Goal: Task Accomplishment & Management: Complete application form

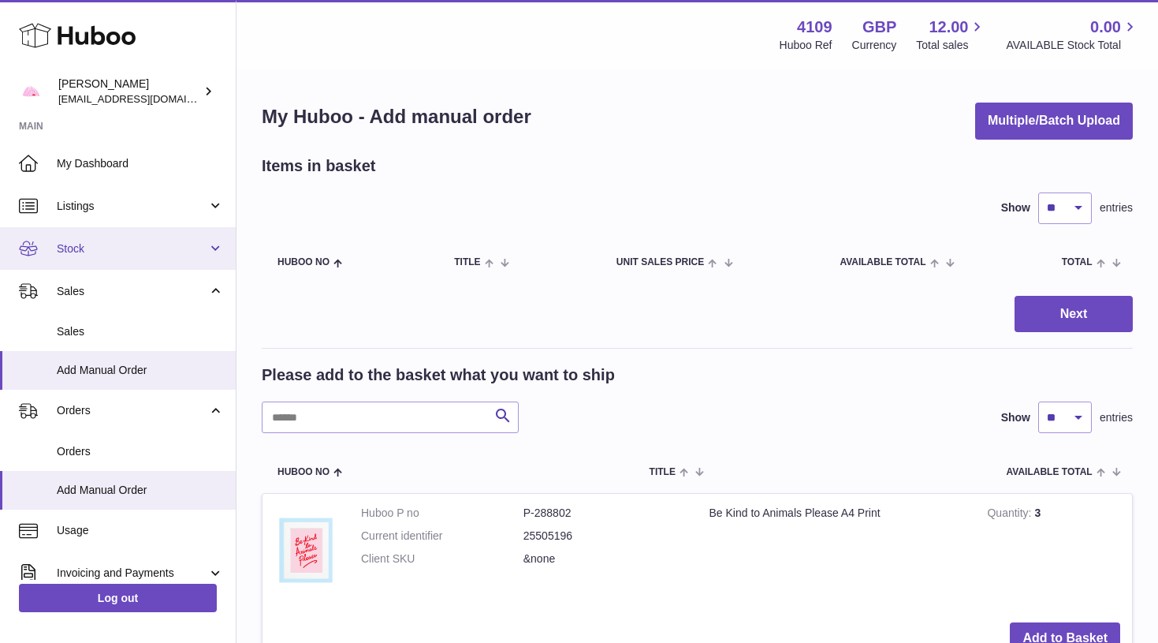
click at [128, 248] on span "Stock" at bounding box center [132, 248] width 151 height 15
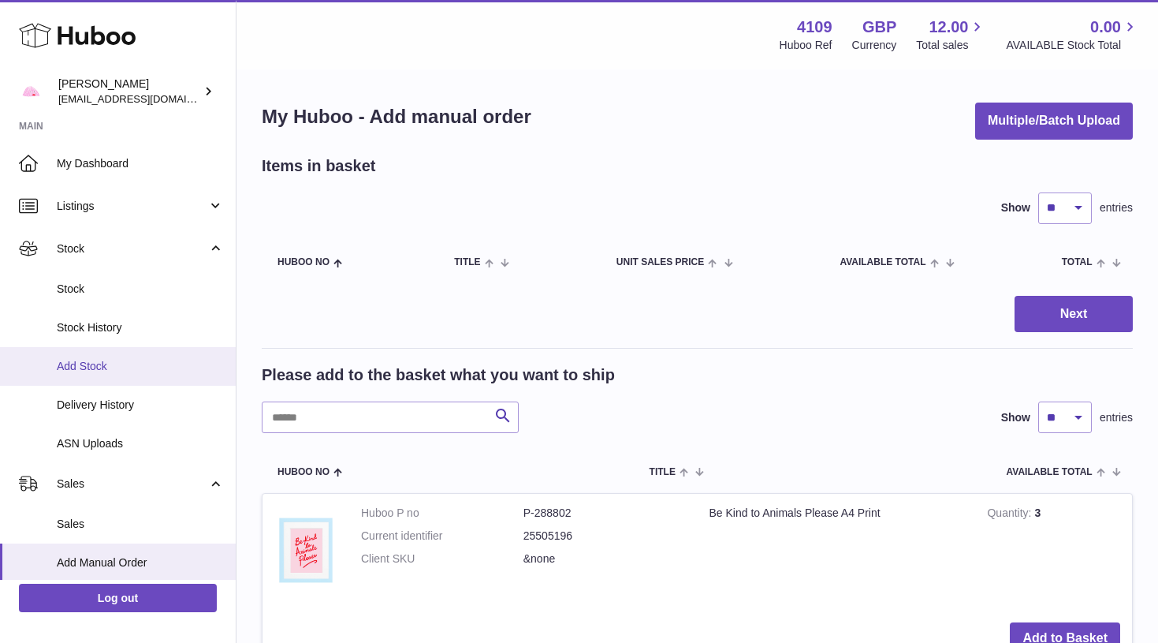
click at [115, 354] on link "Add Stock" at bounding box center [118, 366] width 236 height 39
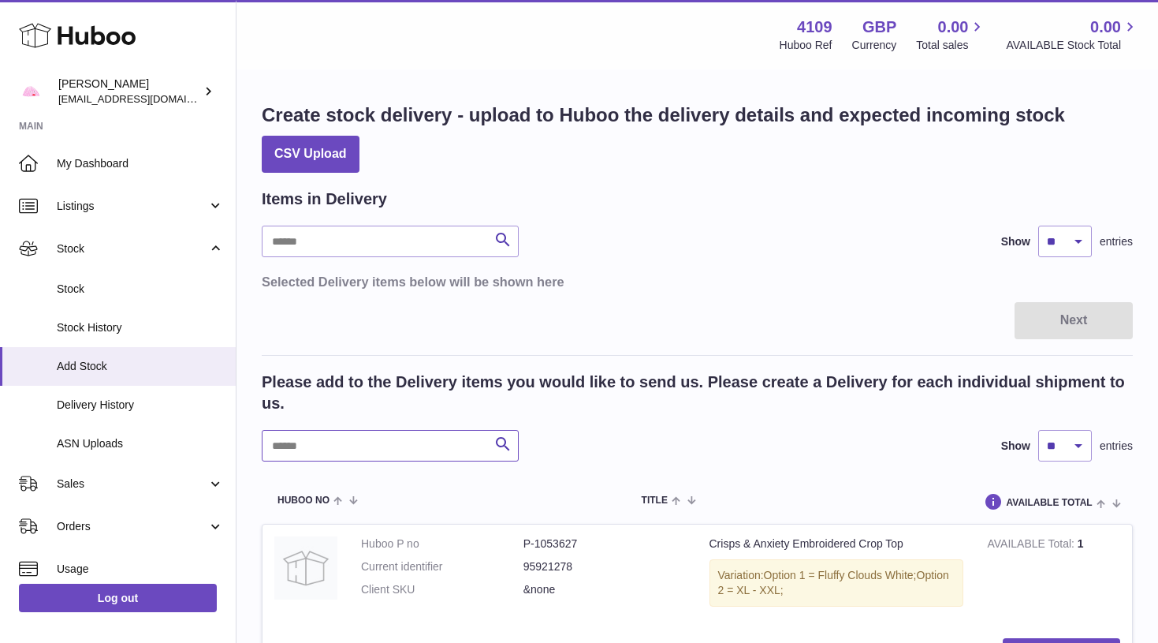
click at [313, 440] on input "text" at bounding box center [390, 446] width 257 height 32
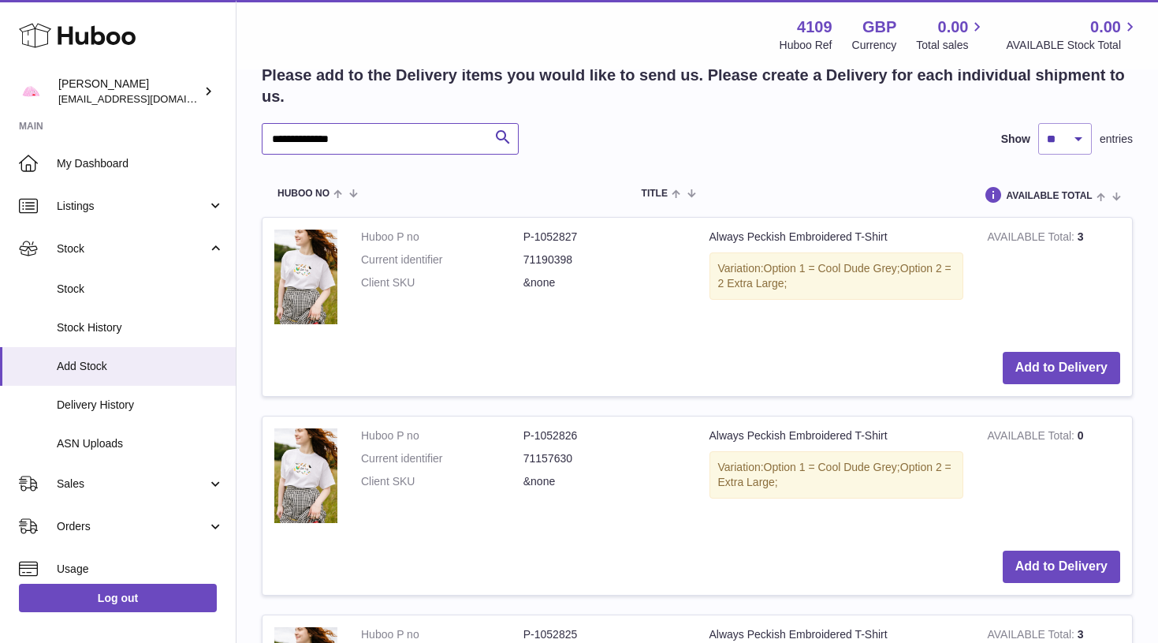
scroll to position [312, 0]
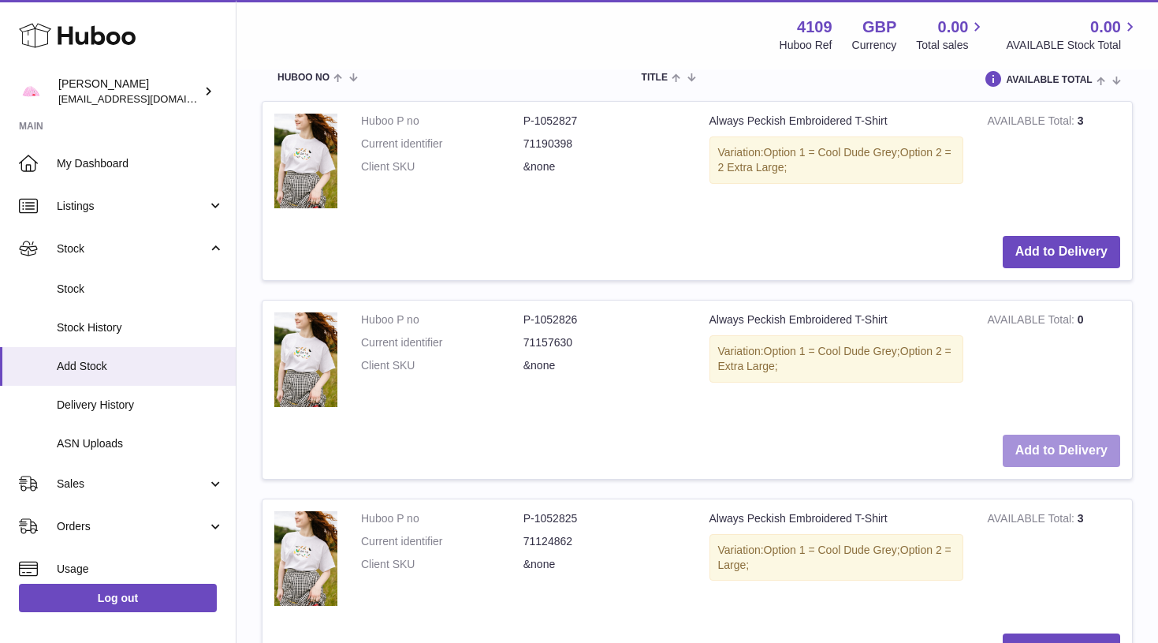
click at [1031, 453] on button "Add to Delivery" at bounding box center [1061, 450] width 117 height 32
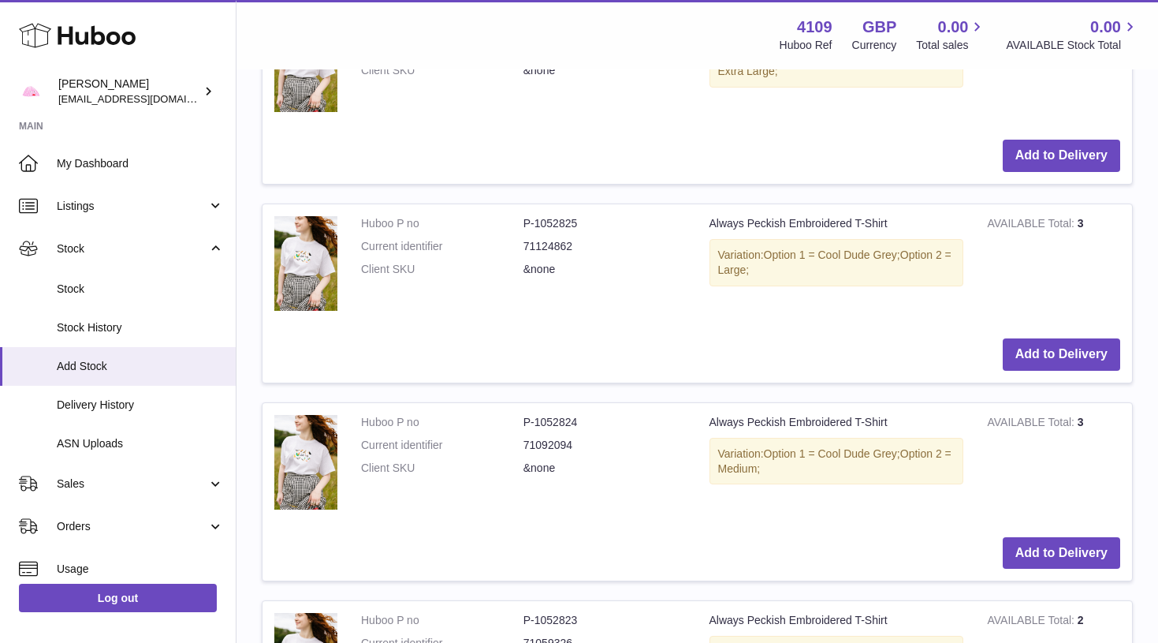
scroll to position [968, 0]
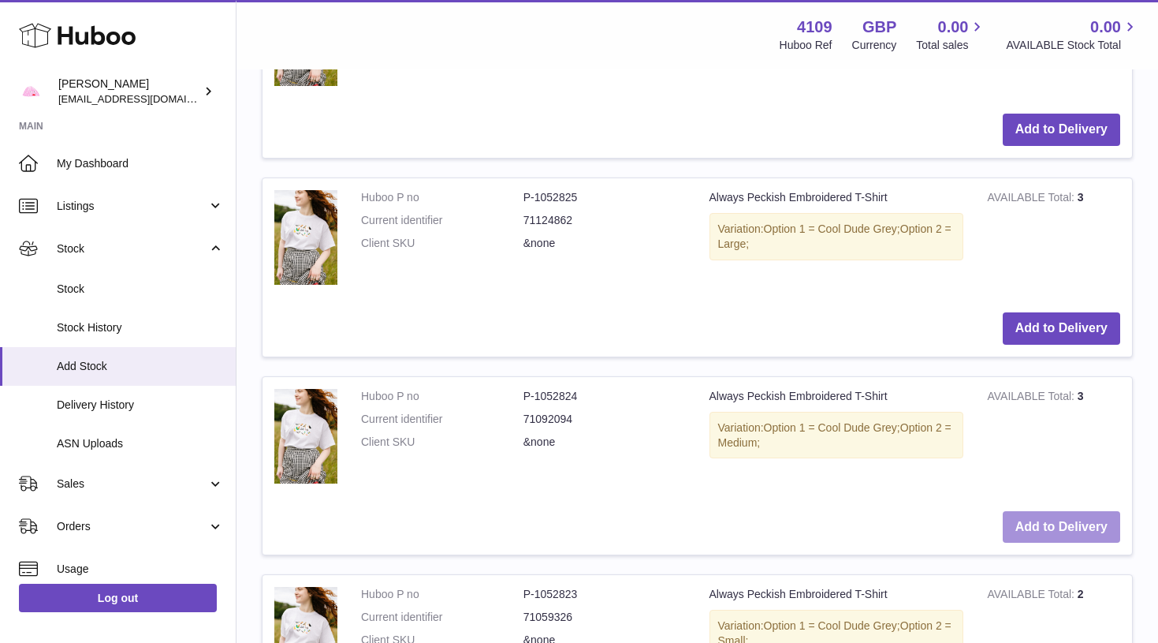
click at [1038, 520] on button "Add to Delivery" at bounding box center [1061, 527] width 117 height 32
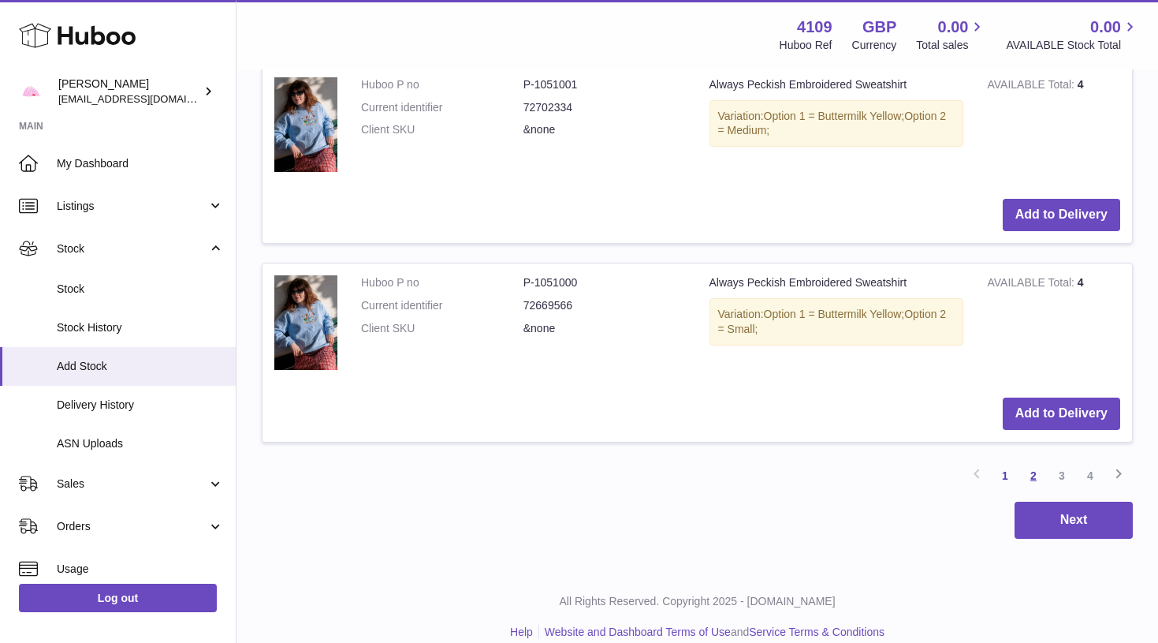
click at [1035, 462] on link "2" at bounding box center [1034, 475] width 28 height 28
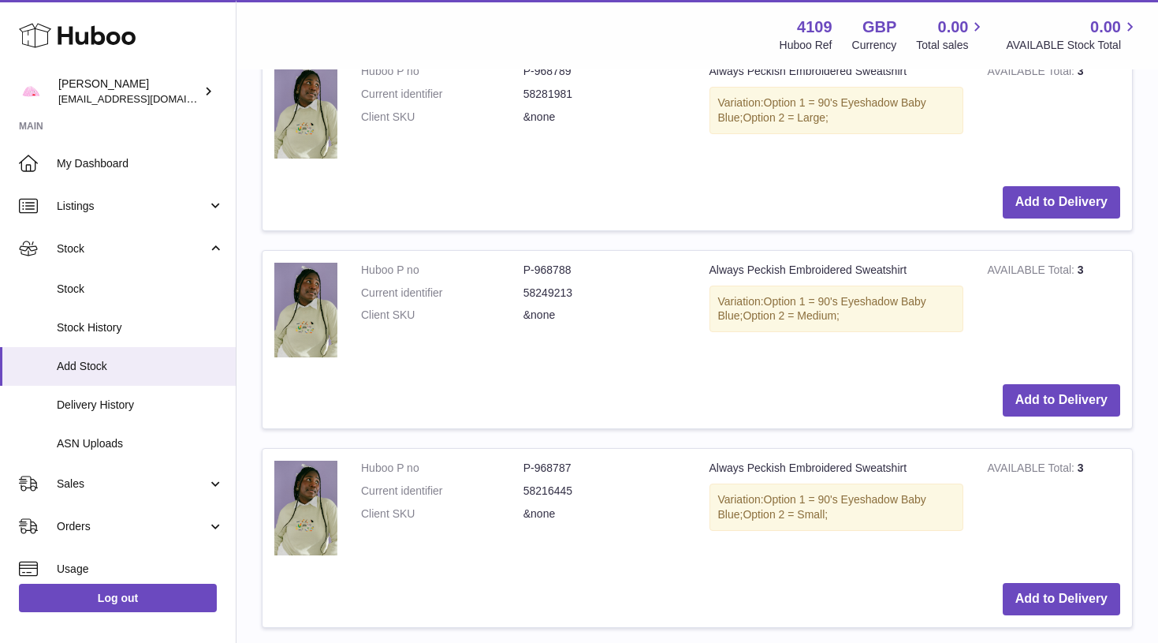
scroll to position [2461, 0]
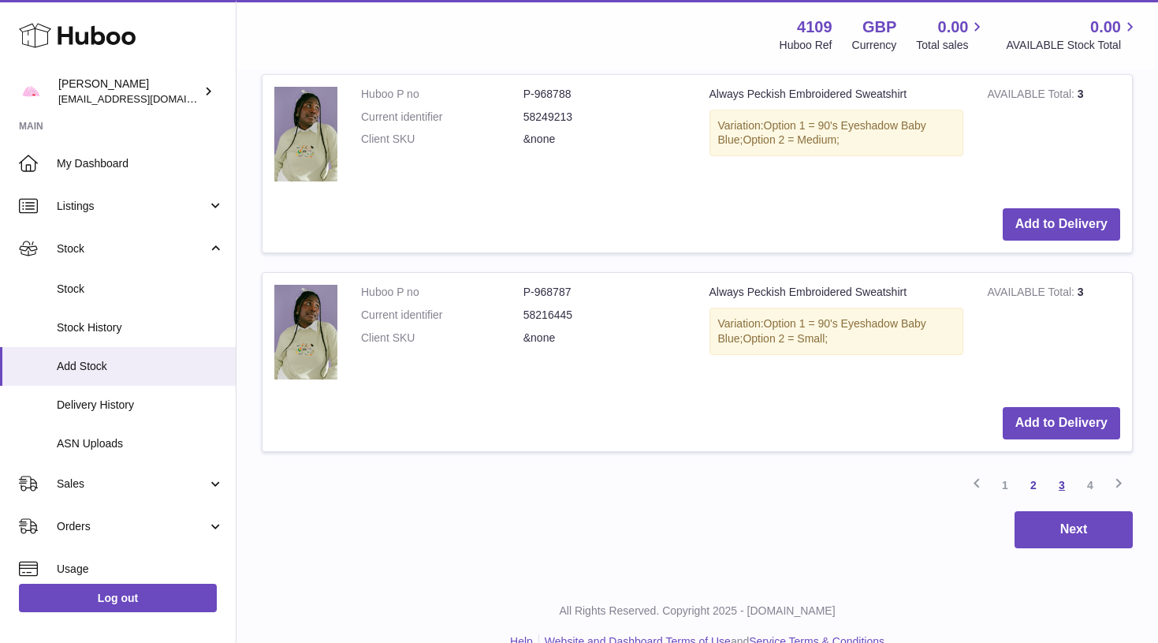
click at [1061, 471] on link "3" at bounding box center [1062, 485] width 28 height 28
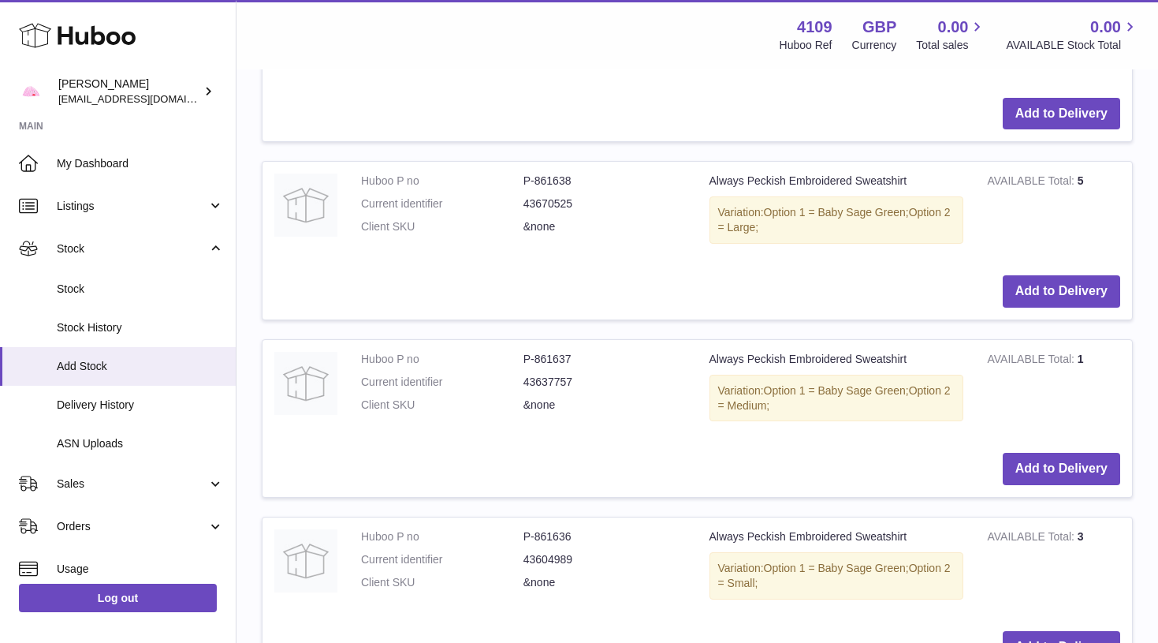
scroll to position [1855, 0]
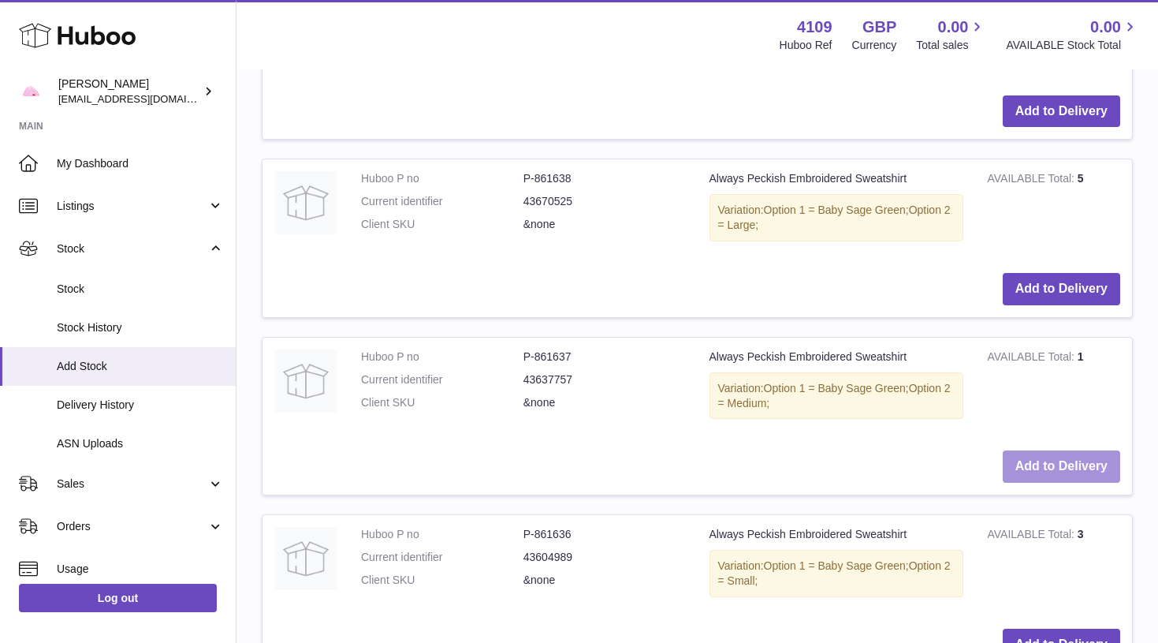
click at [1081, 450] on button "Add to Delivery" at bounding box center [1061, 466] width 117 height 32
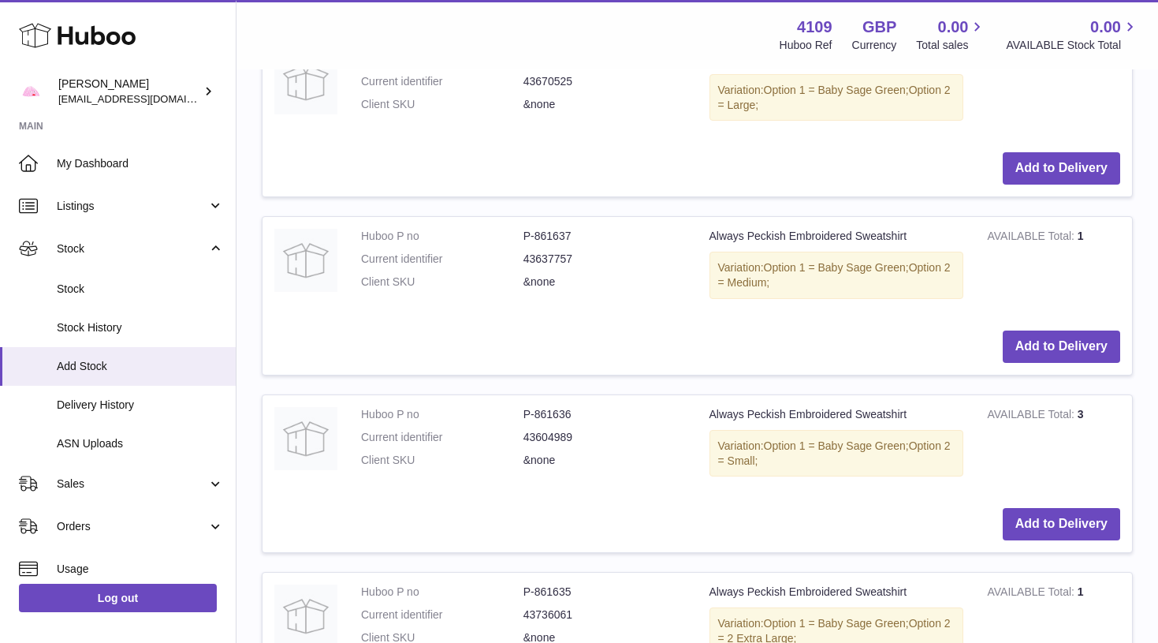
scroll to position [2352, 0]
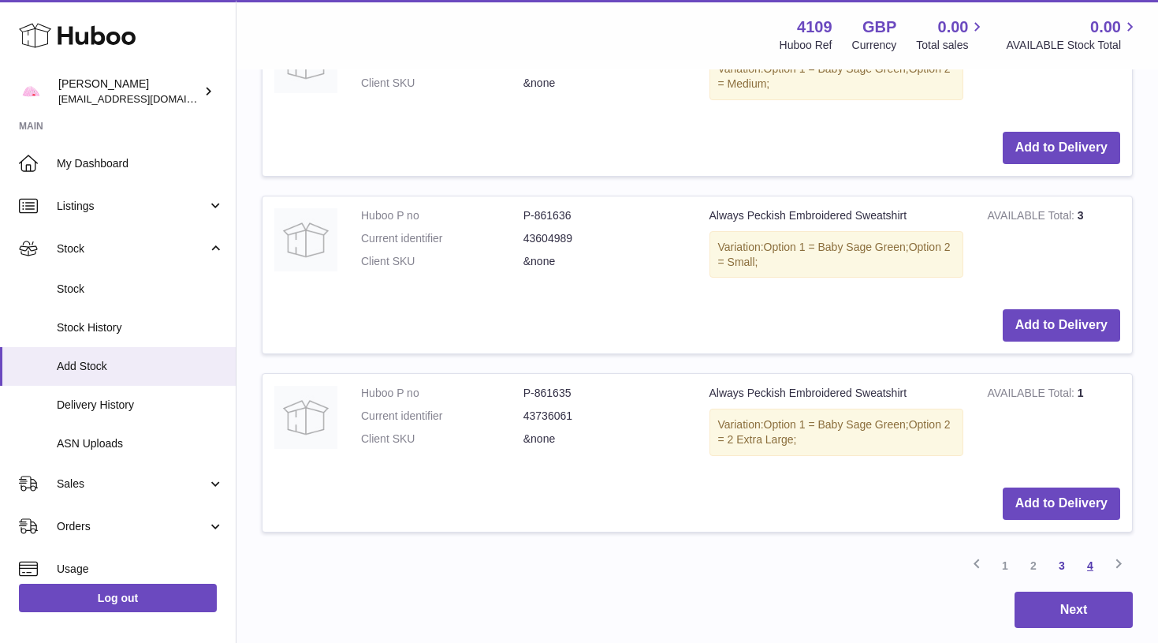
click at [1091, 551] on link "4" at bounding box center [1090, 565] width 28 height 28
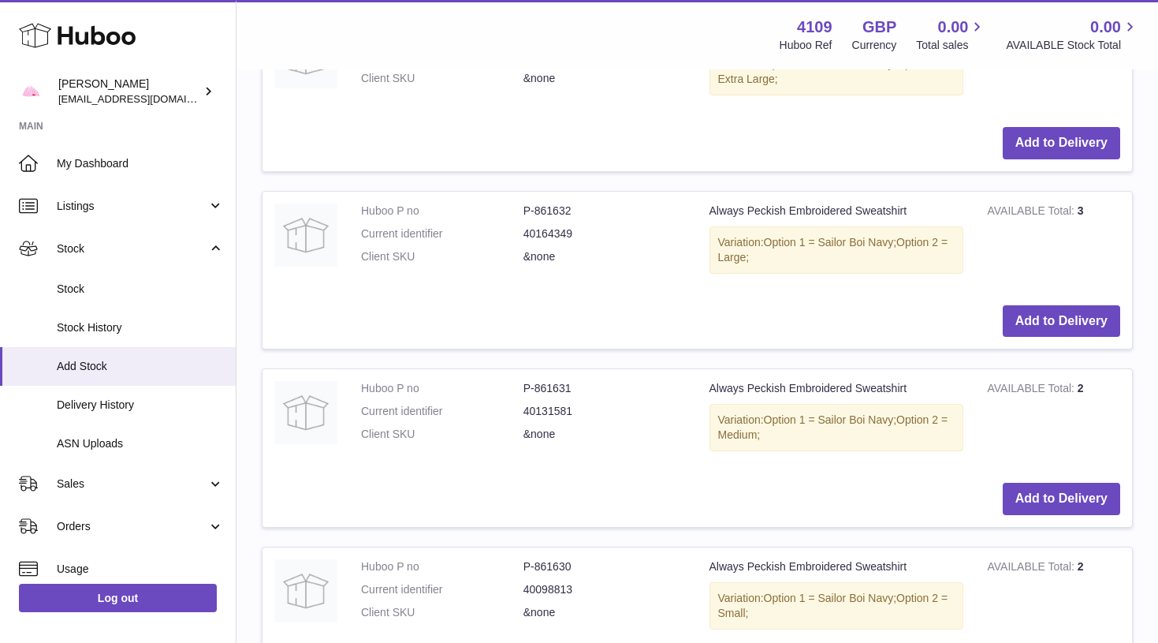
scroll to position [1293, 0]
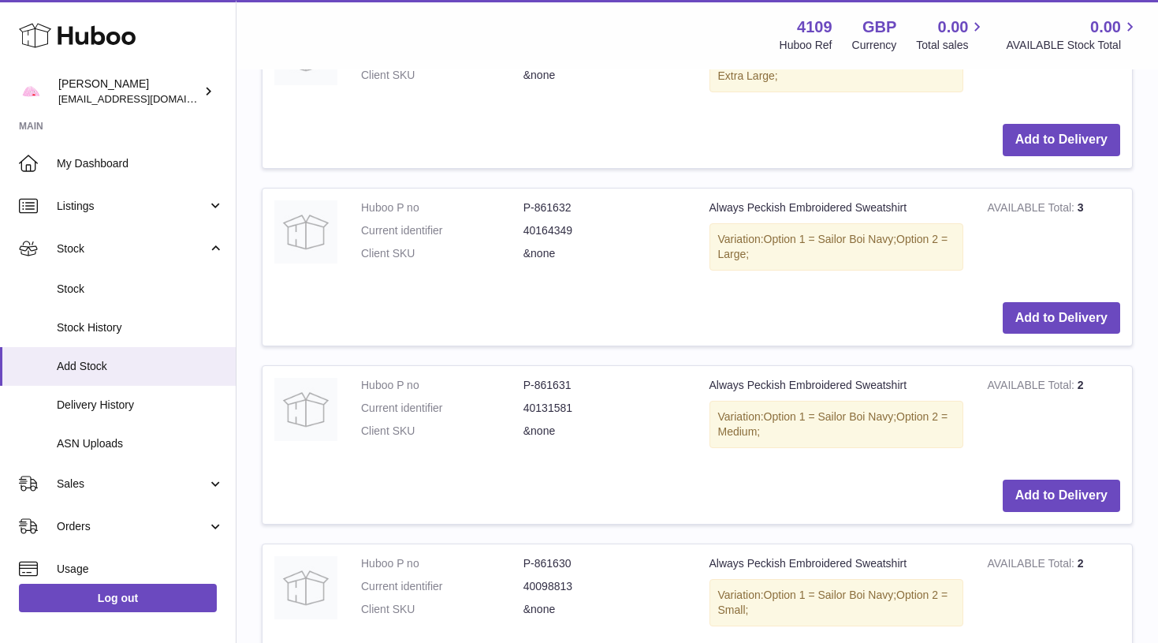
click at [1020, 468] on td "Add to Delivery" at bounding box center [698, 496] width 870 height 56
click at [1020, 479] on button "Add to Delivery" at bounding box center [1061, 495] width 117 height 32
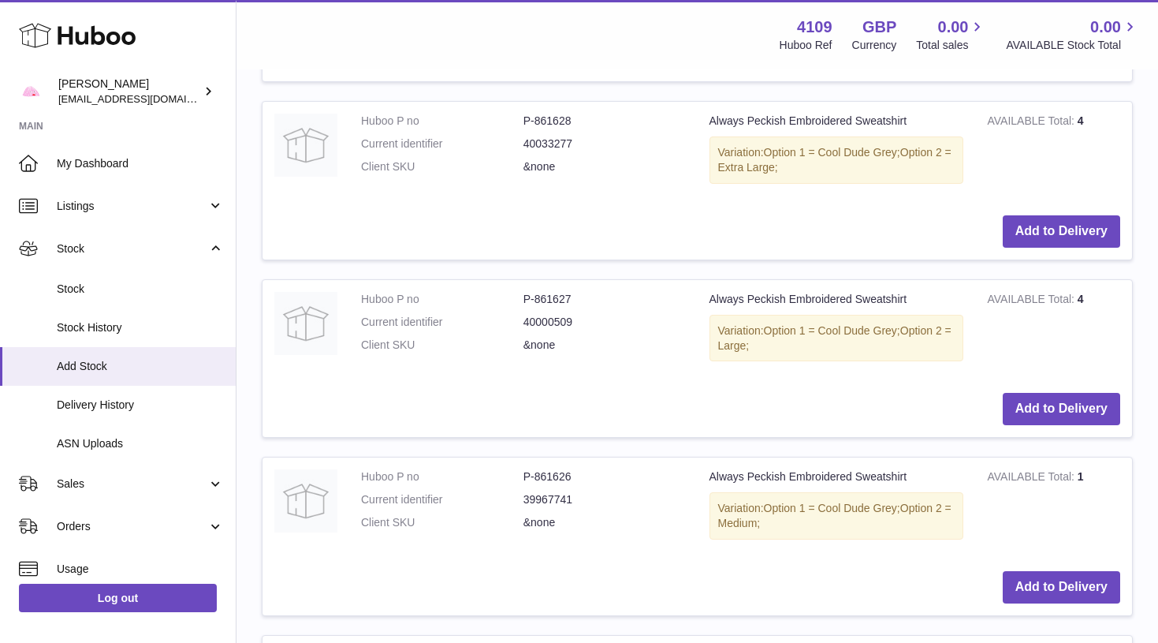
scroll to position [2273, 0]
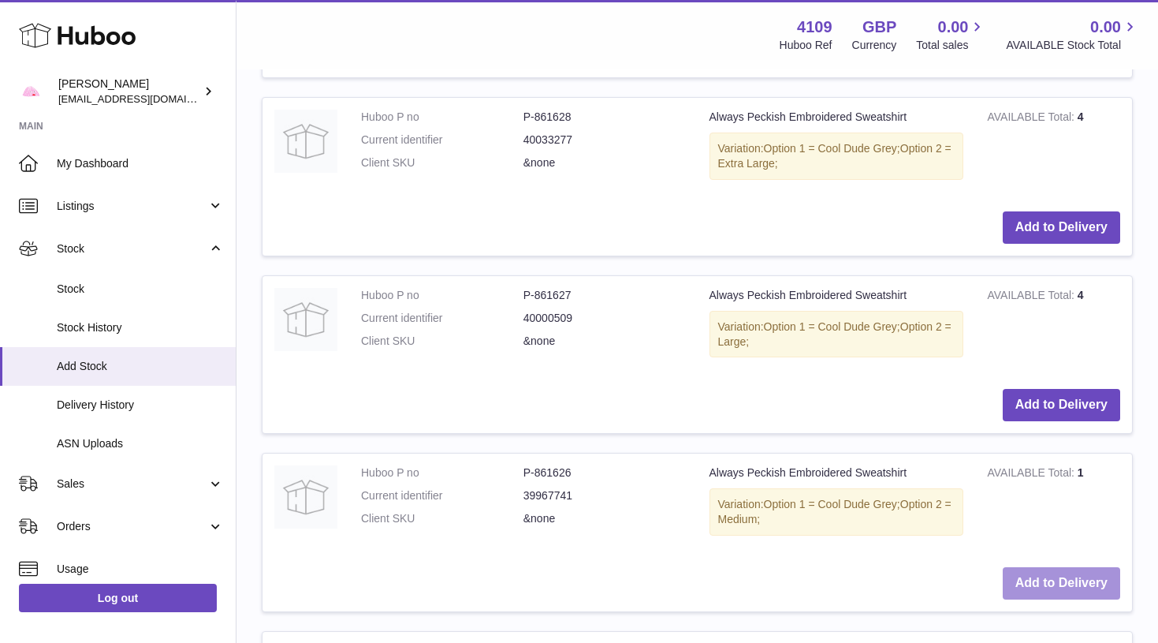
click at [1058, 567] on button "Add to Delivery" at bounding box center [1061, 583] width 117 height 32
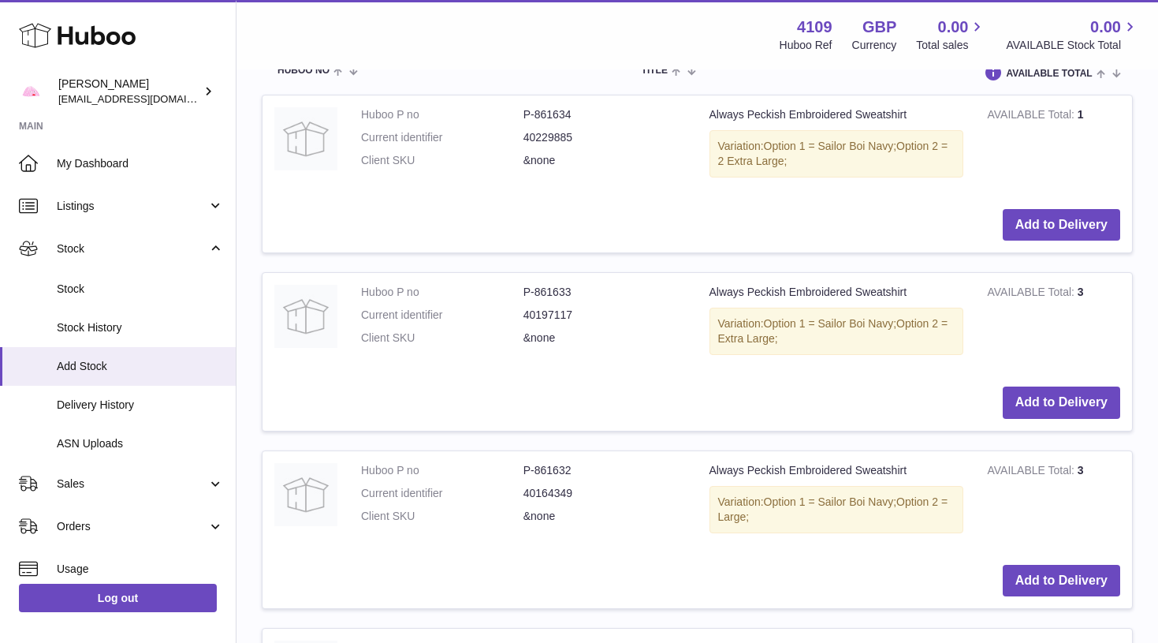
scroll to position [1184, 0]
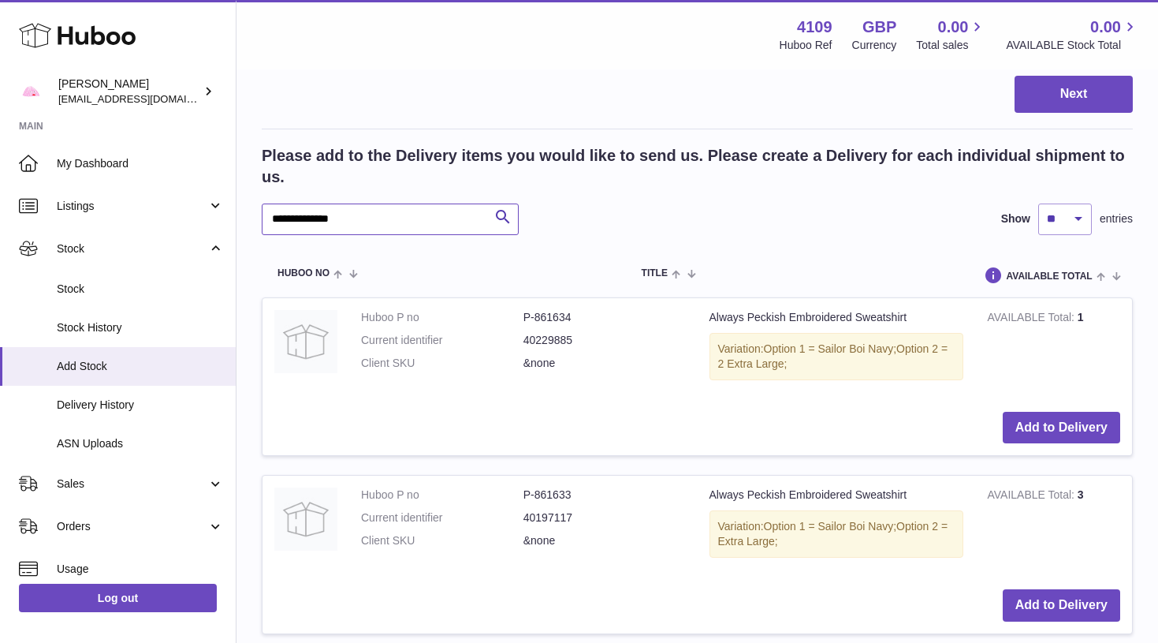
click at [349, 204] on input "**********" at bounding box center [390, 219] width 257 height 32
click at [1024, 412] on button "Add to Delivery" at bounding box center [1061, 428] width 117 height 32
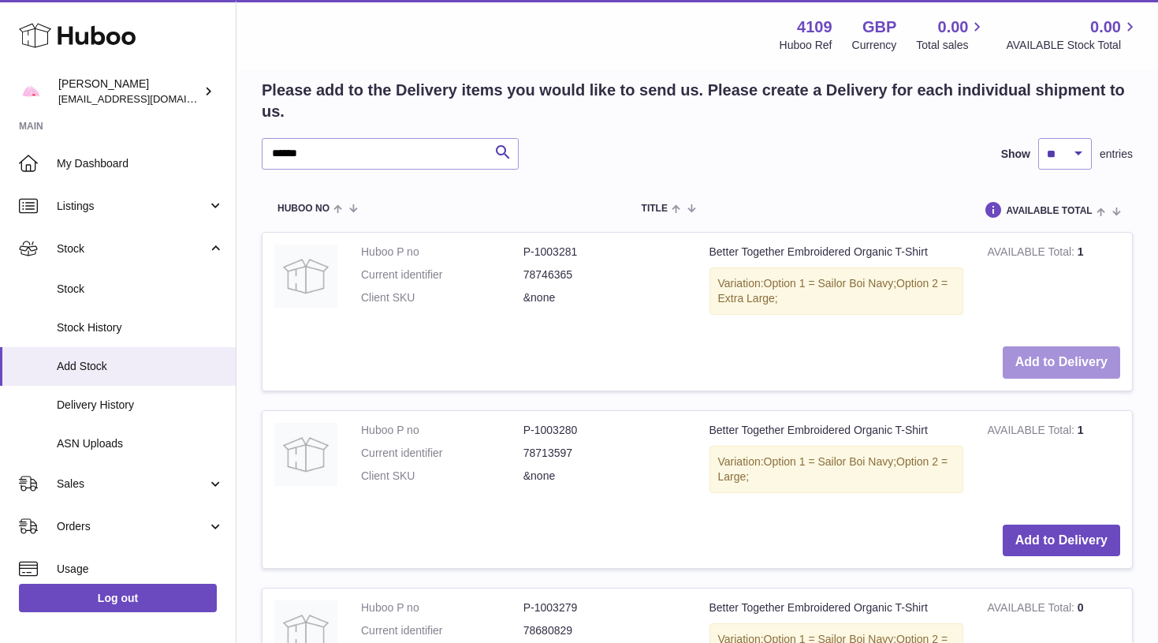
scroll to position [1433, 0]
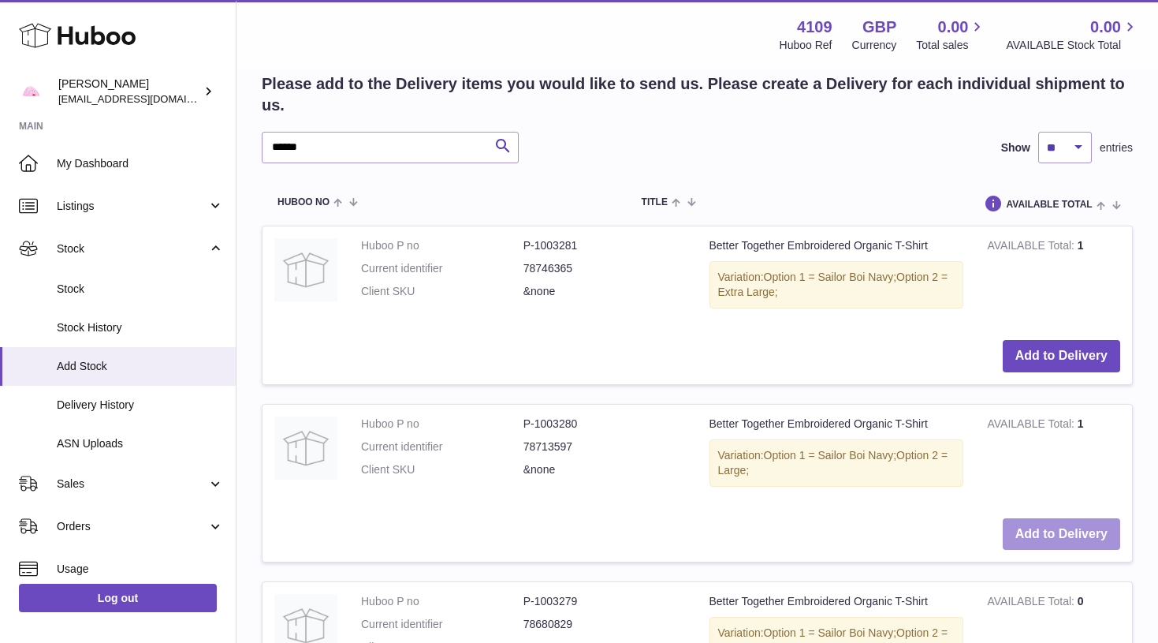
click at [1049, 518] on button "Add to Delivery" at bounding box center [1061, 534] width 117 height 32
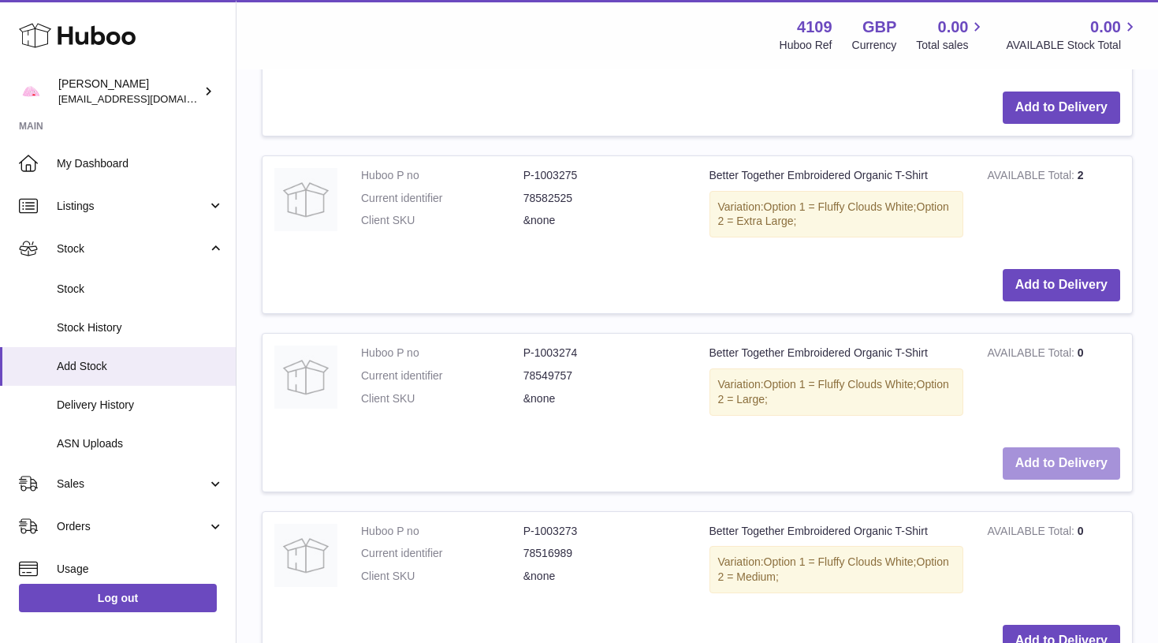
click at [1033, 447] on button "Add to Delivery" at bounding box center [1061, 463] width 117 height 32
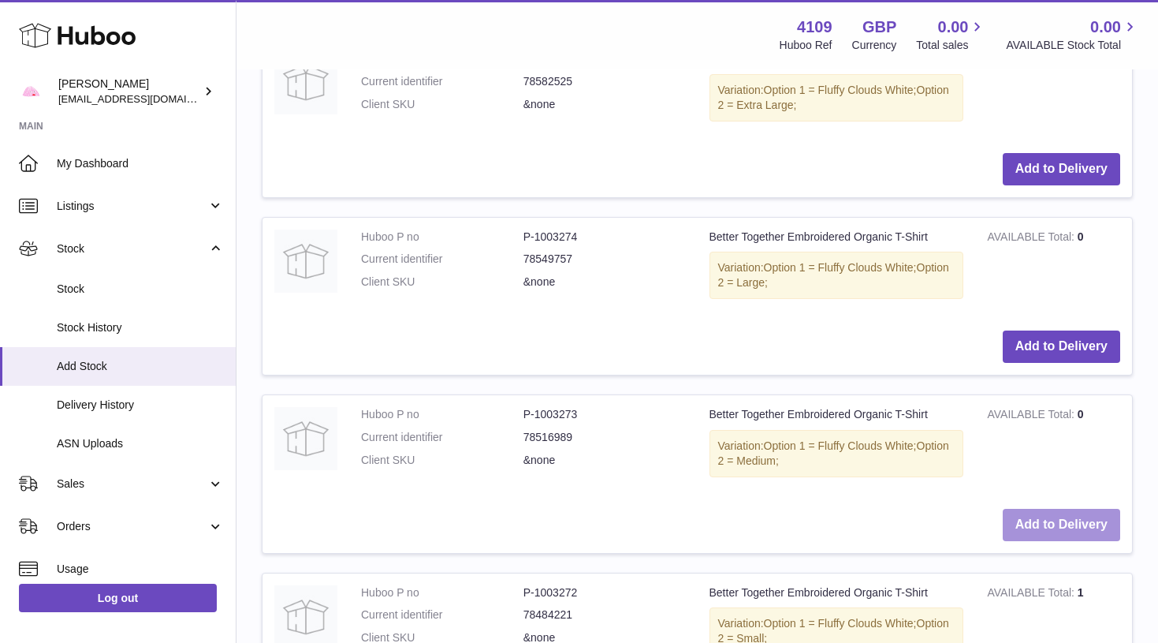
click at [1047, 509] on button "Add to Delivery" at bounding box center [1061, 525] width 117 height 32
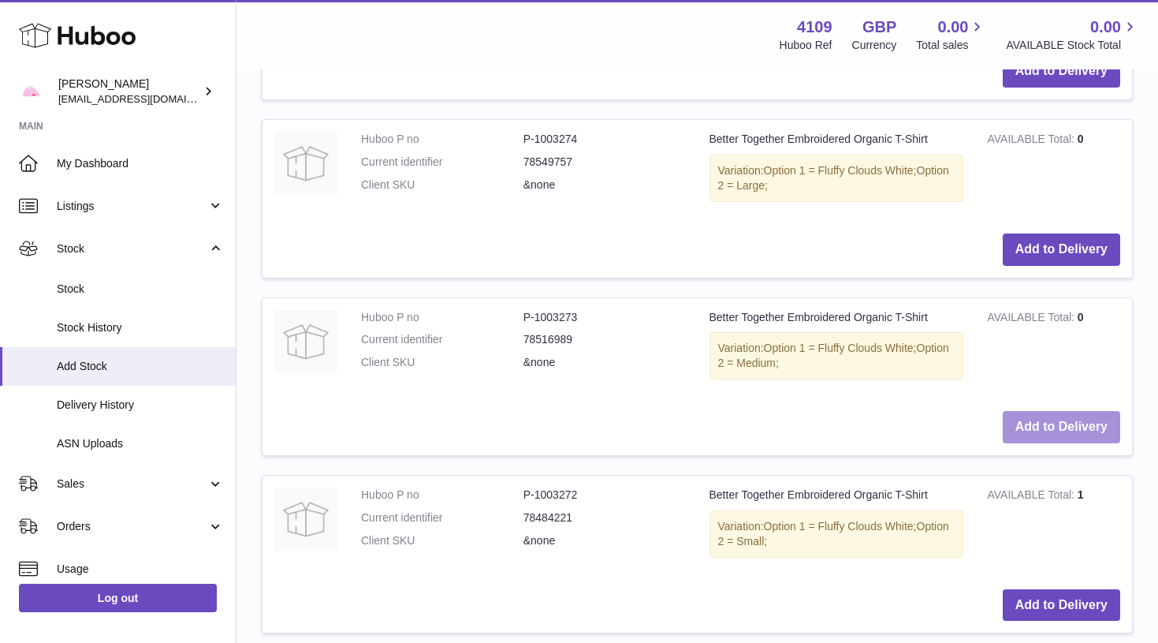
scroll to position [3319, 0]
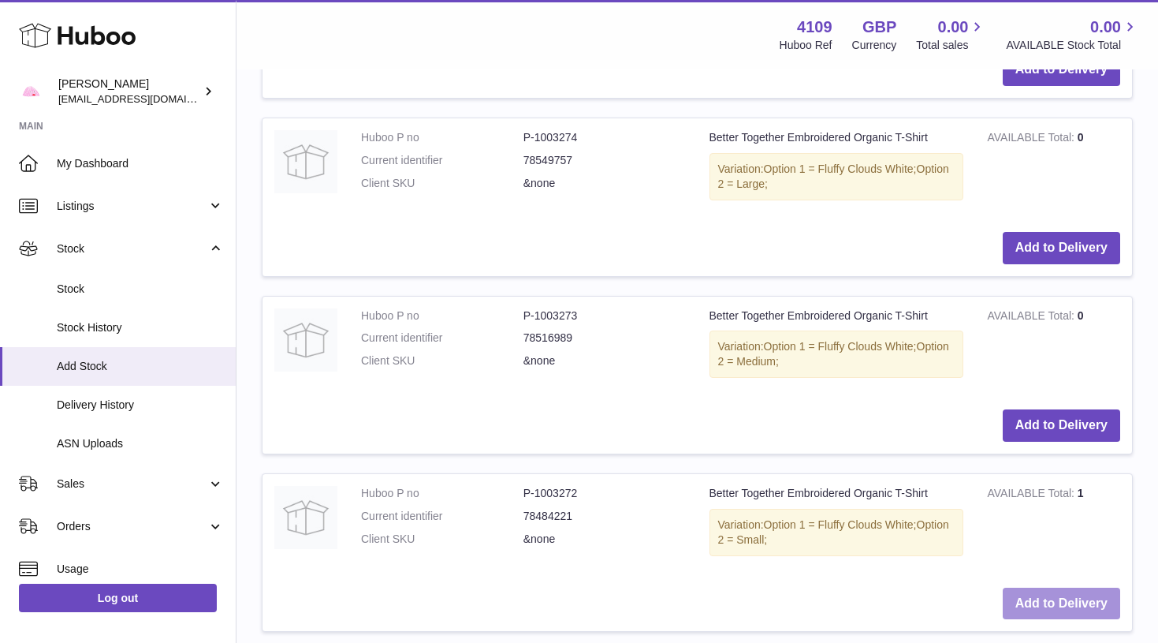
click at [1050, 587] on button "Add to Delivery" at bounding box center [1061, 603] width 117 height 32
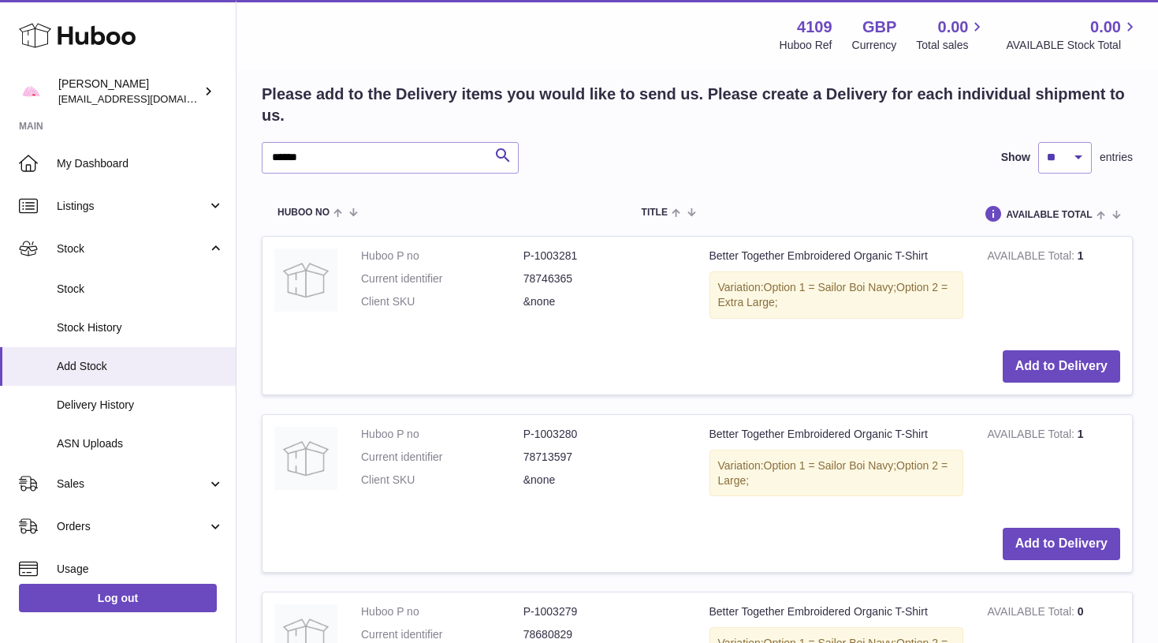
scroll to position [1970, 0]
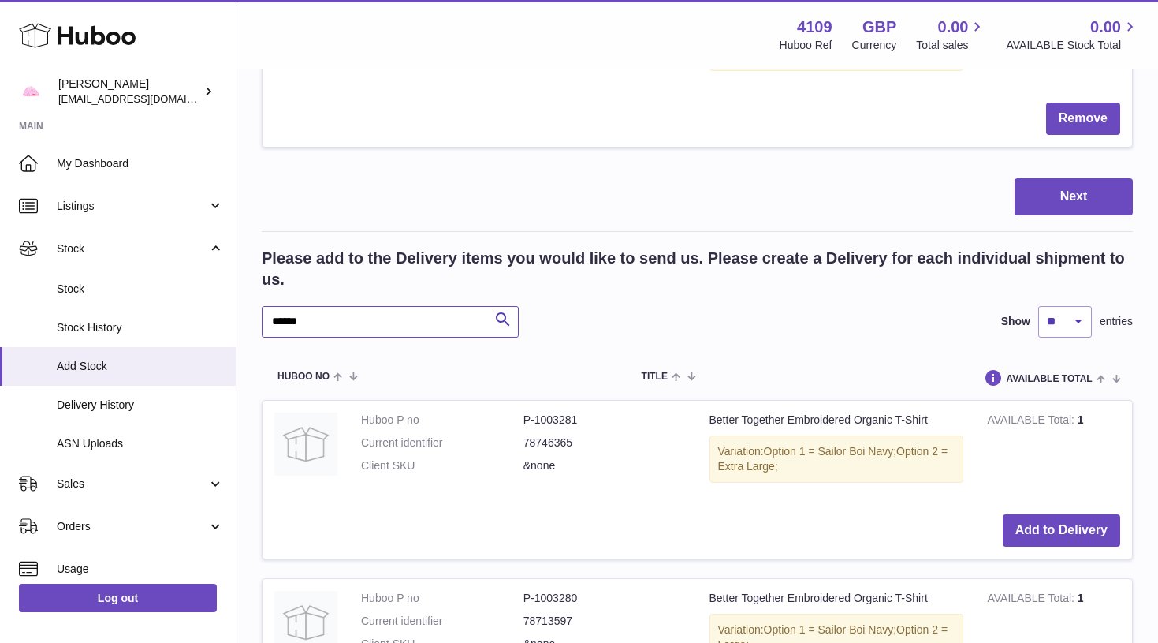
click at [319, 306] on input "******" at bounding box center [390, 322] width 257 height 32
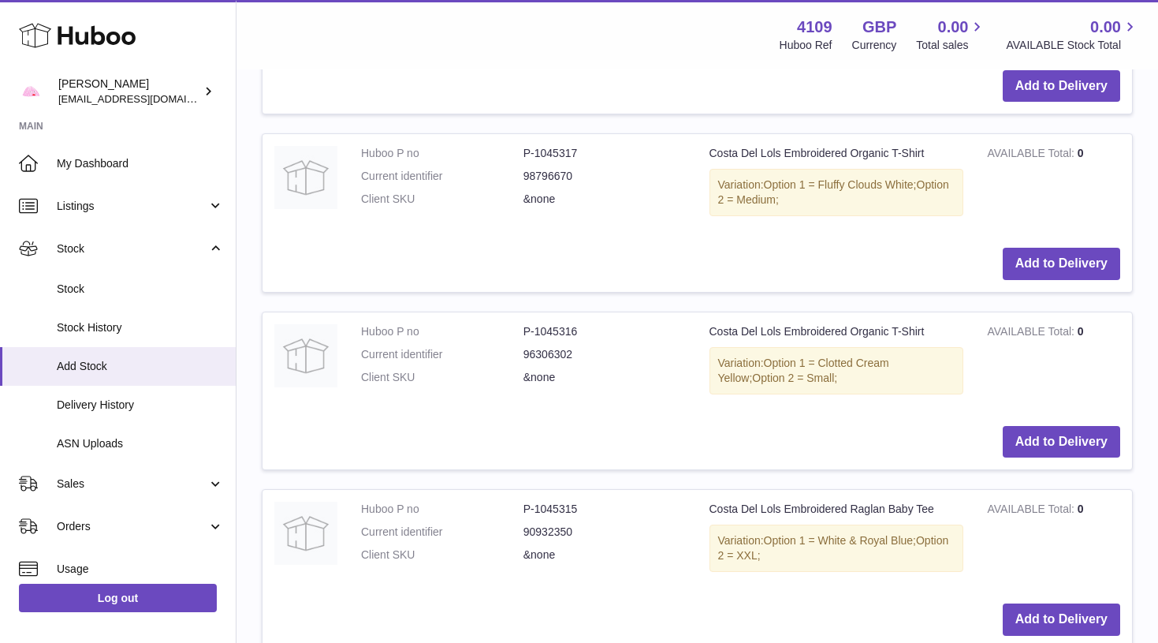
scroll to position [3349, 0]
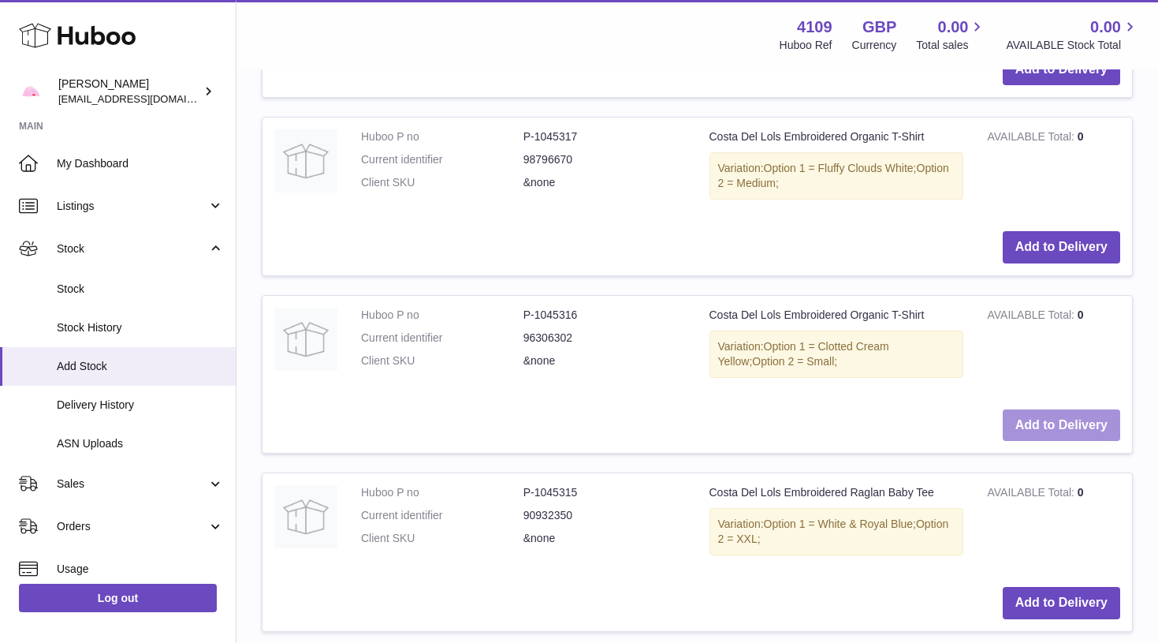
click at [1032, 409] on button "Add to Delivery" at bounding box center [1061, 425] width 117 height 32
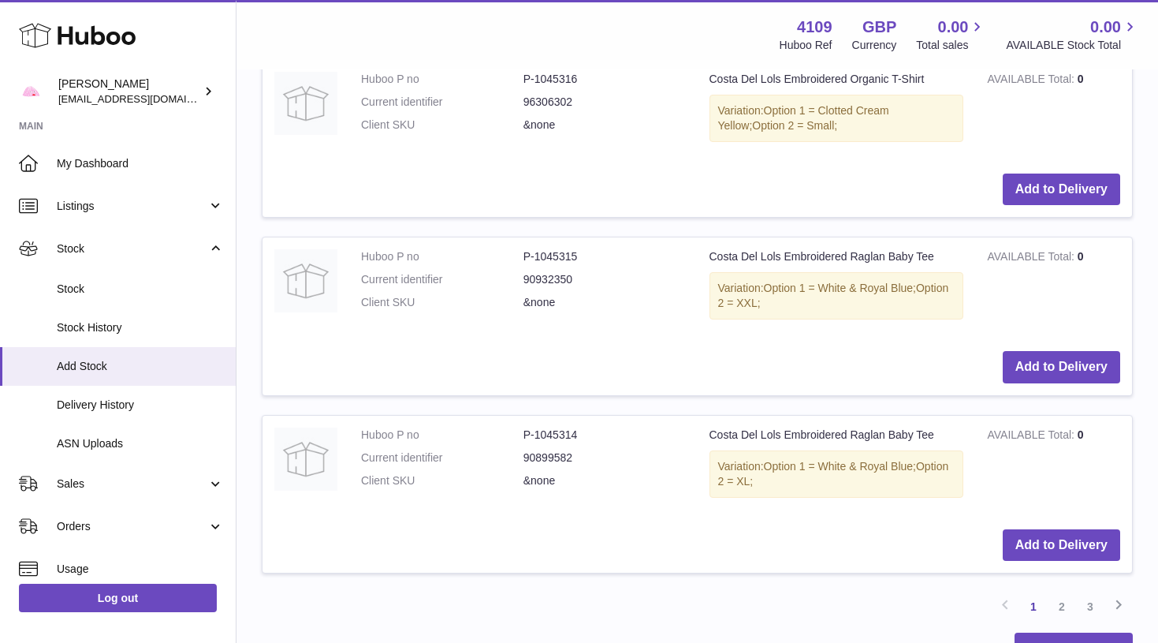
scroll to position [3637, 0]
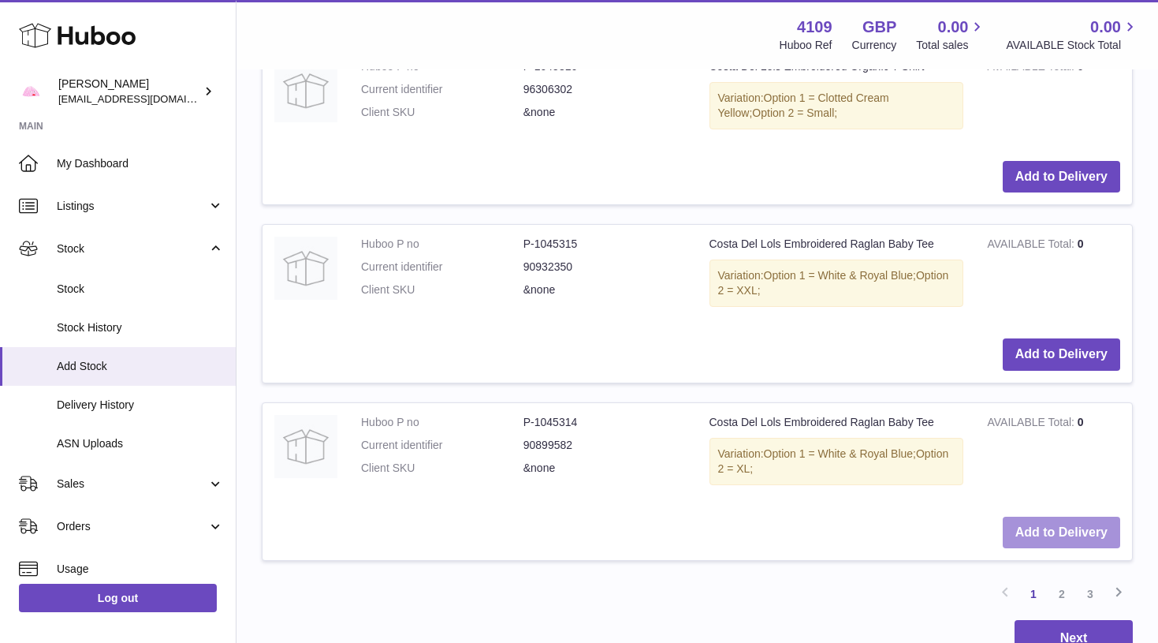
click at [1045, 516] on button "Add to Delivery" at bounding box center [1061, 532] width 117 height 32
click at [1065, 580] on link "2" at bounding box center [1062, 594] width 28 height 28
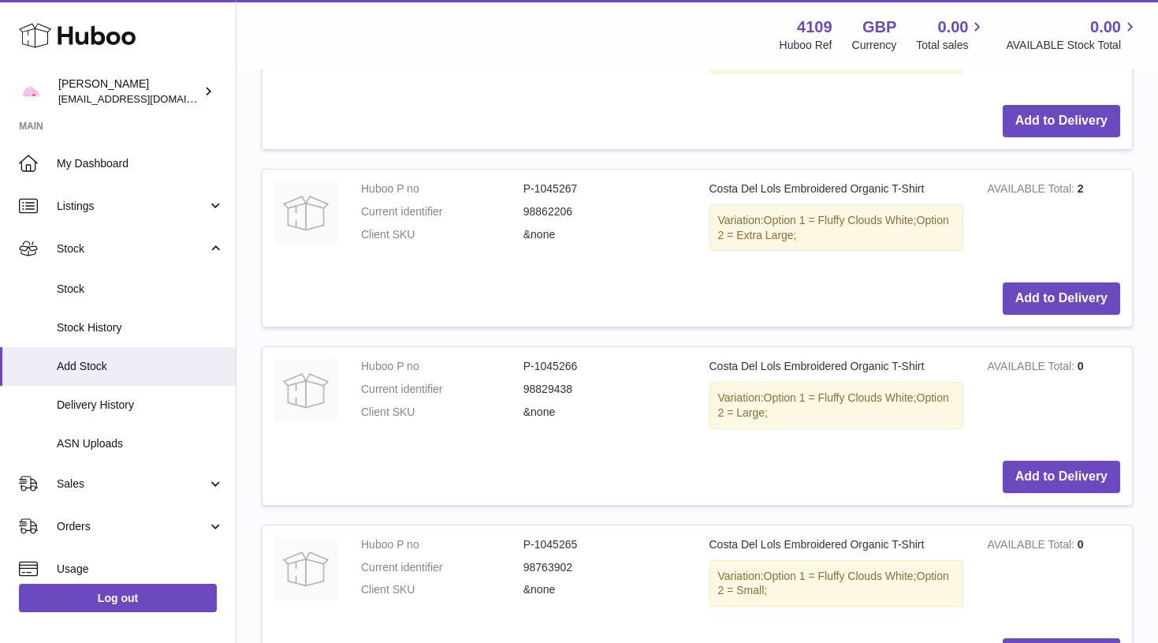
scroll to position [2420, 0]
click at [1091, 460] on button "Add to Delivery" at bounding box center [1061, 476] width 117 height 32
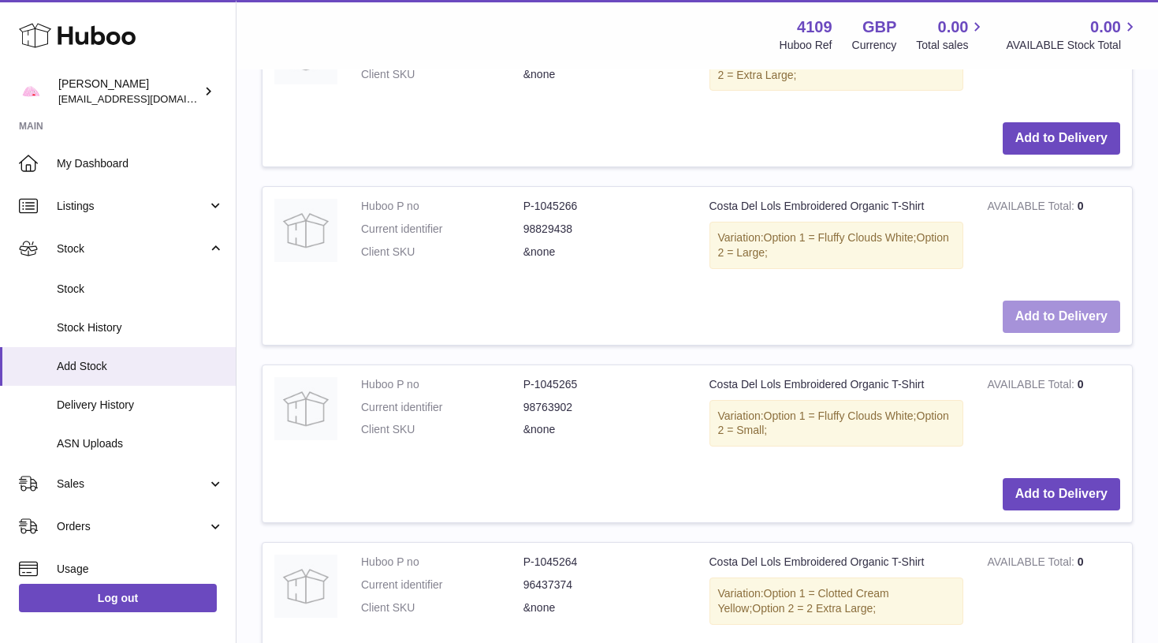
scroll to position [2584, 0]
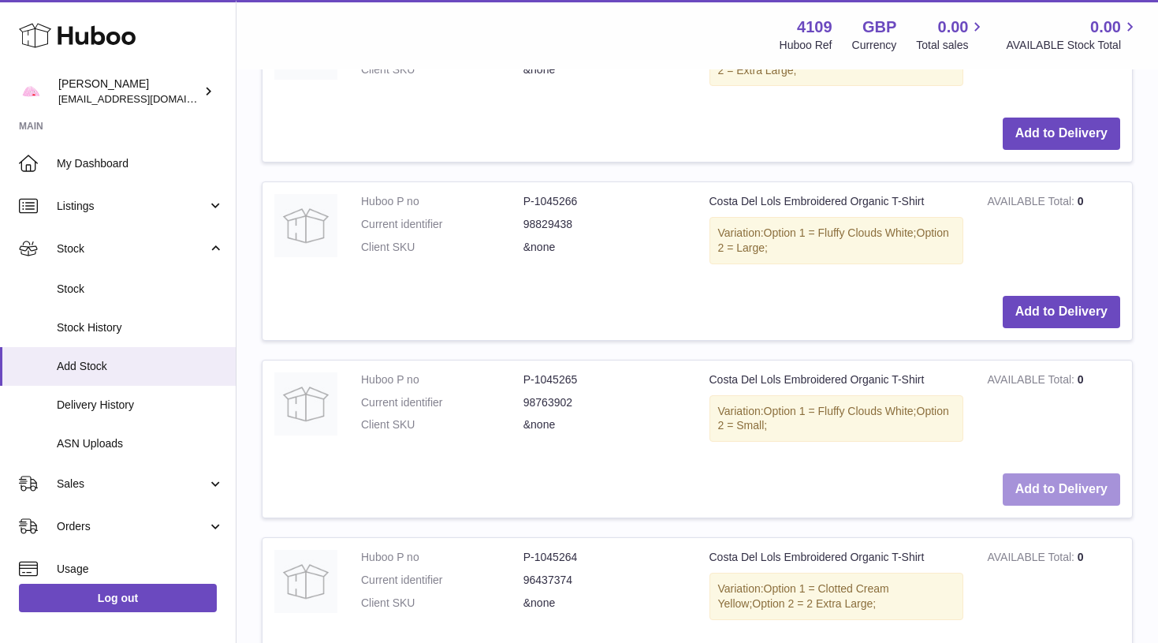
click at [1080, 473] on button "Add to Delivery" at bounding box center [1061, 489] width 117 height 32
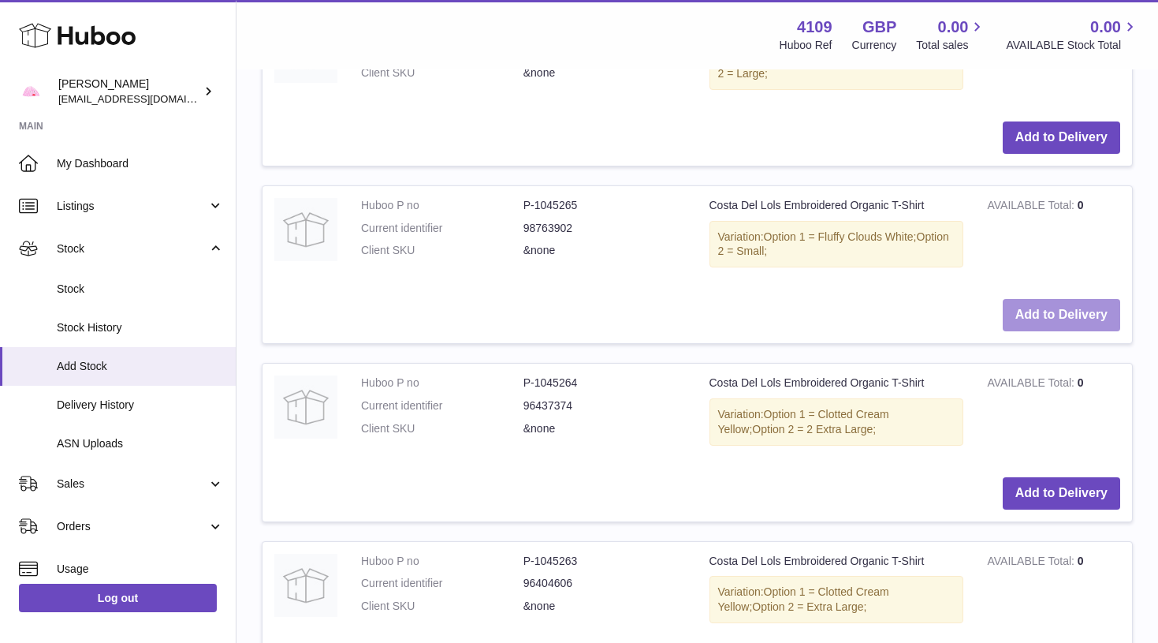
scroll to position [2762, 0]
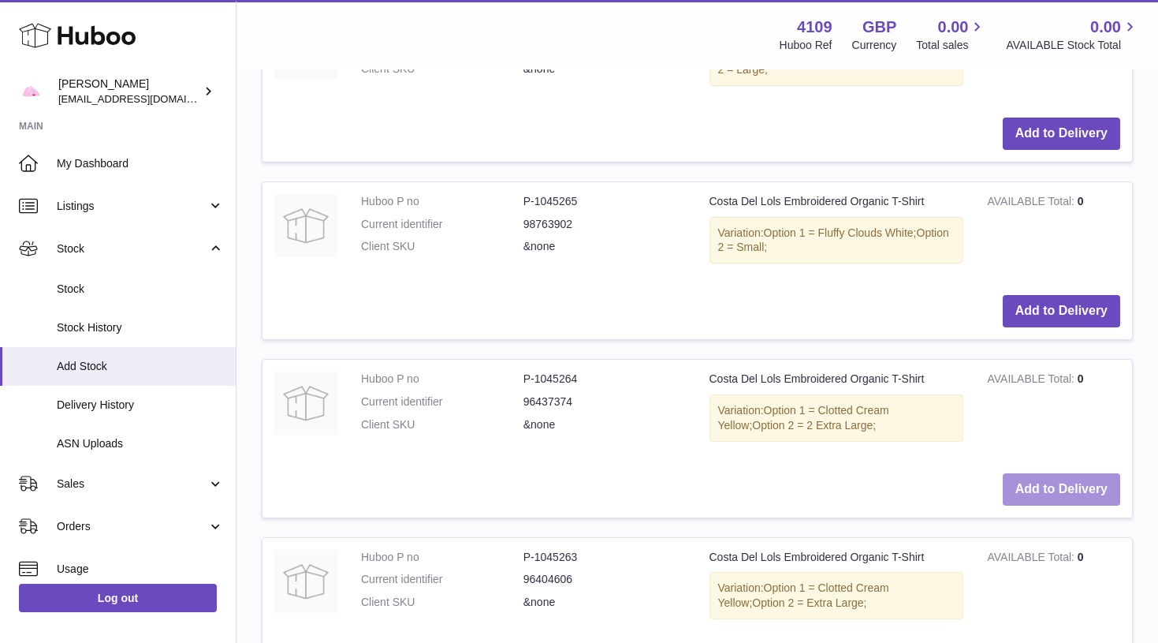
click at [1014, 473] on button "Add to Delivery" at bounding box center [1061, 489] width 117 height 32
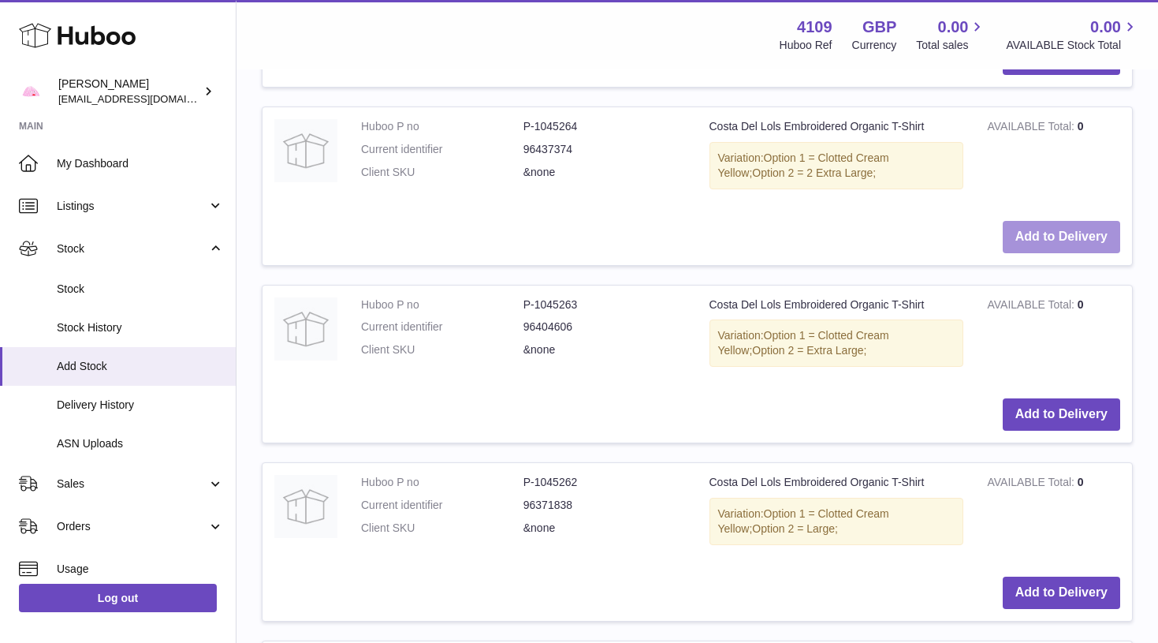
scroll to position [3018, 0]
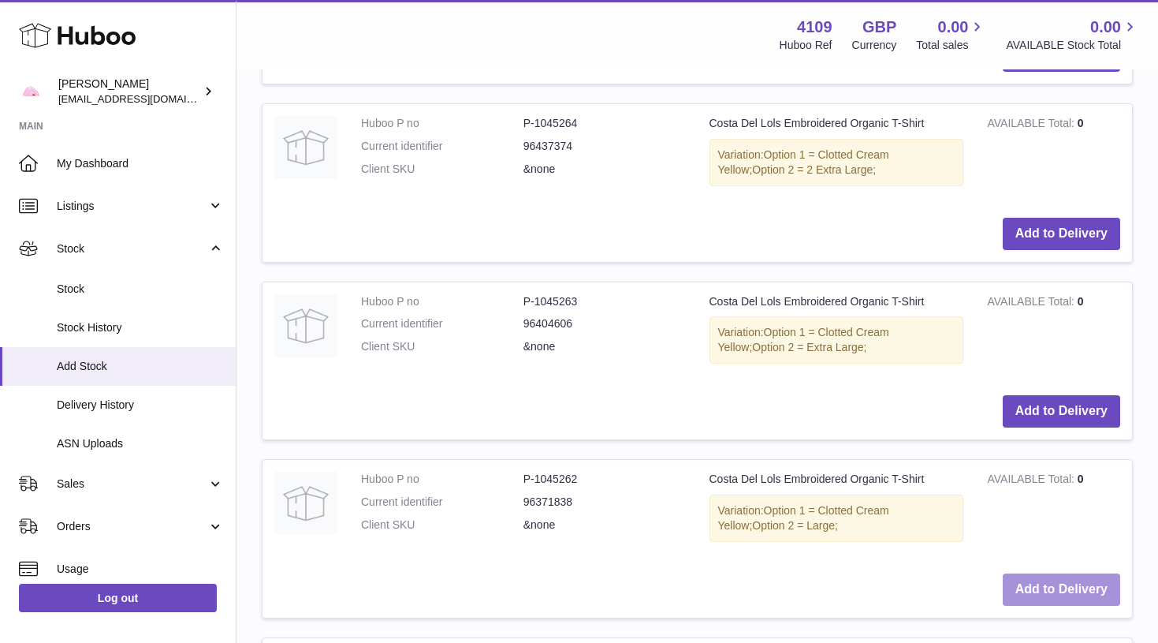
click at [1057, 573] on button "Add to Delivery" at bounding box center [1061, 589] width 117 height 32
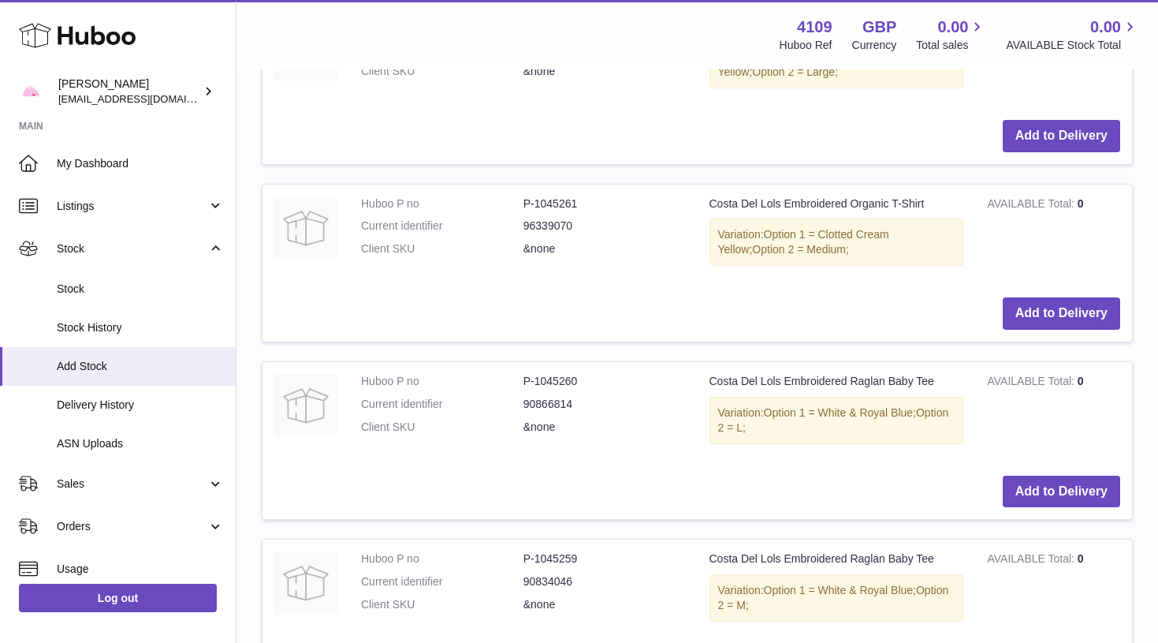
scroll to position [3477, 0]
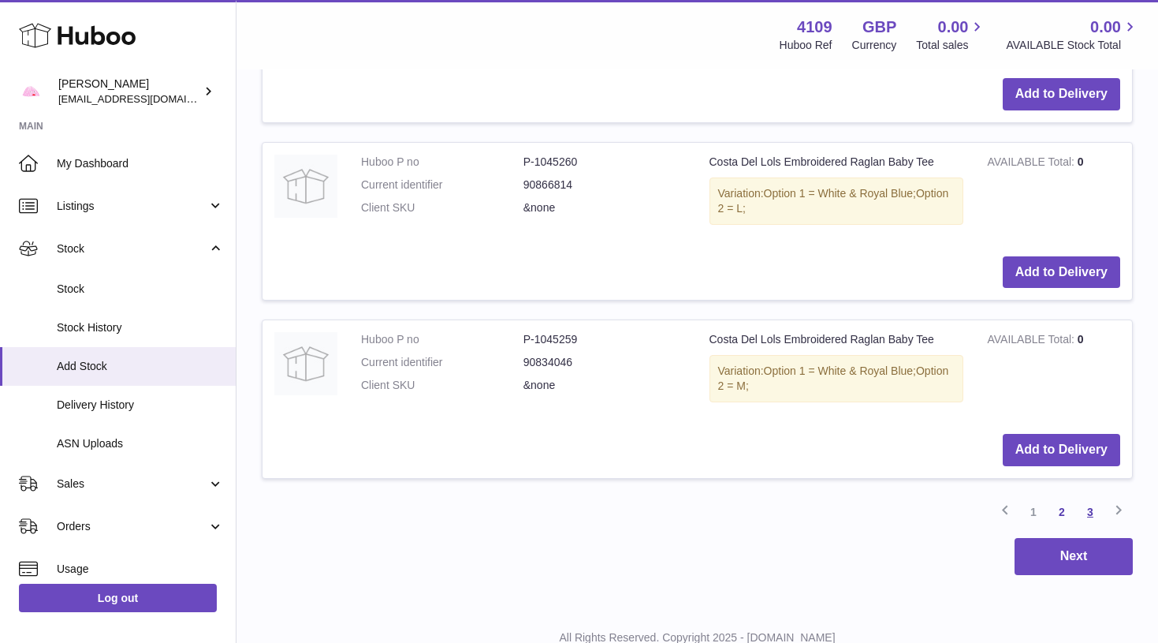
click at [1089, 498] on link "3" at bounding box center [1090, 512] width 28 height 28
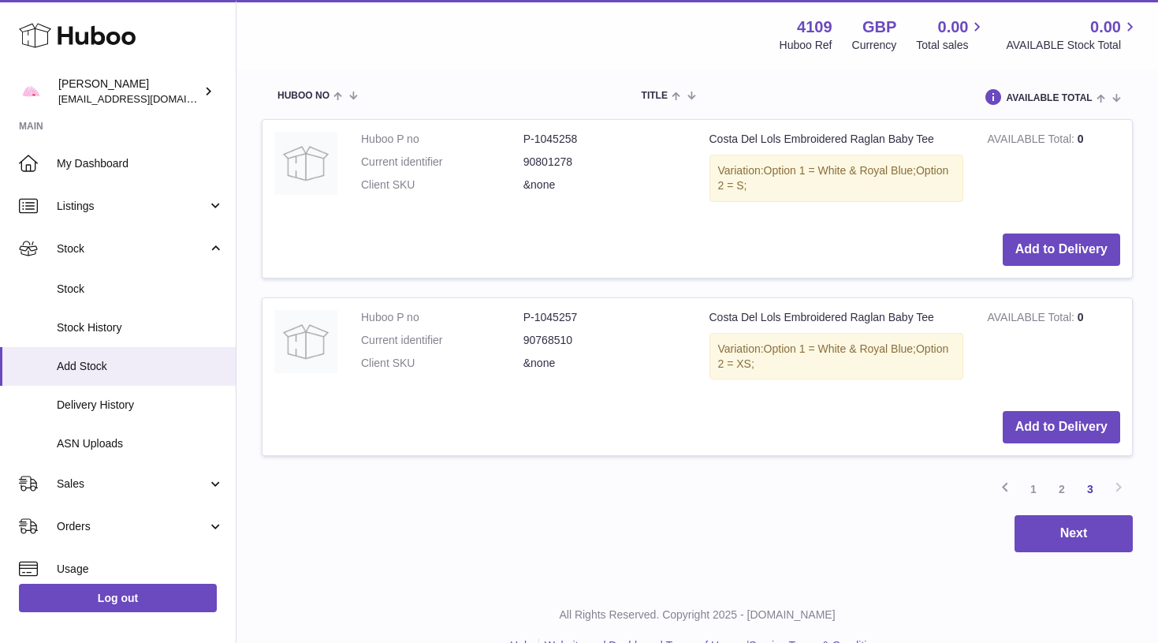
scroll to position [2290, 0]
click at [1082, 412] on button "Add to Delivery" at bounding box center [1061, 428] width 117 height 32
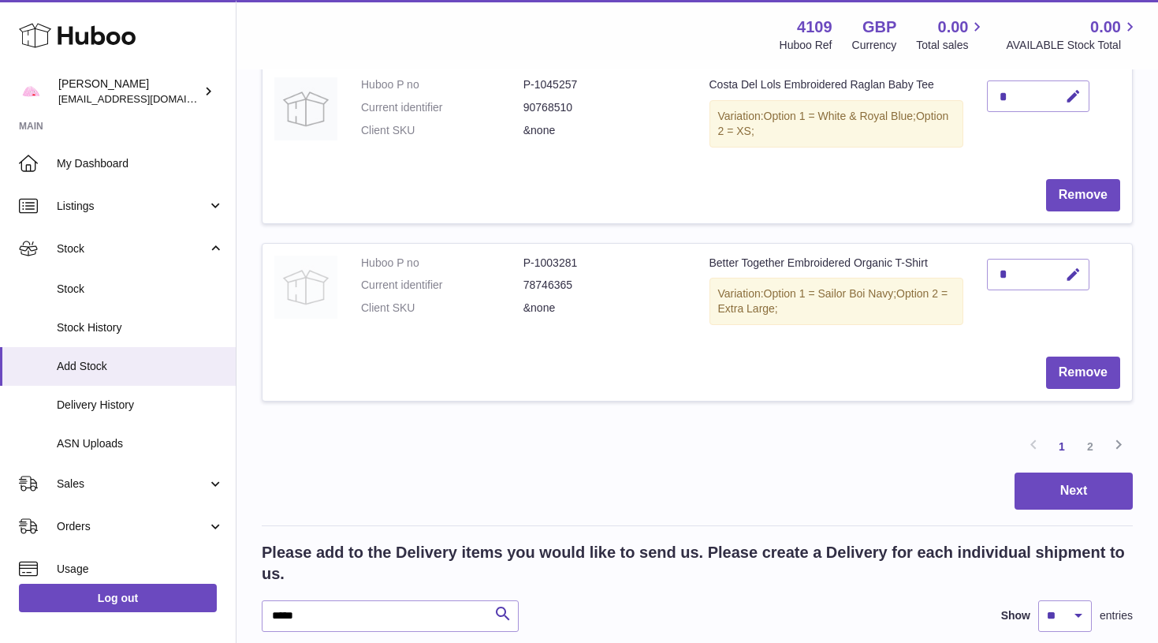
scroll to position [1866, 0]
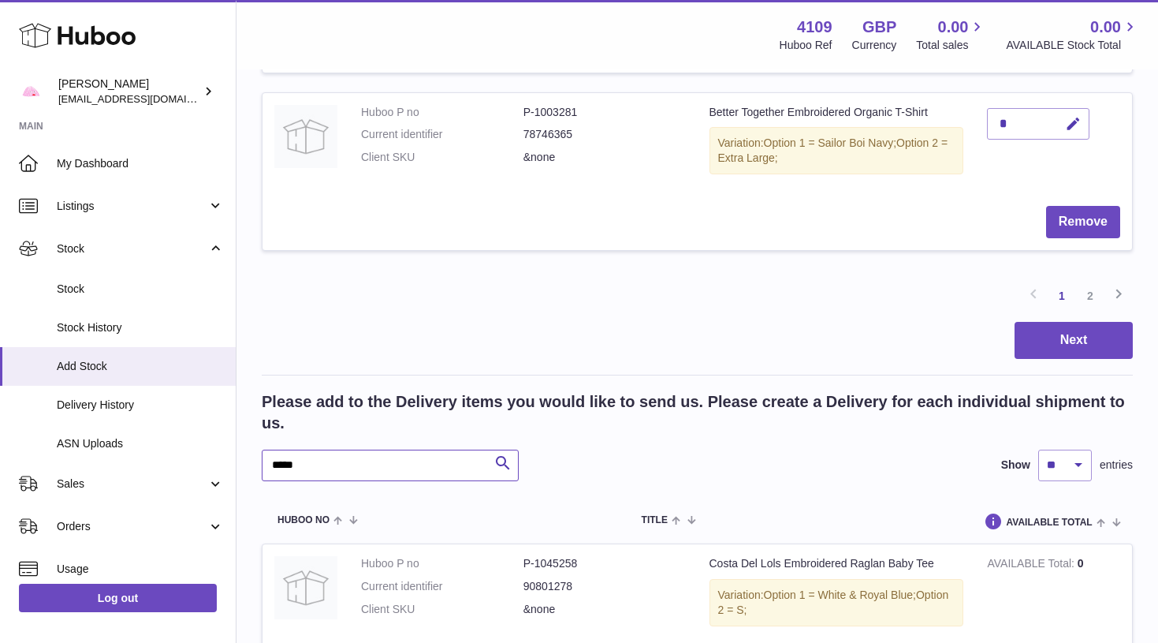
click at [300, 449] on input "*****" at bounding box center [390, 465] width 257 height 32
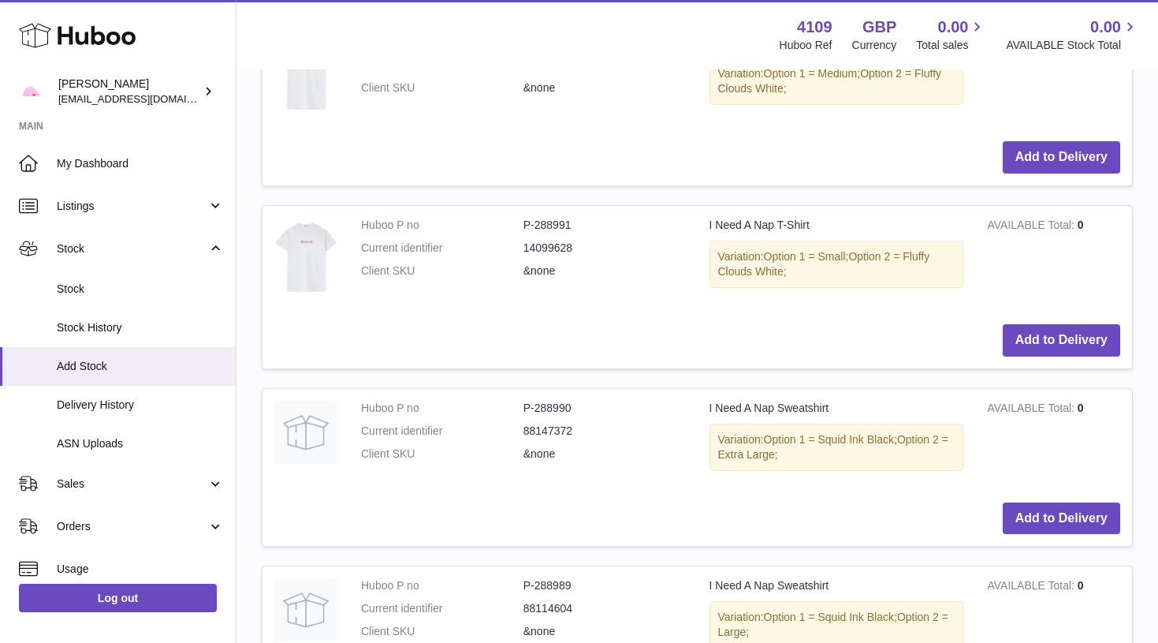
scroll to position [3246, 0]
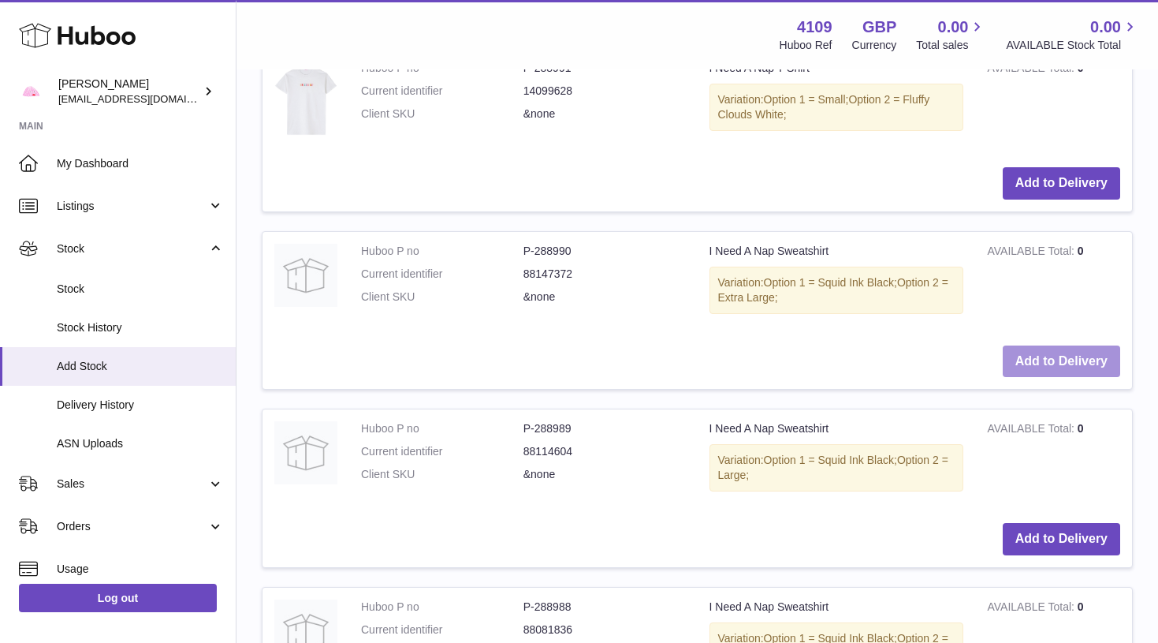
click at [1020, 345] on button "Add to Delivery" at bounding box center [1061, 361] width 117 height 32
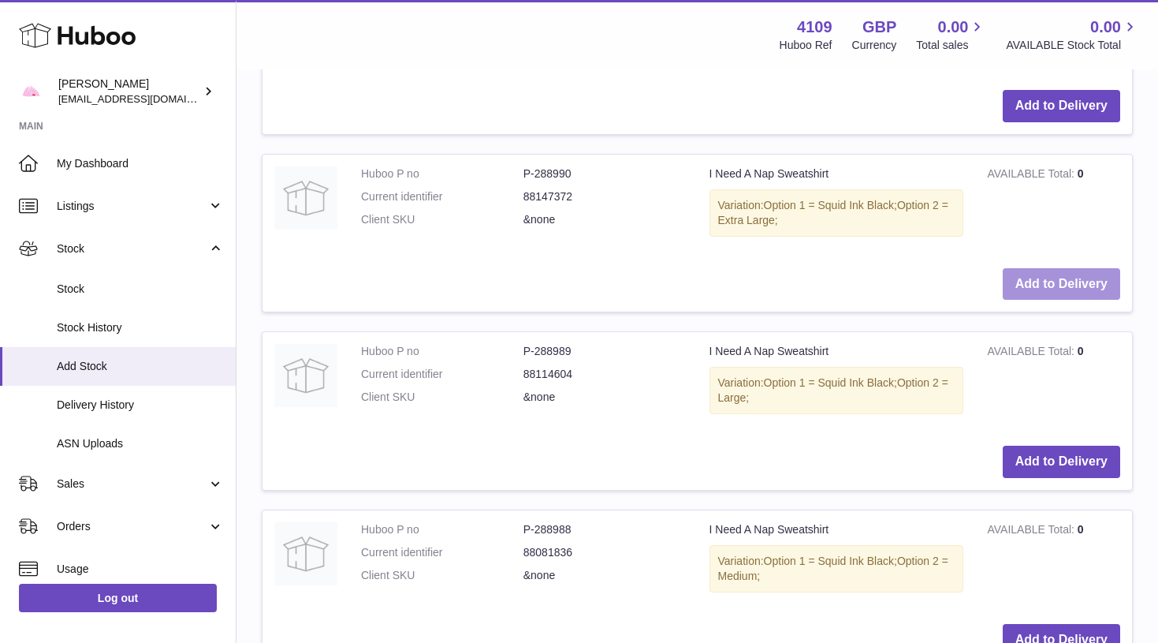
scroll to position [3332, 0]
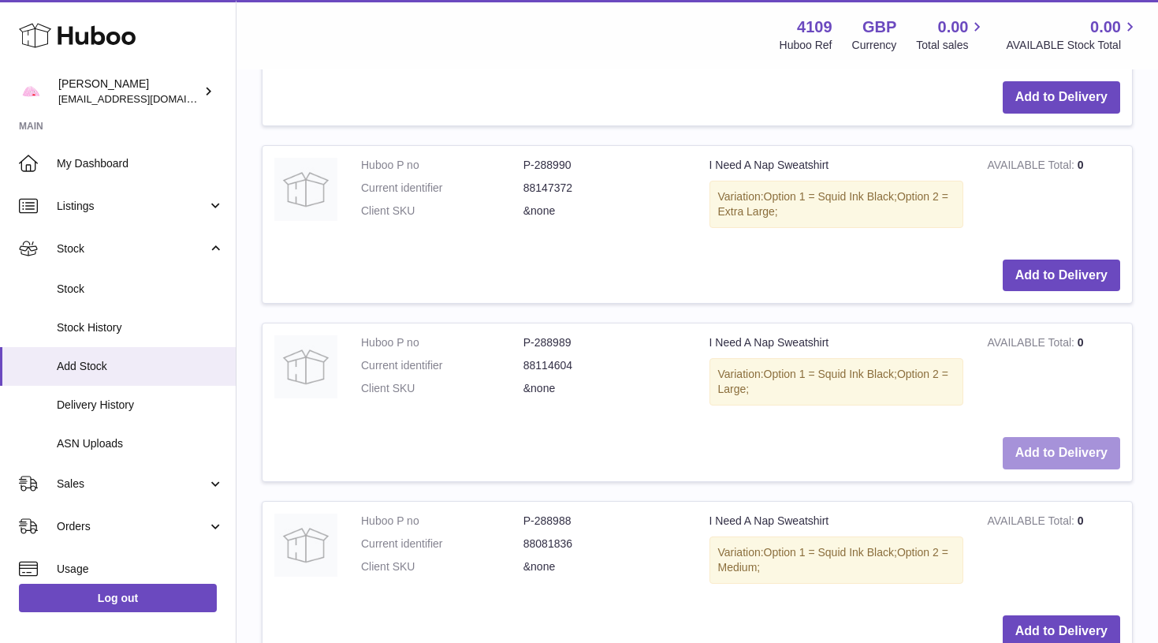
click at [1065, 437] on button "Add to Delivery" at bounding box center [1061, 453] width 117 height 32
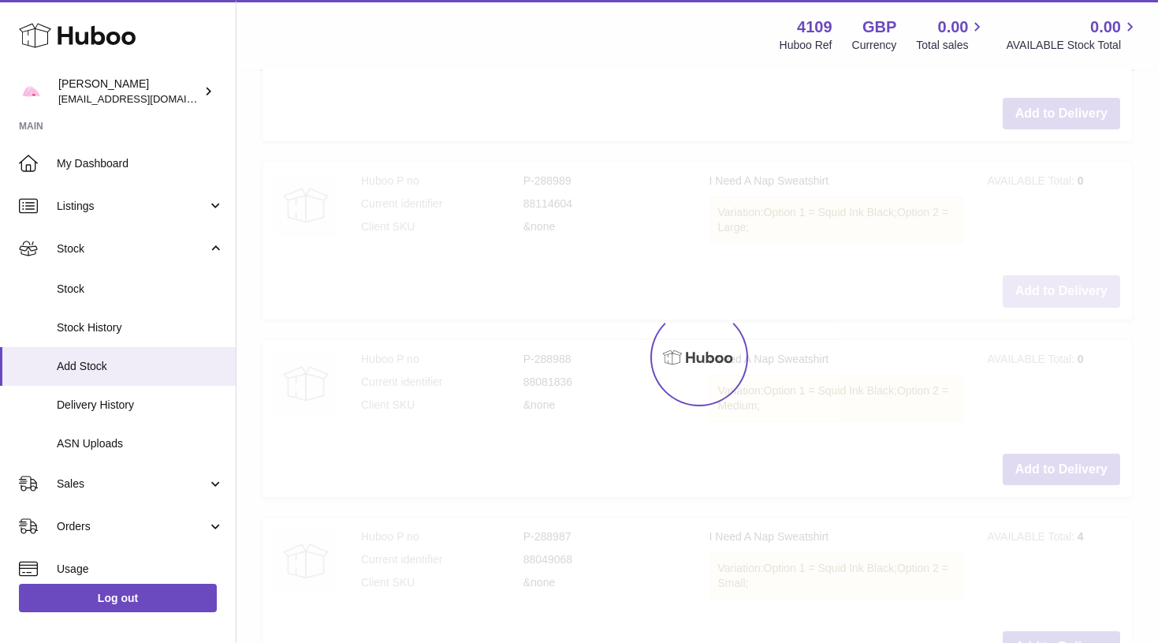
scroll to position [3498, 0]
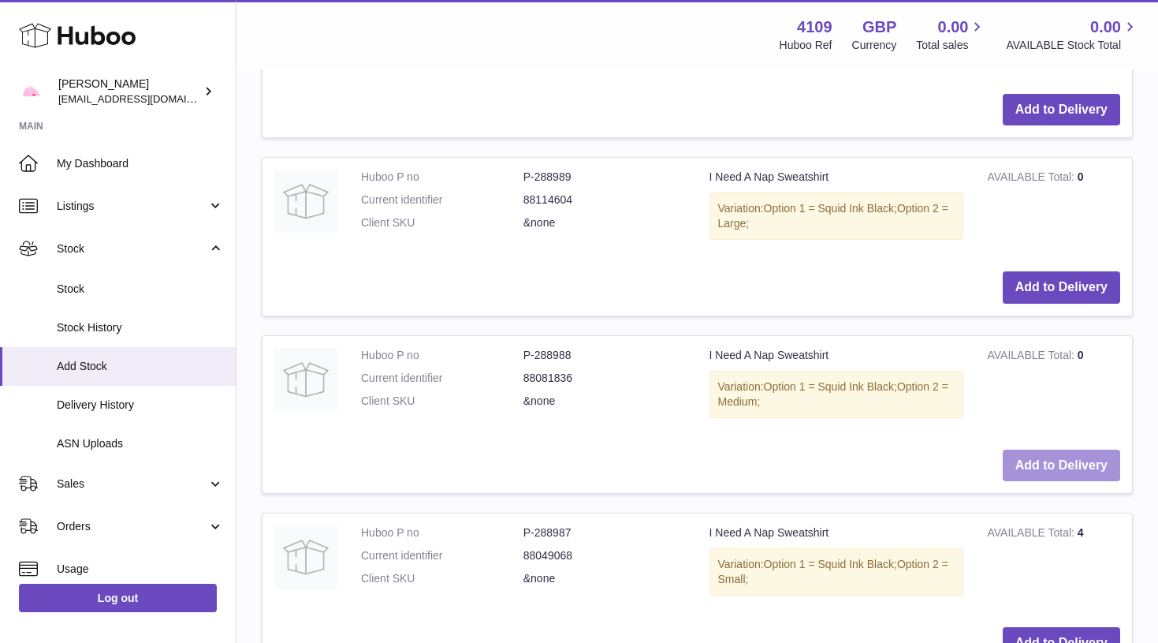
click at [1068, 449] on button "Add to Delivery" at bounding box center [1061, 465] width 117 height 32
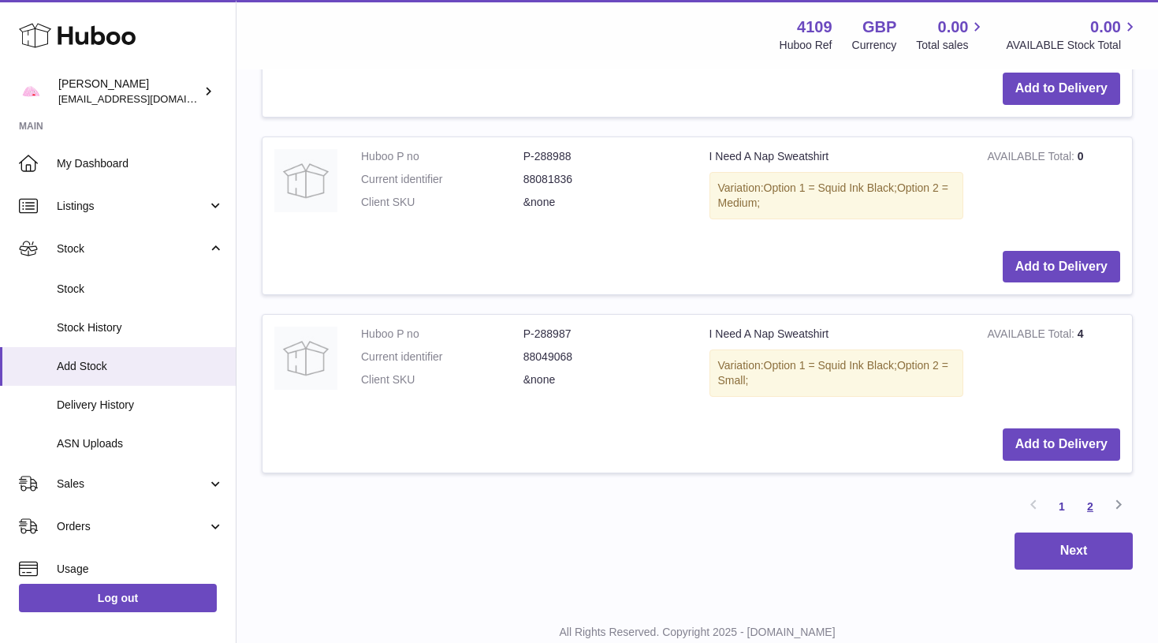
click at [1094, 492] on link "2" at bounding box center [1090, 506] width 28 height 28
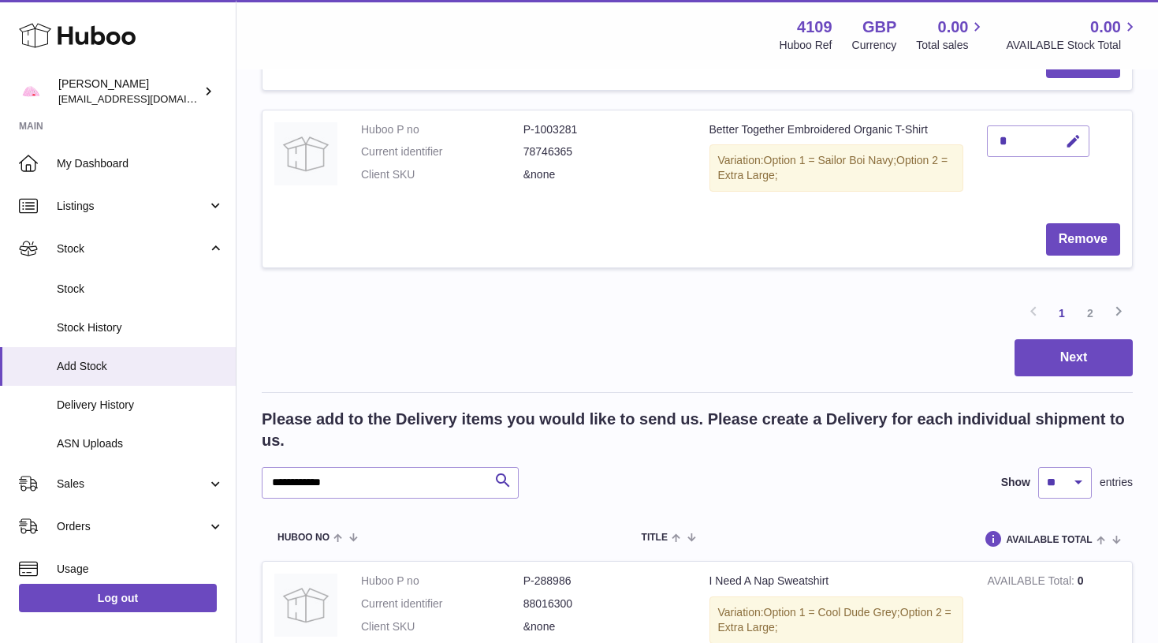
scroll to position [2264, 0]
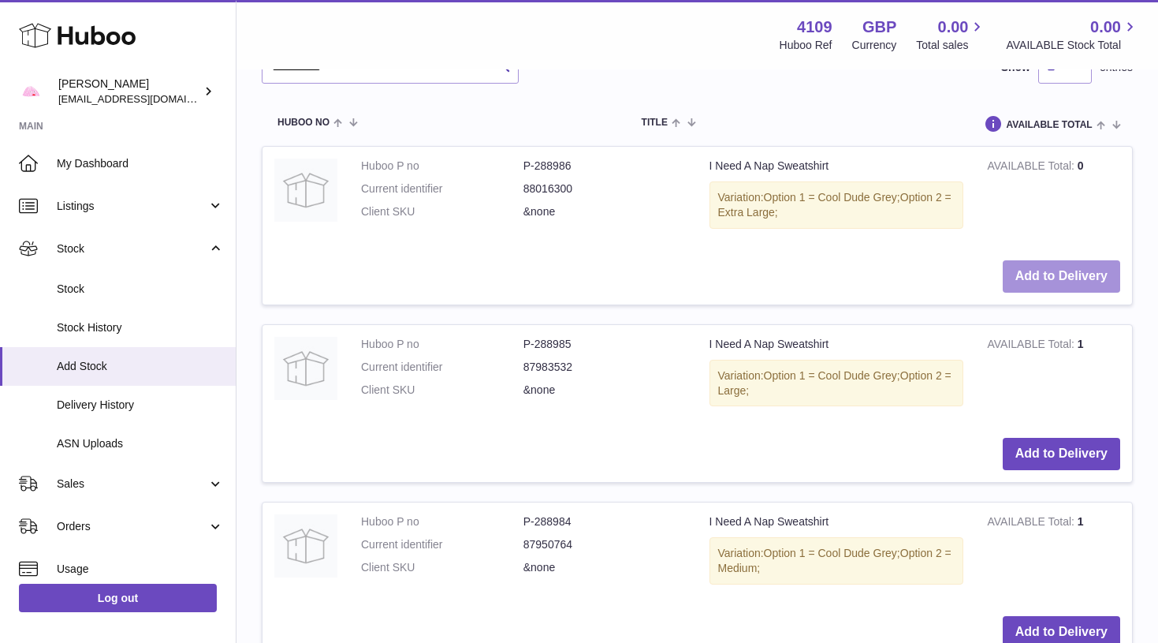
click at [1057, 260] on button "Add to Delivery" at bounding box center [1061, 276] width 117 height 32
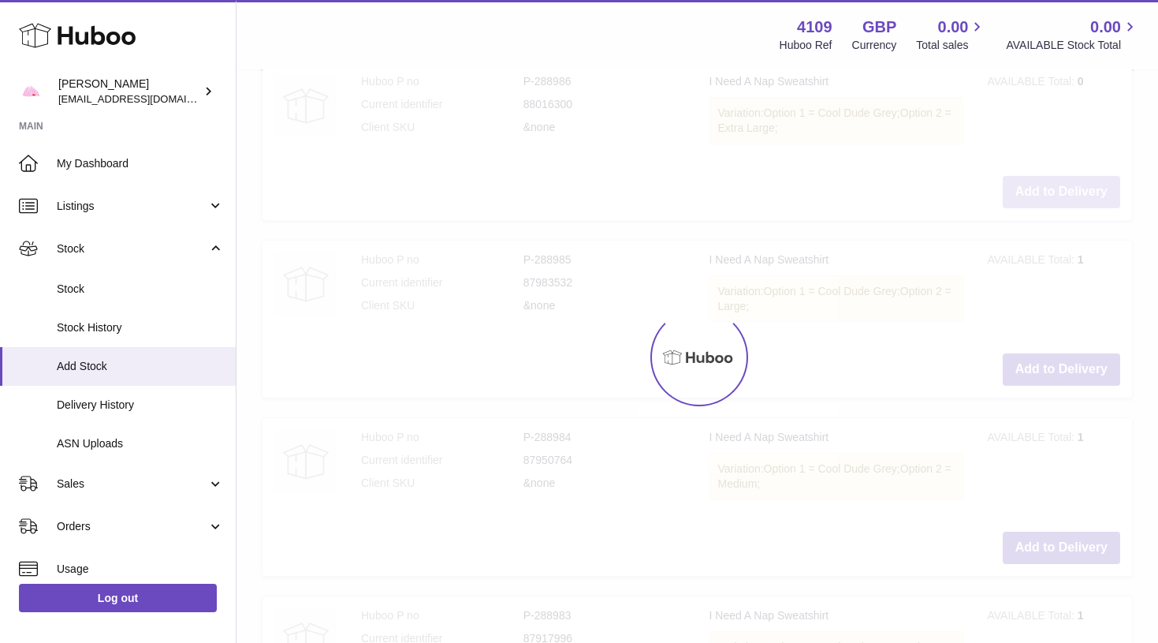
scroll to position [2359, 0]
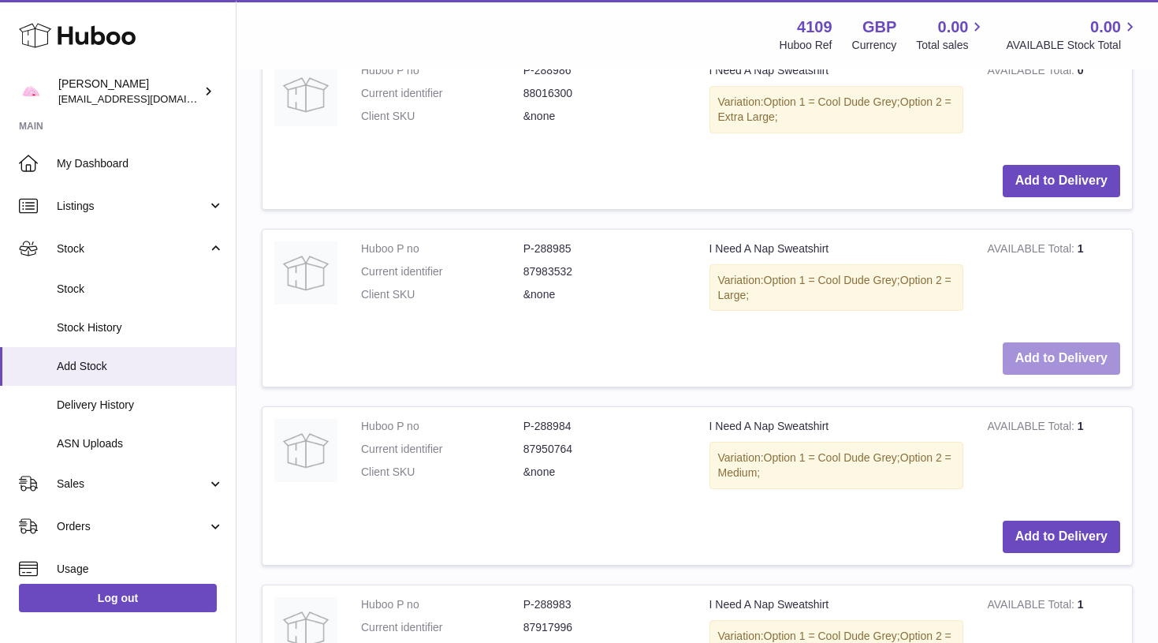
click at [1048, 342] on button "Add to Delivery" at bounding box center [1061, 358] width 117 height 32
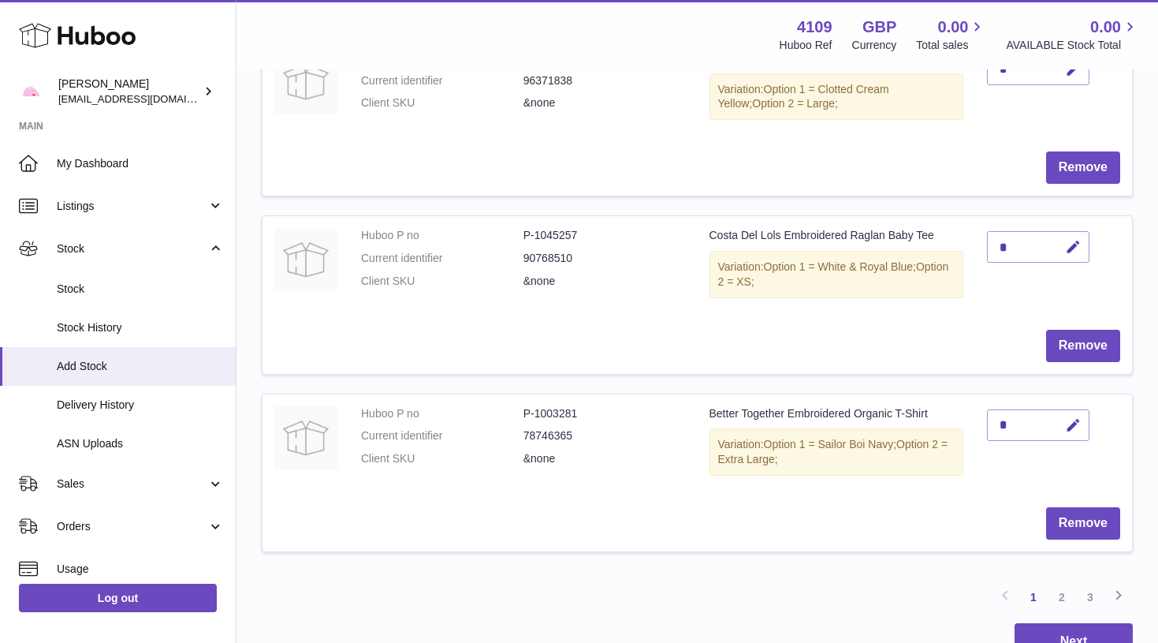
scroll to position [1747, 0]
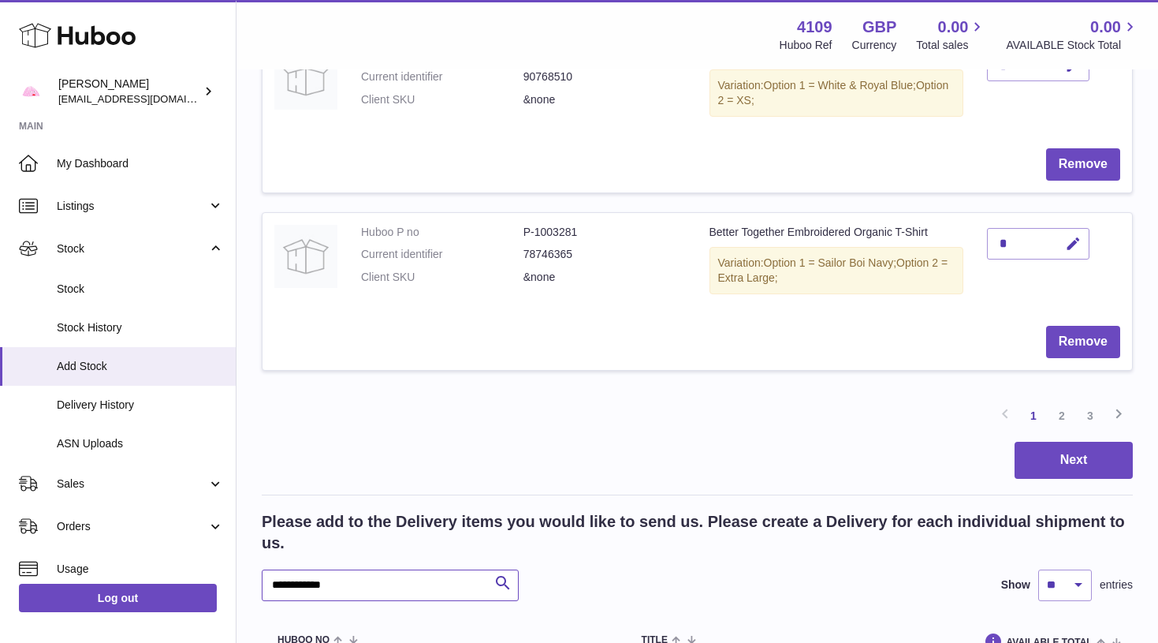
click at [337, 569] on input "**********" at bounding box center [390, 585] width 257 height 32
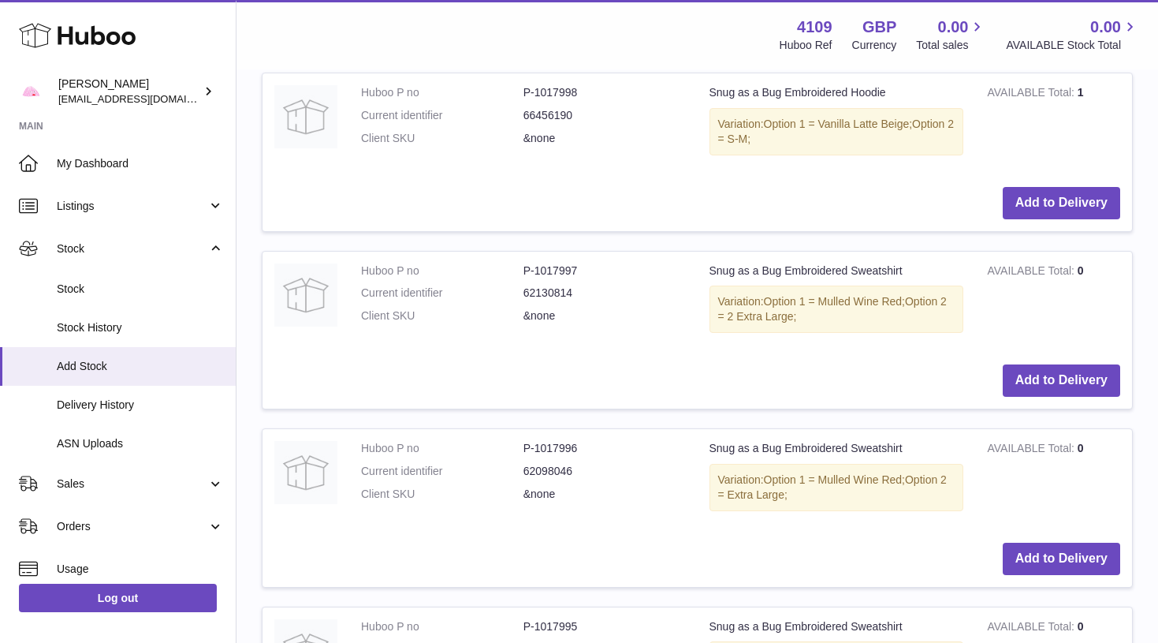
scroll to position [3050, 0]
click at [1034, 363] on button "Add to Delivery" at bounding box center [1061, 379] width 117 height 32
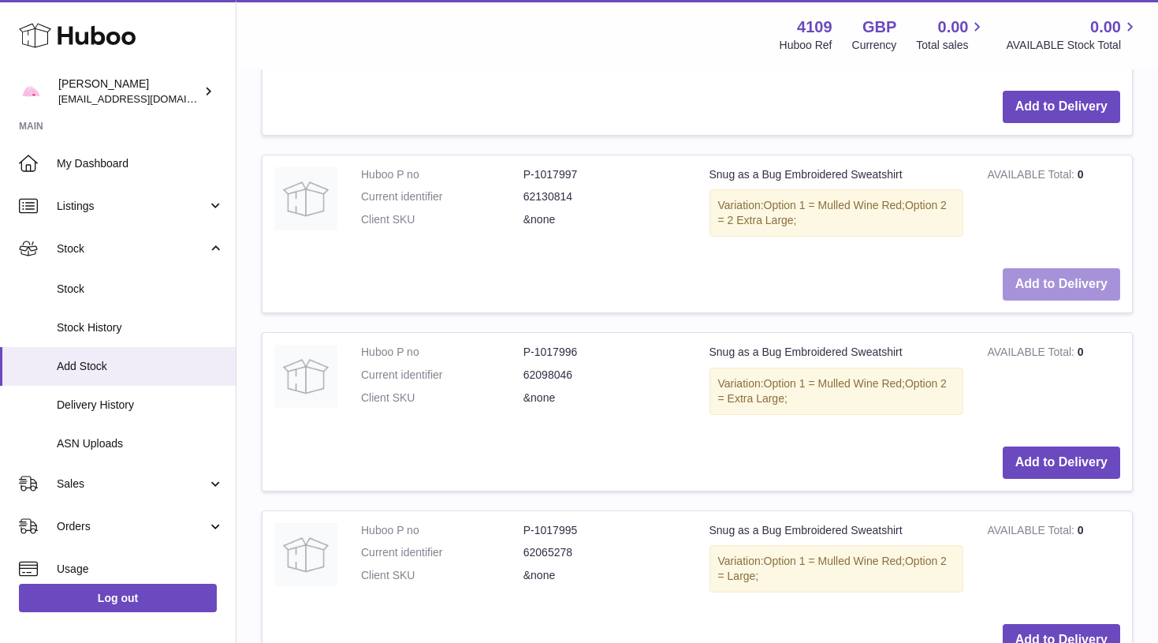
scroll to position [3145, 0]
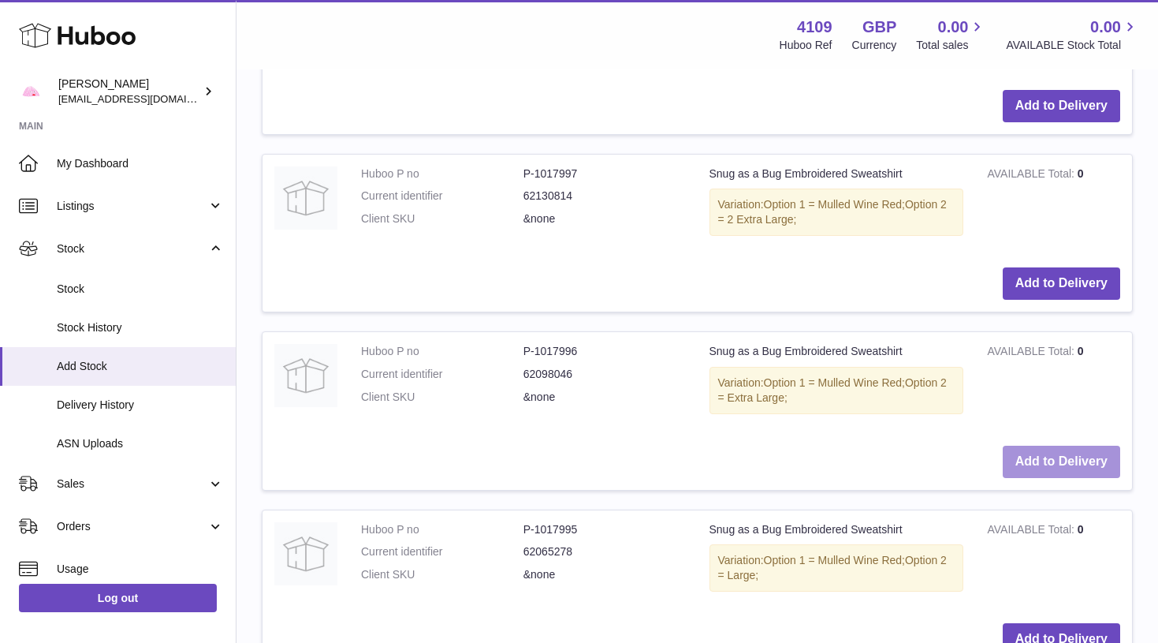
click at [1020, 446] on button "Add to Delivery" at bounding box center [1061, 462] width 117 height 32
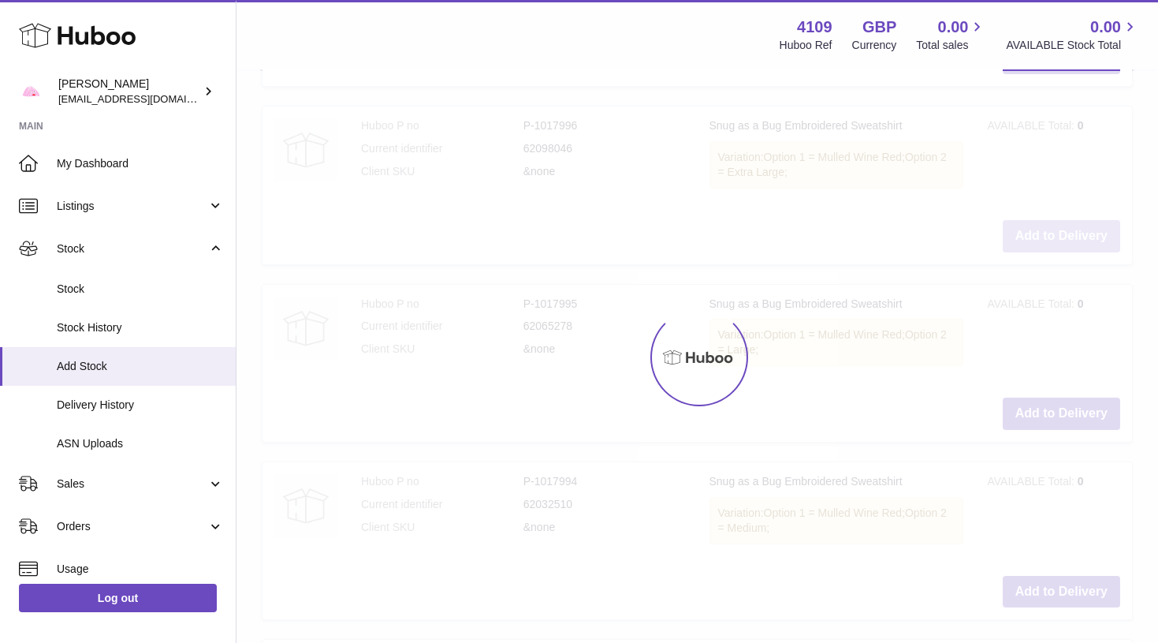
scroll to position [3373, 0]
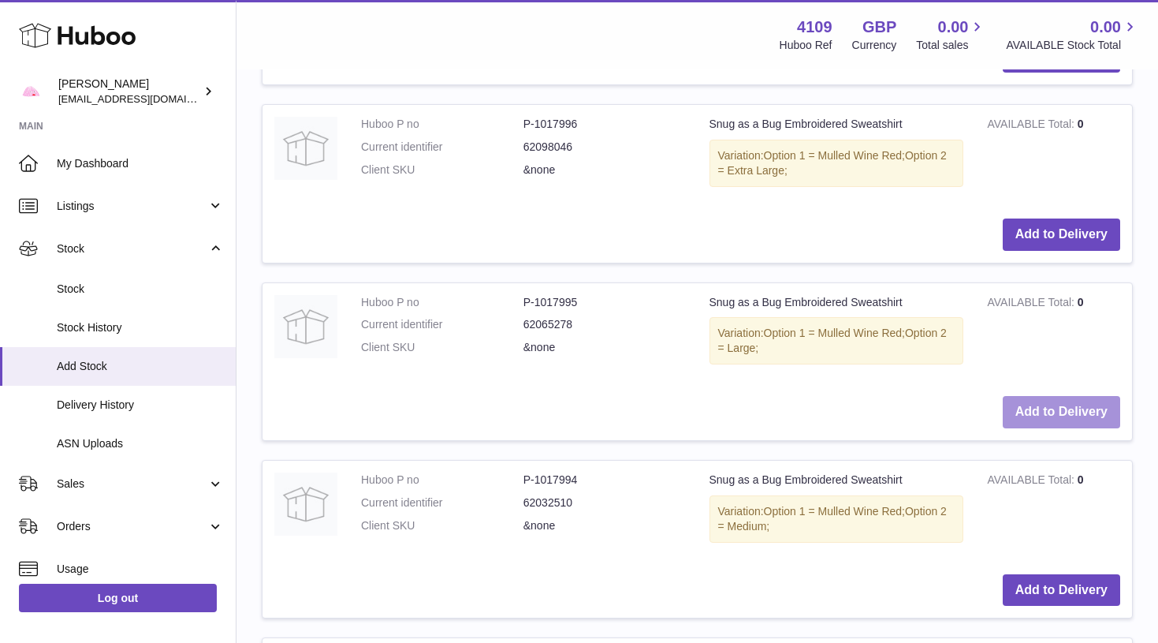
click at [1061, 396] on button "Add to Delivery" at bounding box center [1061, 412] width 117 height 32
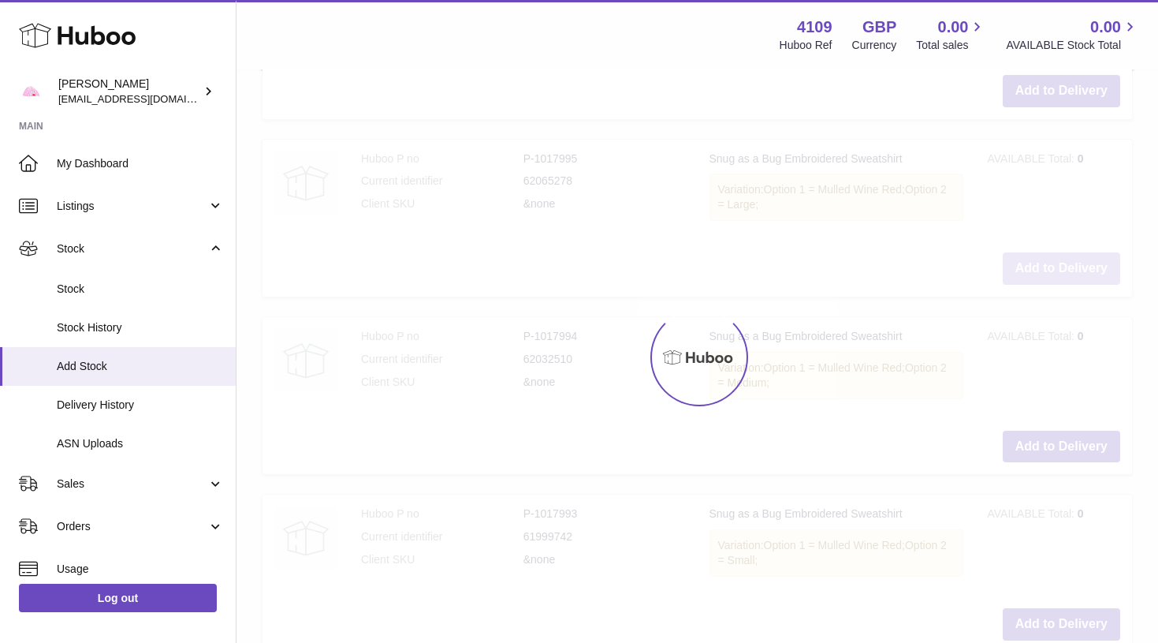
scroll to position [3522, 0]
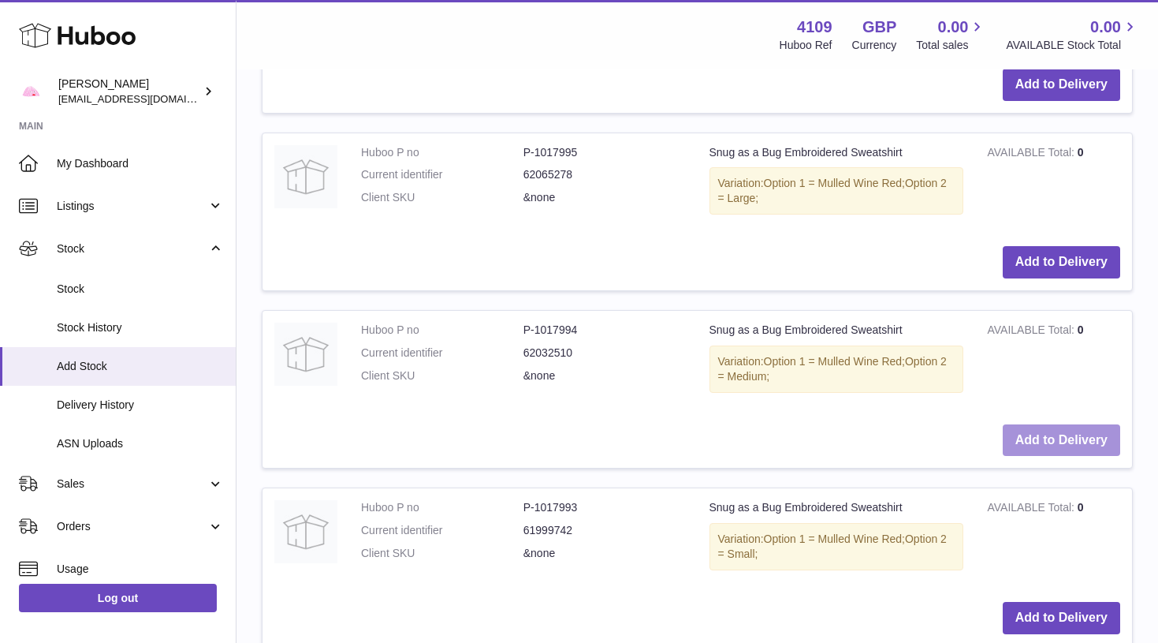
click at [1060, 424] on button "Add to Delivery" at bounding box center [1061, 440] width 117 height 32
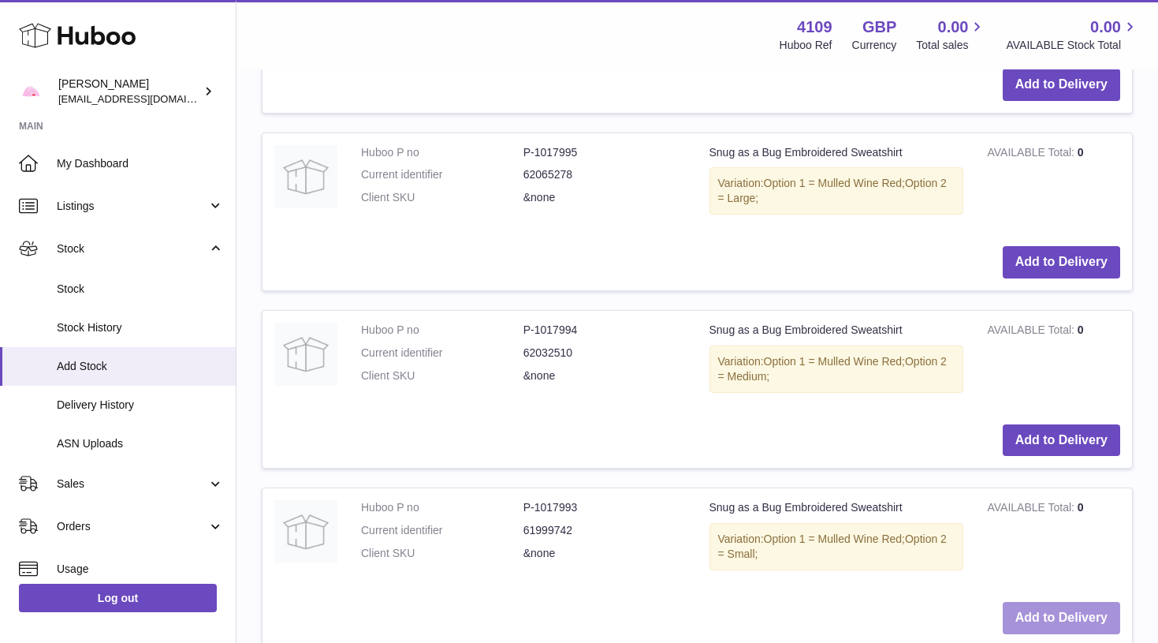
click at [1050, 602] on button "Add to Delivery" at bounding box center [1061, 618] width 117 height 32
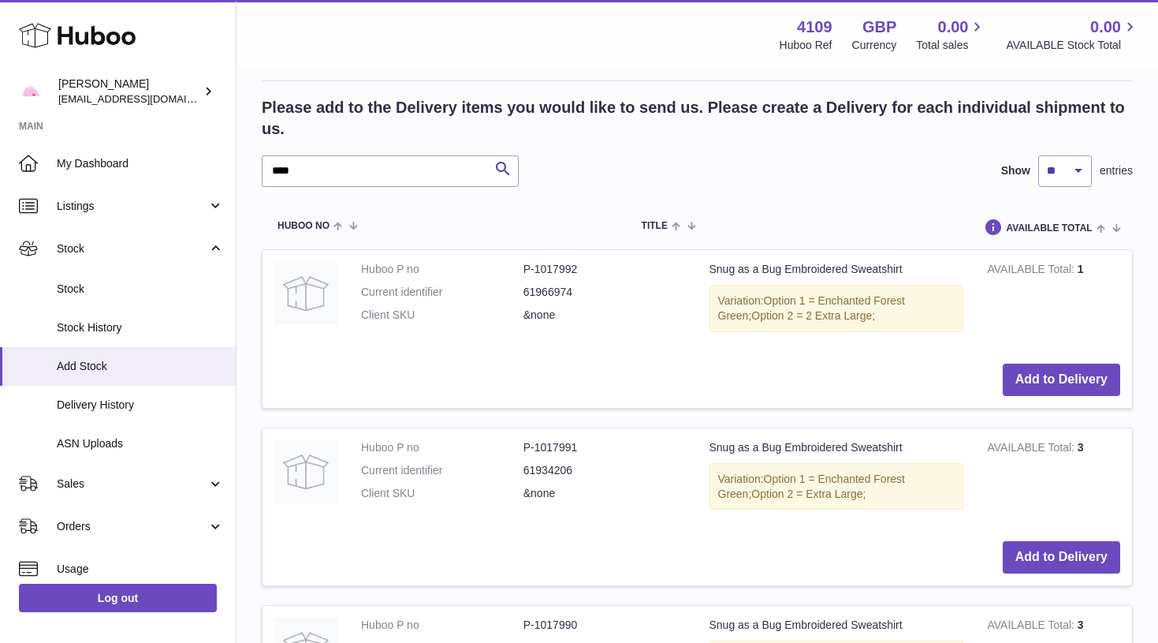
scroll to position [2108, 0]
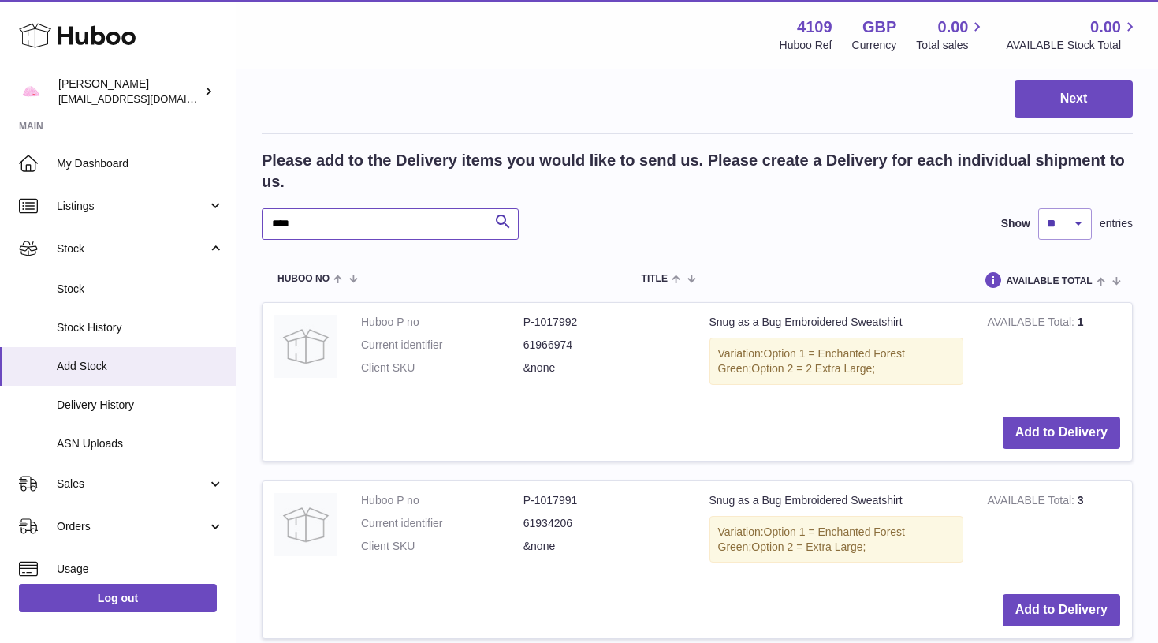
click at [388, 208] on input "****" at bounding box center [390, 224] width 257 height 32
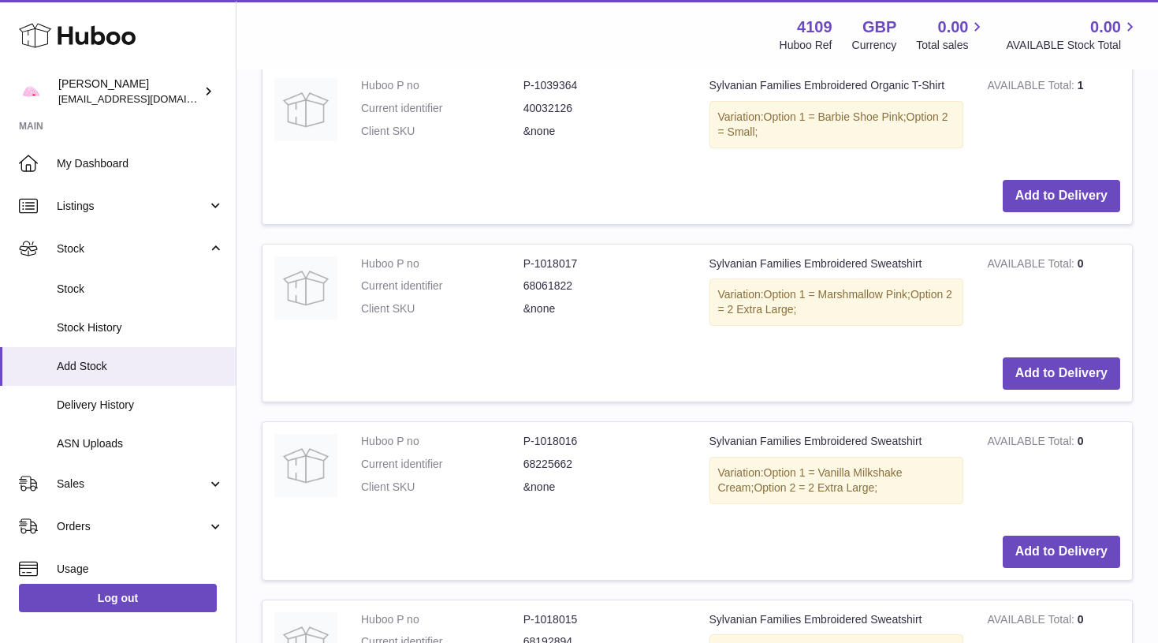
scroll to position [3067, 0]
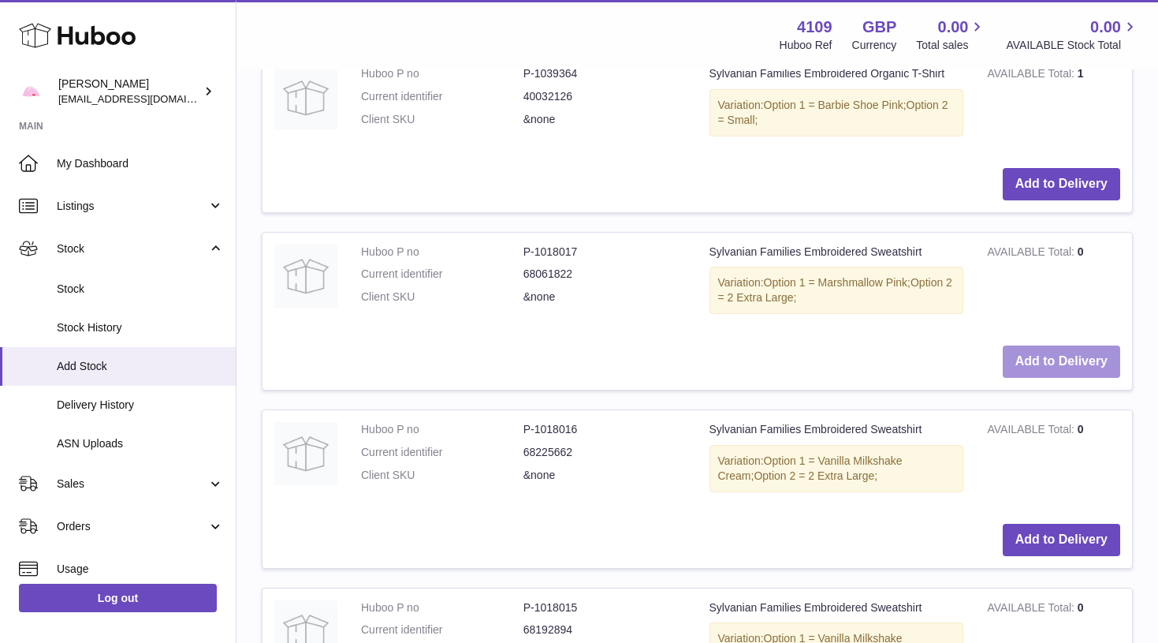
click at [1026, 345] on button "Add to Delivery" at bounding box center [1061, 361] width 117 height 32
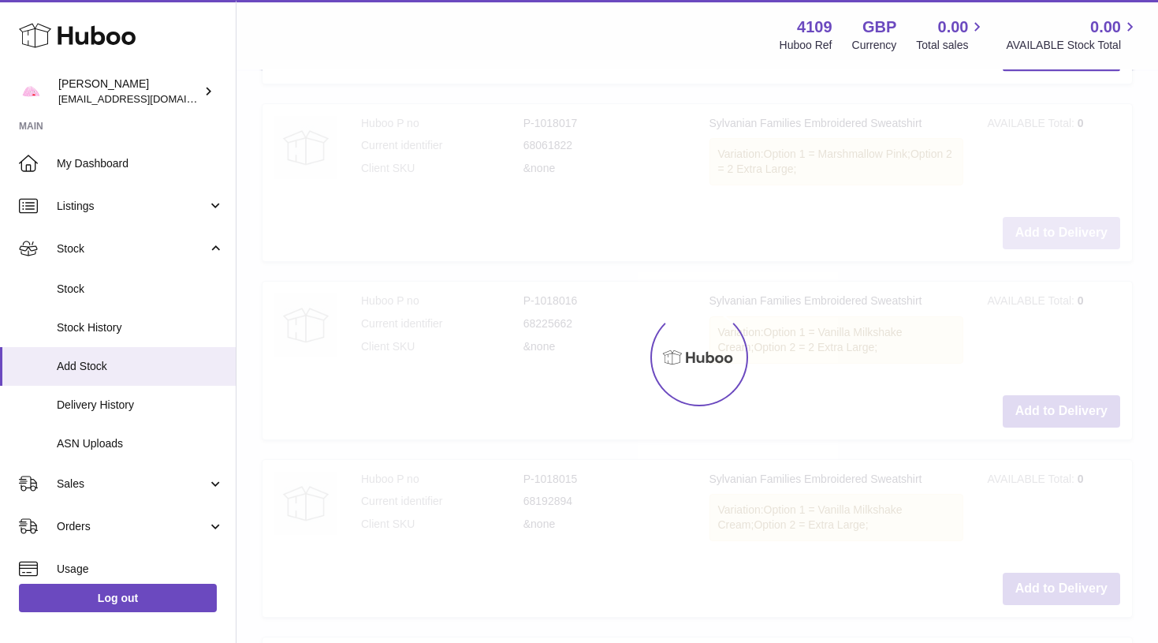
scroll to position [3210, 0]
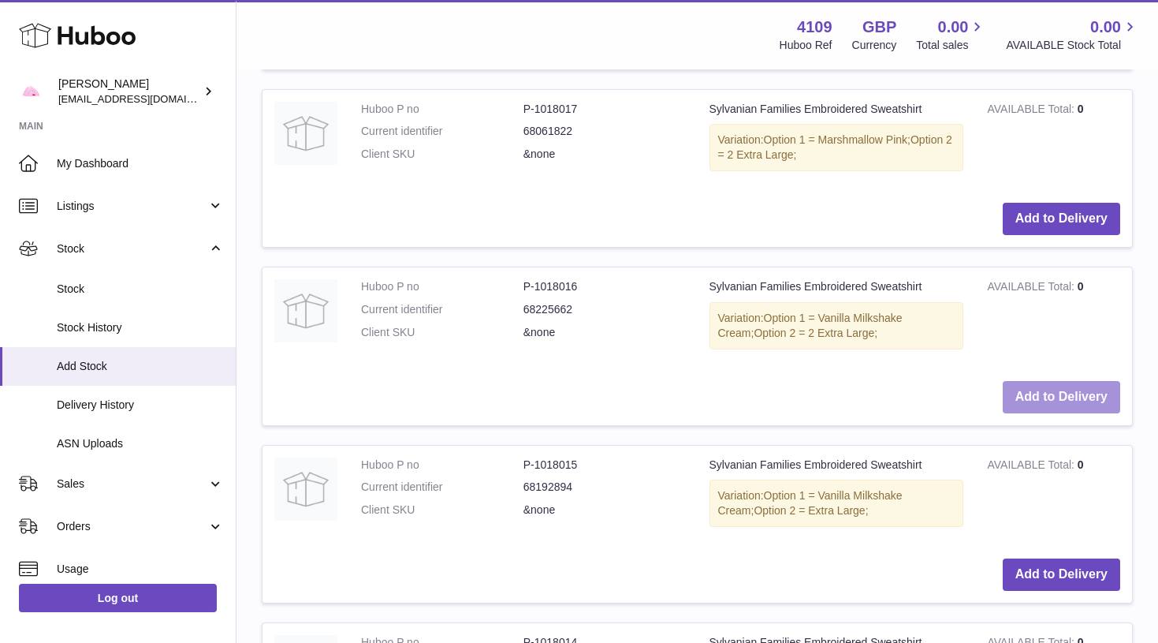
click at [1039, 381] on button "Add to Delivery" at bounding box center [1061, 397] width 117 height 32
click at [1045, 558] on button "Add to Delivery" at bounding box center [1061, 574] width 117 height 32
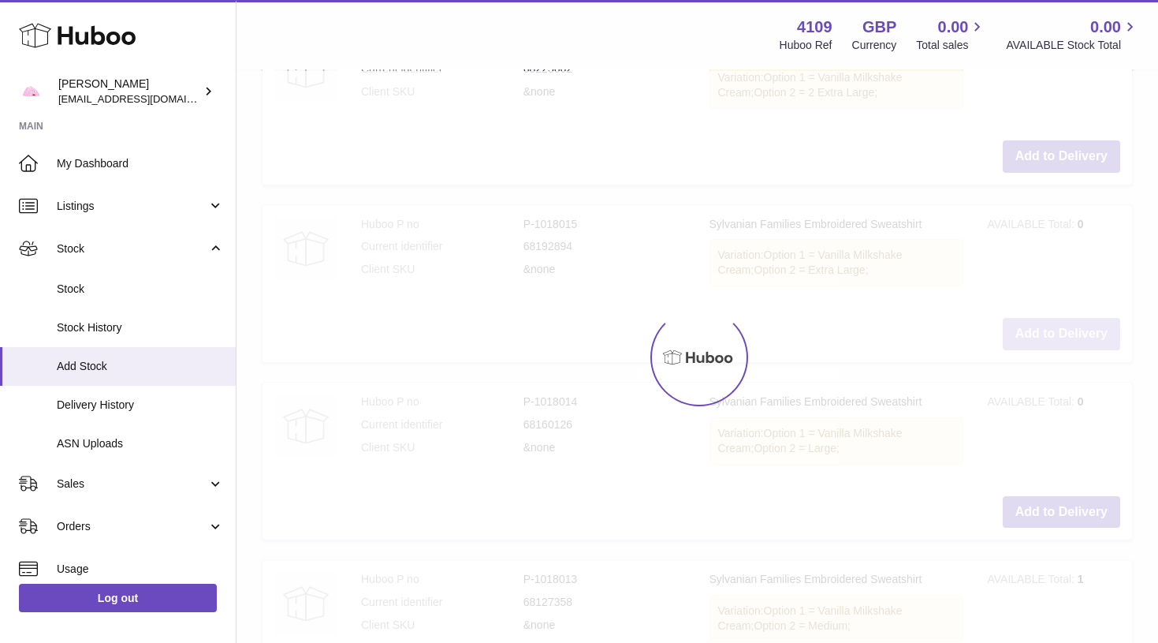
scroll to position [3453, 0]
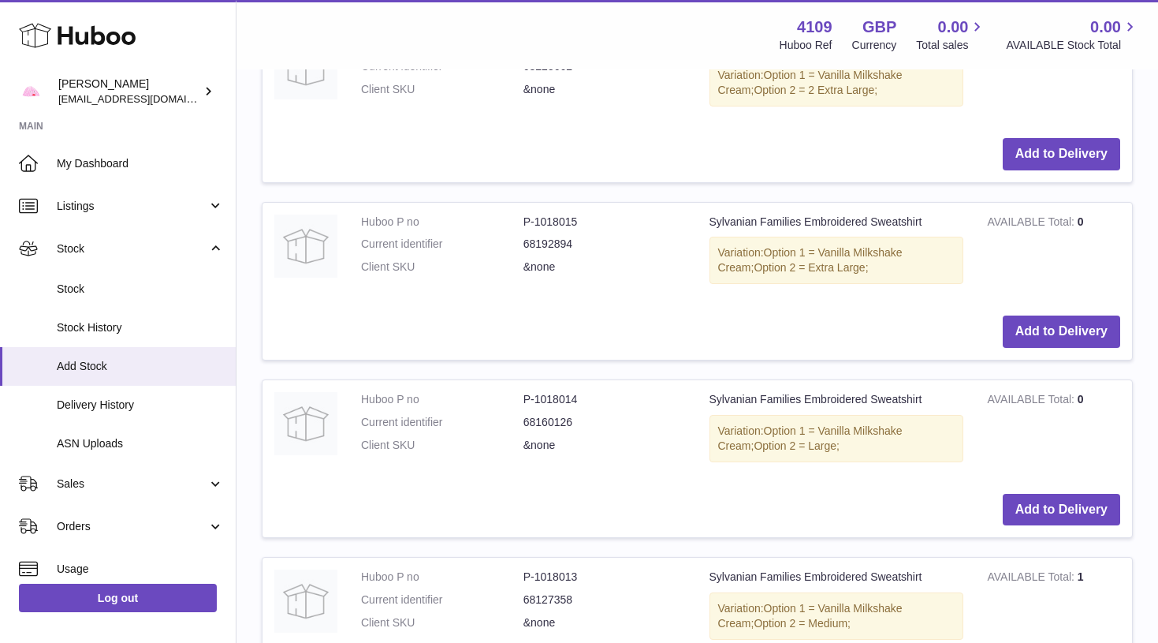
click at [1047, 482] on td "Add to Delivery" at bounding box center [698, 510] width 870 height 56
click at [1047, 494] on button "Add to Delivery" at bounding box center [1061, 510] width 117 height 32
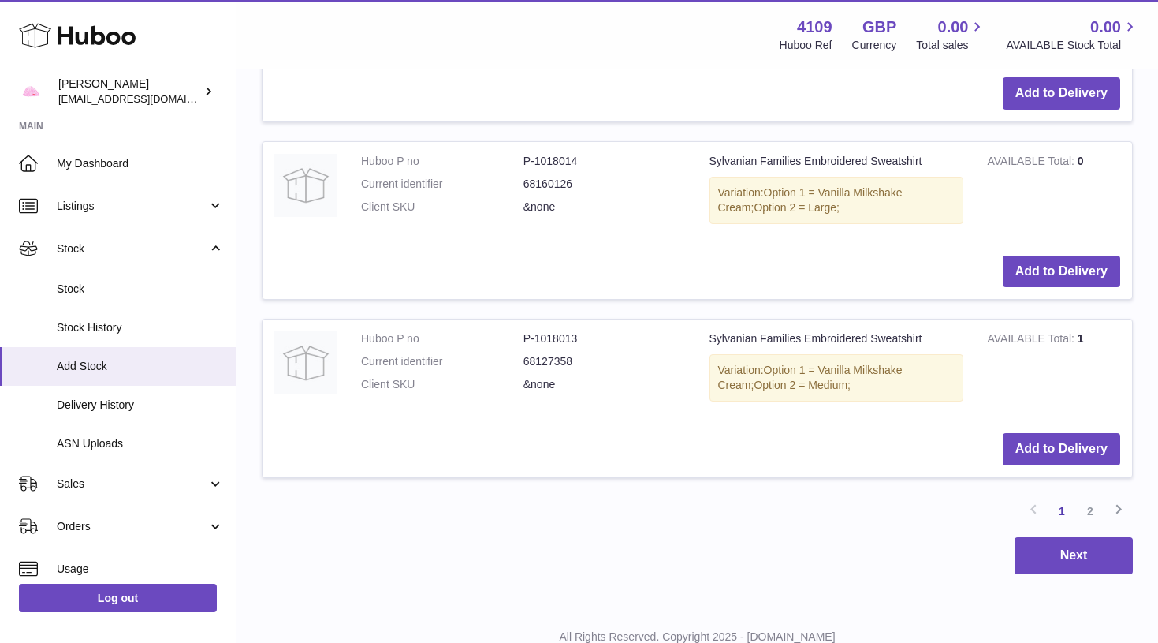
scroll to position [3690, 0]
click at [1060, 434] on button "Add to Delivery" at bounding box center [1061, 450] width 117 height 32
click at [1091, 498] on link "2" at bounding box center [1090, 512] width 28 height 28
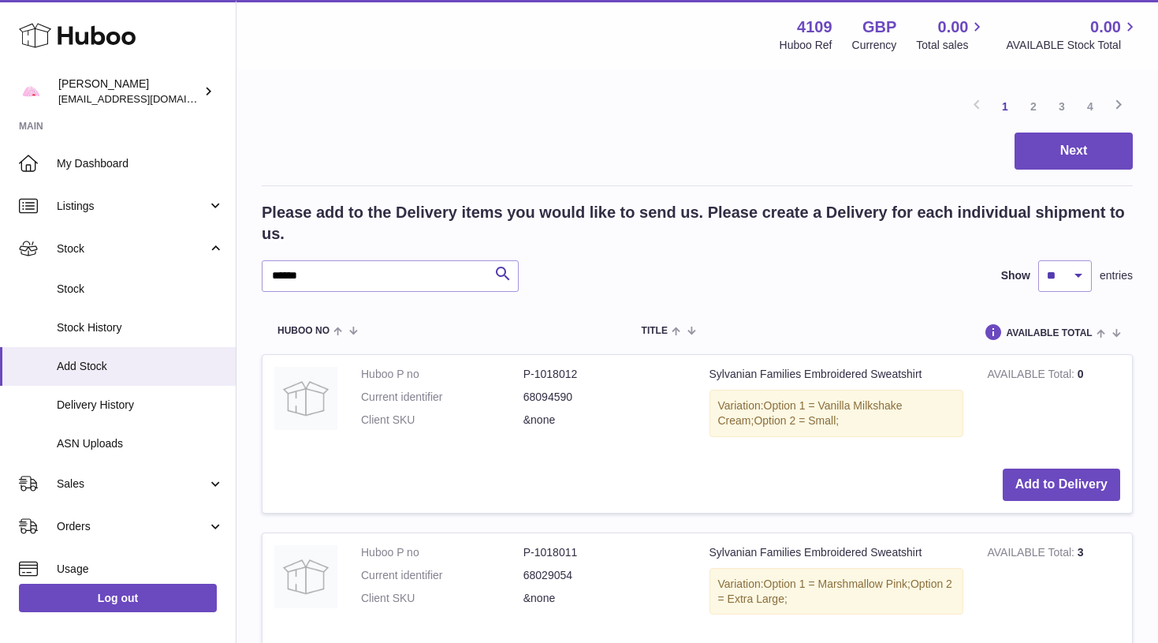
scroll to position [2148, 0]
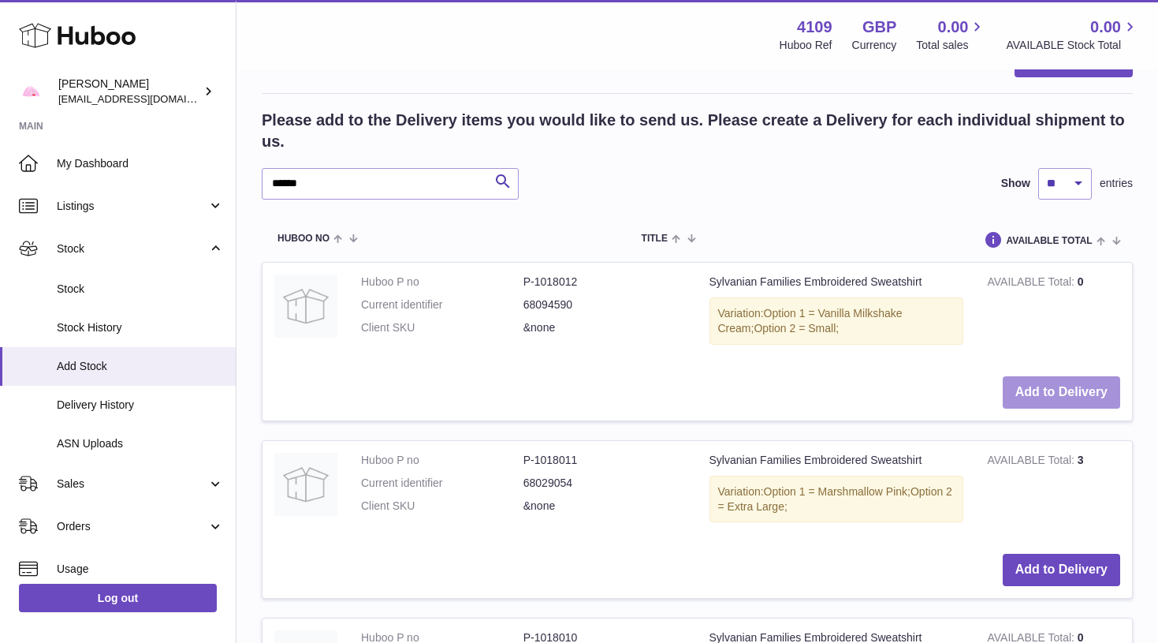
click at [1079, 376] on button "Add to Delivery" at bounding box center [1061, 392] width 117 height 32
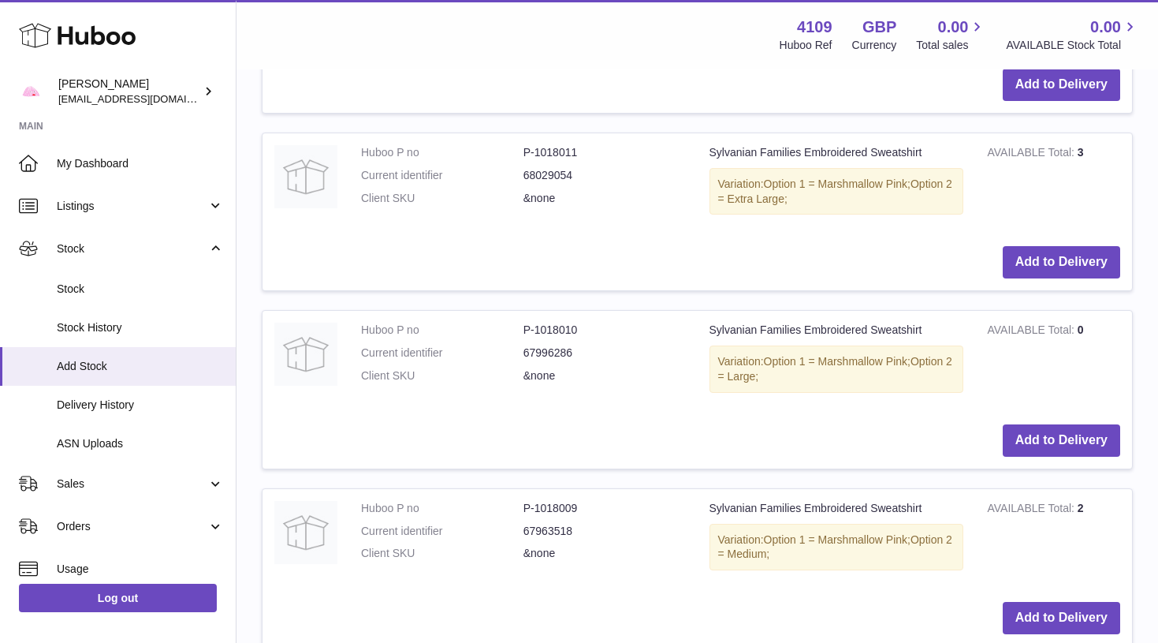
scroll to position [2457, 0]
click at [1026, 419] on td "Add to Delivery" at bounding box center [698, 439] width 870 height 56
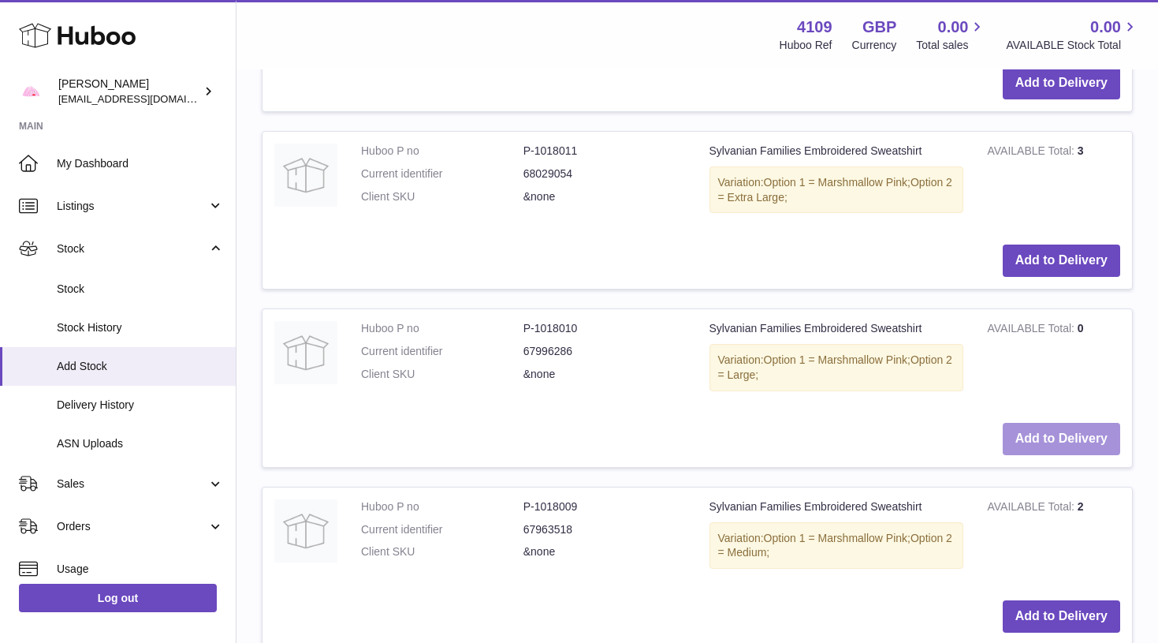
click at [1032, 423] on button "Add to Delivery" at bounding box center [1061, 439] width 117 height 32
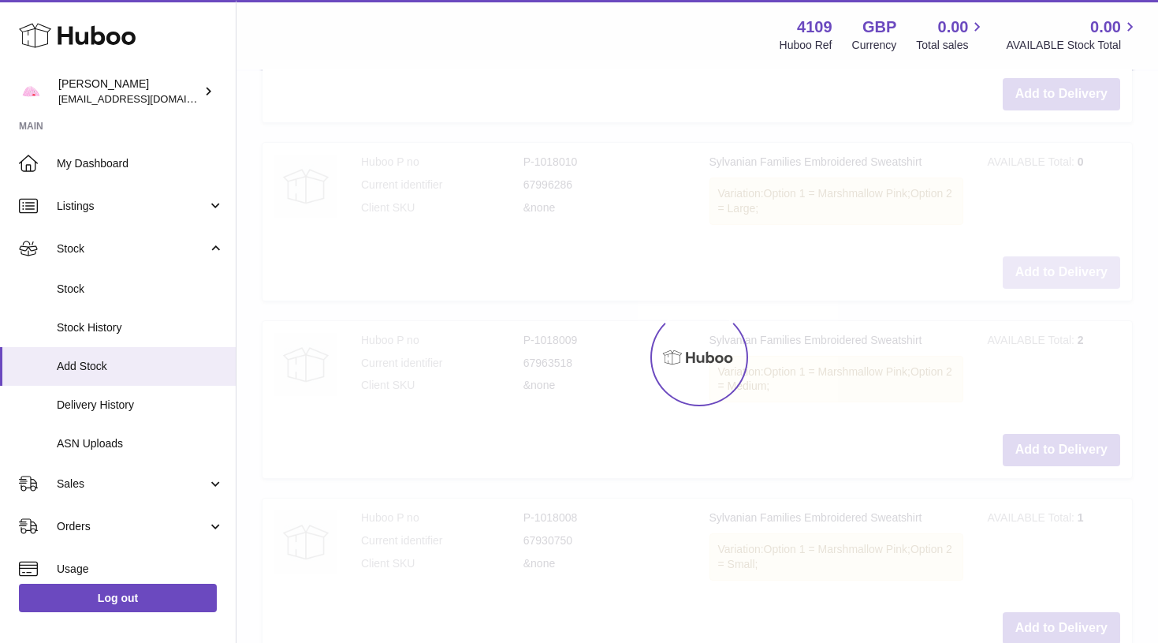
scroll to position [2632, 0]
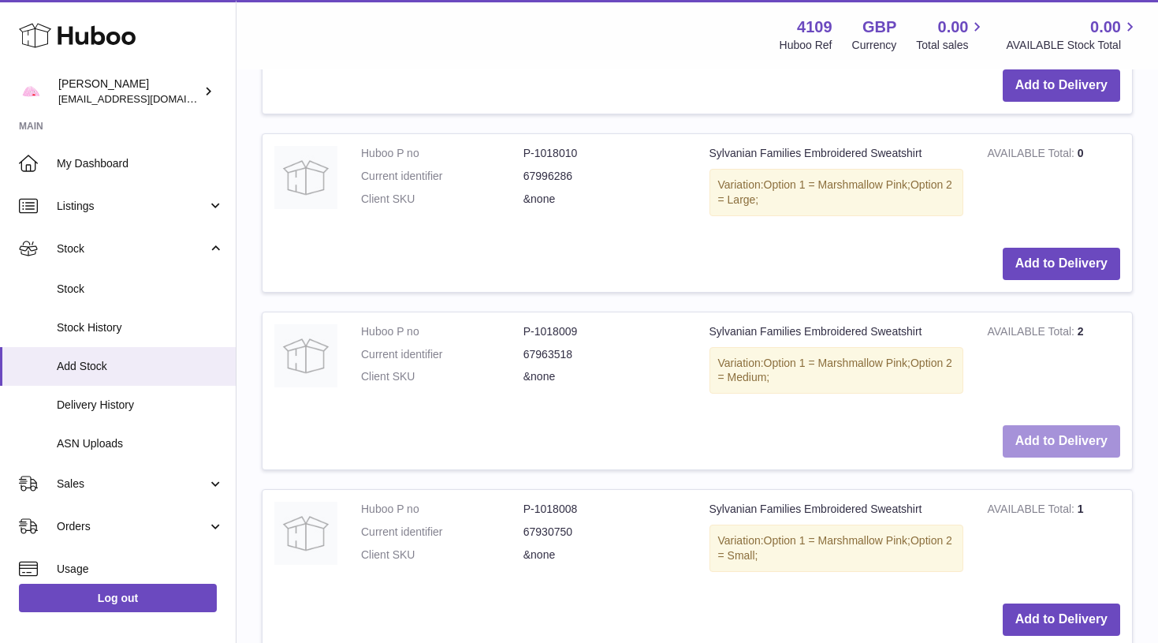
click at [1032, 425] on button "Add to Delivery" at bounding box center [1061, 441] width 117 height 32
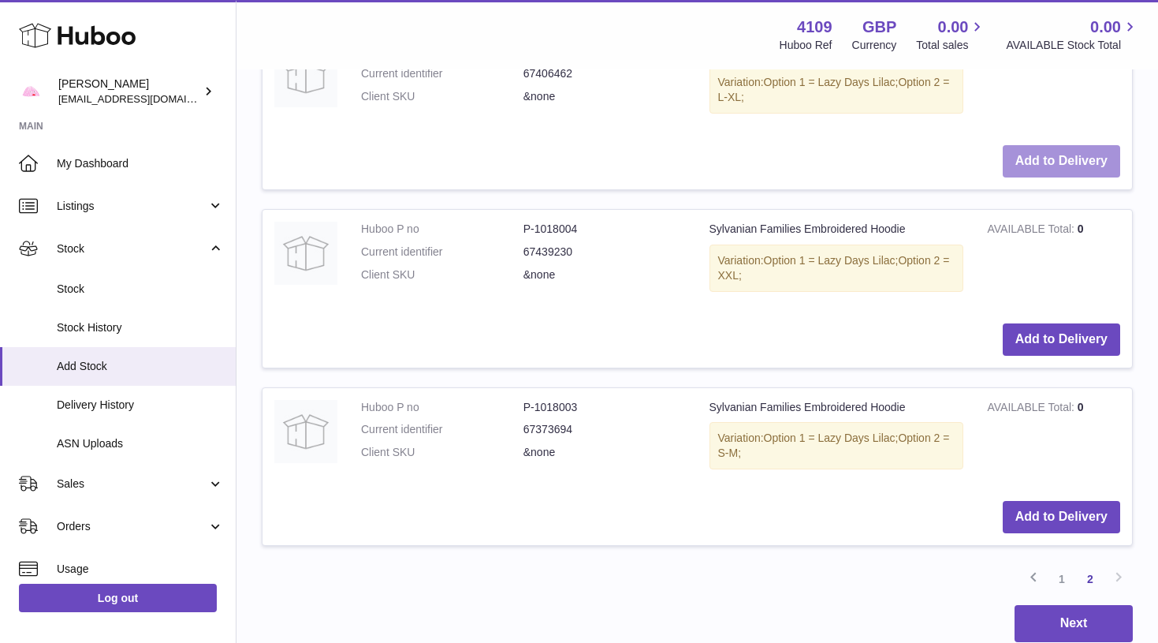
scroll to position [3269, 0]
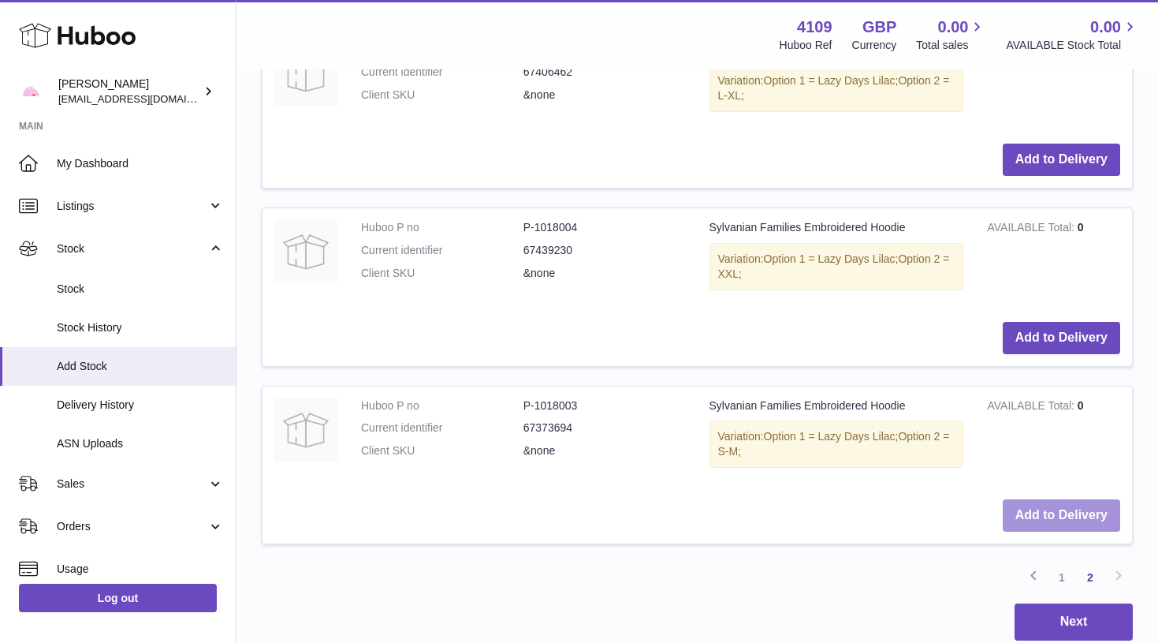
click at [1069, 499] on button "Add to Delivery" at bounding box center [1061, 515] width 117 height 32
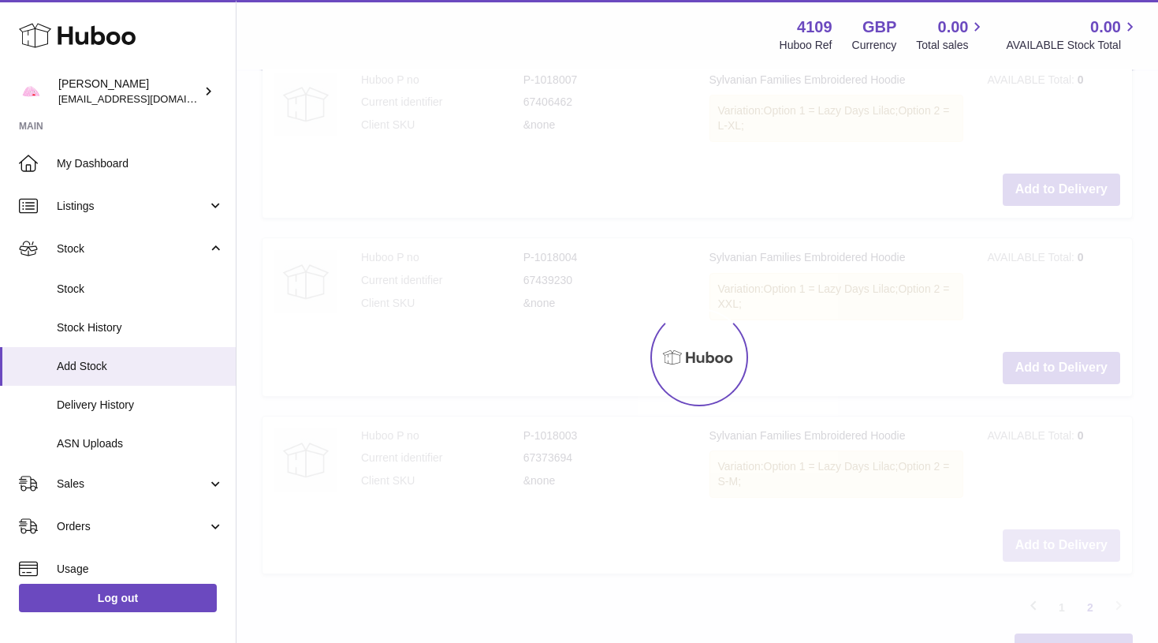
scroll to position [3217, 0]
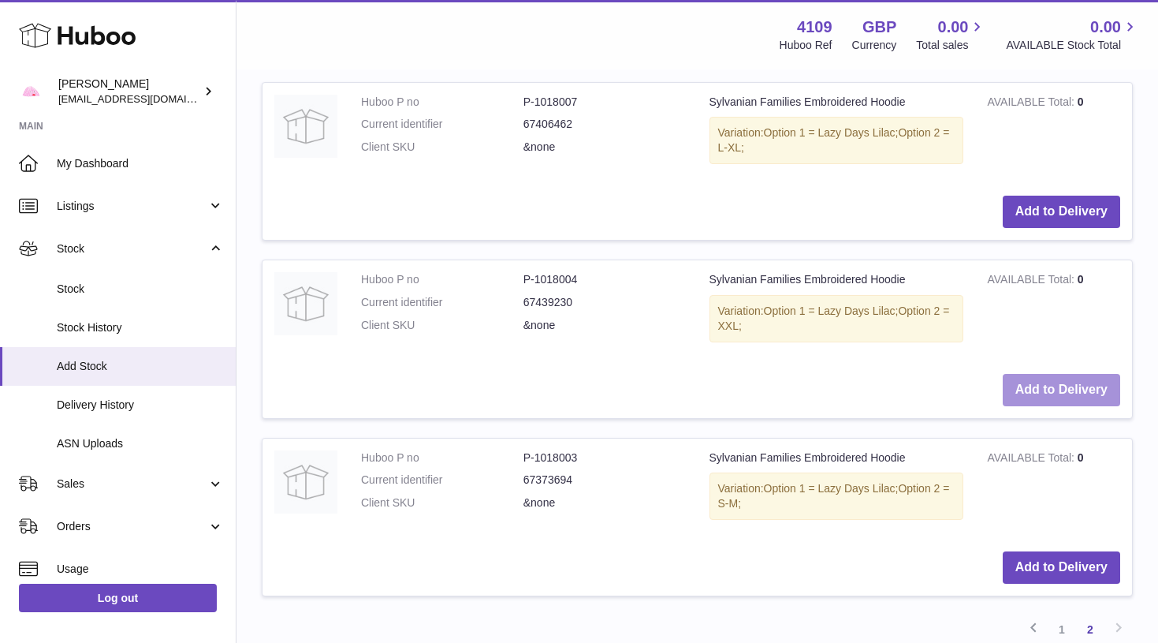
click at [1053, 374] on button "Add to Delivery" at bounding box center [1061, 390] width 117 height 32
click at [1069, 196] on button "Add to Delivery" at bounding box center [1061, 212] width 117 height 32
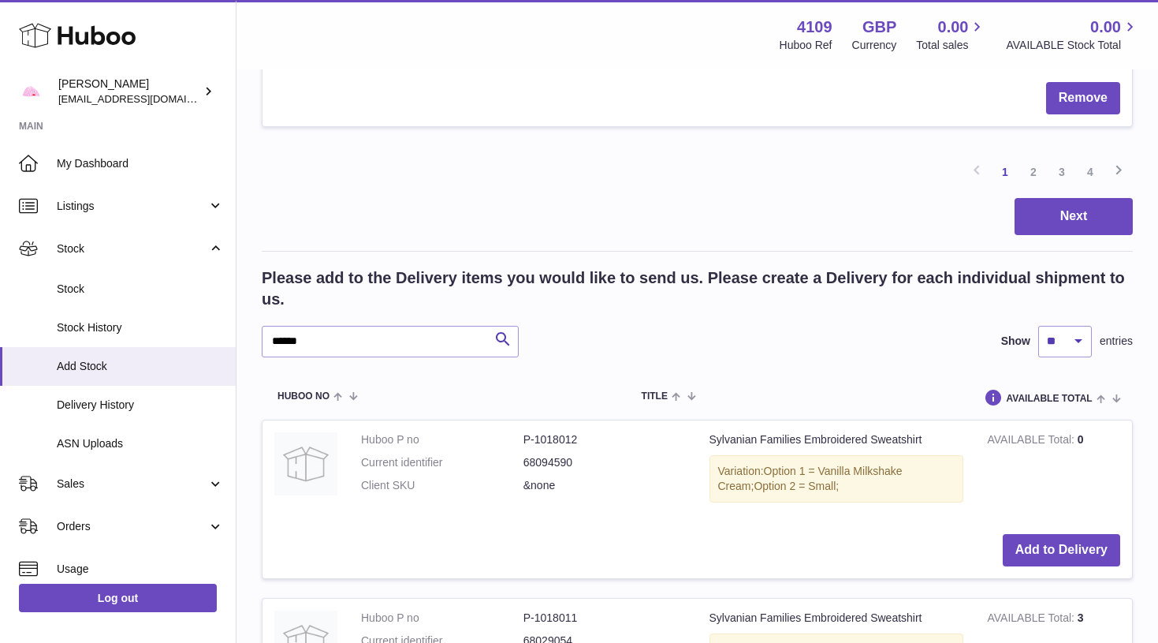
scroll to position [1888, 0]
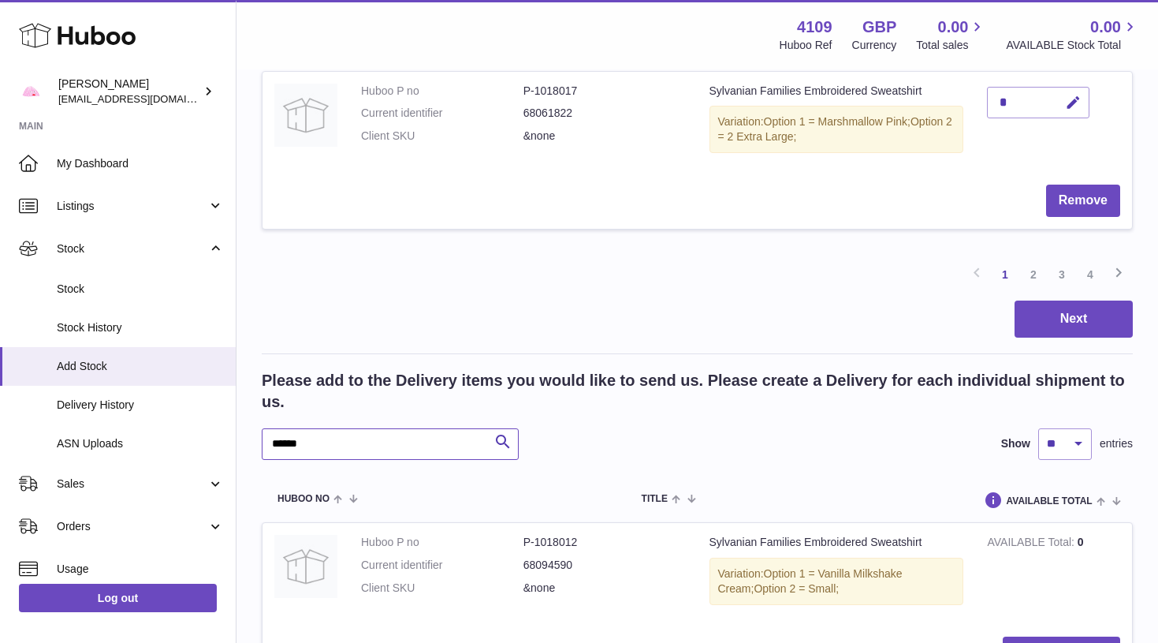
click at [420, 428] on input "******" at bounding box center [390, 444] width 257 height 32
type input "****"
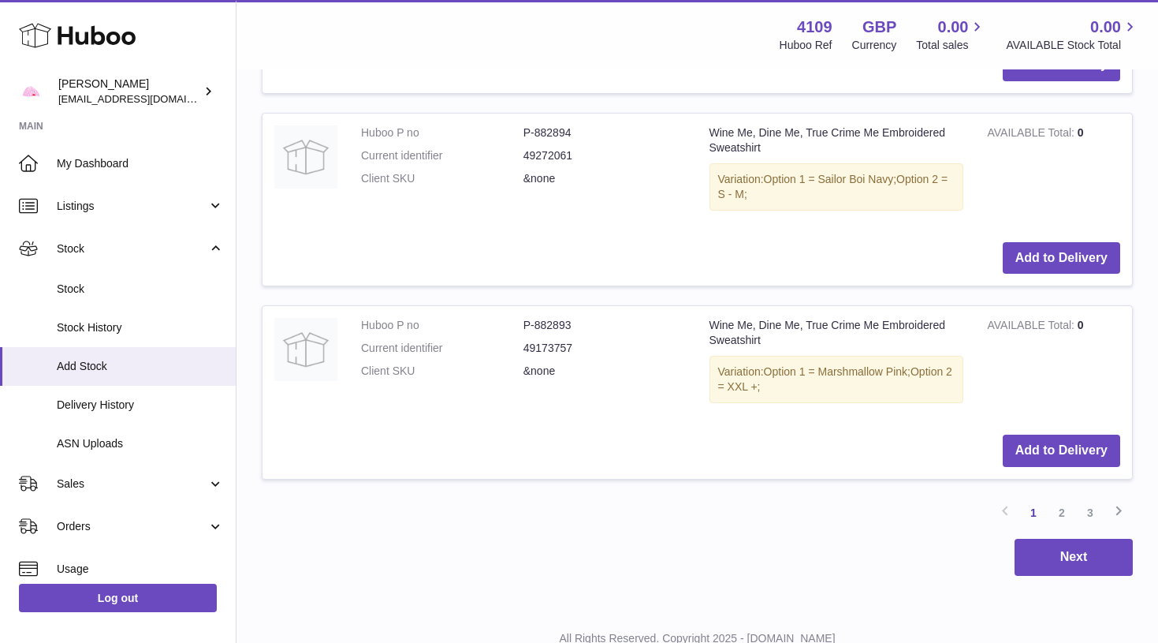
scroll to position [3769, 0]
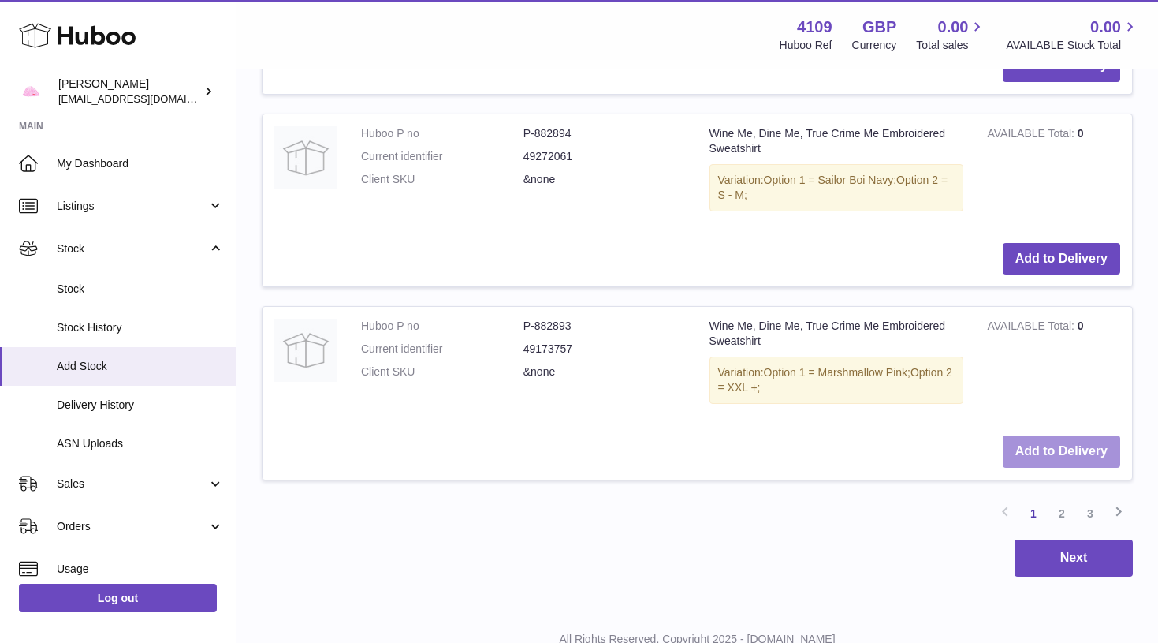
click at [1054, 435] on button "Add to Delivery" at bounding box center [1061, 451] width 117 height 32
click at [1061, 499] on link "2" at bounding box center [1062, 513] width 28 height 28
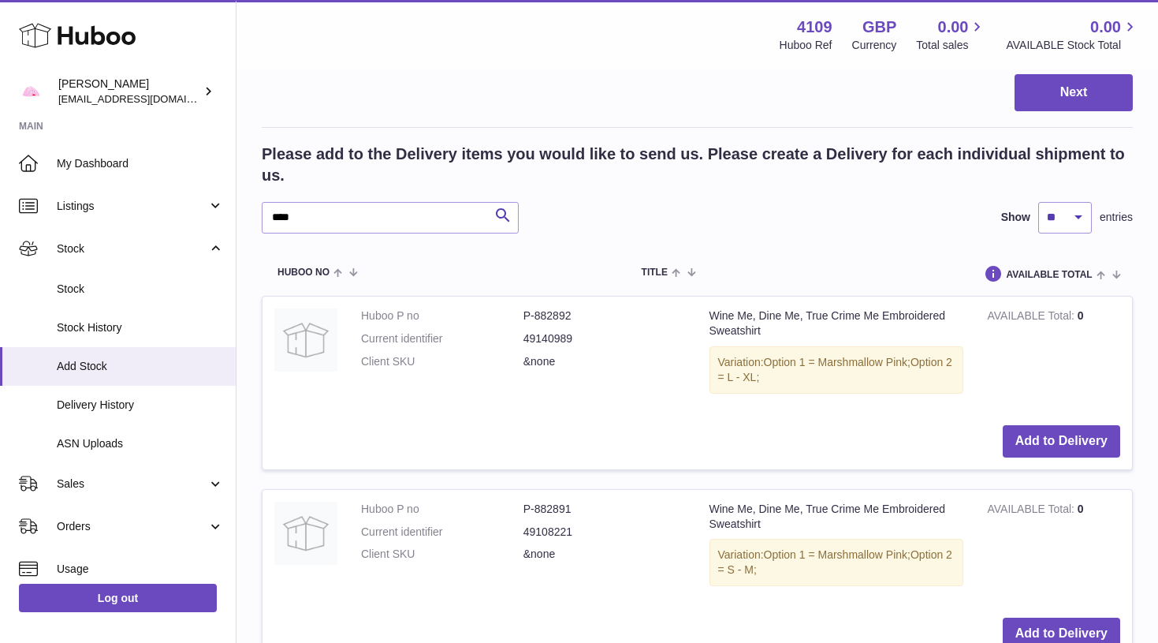
scroll to position [2117, 0]
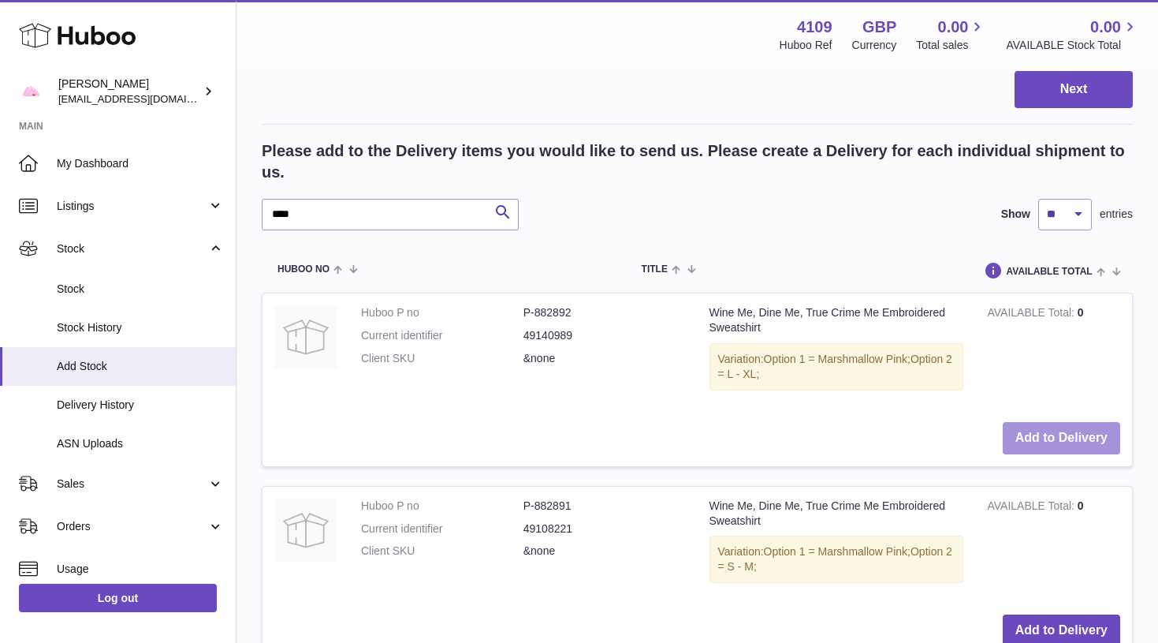
click at [1070, 422] on button "Add to Delivery" at bounding box center [1061, 438] width 117 height 32
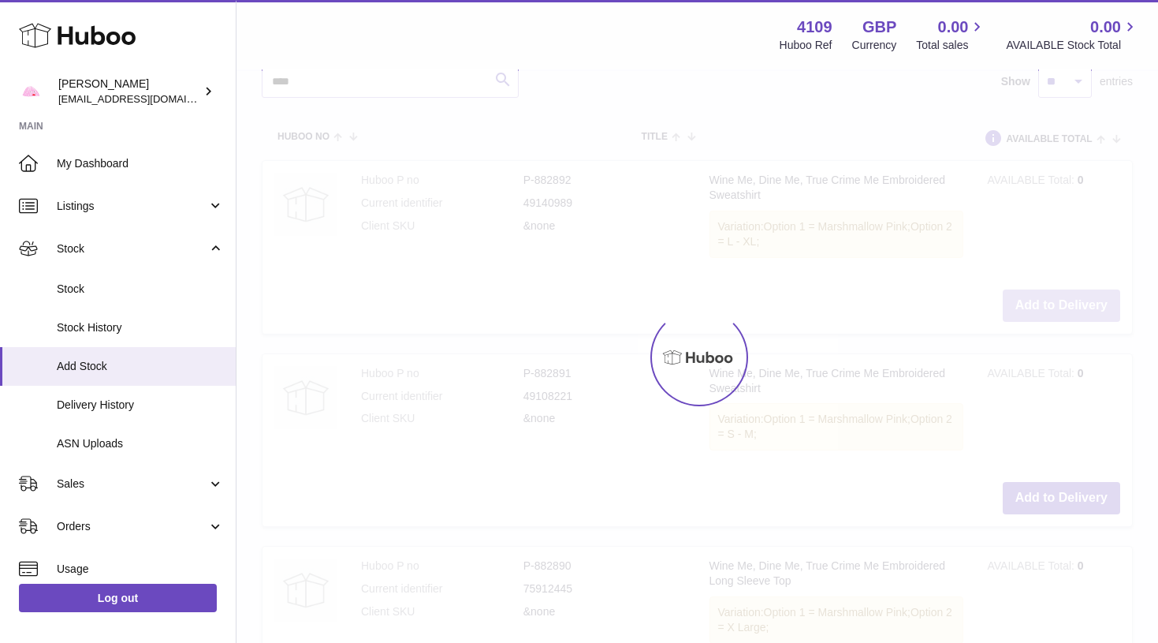
scroll to position [2262, 0]
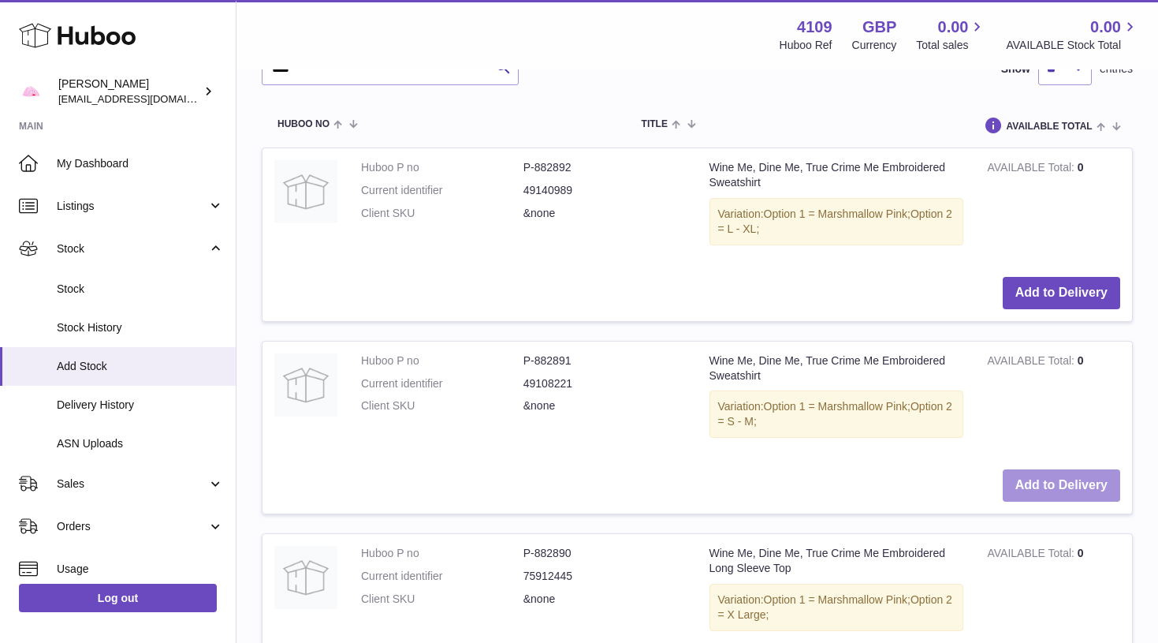
click at [1058, 469] on button "Add to Delivery" at bounding box center [1061, 485] width 117 height 32
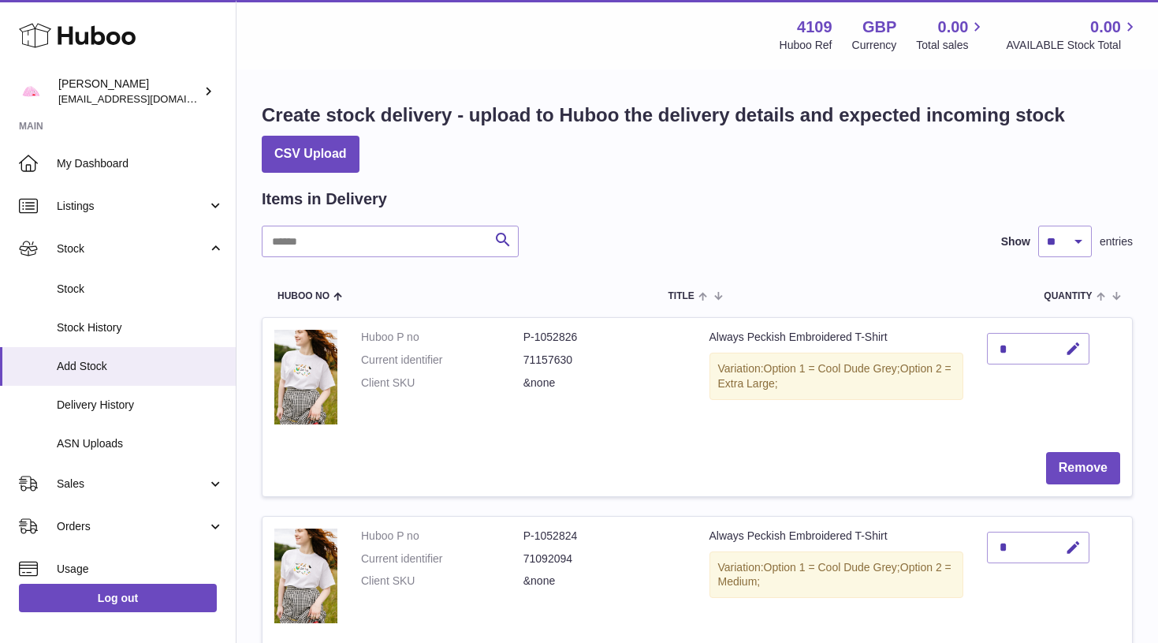
scroll to position [151, 0]
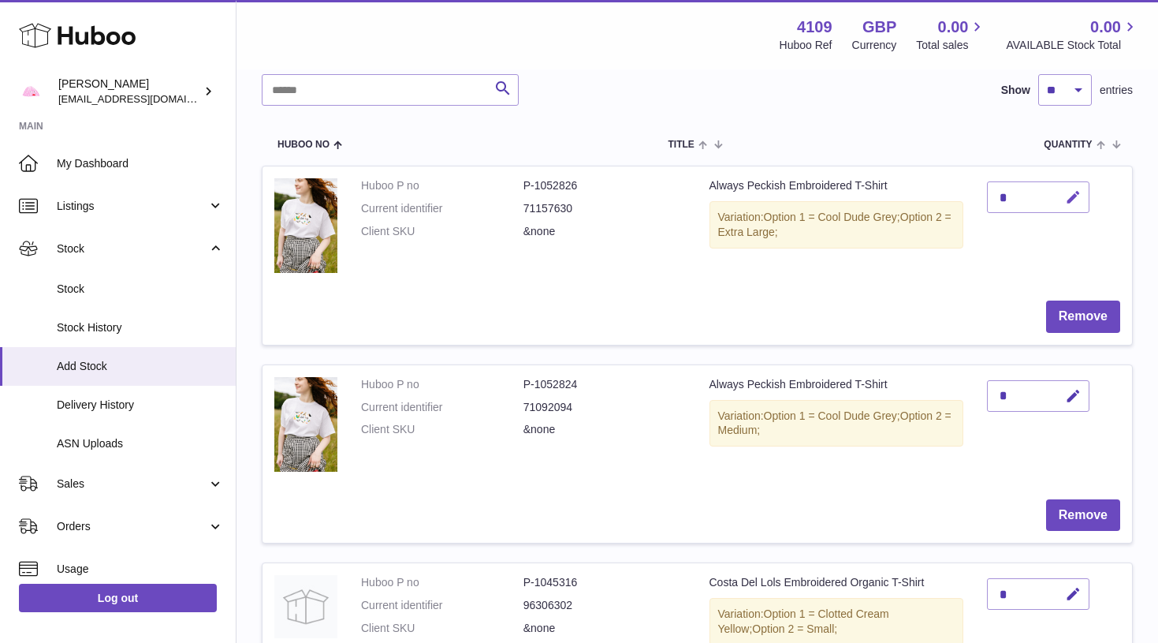
click at [1078, 192] on icon "button" at bounding box center [1073, 197] width 17 height 17
type input "*"
click at [1072, 196] on button "submit" at bounding box center [1072, 197] width 30 height 25
click at [1077, 391] on icon "button" at bounding box center [1073, 396] width 17 height 17
type input "*"
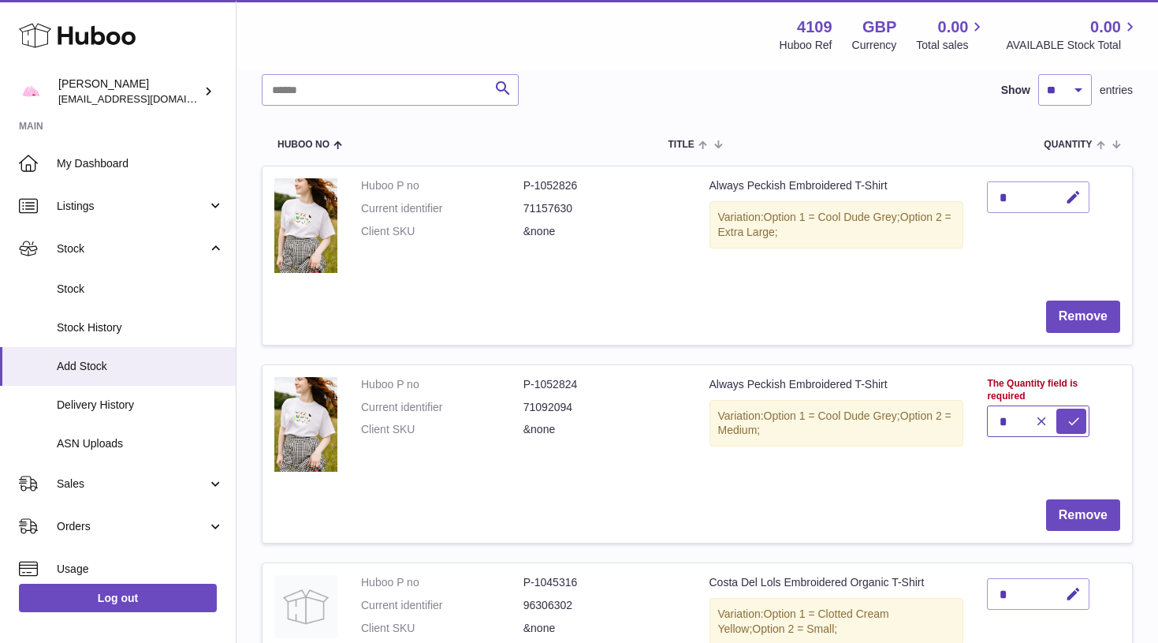
click at [1072, 408] on button "submit" at bounding box center [1072, 420] width 30 height 25
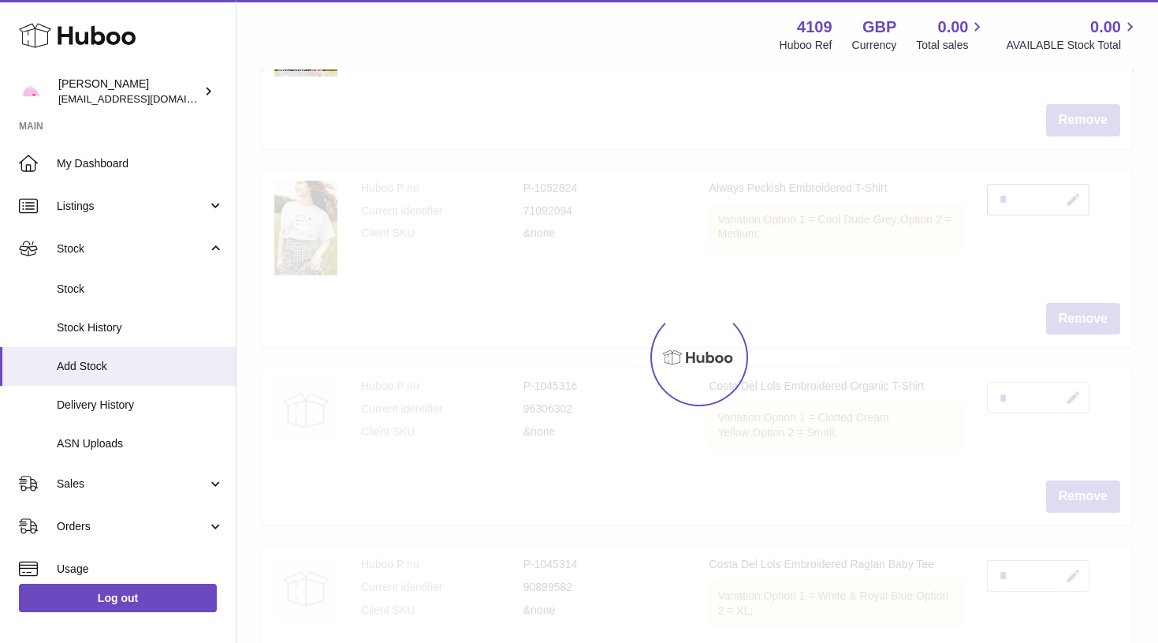
scroll to position [351, 0]
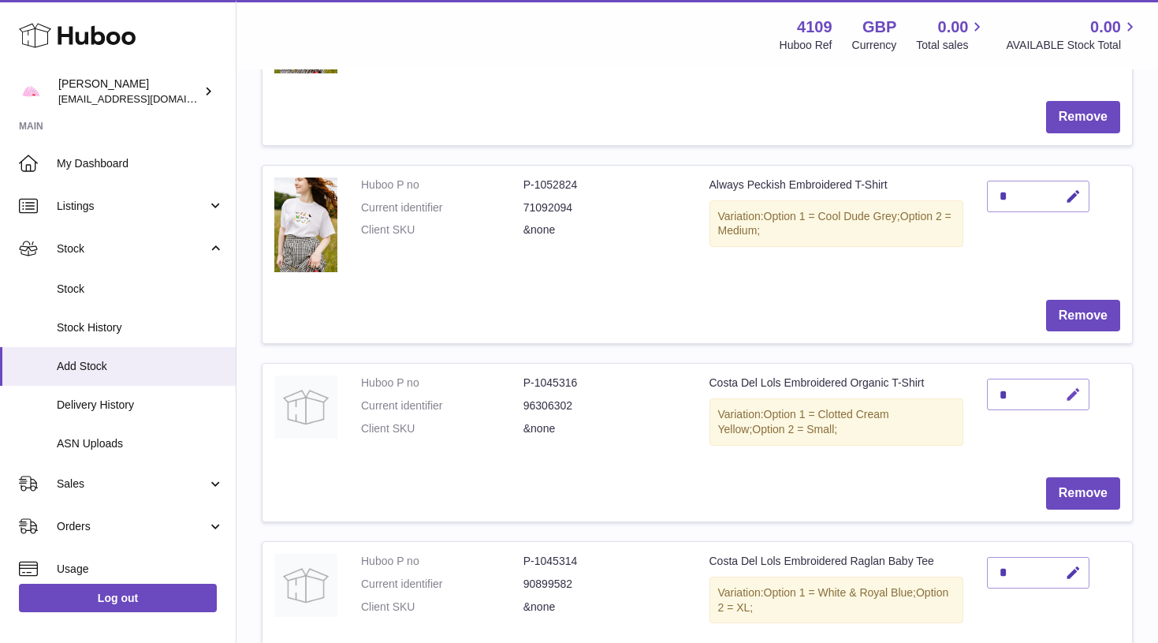
click at [1076, 390] on icon "button" at bounding box center [1073, 394] width 17 height 17
type input "*"
click at [1072, 408] on button "submit" at bounding box center [1072, 420] width 30 height 25
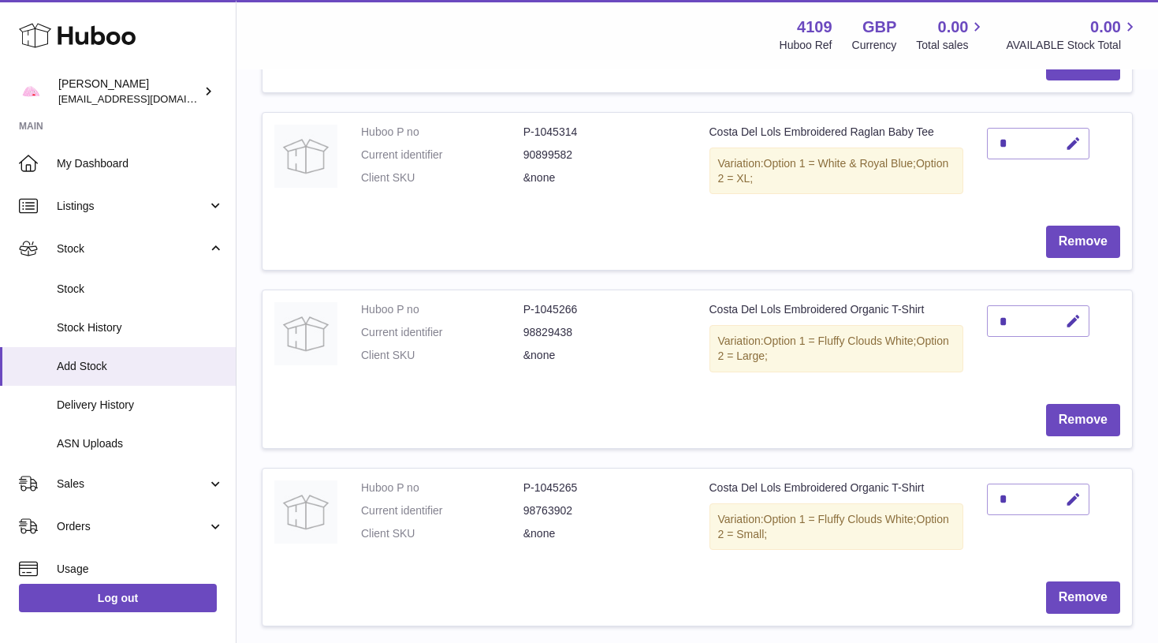
scroll to position [781, 0]
click at [1075, 312] on icon "button" at bounding box center [1073, 320] width 17 height 17
type input "*"
click at [1072, 334] on button "submit" at bounding box center [1072, 346] width 30 height 25
click at [1076, 490] on icon "button" at bounding box center [1073, 498] width 17 height 17
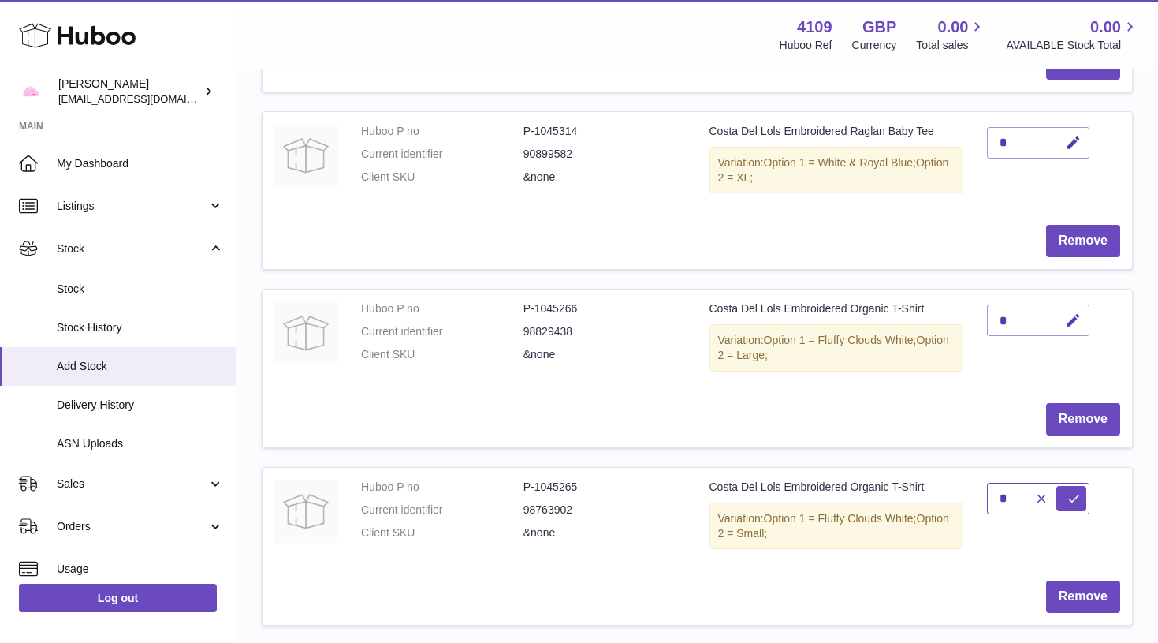
type input "*"
click at [1072, 486] on button "submit" at bounding box center [1072, 498] width 30 height 25
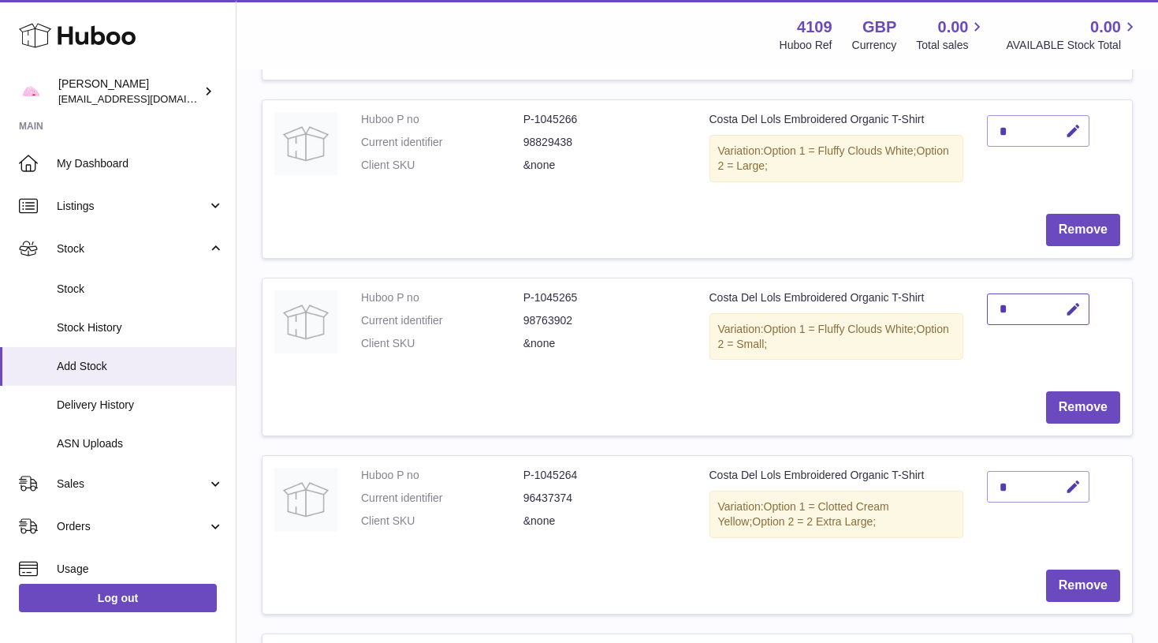
scroll to position [971, 0]
click at [1071, 477] on icon "button" at bounding box center [1073, 485] width 17 height 17
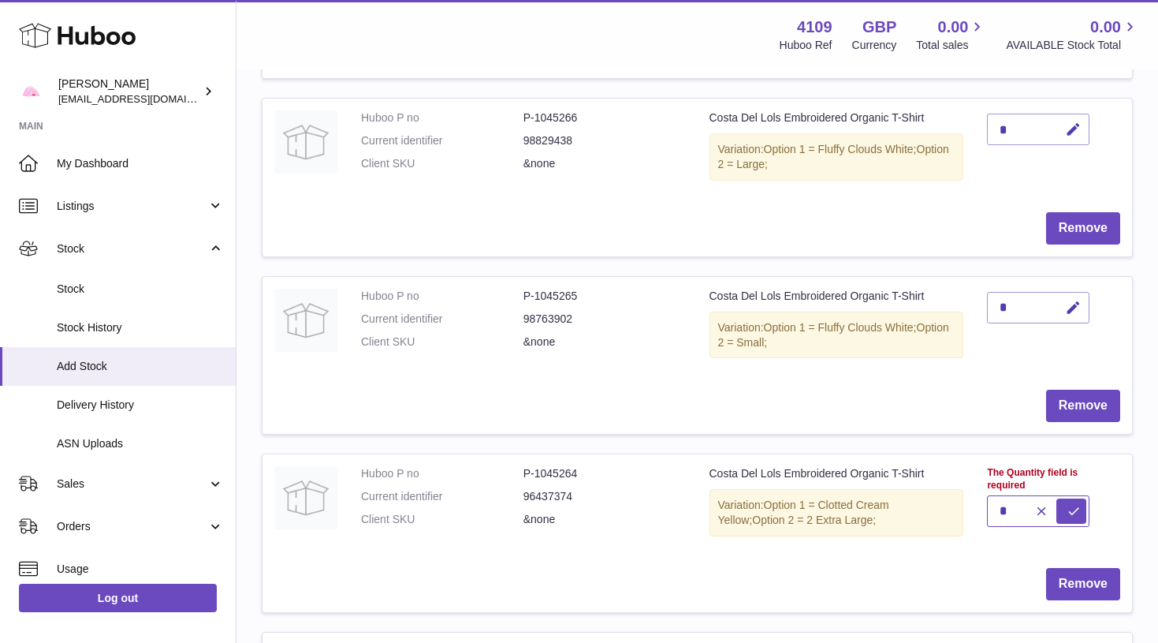
type input "*"
click at [1072, 498] on button "submit" at bounding box center [1072, 510] width 30 height 25
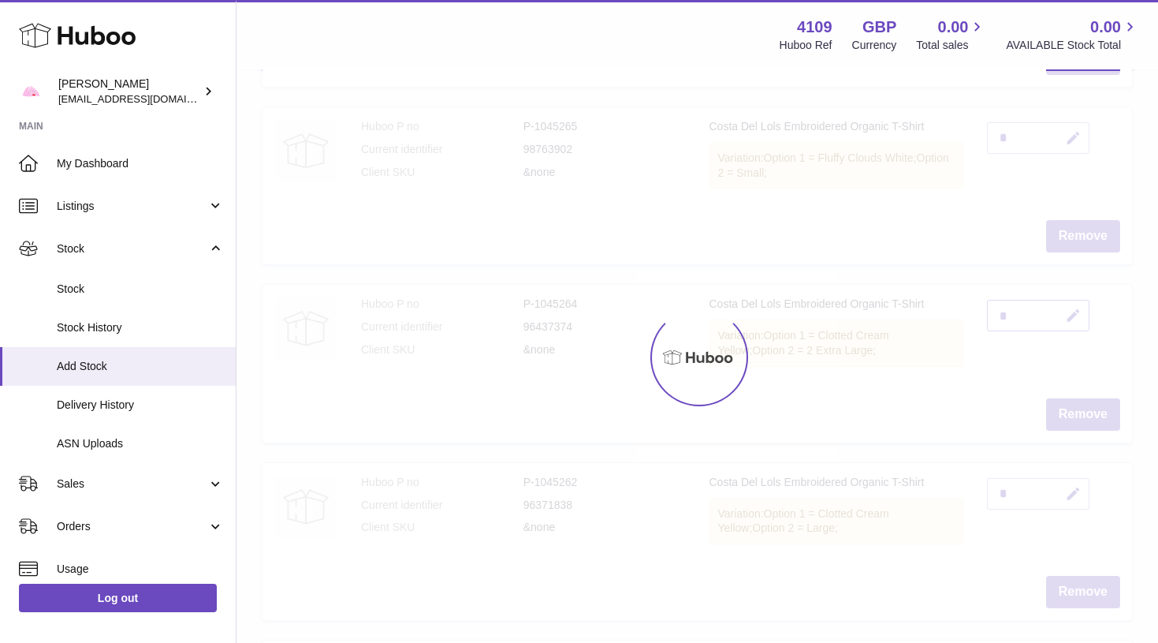
scroll to position [1143, 0]
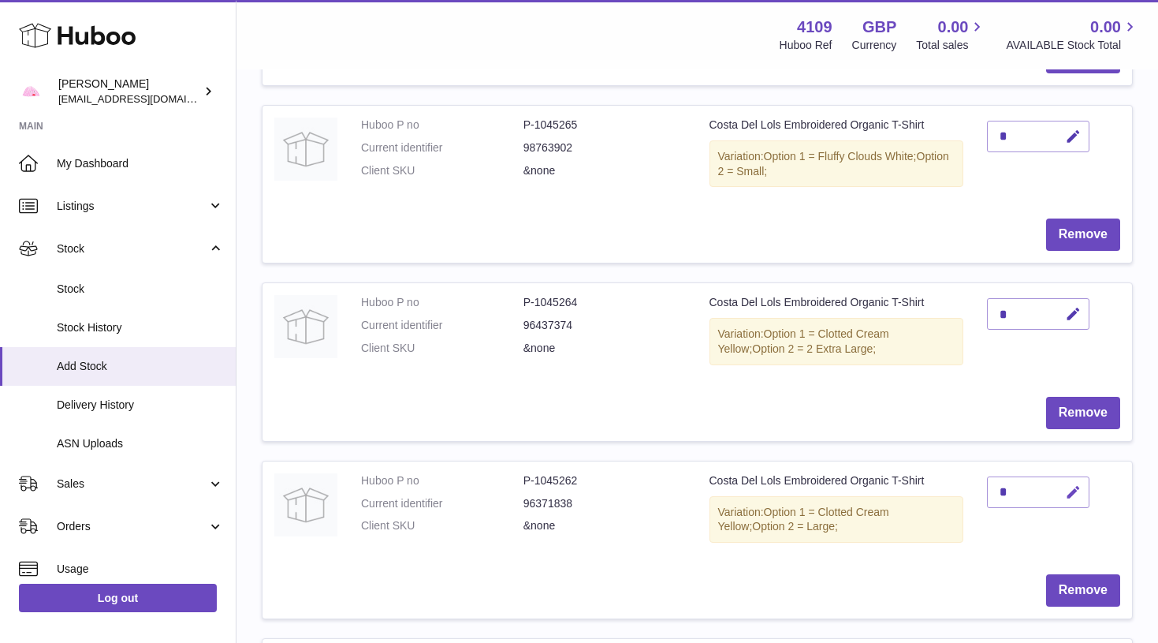
click at [1080, 484] on icon "button" at bounding box center [1073, 492] width 17 height 17
type input "*"
click at [1072, 505] on button "submit" at bounding box center [1072, 517] width 30 height 25
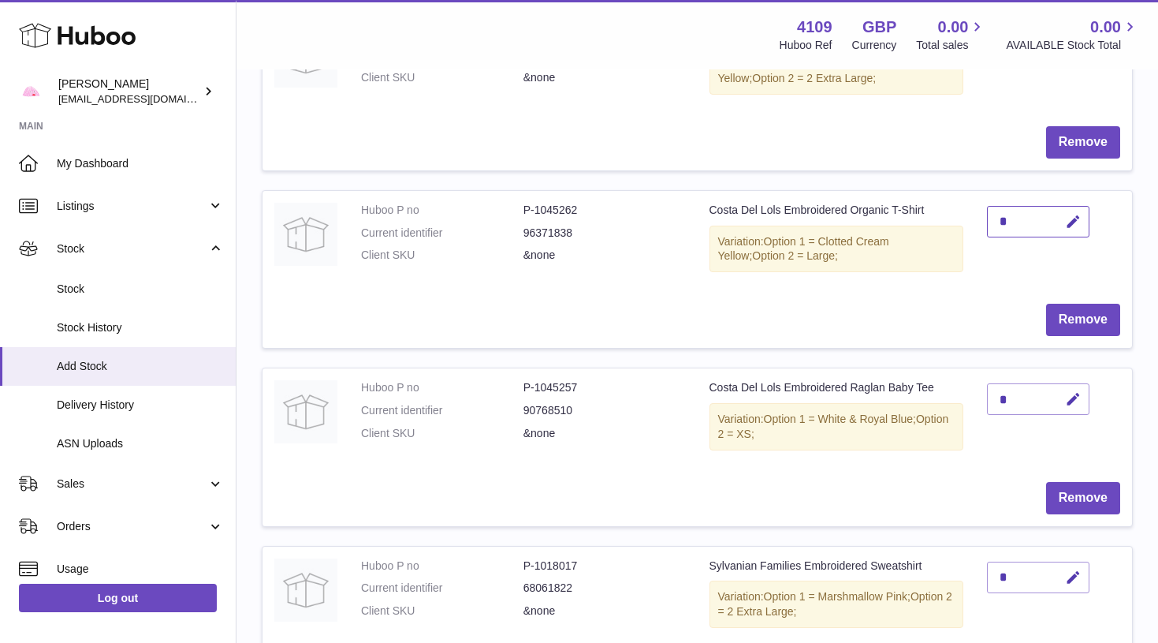
scroll to position [1419, 0]
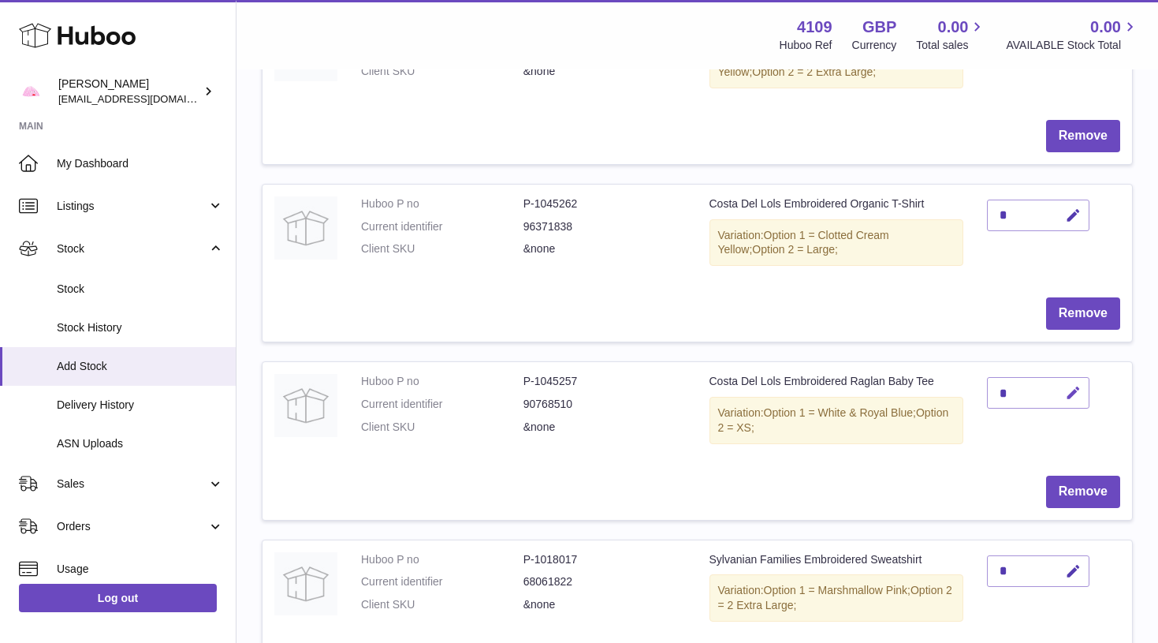
click at [1072, 385] on icon "button" at bounding box center [1073, 393] width 17 height 17
type input "*"
click at [1072, 380] on button "submit" at bounding box center [1072, 392] width 30 height 25
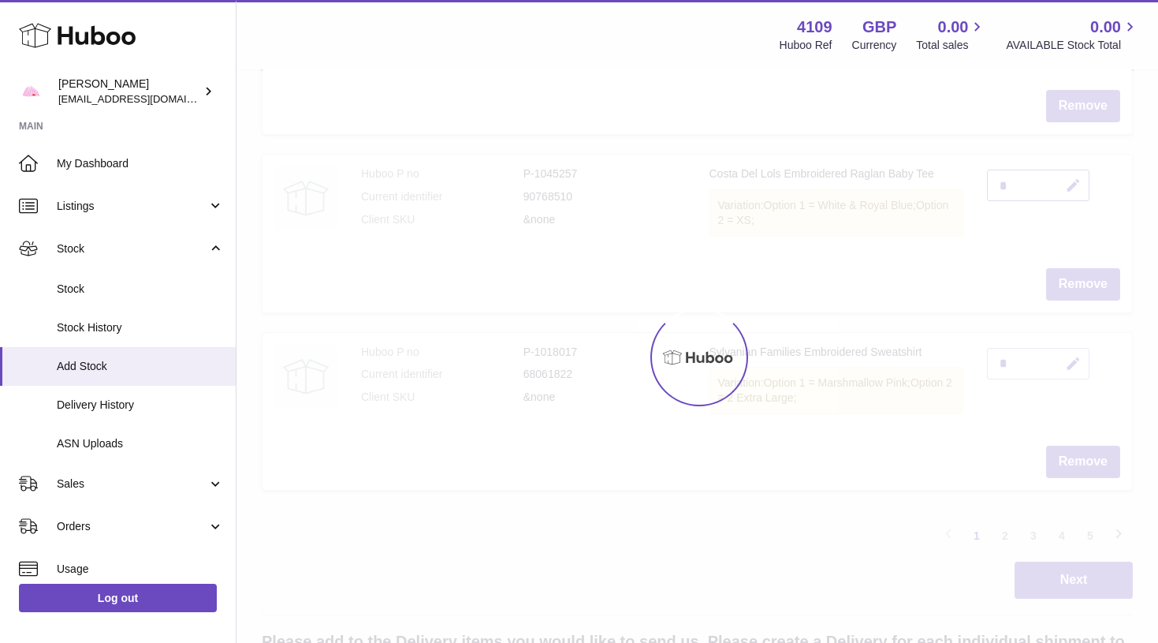
scroll to position [1635, 0]
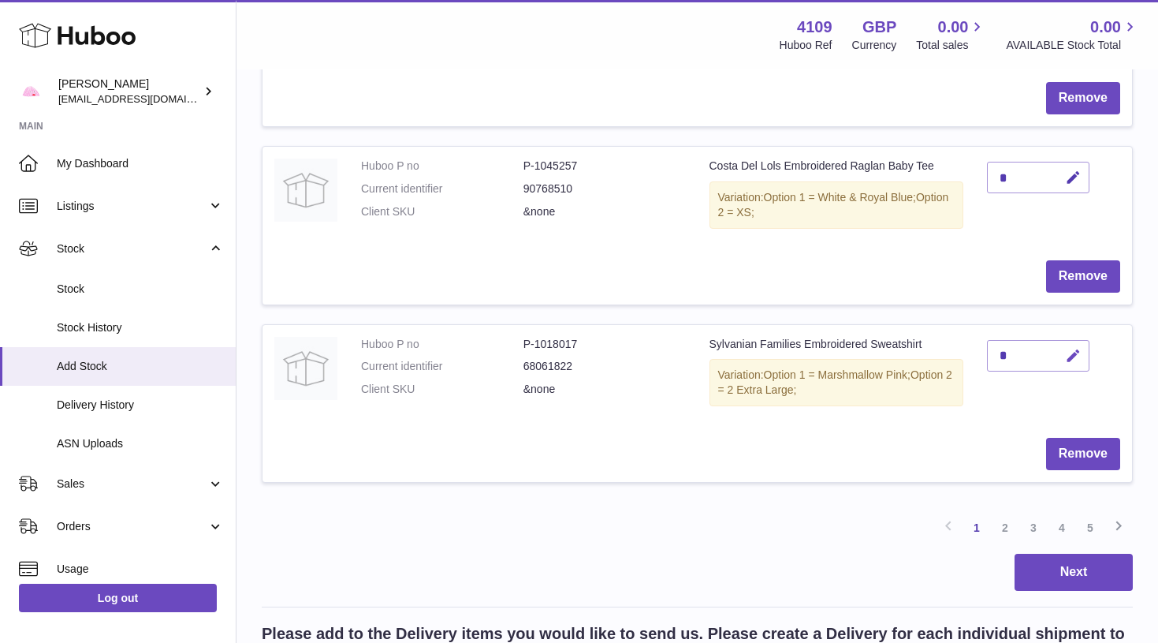
click at [1078, 340] on button "button" at bounding box center [1071, 356] width 37 height 32
type input "*"
click at [1072, 368] on button "submit" at bounding box center [1072, 380] width 30 height 25
click at [1002, 513] on link "2" at bounding box center [1005, 527] width 28 height 28
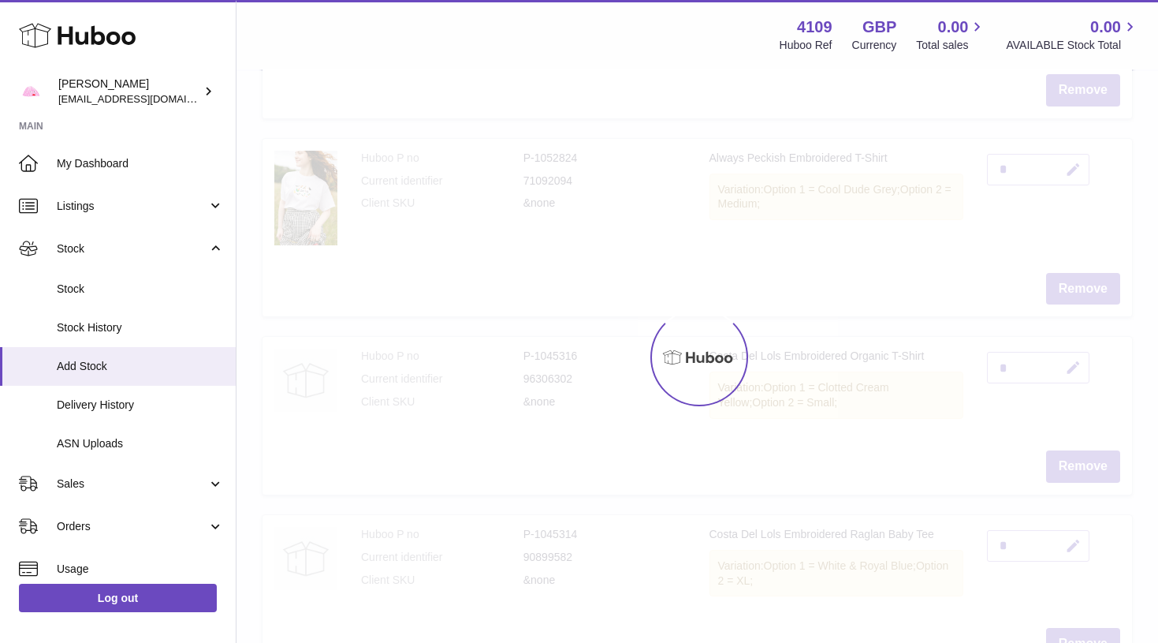
scroll to position [71, 0]
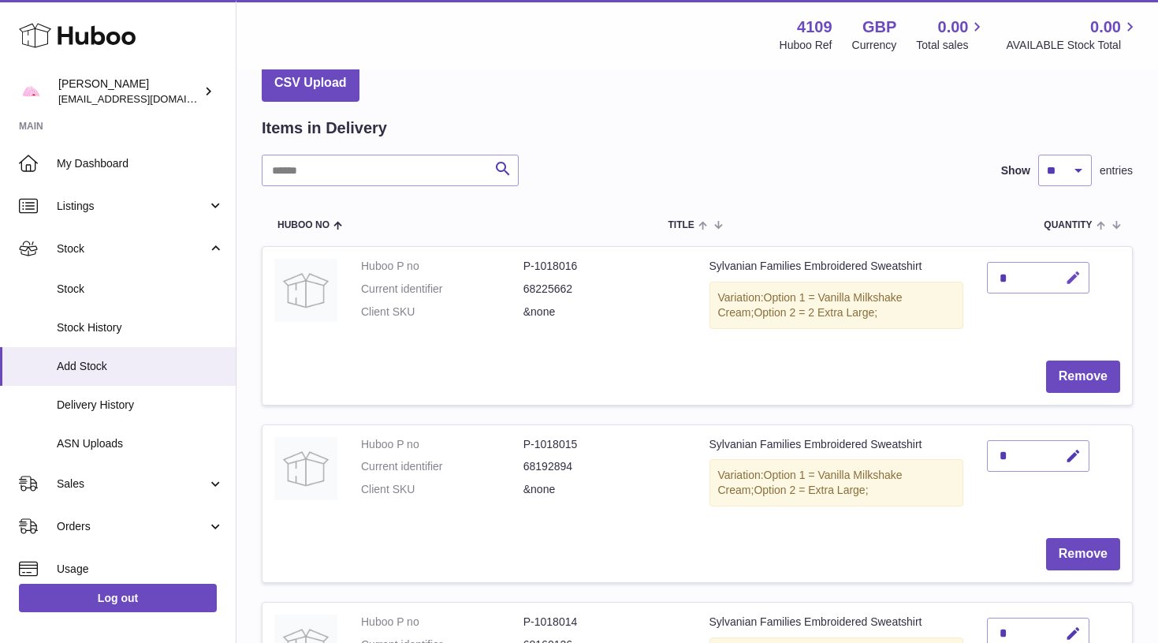
click at [1076, 275] on icon "button" at bounding box center [1073, 278] width 17 height 17
type input "*"
click at [1072, 276] on button "submit" at bounding box center [1072, 277] width 30 height 25
click at [1077, 452] on icon "button" at bounding box center [1073, 456] width 17 height 17
type input "*"
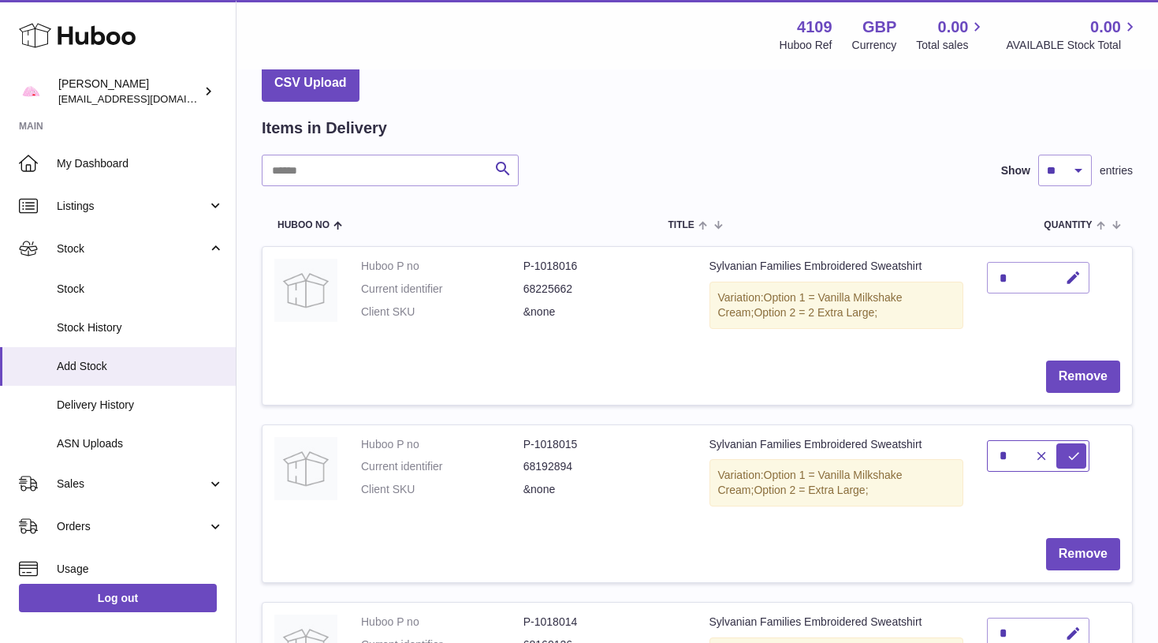
click at [1072, 451] on button "submit" at bounding box center [1072, 455] width 30 height 25
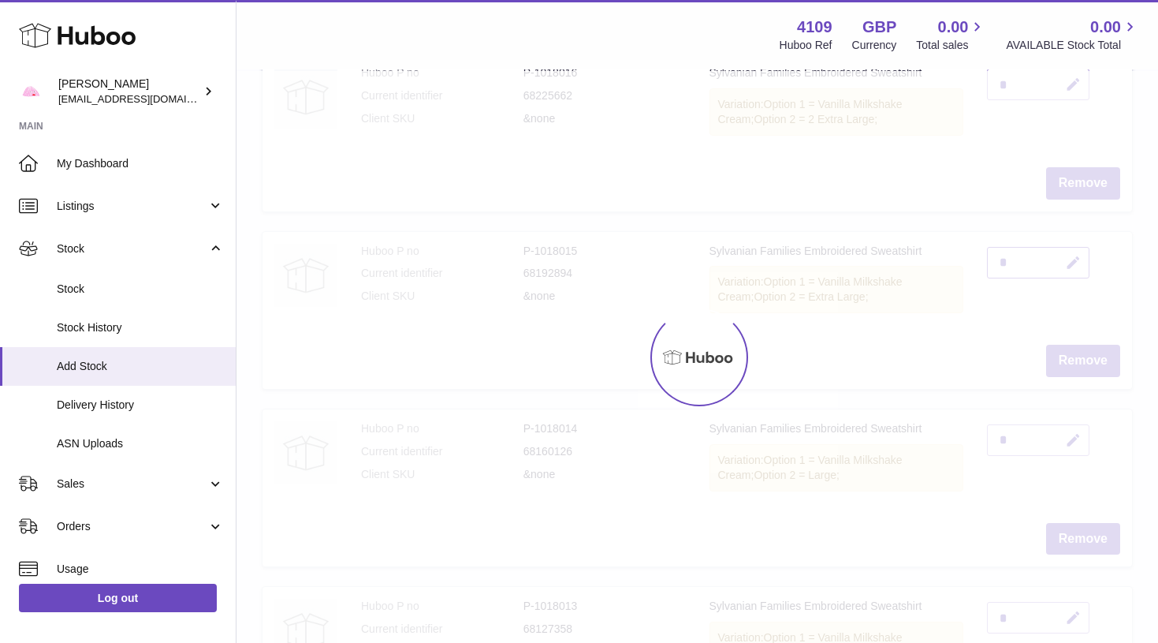
scroll to position [268, 0]
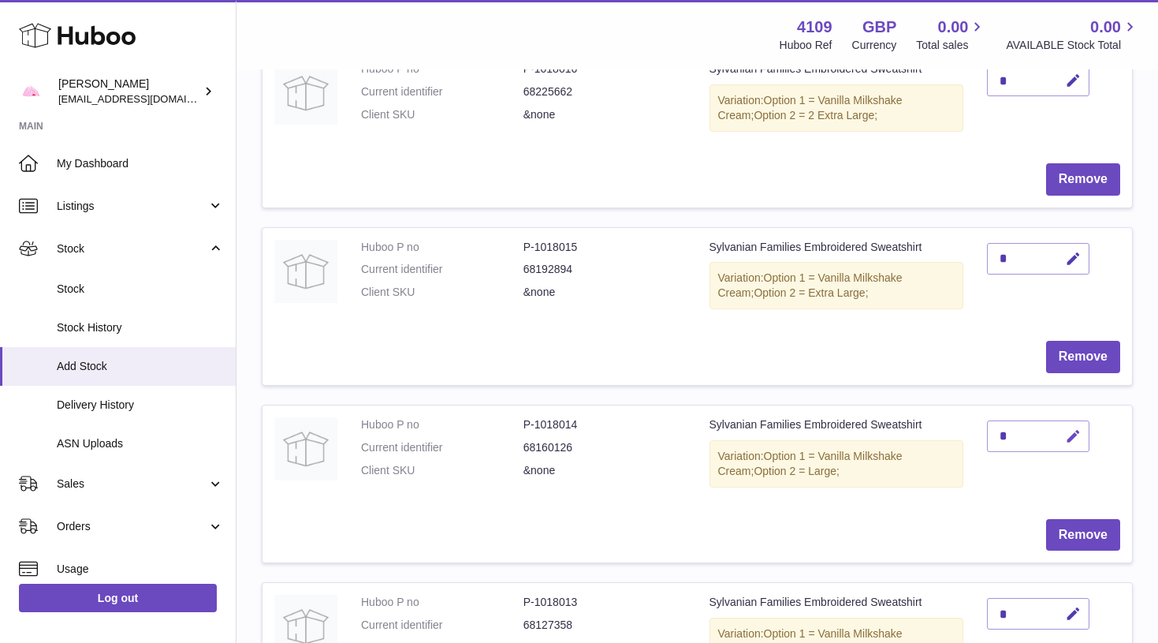
click at [1073, 437] on button "button" at bounding box center [1071, 436] width 37 height 32
type input "*"
click at [1072, 429] on button "submit" at bounding box center [1072, 435] width 30 height 25
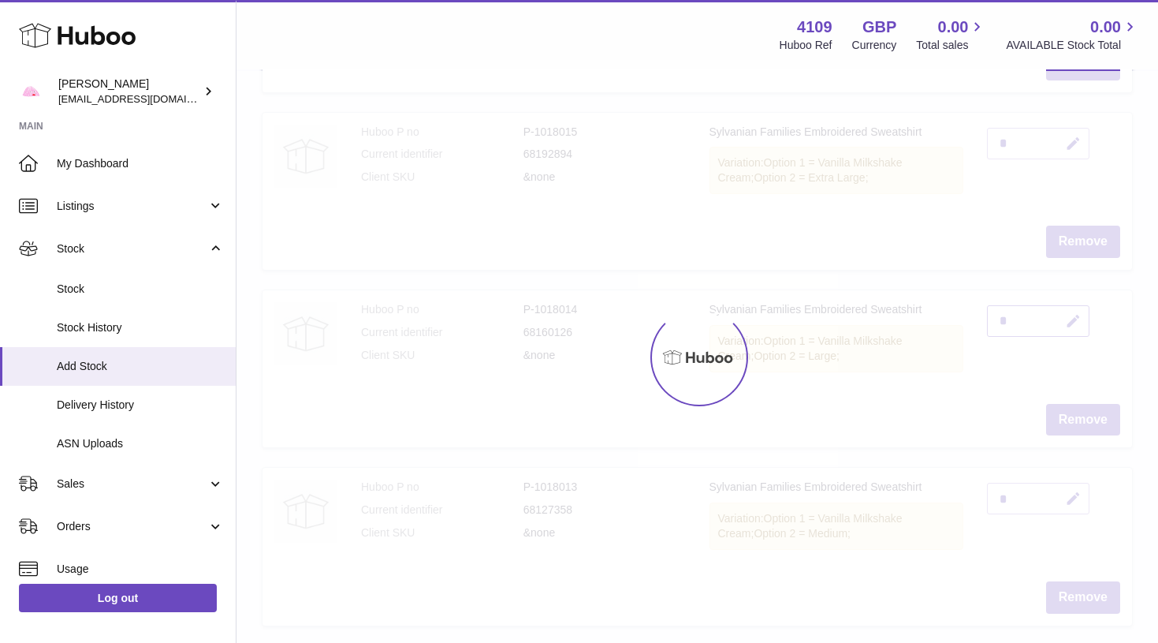
scroll to position [390, 0]
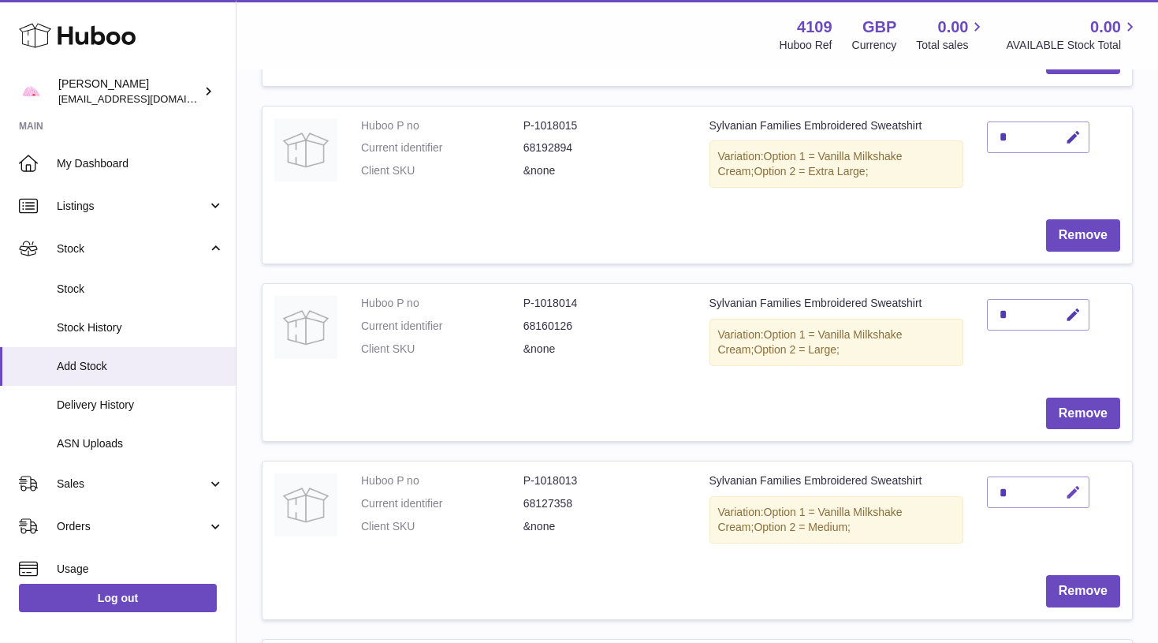
click at [1075, 484] on icon "button" at bounding box center [1073, 492] width 17 height 17
type input "*"
click at [1072, 505] on button "submit" at bounding box center [1072, 517] width 30 height 25
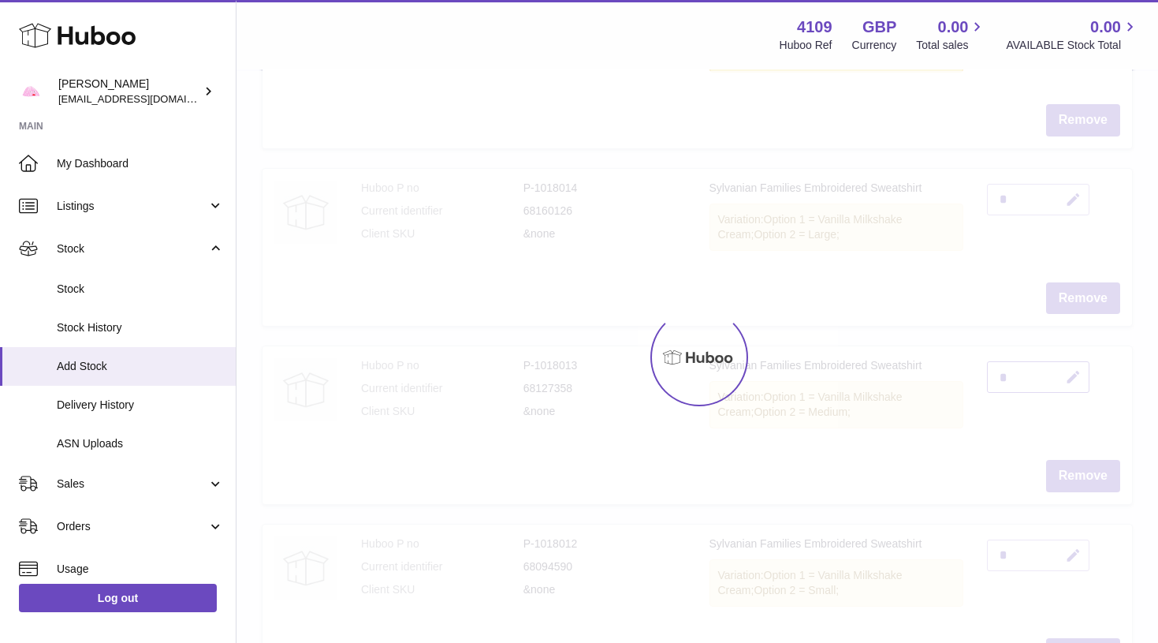
scroll to position [508, 0]
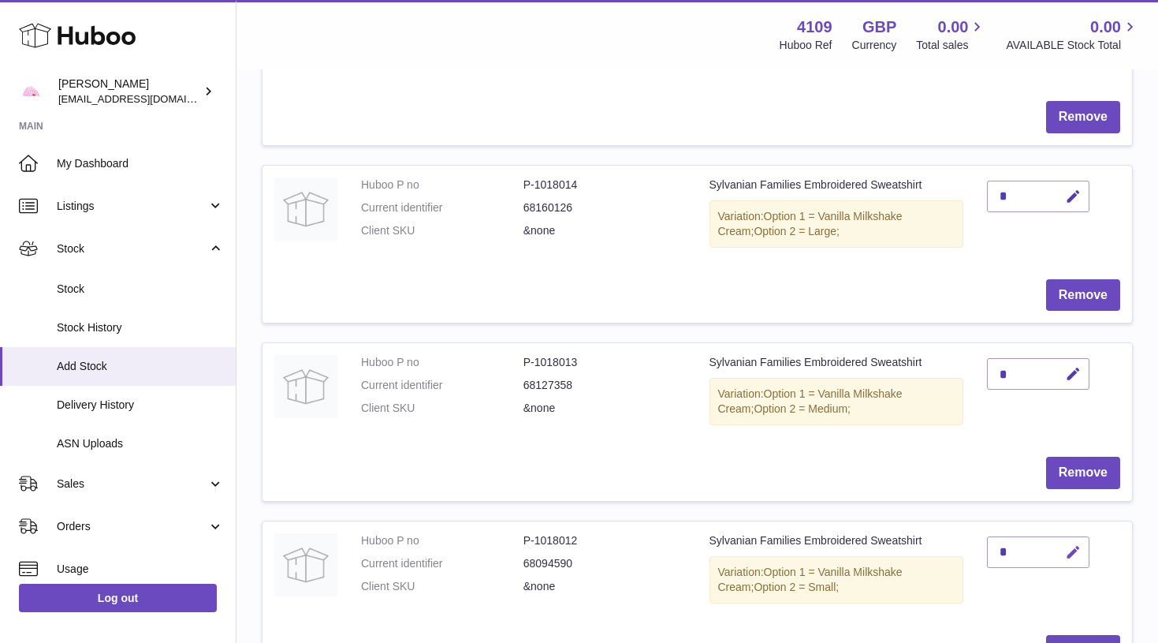
click at [1072, 544] on icon "button" at bounding box center [1073, 552] width 17 height 17
type input "*"
click at [1072, 565] on button "submit" at bounding box center [1072, 577] width 30 height 25
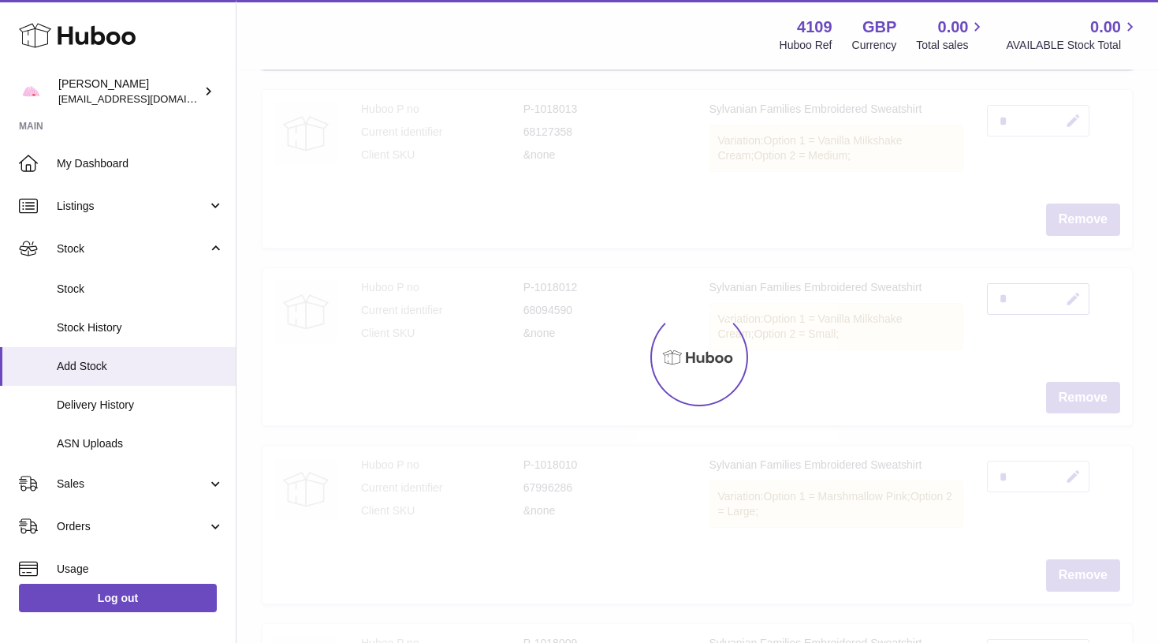
scroll to position [762, 0]
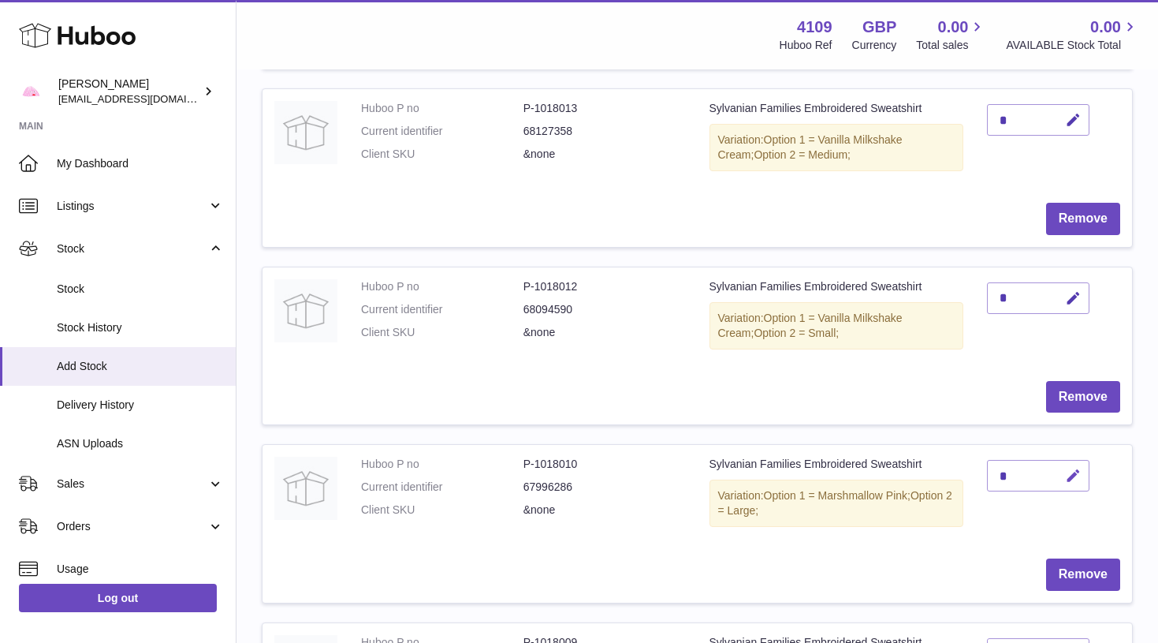
click at [1078, 468] on icon "button" at bounding box center [1073, 476] width 17 height 17
type input "*"
click at [1072, 463] on button "submit" at bounding box center [1072, 475] width 30 height 25
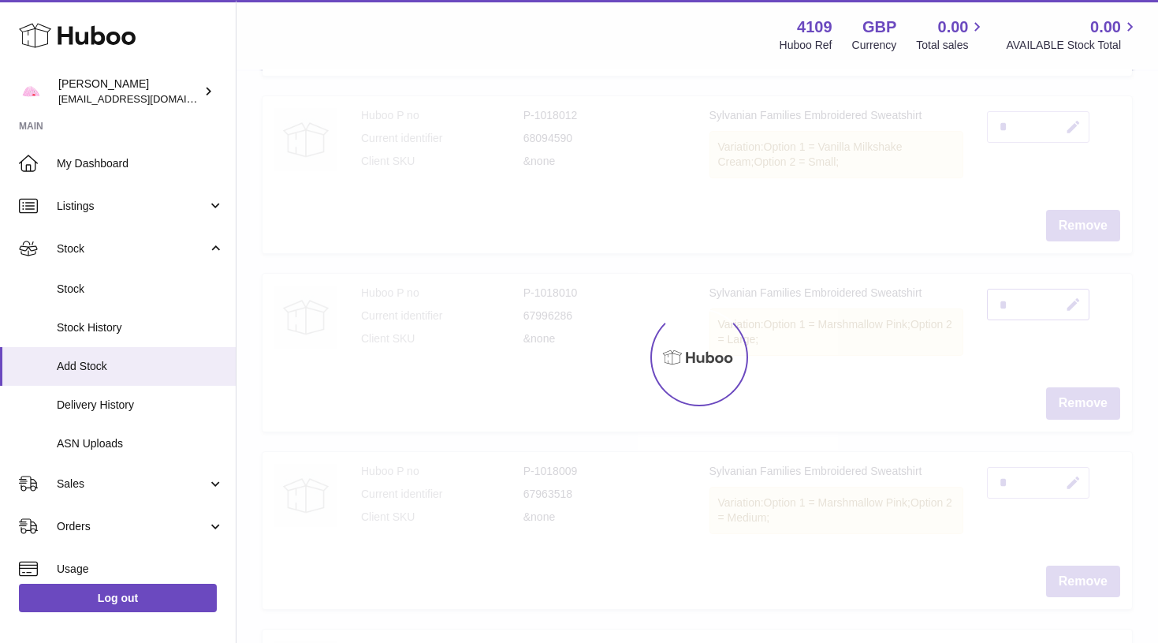
scroll to position [939, 0]
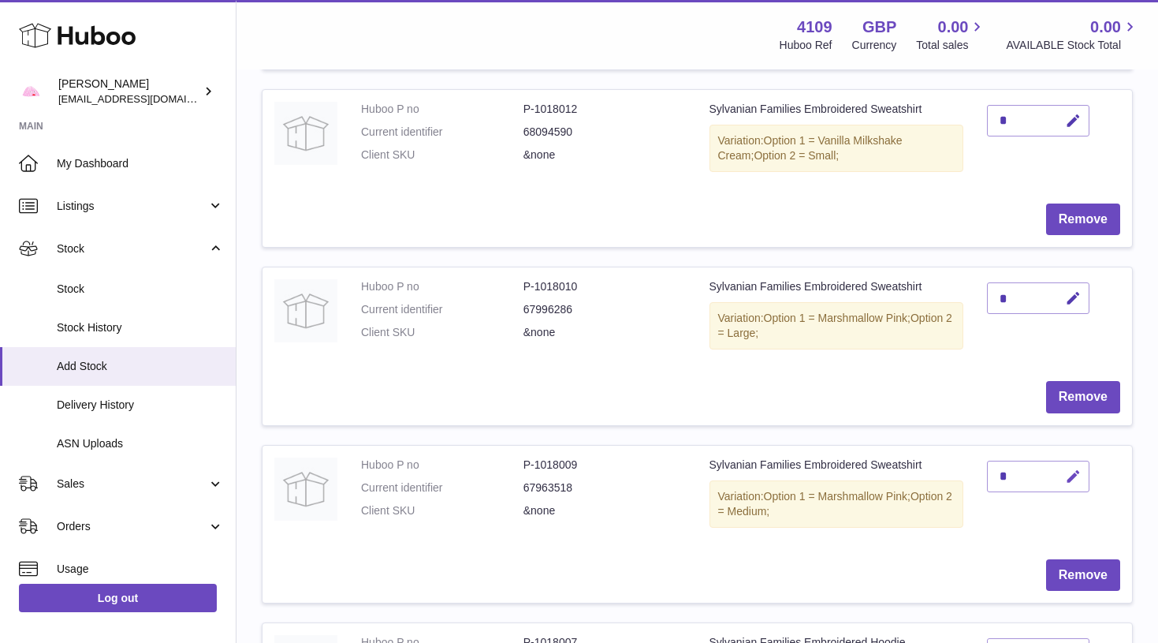
click at [1069, 468] on icon "button" at bounding box center [1073, 476] width 17 height 17
type input "*"
click at [1072, 489] on button "submit" at bounding box center [1072, 501] width 30 height 25
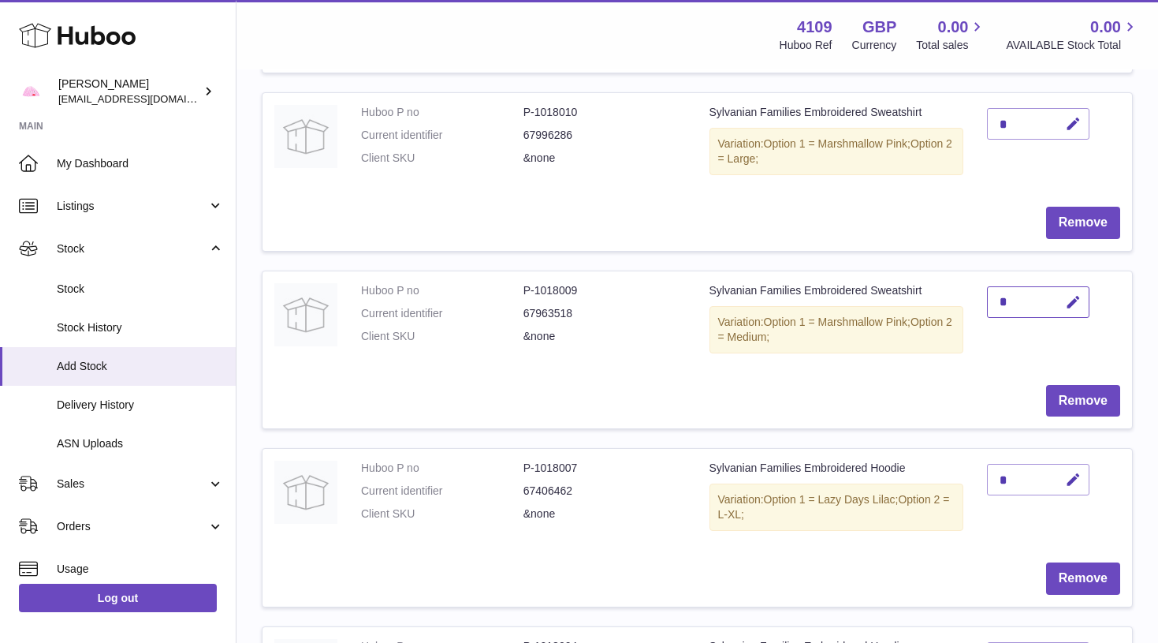
scroll to position [1117, 0]
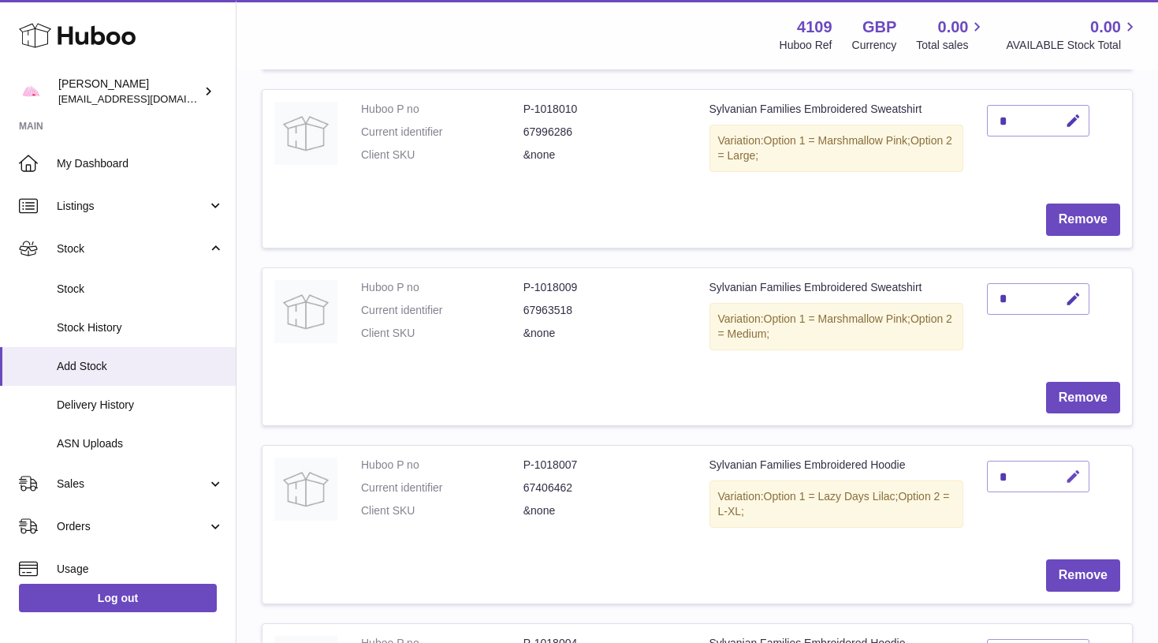
click at [1080, 468] on icon "button" at bounding box center [1073, 476] width 17 height 17
type input "*"
click at [1072, 464] on button "submit" at bounding box center [1072, 476] width 30 height 25
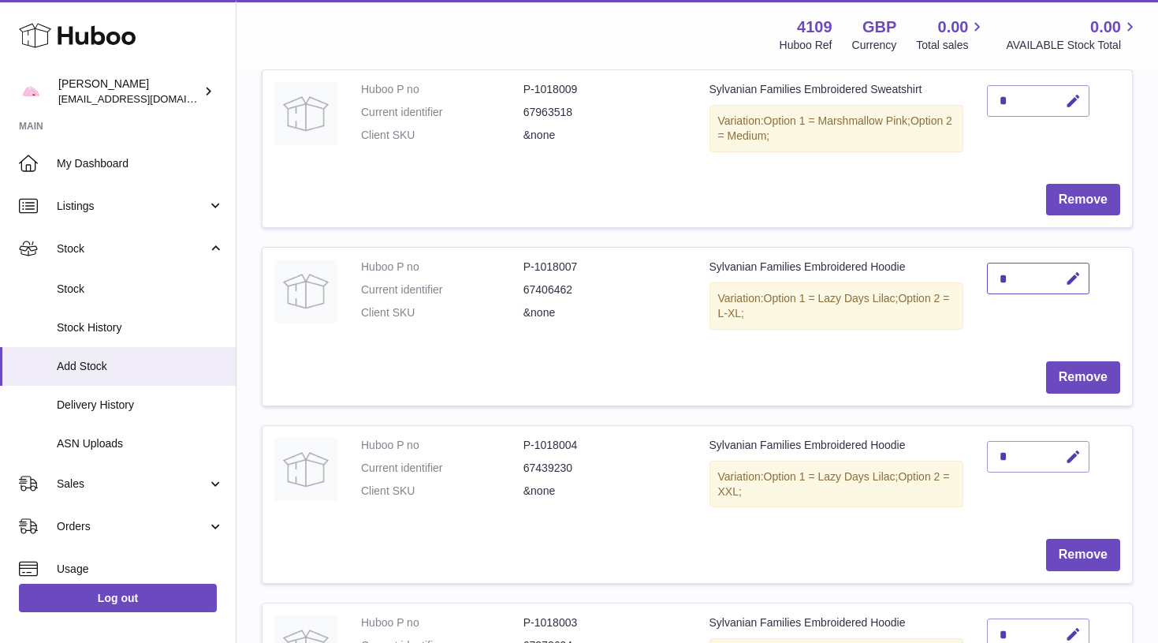
scroll to position [1317, 0]
click at [1079, 446] on icon "button" at bounding box center [1073, 454] width 17 height 17
type input "*"
click at [1072, 442] on button "submit" at bounding box center [1072, 454] width 30 height 25
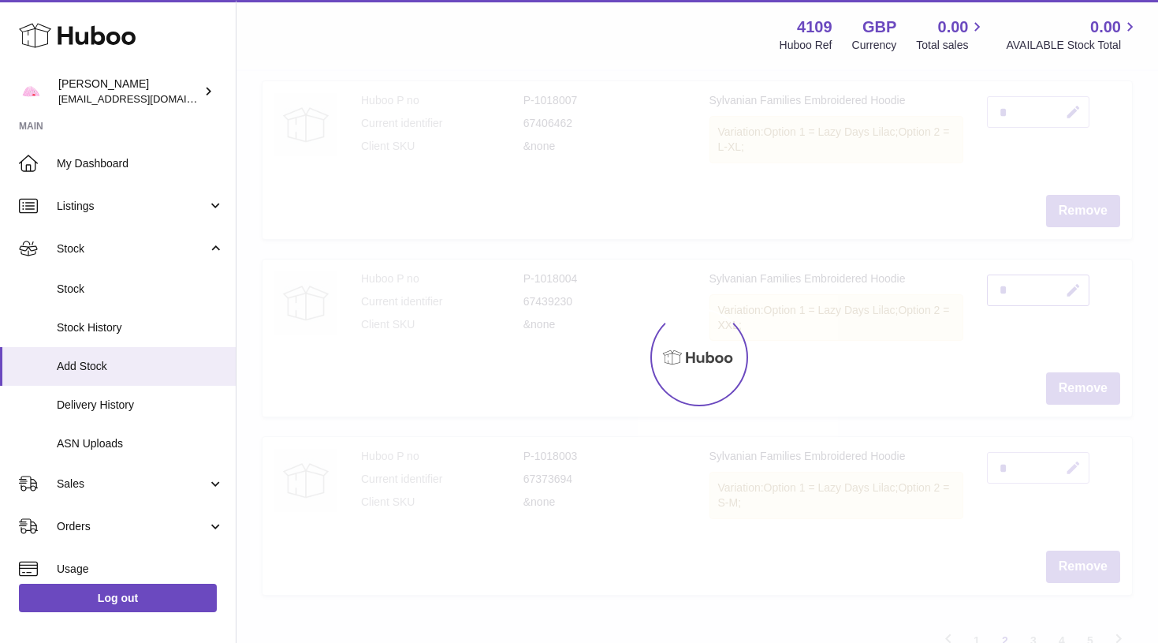
scroll to position [1482, 0]
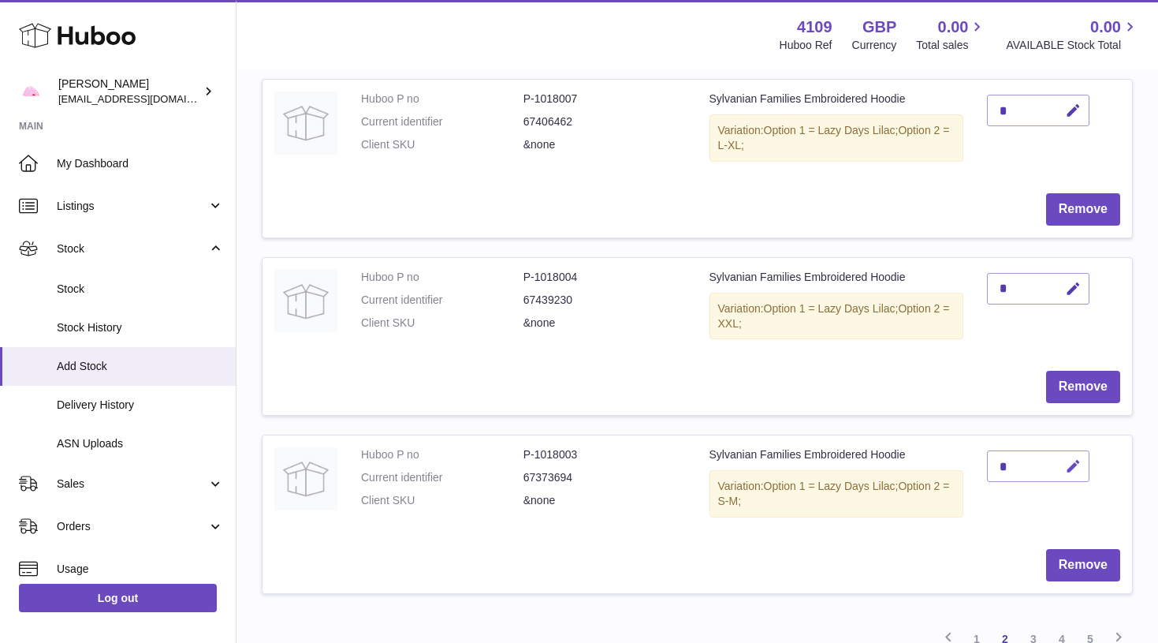
click at [1076, 458] on icon "button" at bounding box center [1073, 466] width 17 height 17
type input "*"
click at [1072, 453] on button "submit" at bounding box center [1072, 465] width 30 height 25
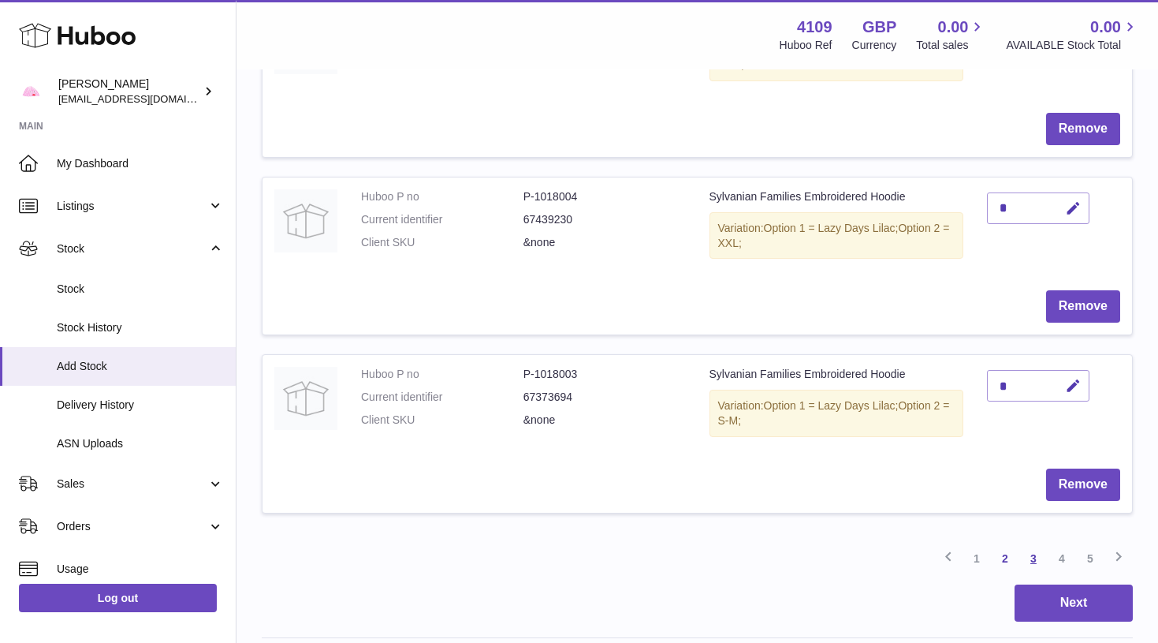
click at [1036, 544] on link "3" at bounding box center [1034, 558] width 28 height 28
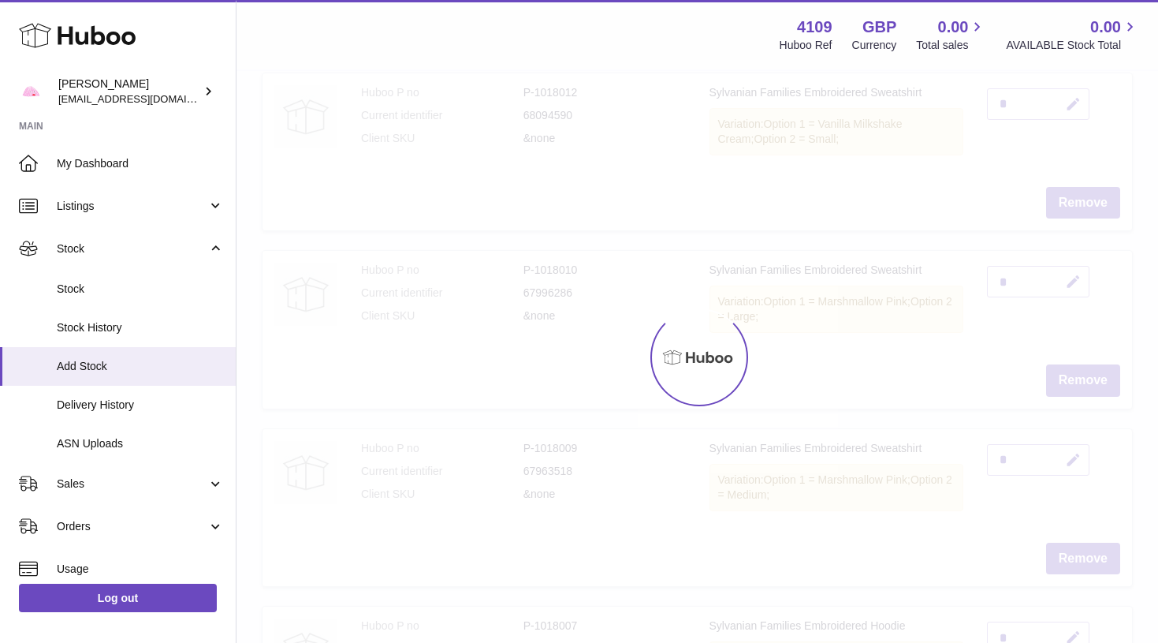
scroll to position [71, 0]
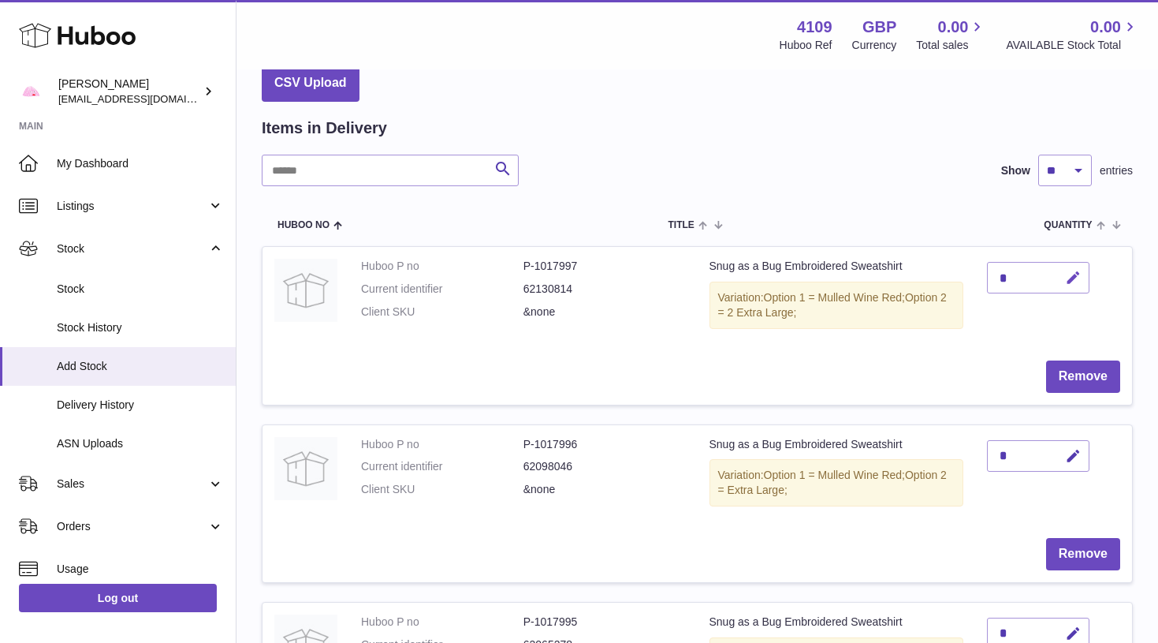
click at [1072, 276] on icon "button" at bounding box center [1073, 278] width 17 height 17
type input "*"
click at [1072, 290] on button "submit" at bounding box center [1072, 302] width 30 height 25
click at [1076, 450] on icon "button" at bounding box center [1073, 456] width 17 height 17
type input "*"
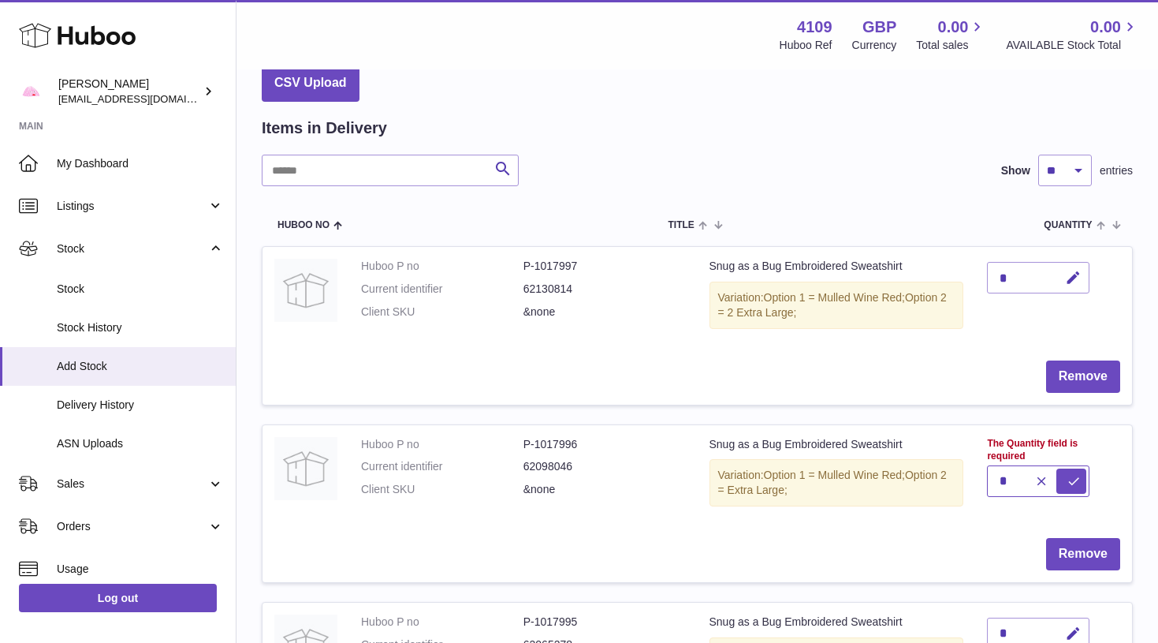
click at [1072, 468] on button "submit" at bounding box center [1072, 480] width 30 height 25
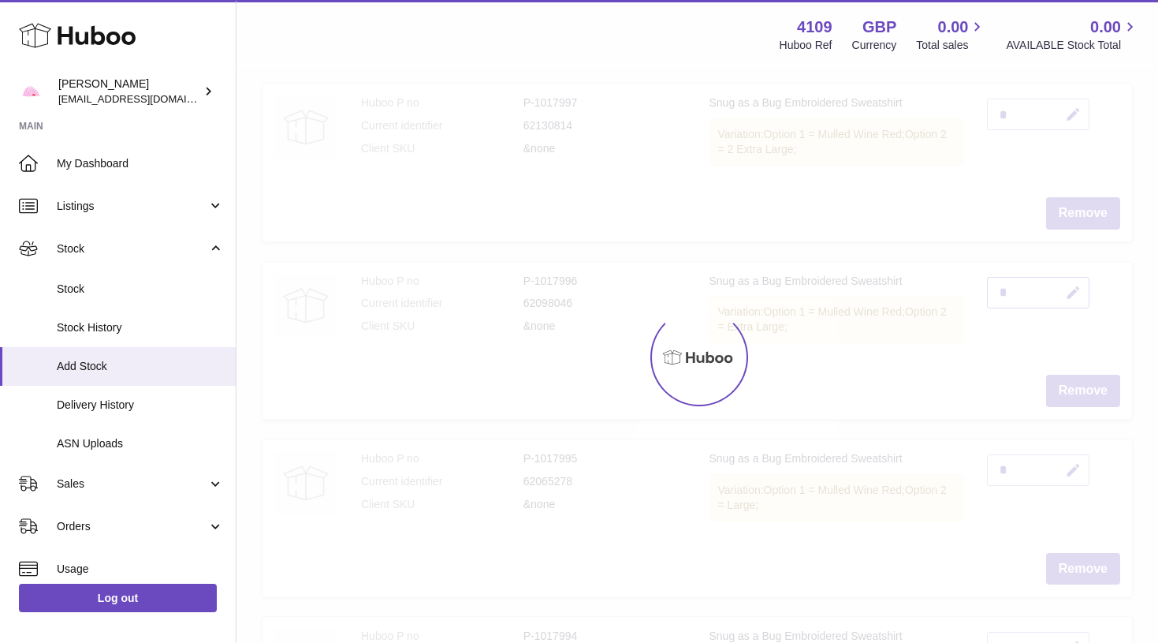
scroll to position [236, 0]
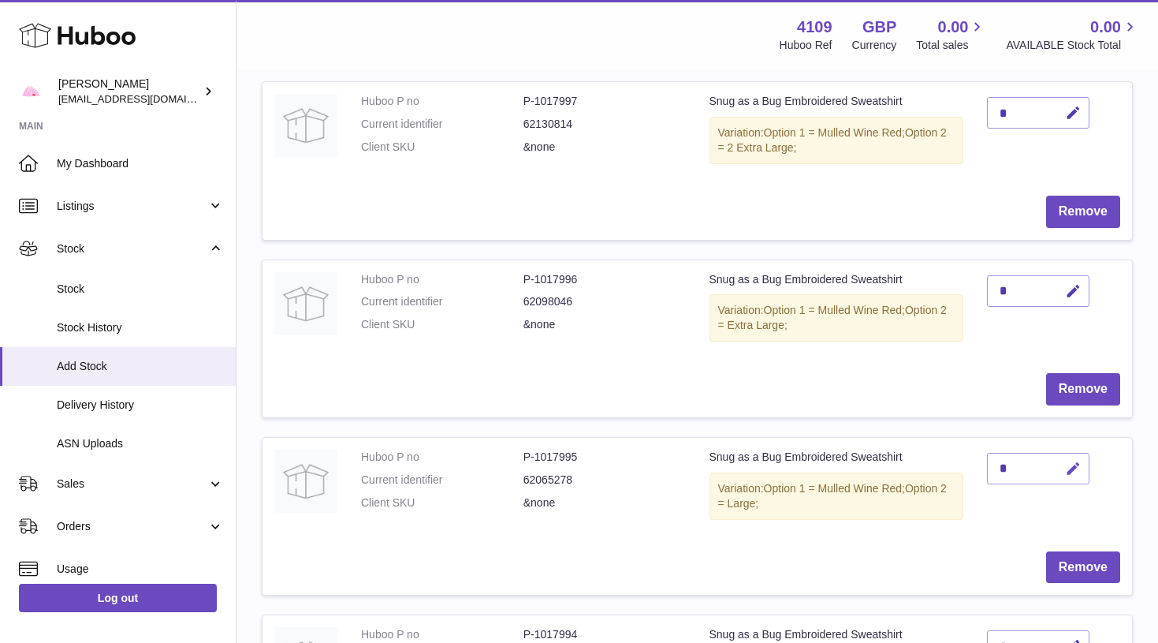
click at [1076, 463] on icon "button" at bounding box center [1073, 468] width 17 height 17
click at [1072, 487] on button "submit" at bounding box center [1072, 493] width 30 height 25
type input "*"
click at [1072, 461] on button "submit" at bounding box center [1072, 468] width 30 height 25
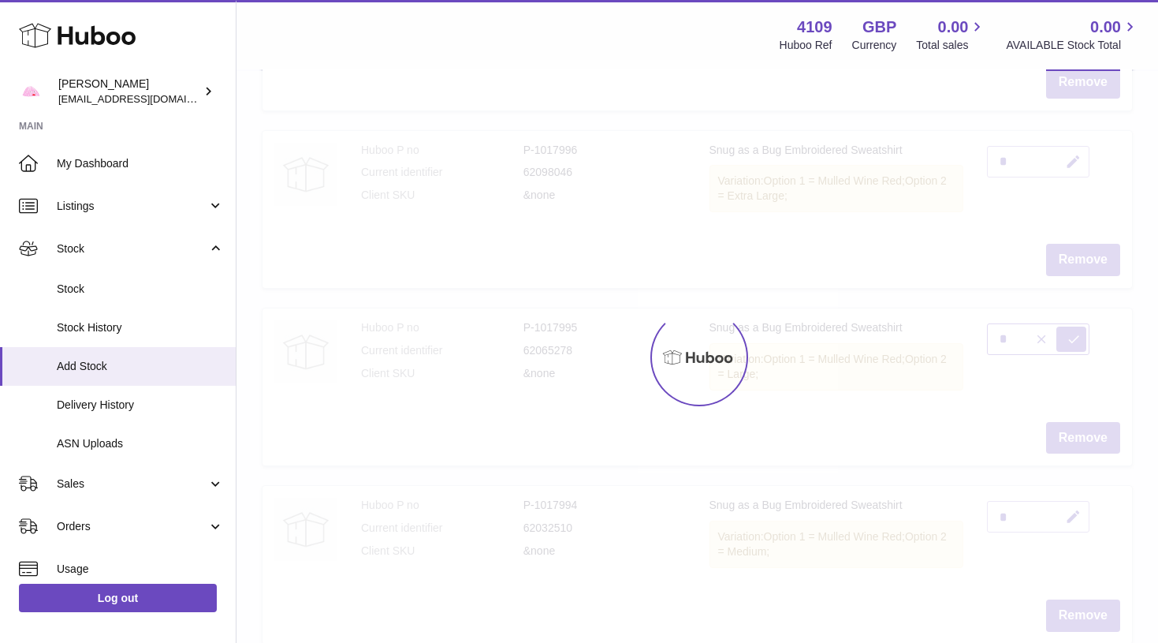
scroll to position [370, 0]
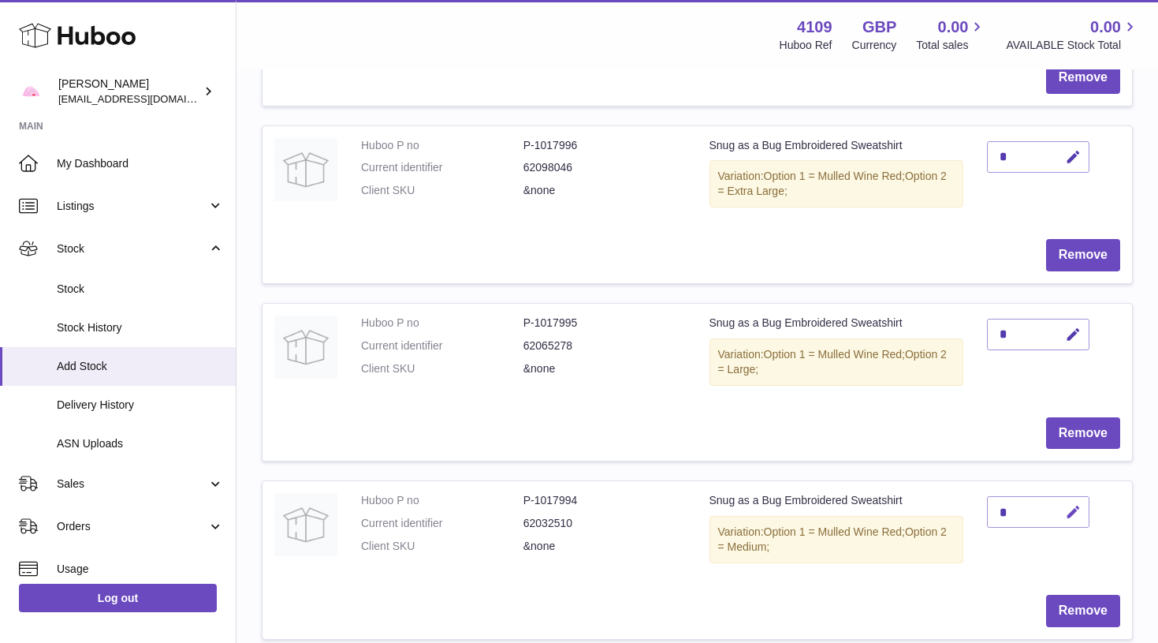
click at [1077, 504] on icon "button" at bounding box center [1073, 512] width 17 height 17
type input "*"
click at [1072, 525] on button "submit" at bounding box center [1072, 537] width 30 height 25
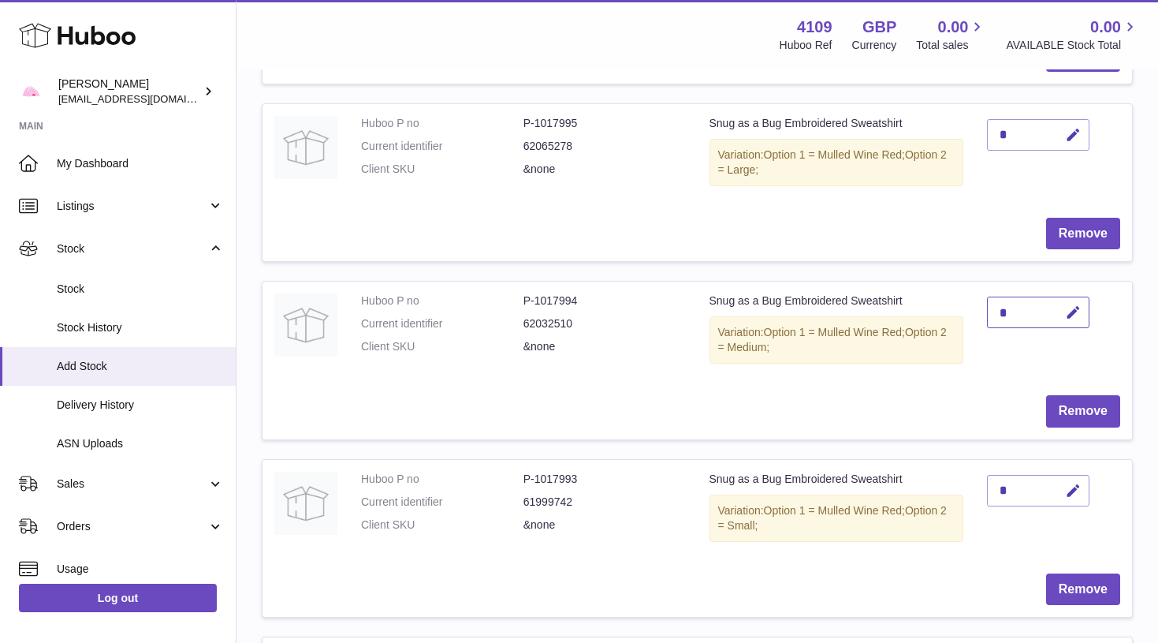
scroll to position [572, 0]
click at [1079, 480] on icon "button" at bounding box center [1073, 488] width 17 height 17
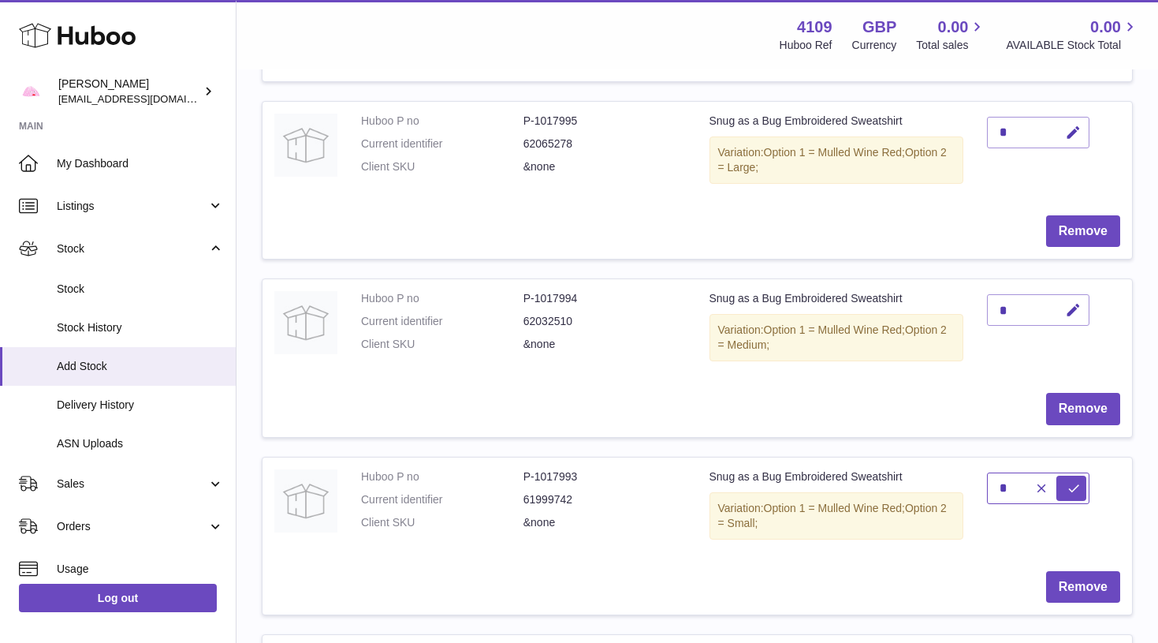
type input "*"
click at [1072, 475] on button "submit" at bounding box center [1072, 487] width 30 height 25
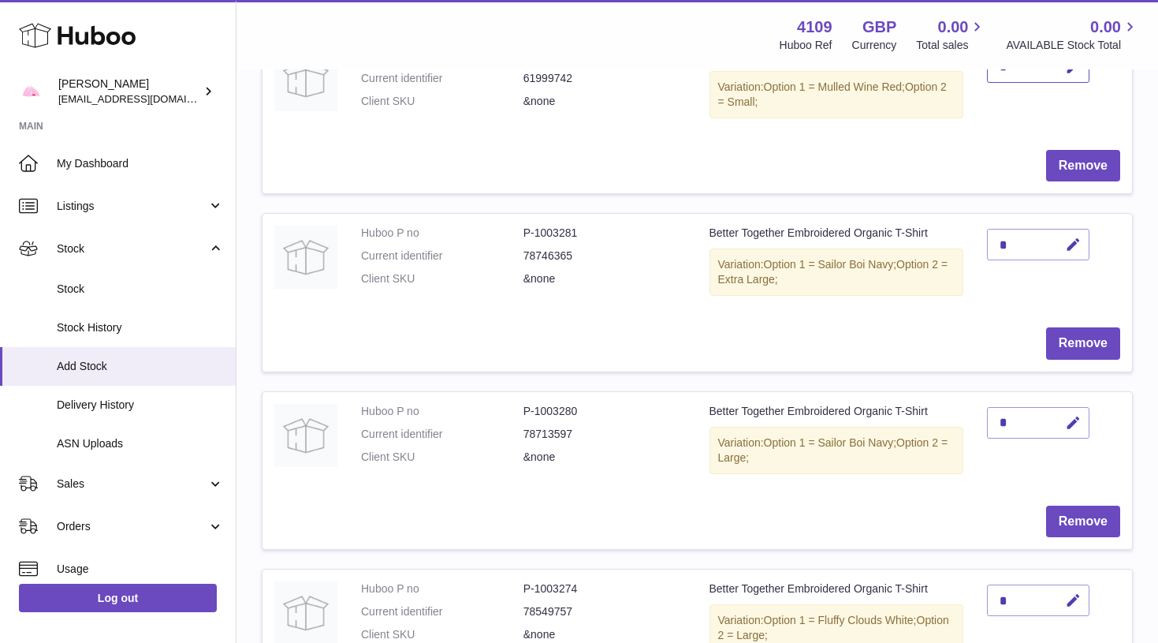
scroll to position [996, 0]
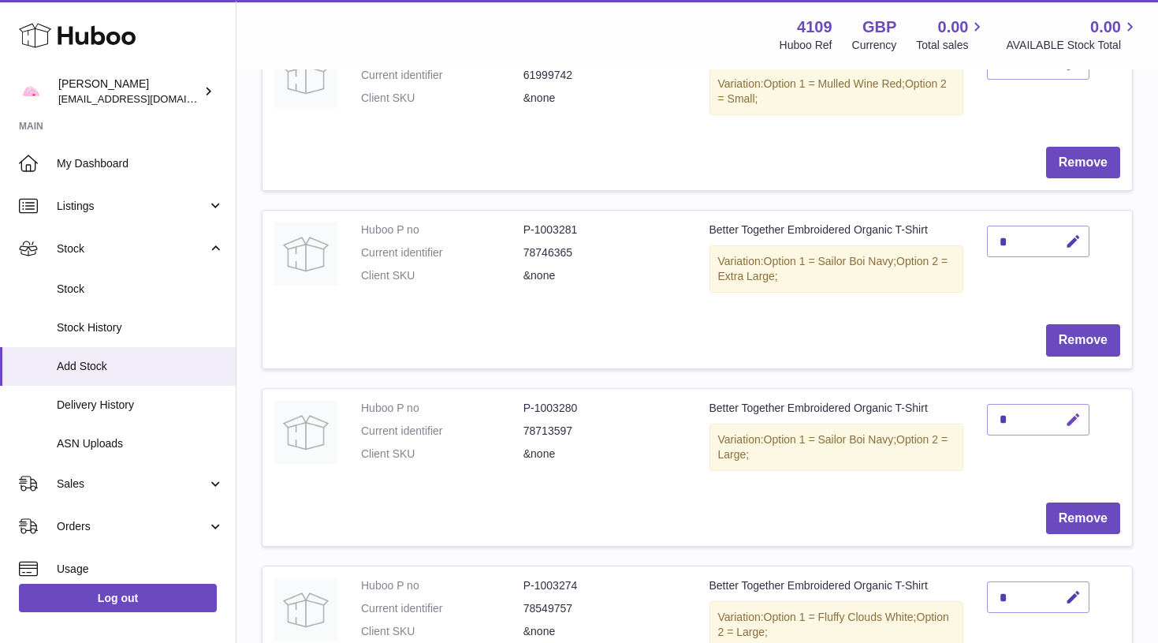
click at [1077, 412] on icon "button" at bounding box center [1073, 420] width 17 height 17
type input "*"
click at [1072, 407] on button "submit" at bounding box center [1072, 419] width 30 height 25
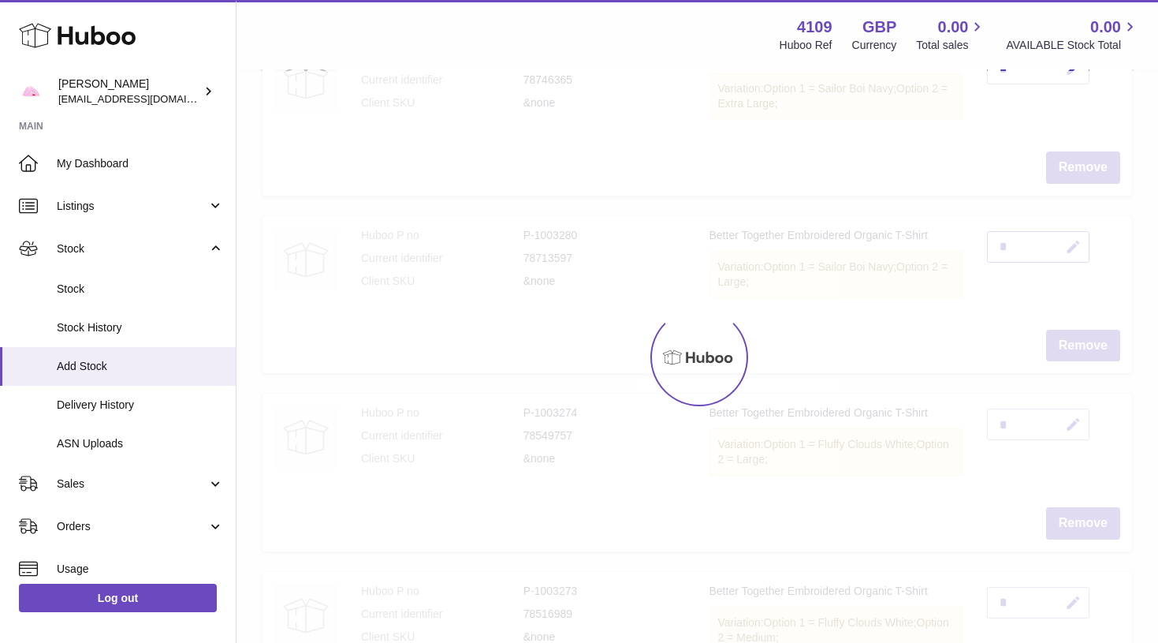
scroll to position [1172, 0]
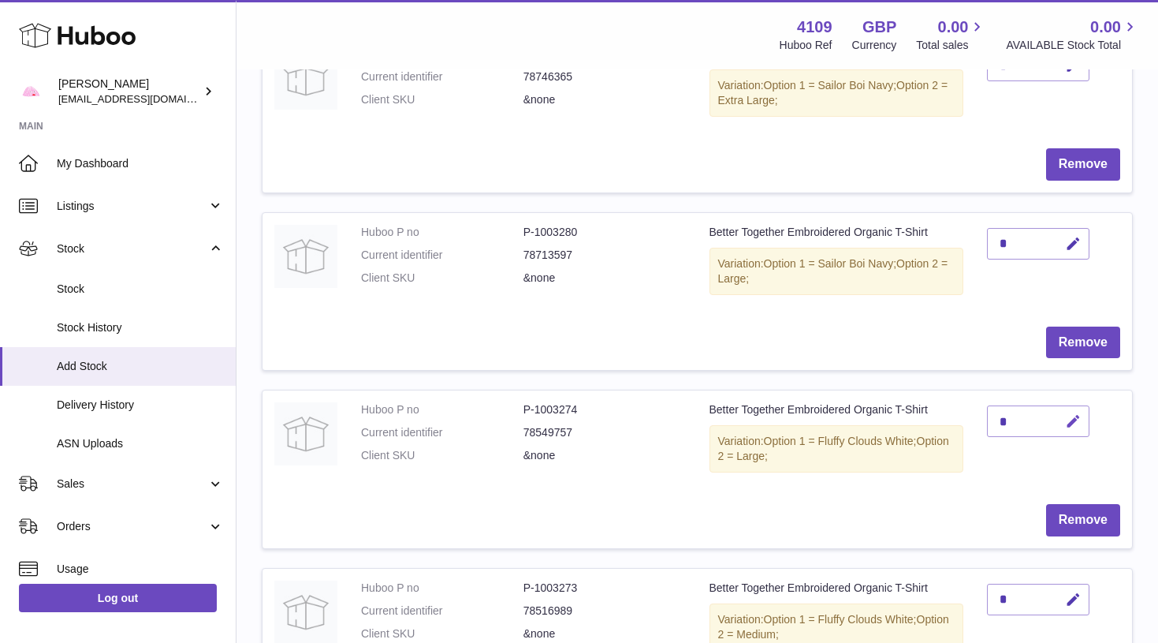
click at [1068, 413] on icon "button" at bounding box center [1073, 421] width 17 height 17
type input "*"
click at [1072, 408] on button "submit" at bounding box center [1072, 420] width 30 height 25
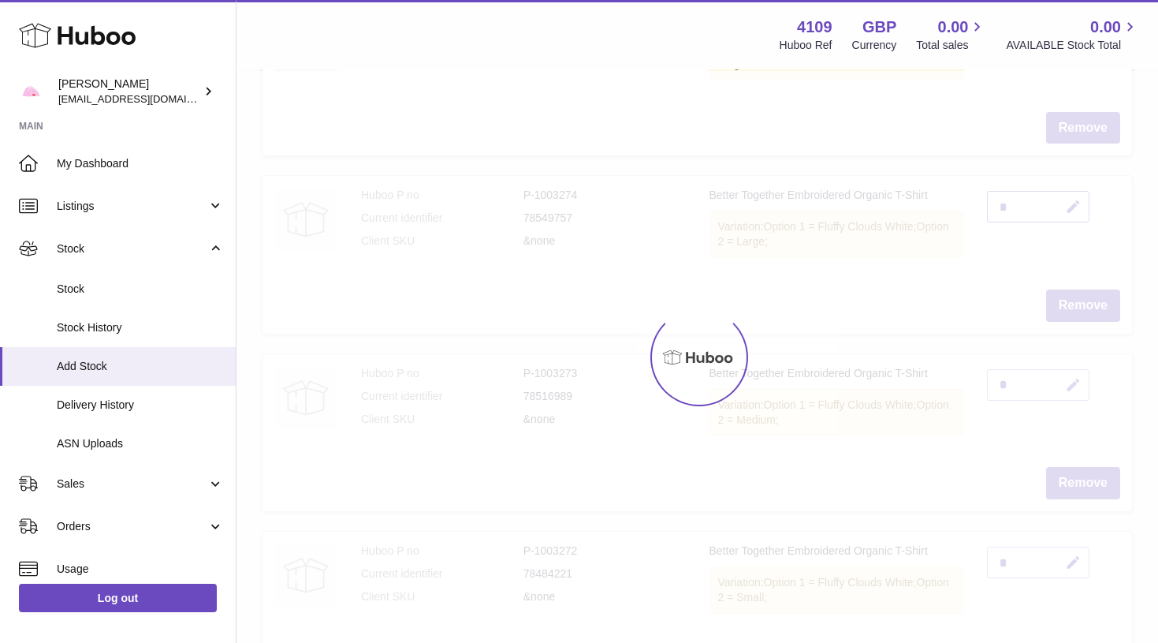
scroll to position [1389, 0]
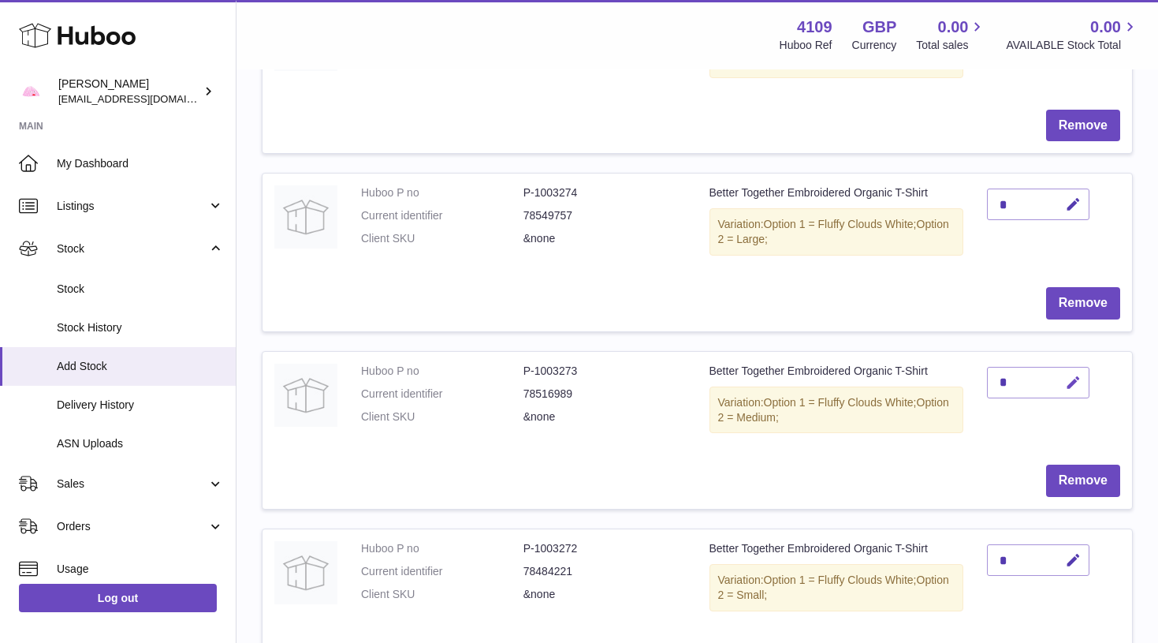
click at [1076, 375] on icon "button" at bounding box center [1073, 383] width 17 height 17
type input "*"
click at [1072, 370] on button "submit" at bounding box center [1072, 382] width 30 height 25
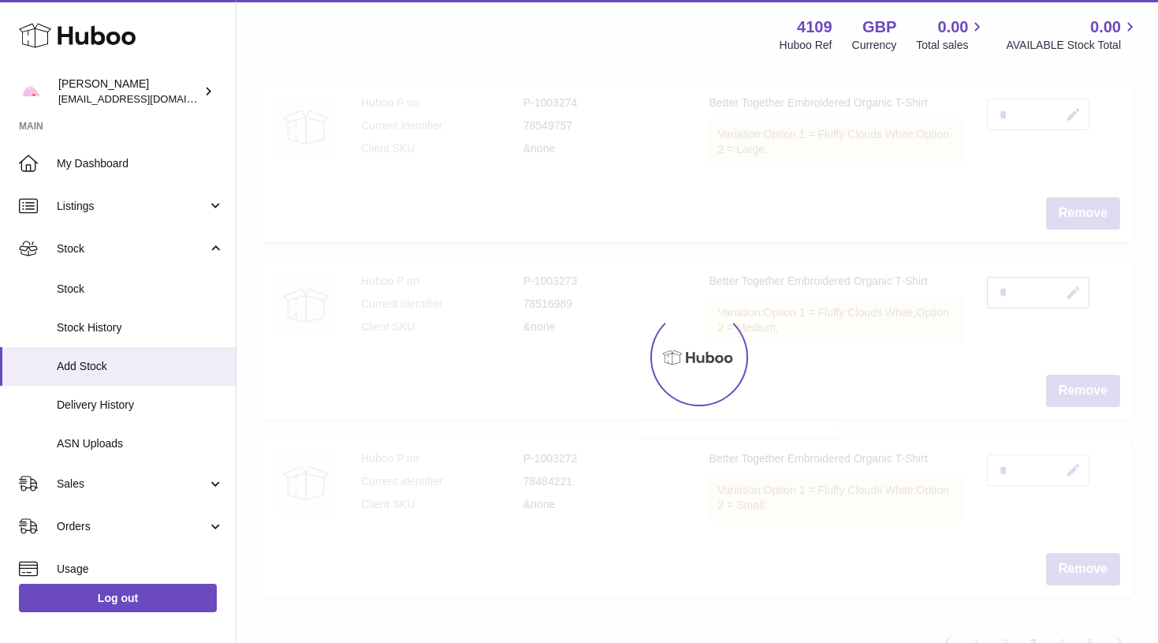
scroll to position [1480, 0]
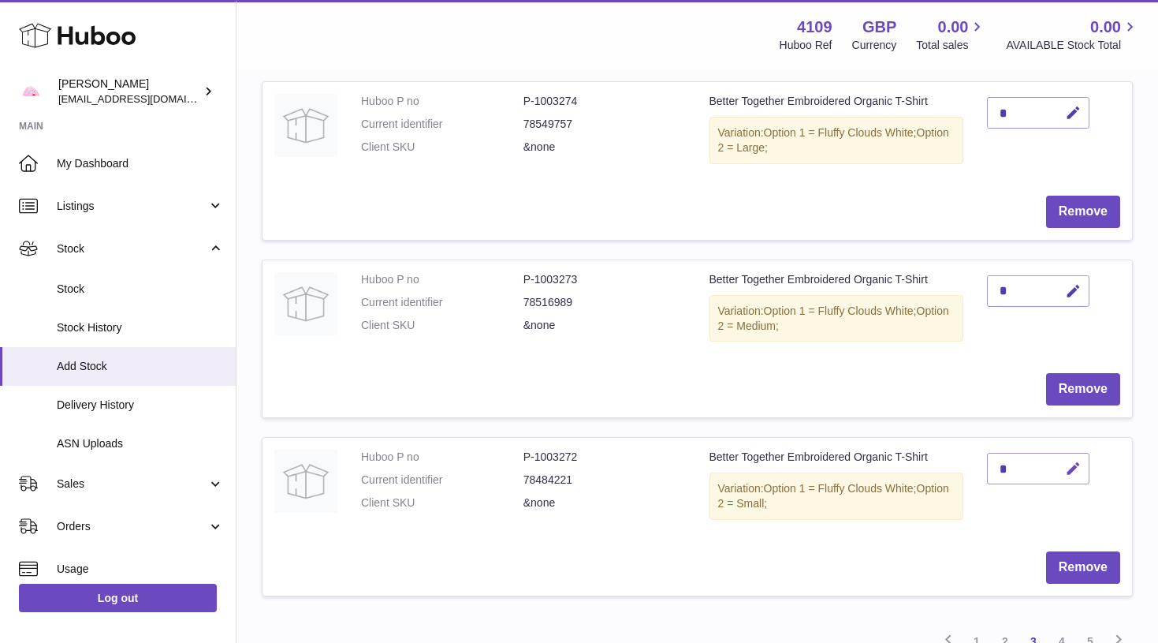
click at [1075, 460] on icon "button" at bounding box center [1073, 468] width 17 height 17
type input "*"
click at [1072, 482] on button "submit" at bounding box center [1072, 494] width 30 height 25
click at [1060, 627] on link "4" at bounding box center [1062, 641] width 28 height 28
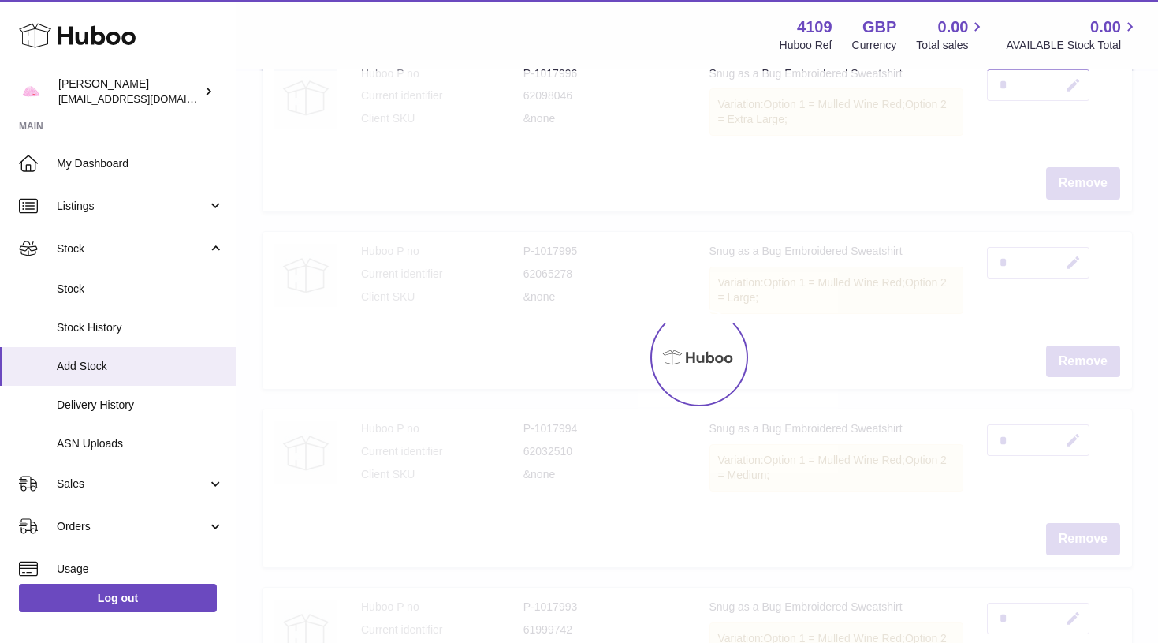
scroll to position [71, 0]
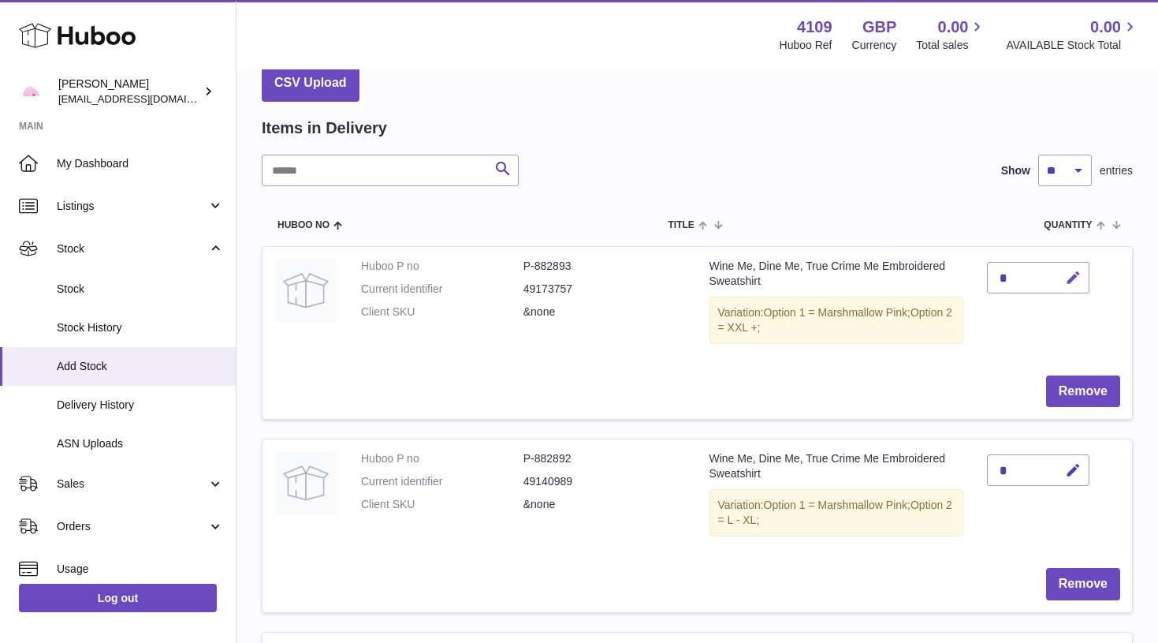
click at [1076, 277] on icon "button" at bounding box center [1073, 278] width 17 height 17
type input "*"
click at [1072, 290] on button "submit" at bounding box center [1072, 302] width 30 height 25
click at [1081, 464] on icon "button" at bounding box center [1073, 470] width 17 height 17
type input "*"
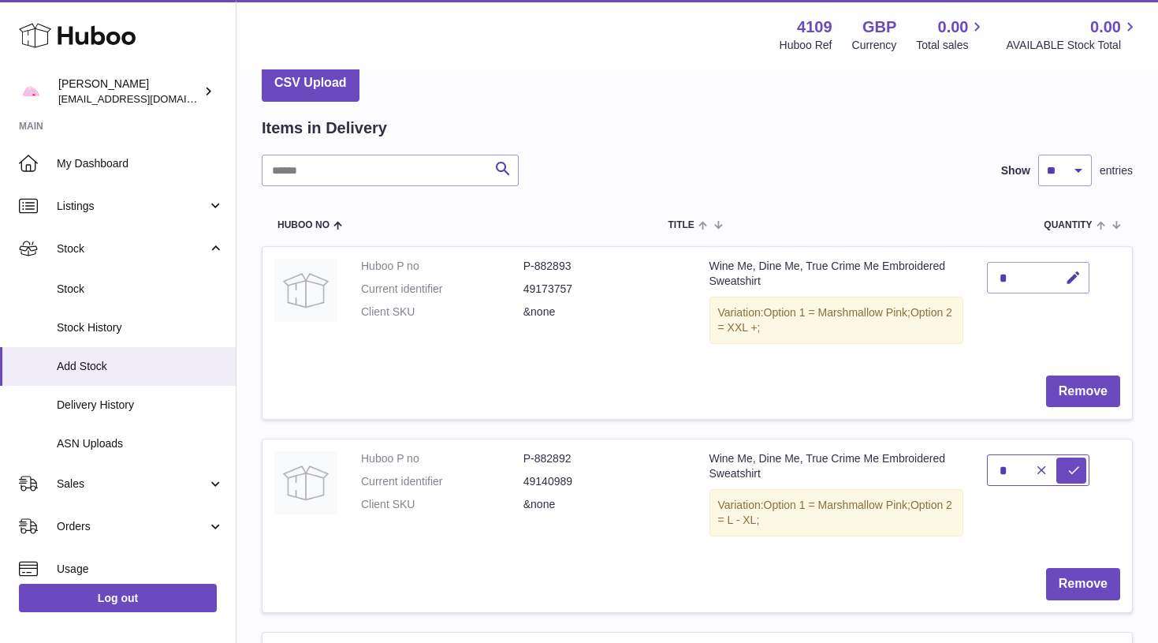
type input "*"
click at [1072, 465] on button "submit" at bounding box center [1072, 469] width 30 height 25
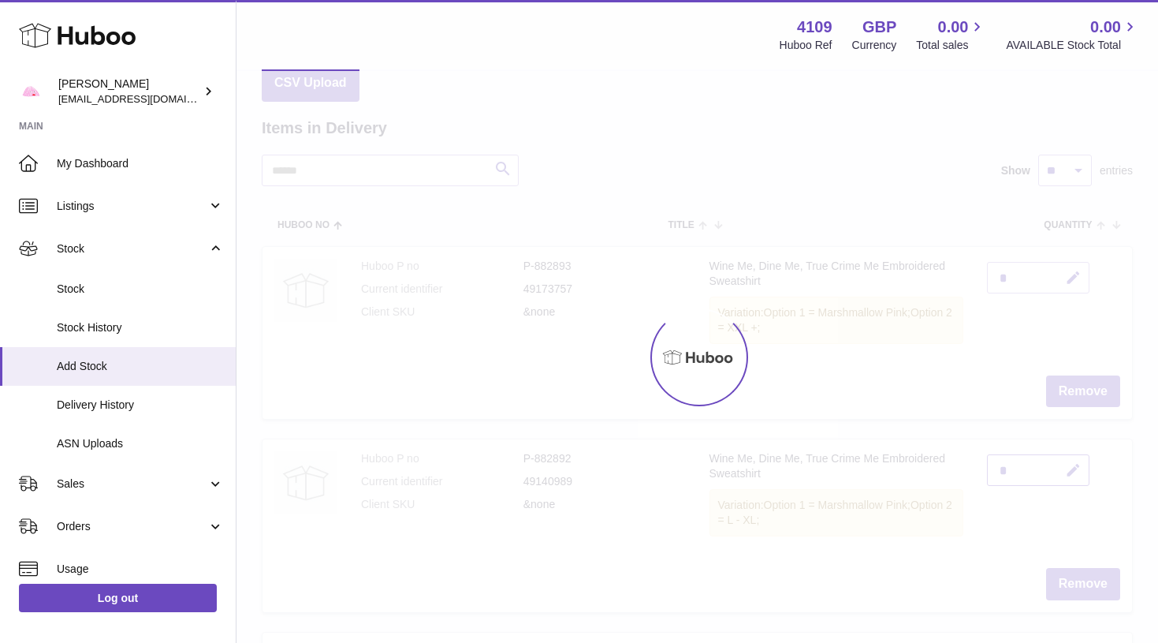
scroll to position [295, 0]
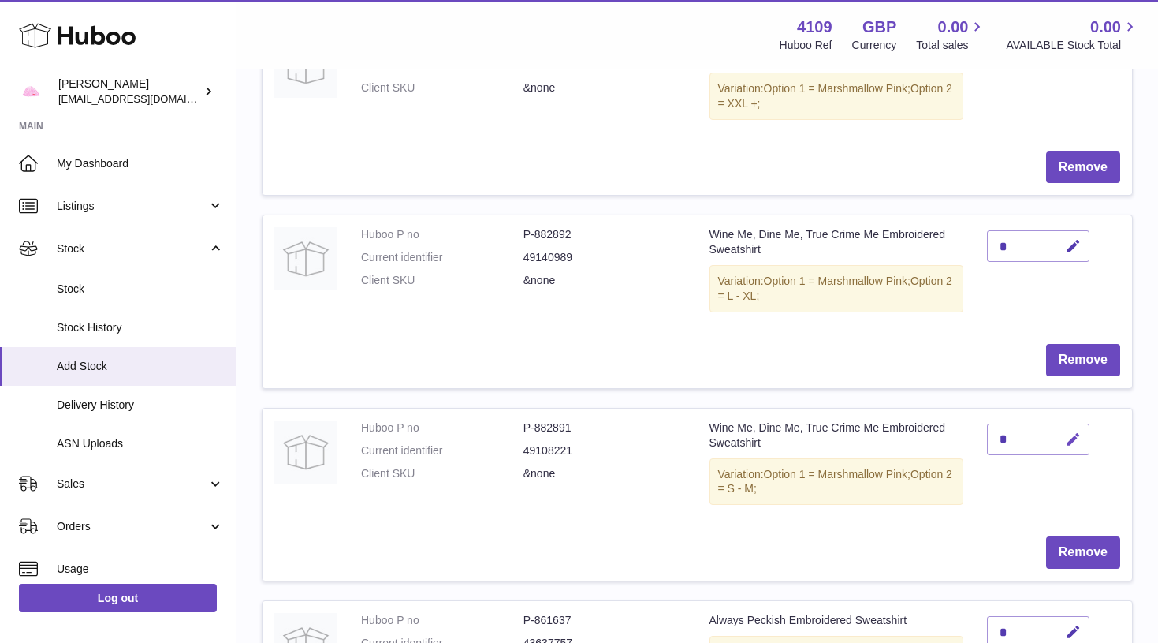
click at [1076, 431] on icon "button" at bounding box center [1073, 439] width 17 height 17
type input "*"
click at [1072, 431] on button "submit" at bounding box center [1072, 439] width 30 height 25
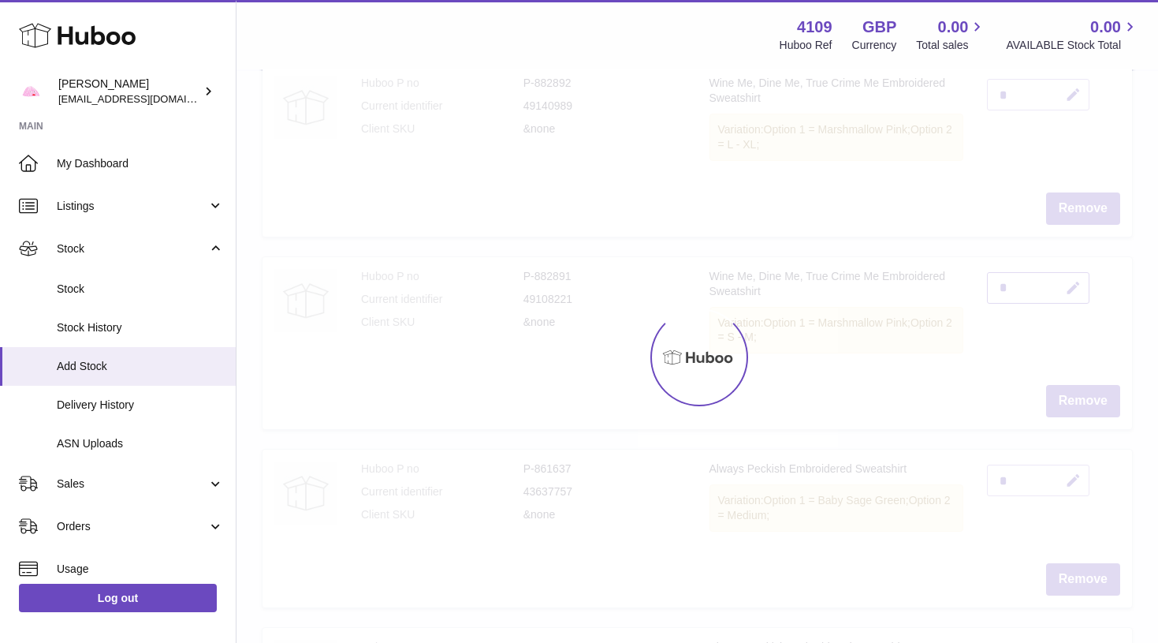
scroll to position [468, 0]
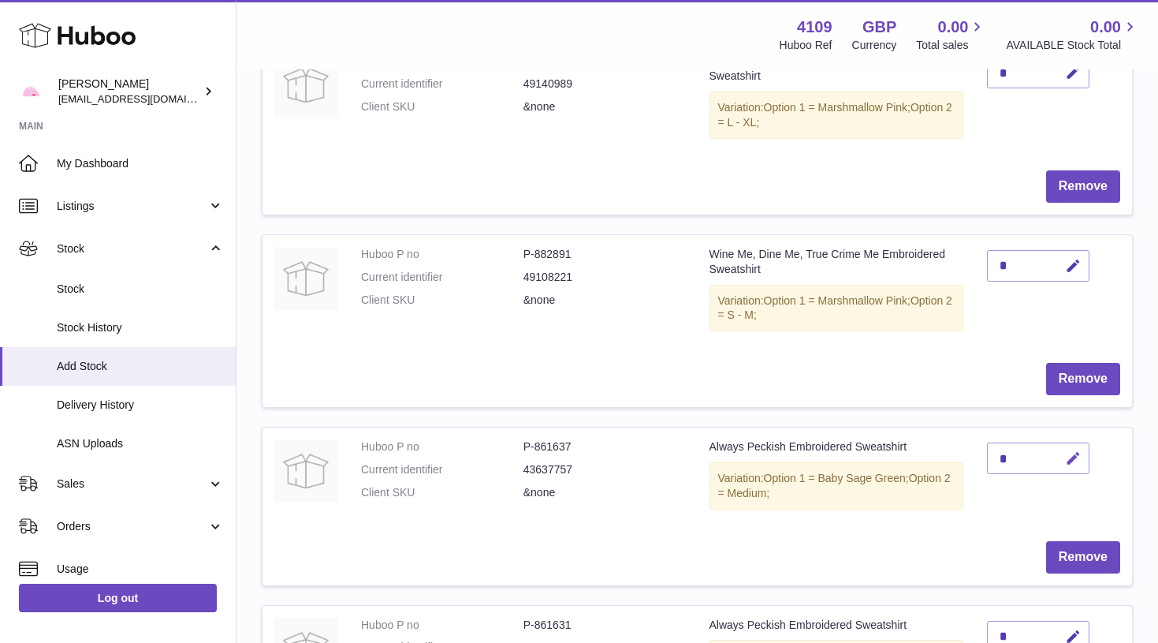
click at [1073, 450] on icon "button" at bounding box center [1073, 458] width 17 height 17
type input "*"
click at [1072, 446] on button "submit" at bounding box center [1072, 458] width 30 height 25
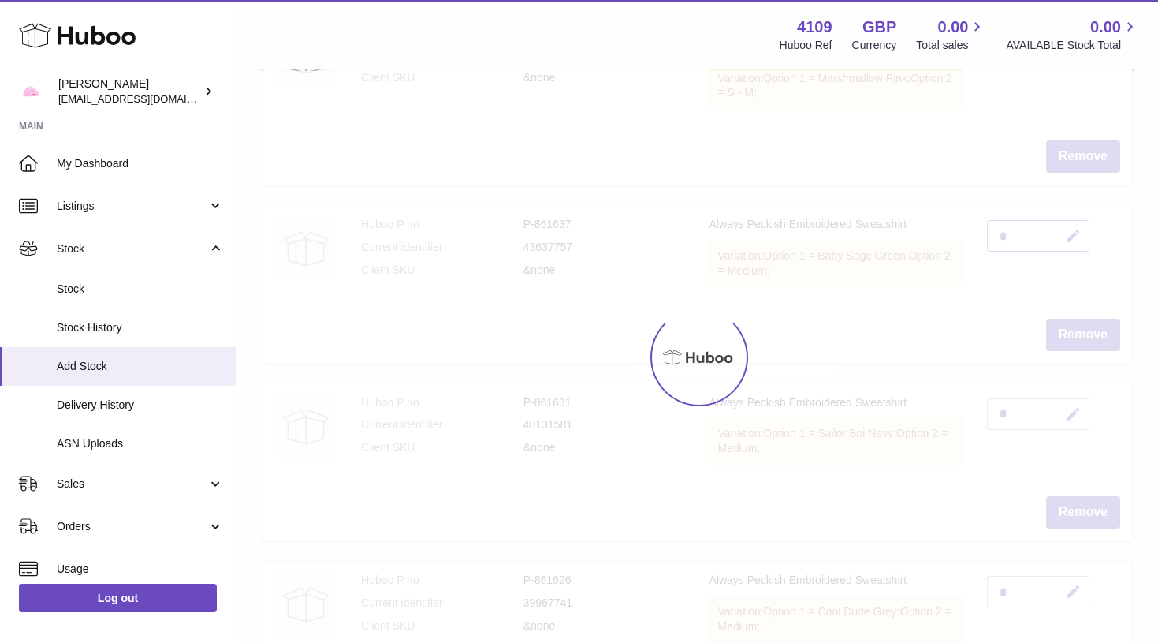
scroll to position [696, 0]
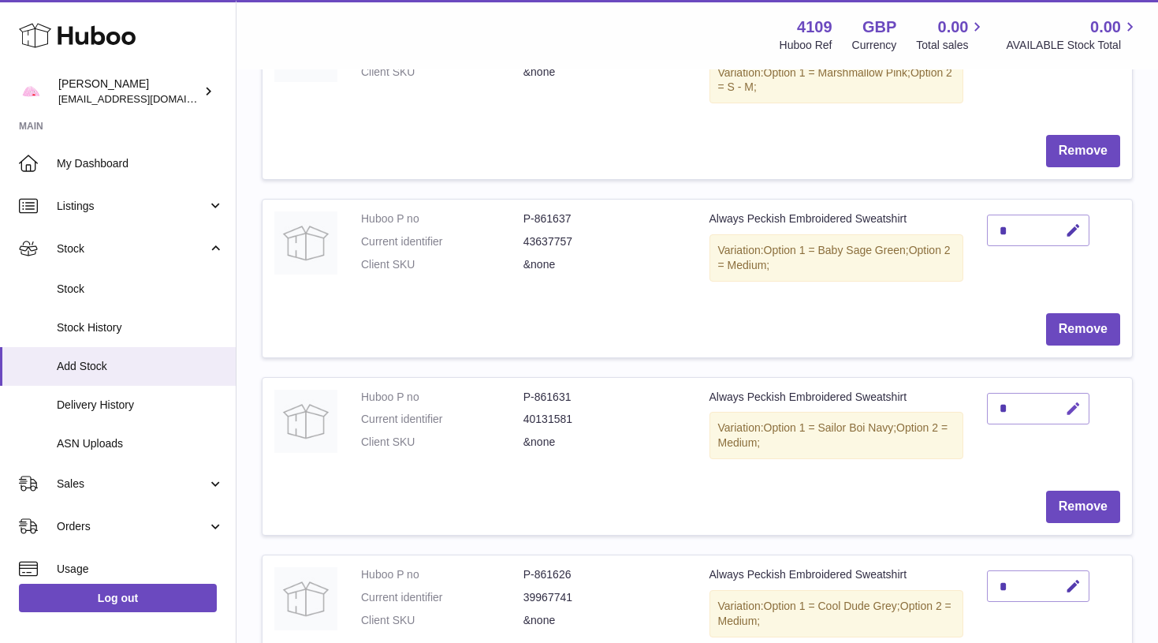
click at [1081, 401] on icon "button" at bounding box center [1073, 409] width 17 height 17
type input "*"
click at [1072, 396] on button "submit" at bounding box center [1072, 408] width 30 height 25
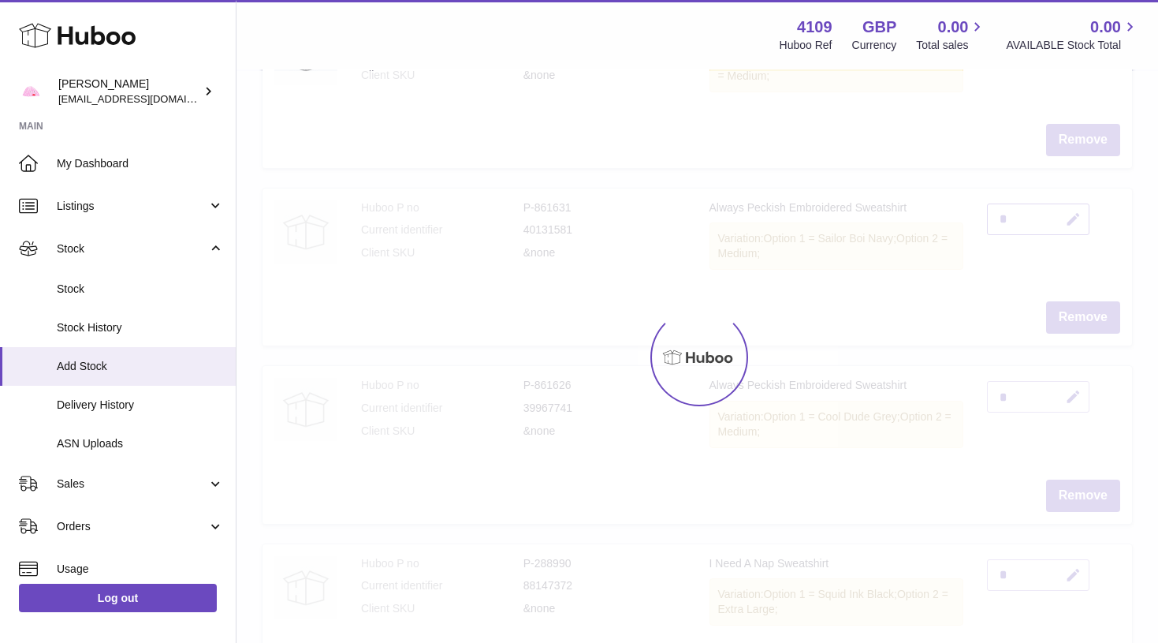
scroll to position [897, 0]
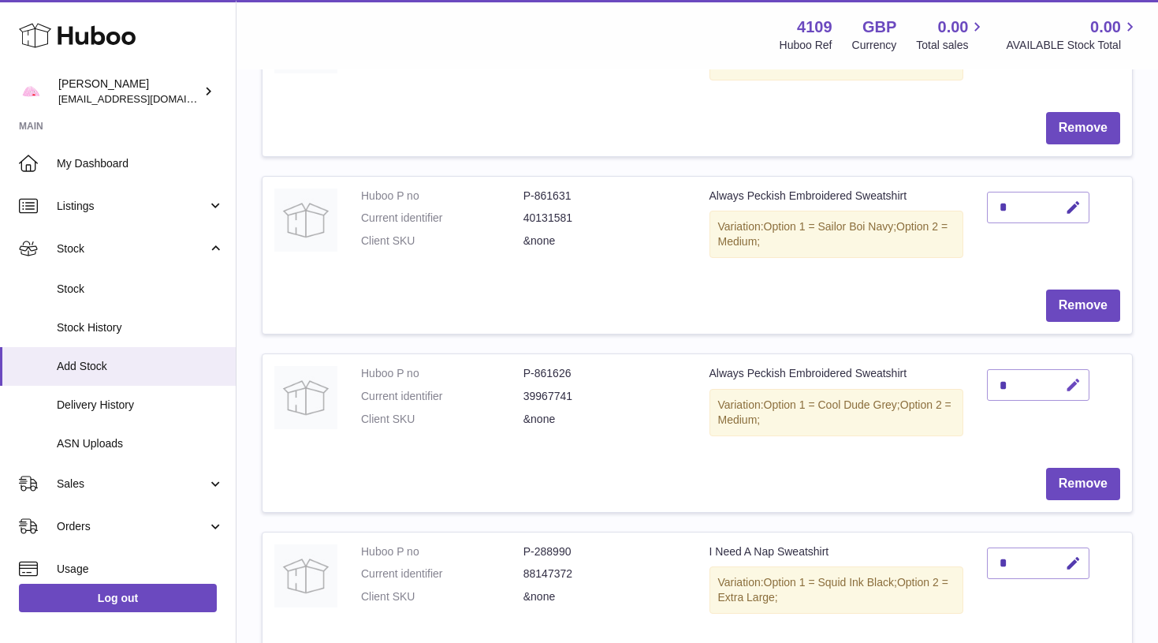
click at [1087, 369] on button "button" at bounding box center [1071, 385] width 37 height 32
type input "*"
click at [1072, 372] on button "submit" at bounding box center [1072, 384] width 30 height 25
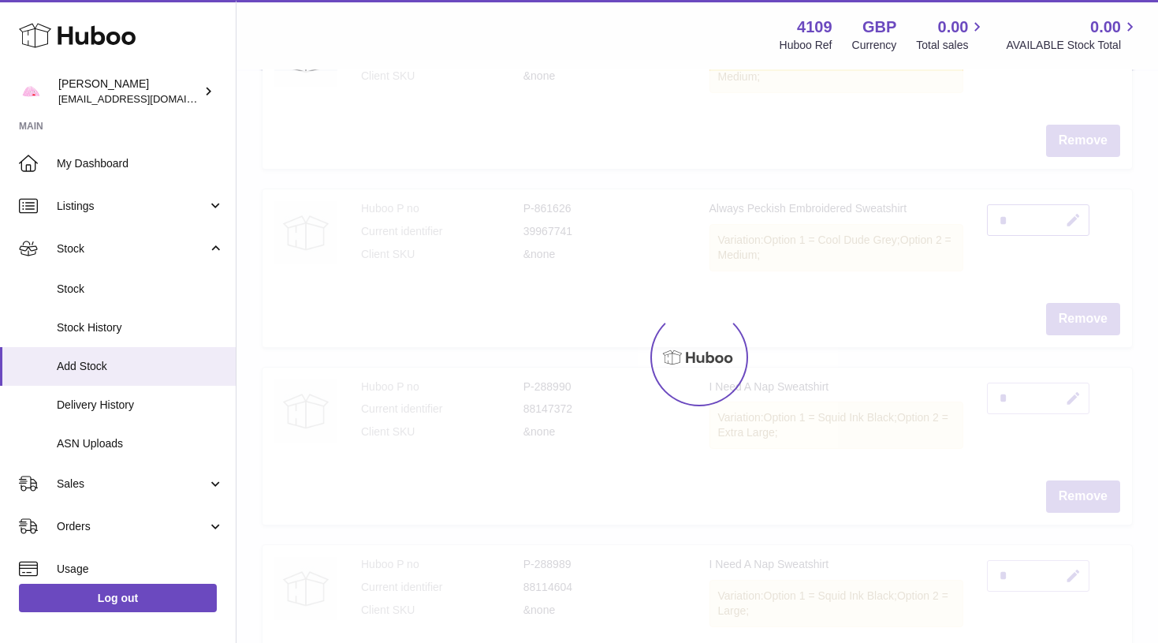
scroll to position [1074, 0]
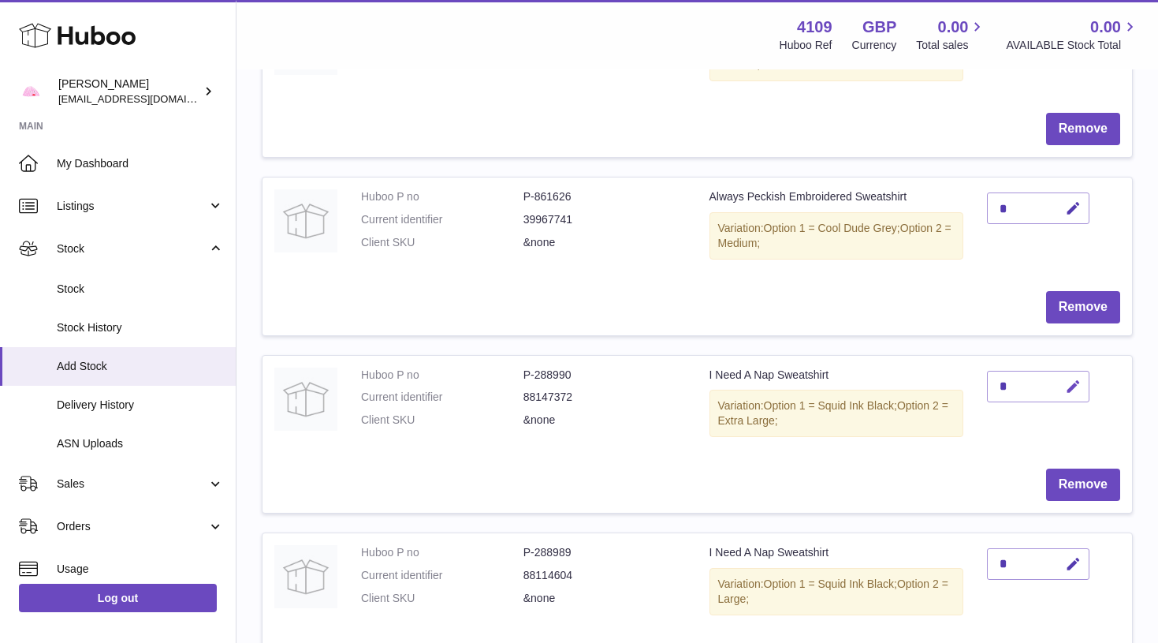
click at [1075, 378] on icon "button" at bounding box center [1073, 386] width 17 height 17
type input "*"
click at [1072, 374] on button "submit" at bounding box center [1072, 386] width 30 height 25
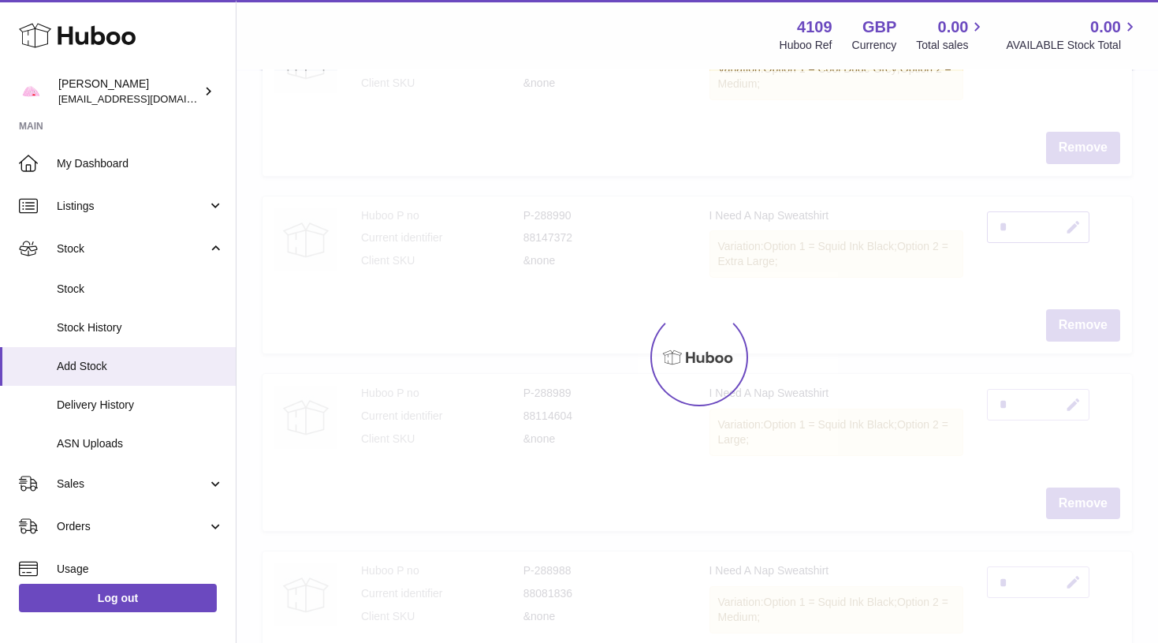
scroll to position [1234, 0]
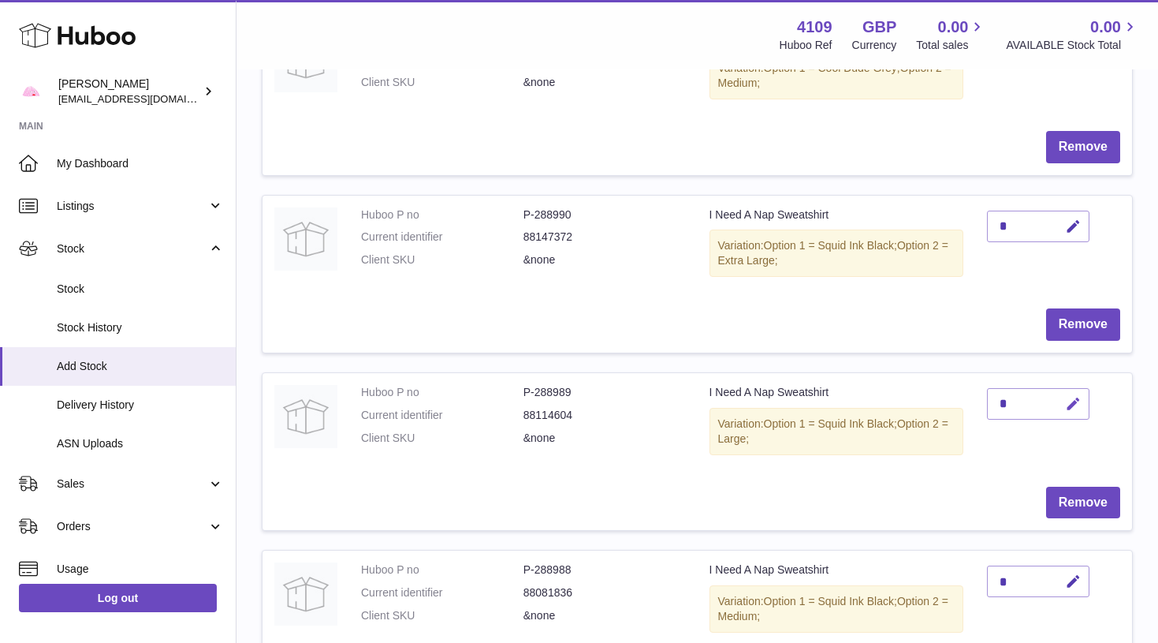
click at [1076, 396] on icon "button" at bounding box center [1073, 404] width 17 height 17
type input "*"
click at [1072, 391] on button "submit" at bounding box center [1072, 403] width 30 height 25
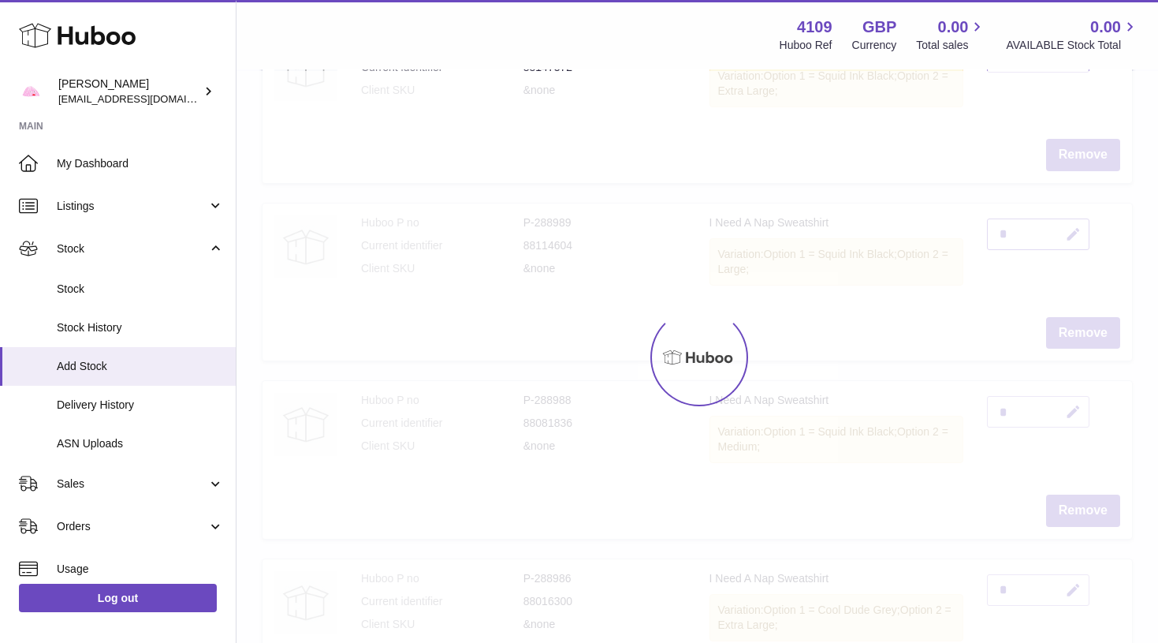
scroll to position [1408, 0]
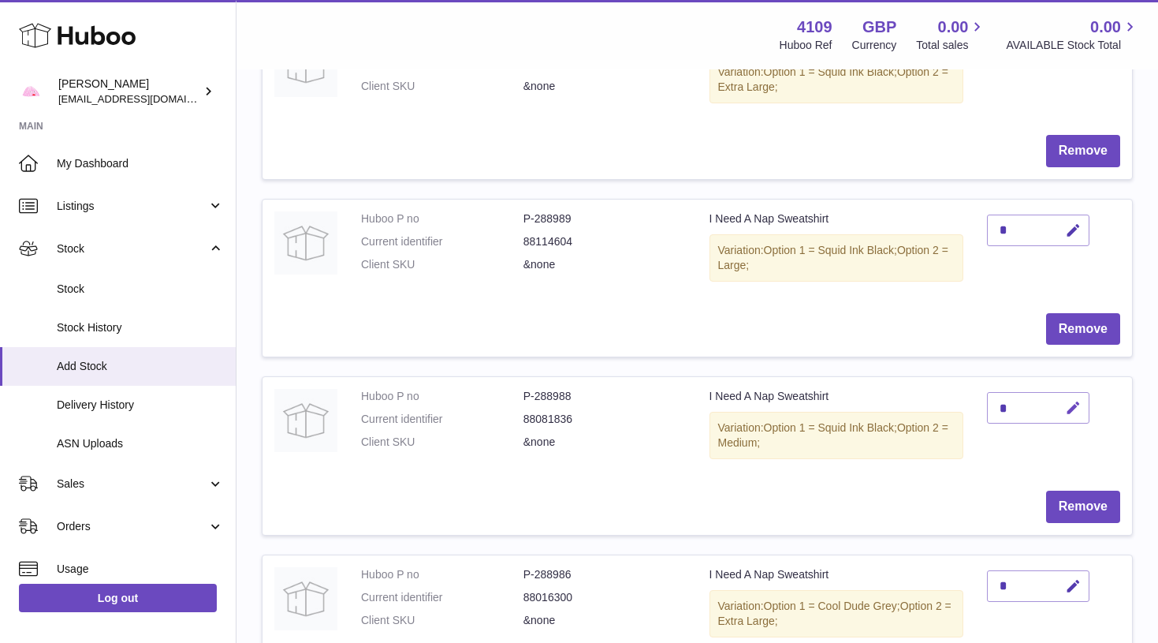
click at [1079, 400] on icon "button" at bounding box center [1073, 408] width 17 height 17
type input "*"
click at [1072, 421] on button "submit" at bounding box center [1072, 433] width 30 height 25
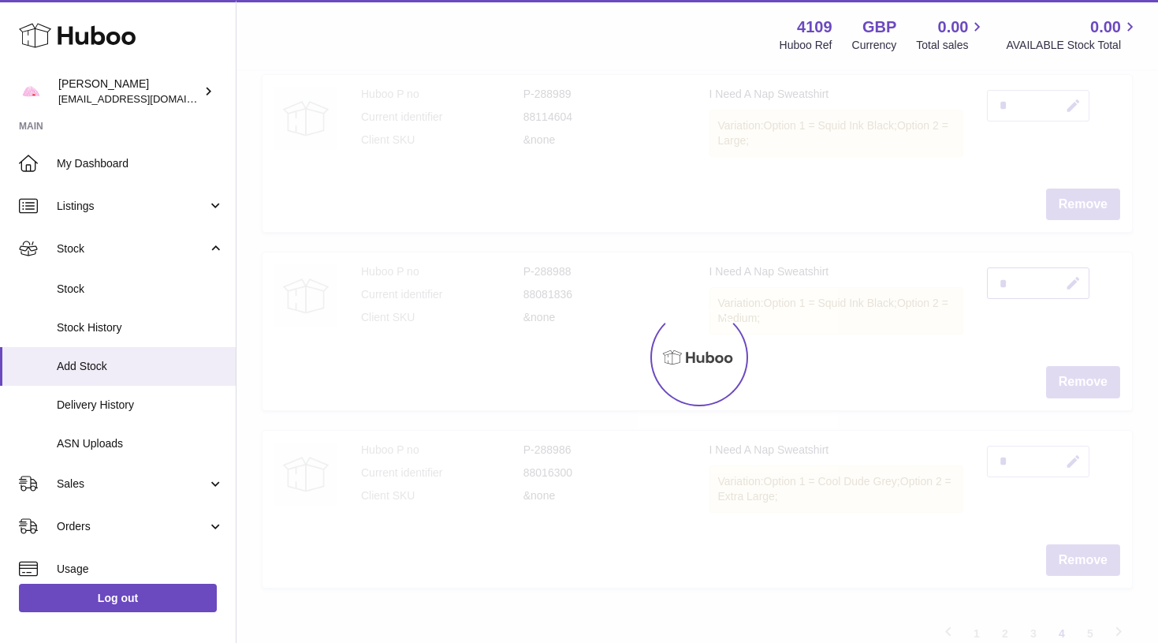
scroll to position [1535, 0]
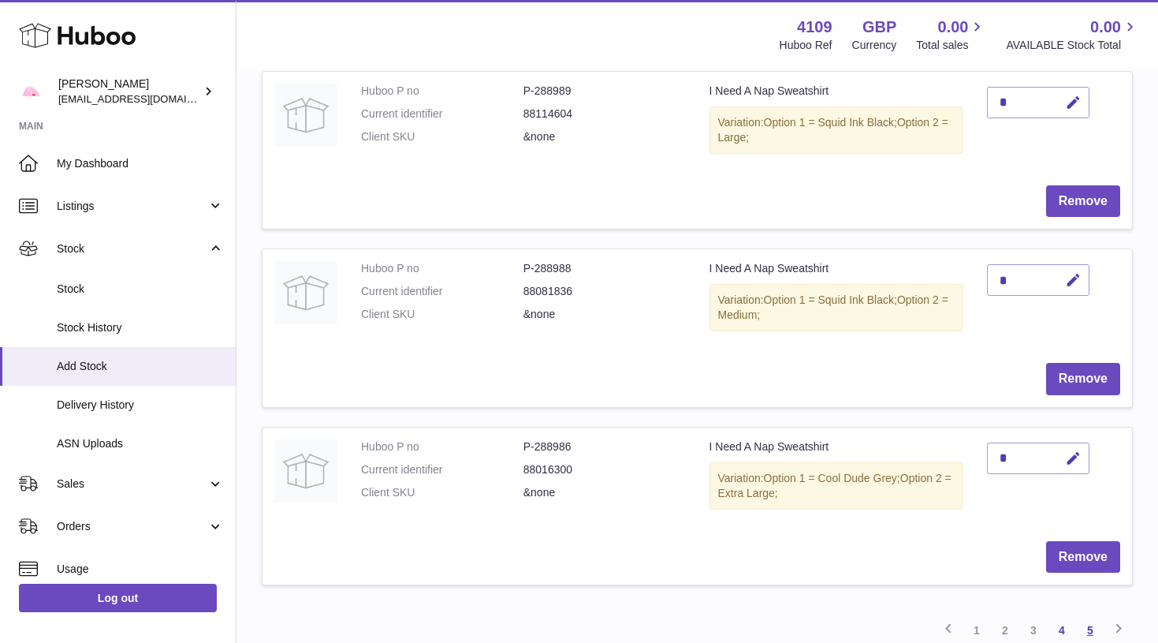
click at [1087, 616] on link "5" at bounding box center [1090, 630] width 28 height 28
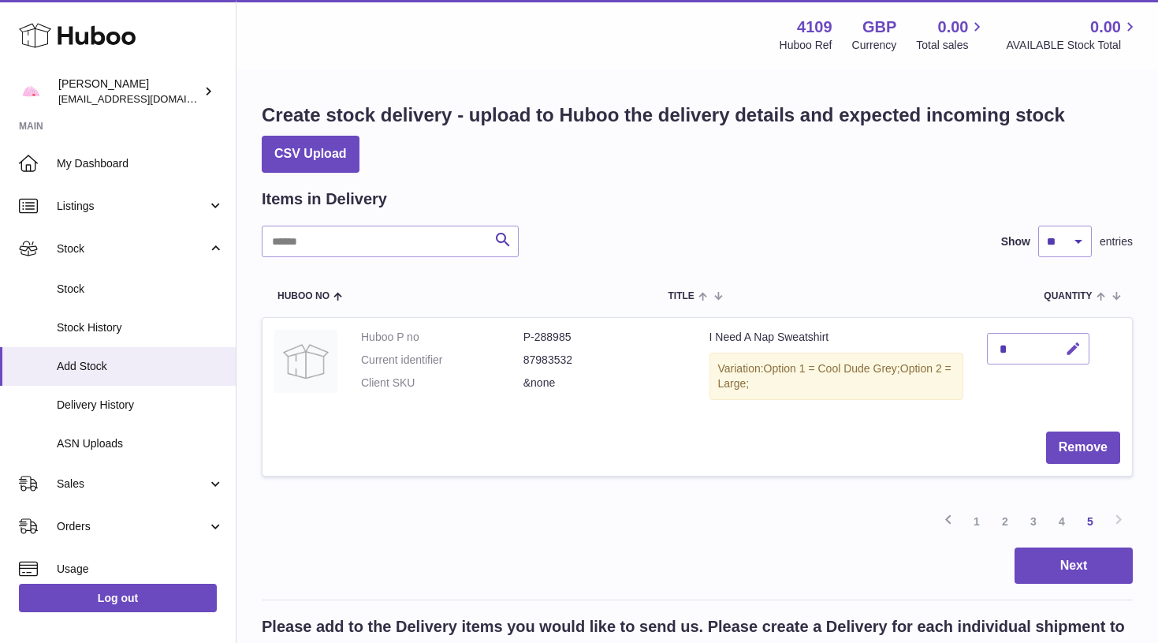
click at [1075, 352] on icon "button" at bounding box center [1073, 349] width 17 height 17
type input "*"
click at [1072, 361] on button "submit" at bounding box center [1072, 373] width 30 height 25
click at [1095, 563] on button "Next" at bounding box center [1074, 565] width 118 height 37
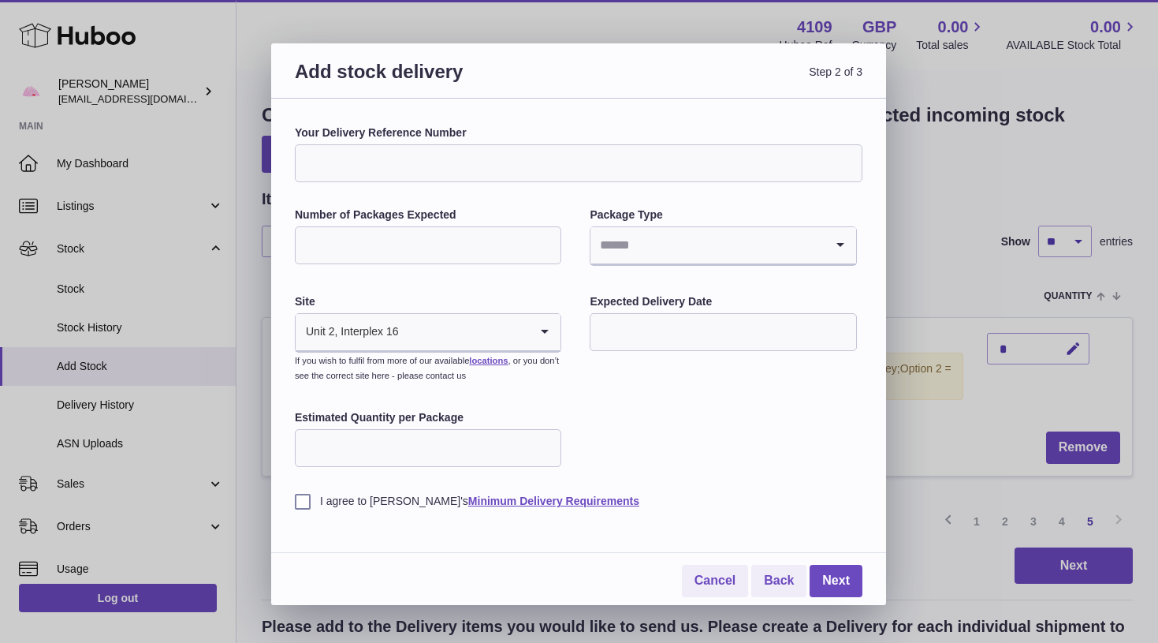
click at [714, 338] on input "text" at bounding box center [723, 332] width 267 height 38
click at [740, 525] on span "22" at bounding box center [741, 523] width 28 height 28
type input "**********"
click at [639, 247] on input "Search for option" at bounding box center [707, 245] width 233 height 36
click at [639, 352] on li "Boxes" at bounding box center [722, 351] width 263 height 32
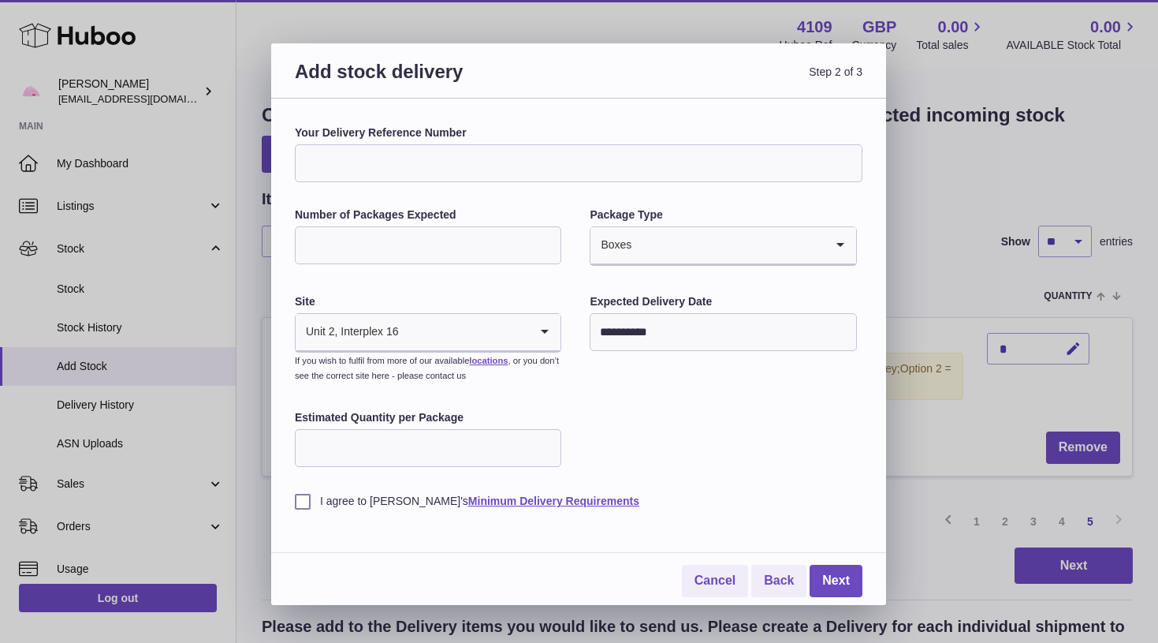
click at [461, 246] on input "Number of Packages Expected" at bounding box center [428, 245] width 267 height 38
type input "*"
click at [304, 495] on label "I agree to Huboo's Minimum Delivery Requirements" at bounding box center [579, 501] width 568 height 15
click at [827, 571] on link "Next" at bounding box center [836, 581] width 53 height 32
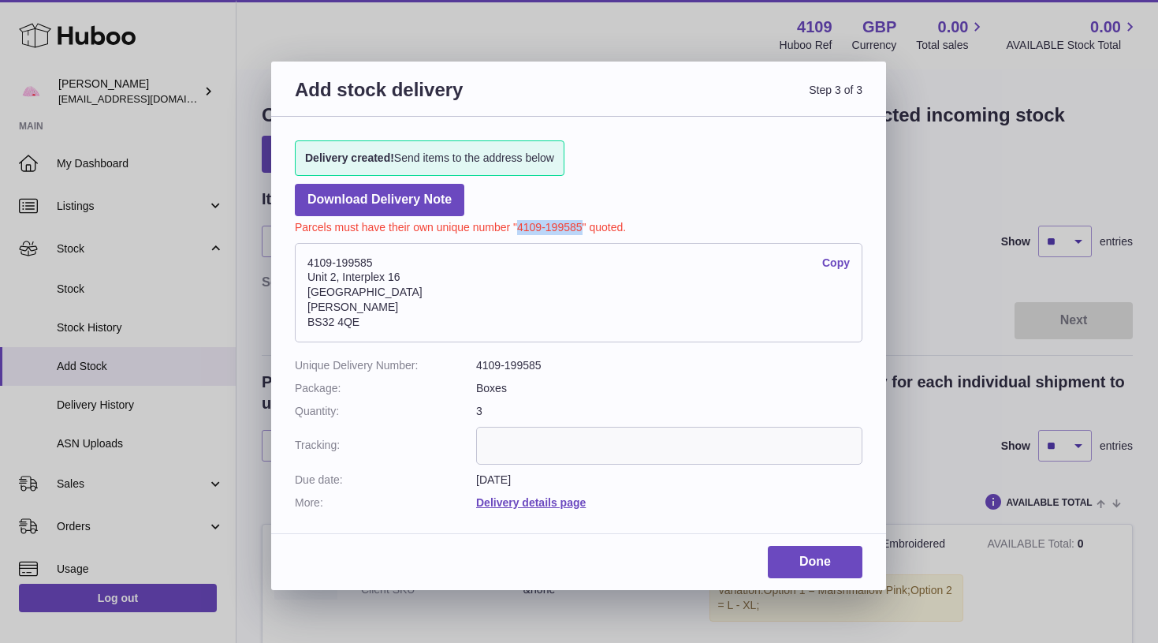
drag, startPoint x: 582, startPoint y: 223, endPoint x: 516, endPoint y: 222, distance: 65.5
click at [516, 222] on p "Parcels must have their own unique number "4109-199585" quoted." at bounding box center [579, 225] width 568 height 19
copy p "4109-199585"
click at [791, 547] on link "Done" at bounding box center [815, 562] width 95 height 32
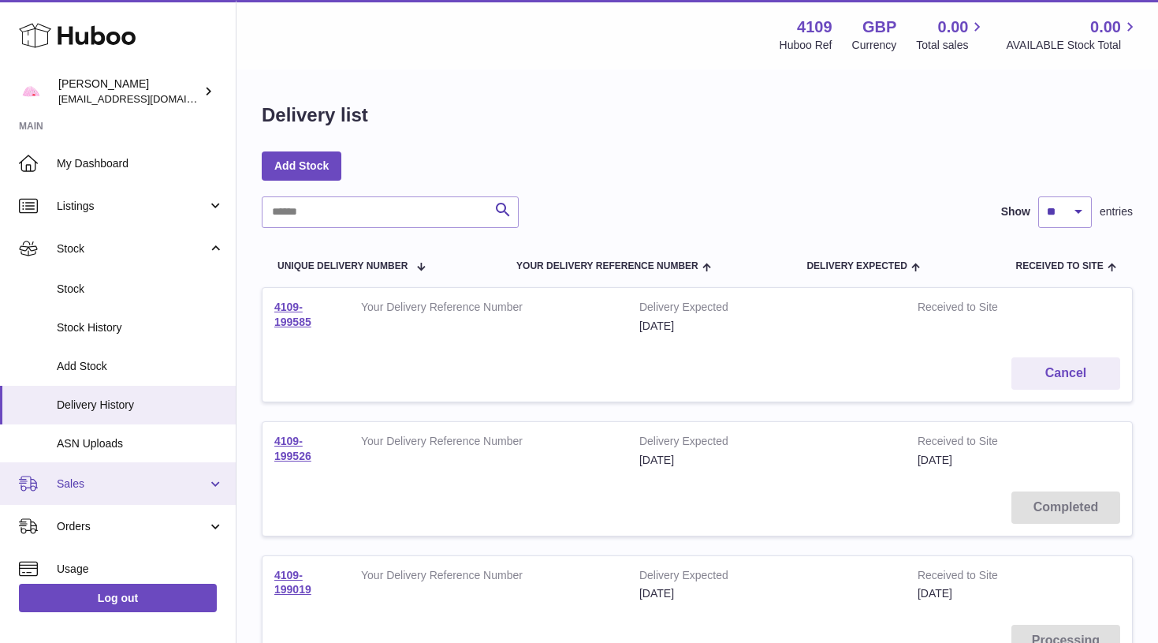
click at [109, 479] on span "Sales" at bounding box center [132, 483] width 151 height 15
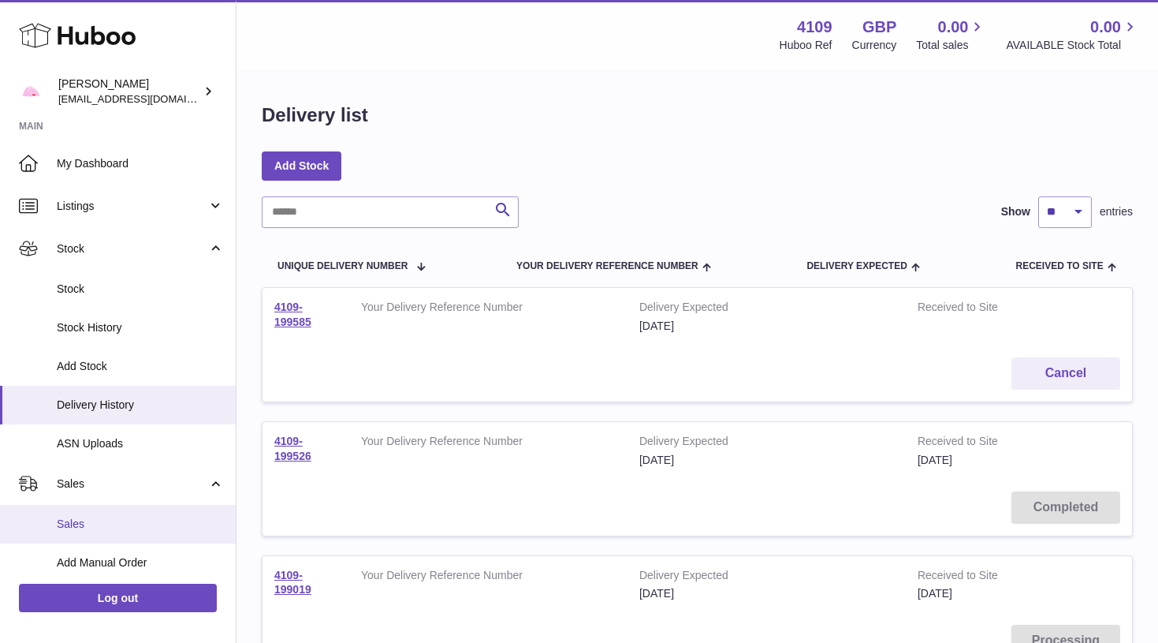
click at [111, 520] on span "Sales" at bounding box center [140, 523] width 167 height 15
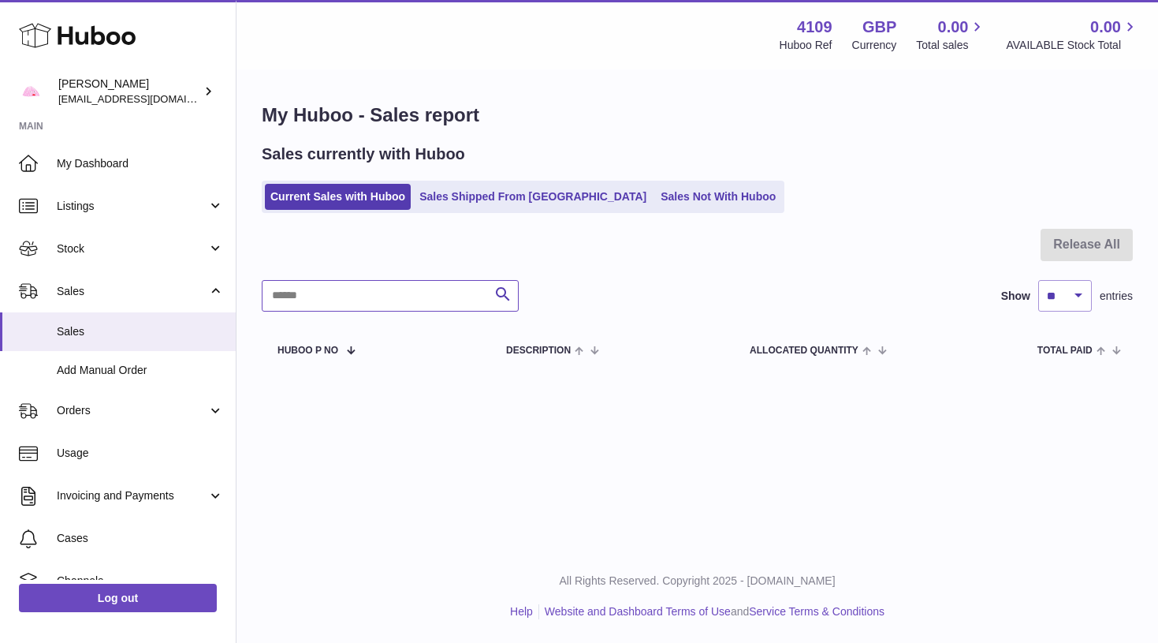
click at [336, 307] on input "text" at bounding box center [390, 296] width 257 height 32
click at [531, 185] on link "Sales Shipped From [GEOGRAPHIC_DATA]" at bounding box center [533, 197] width 238 height 26
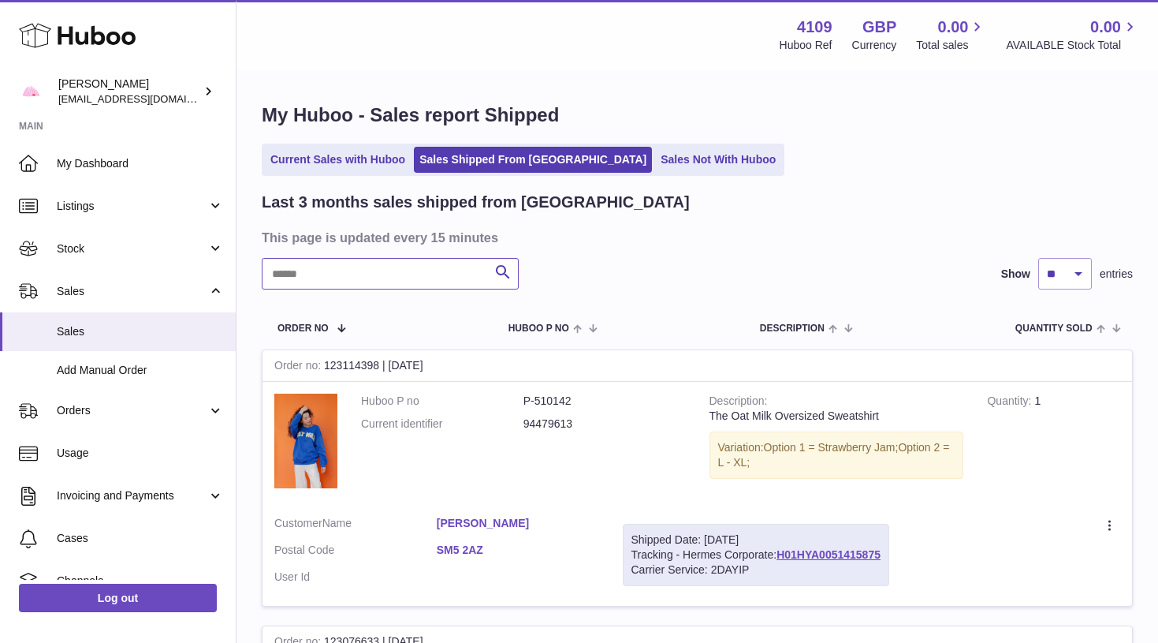
click at [337, 282] on input "text" at bounding box center [390, 274] width 257 height 32
type input "*******"
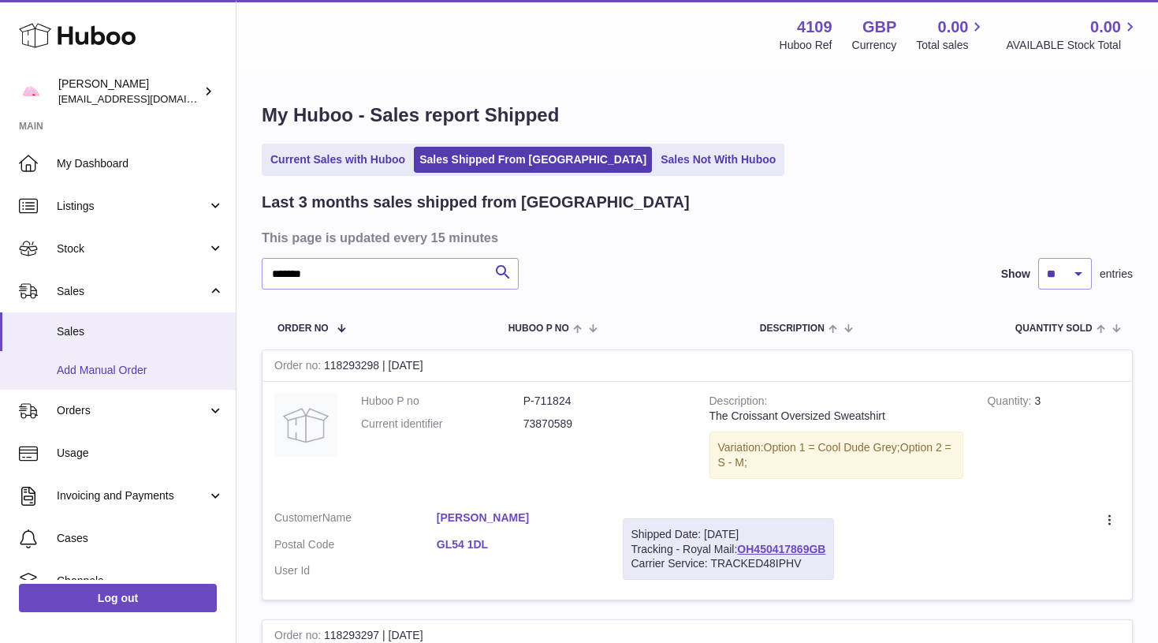
click at [168, 367] on span "Add Manual Order" at bounding box center [140, 370] width 167 height 15
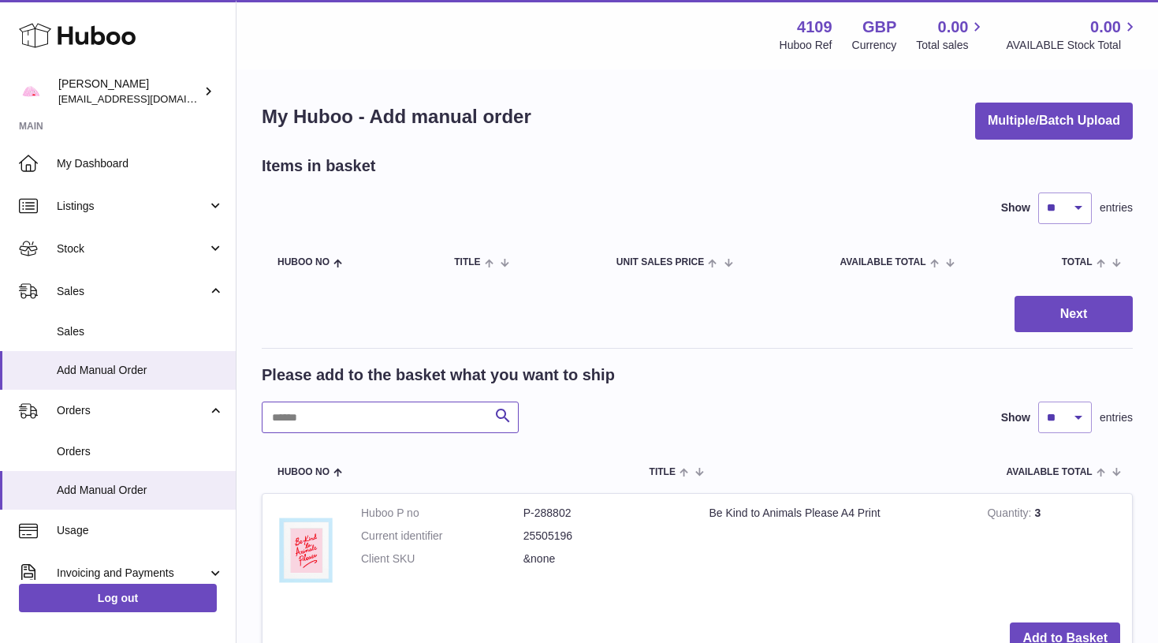
click at [367, 412] on input "text" at bounding box center [390, 417] width 257 height 32
type input "*********"
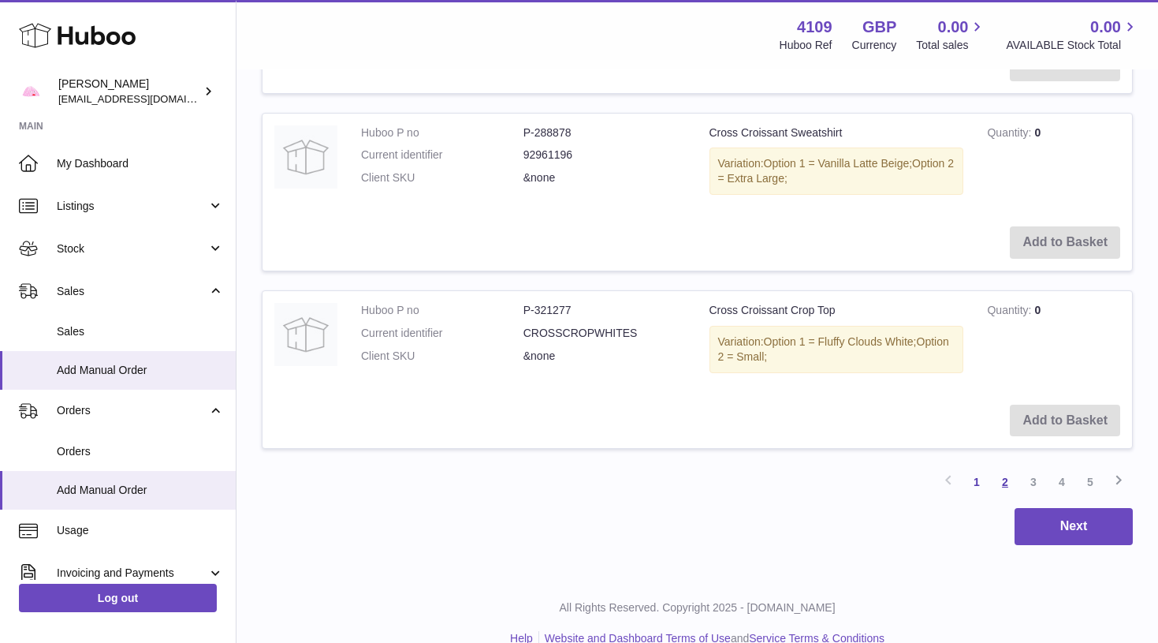
click at [1001, 468] on link "2" at bounding box center [1005, 482] width 28 height 28
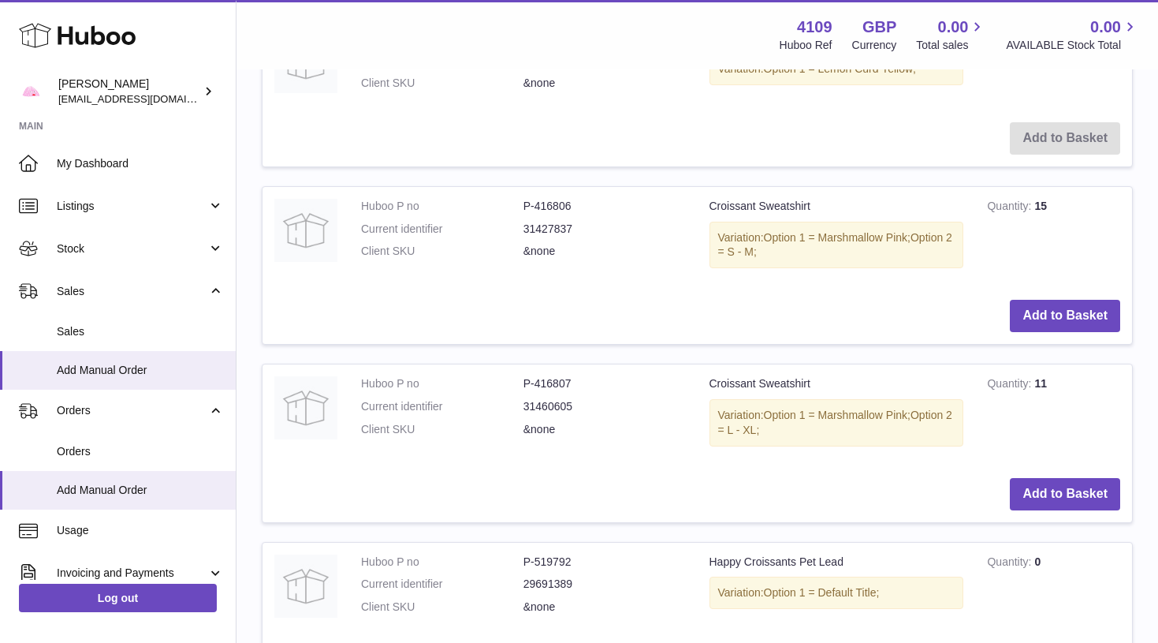
scroll to position [1175, 0]
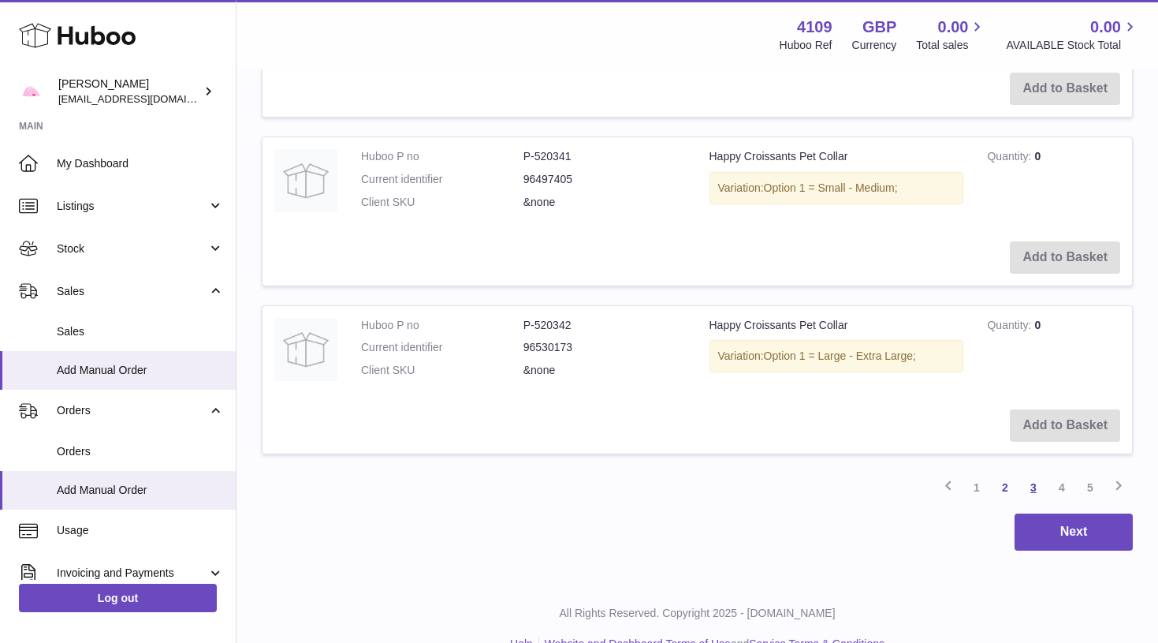
click at [1035, 473] on link "3" at bounding box center [1034, 487] width 28 height 28
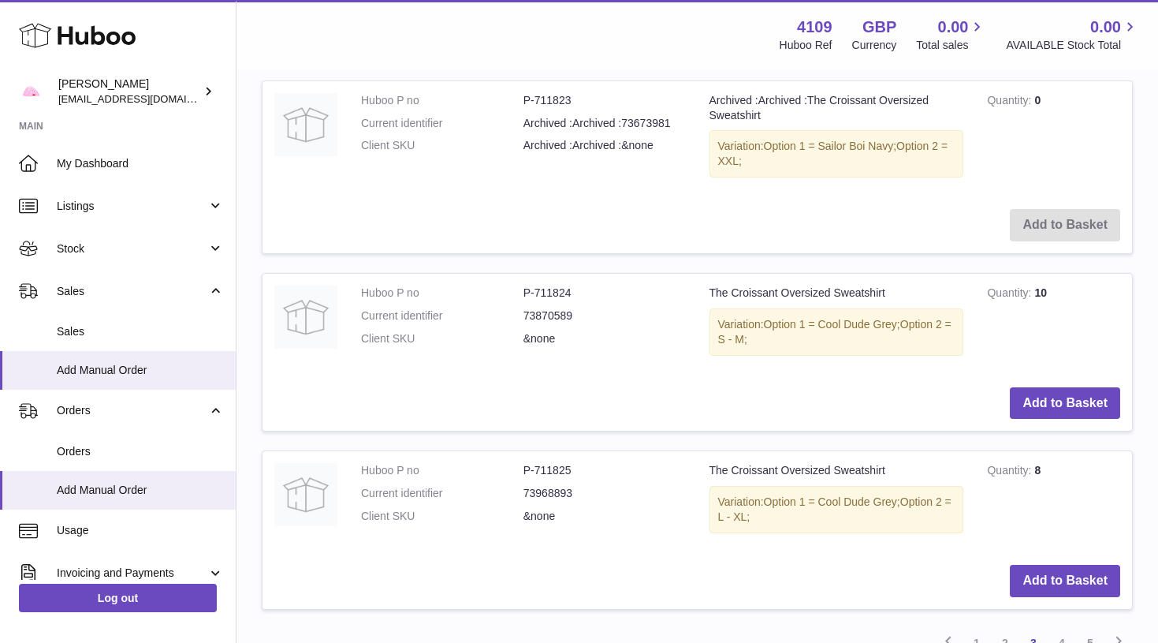
scroll to position [1700, 0]
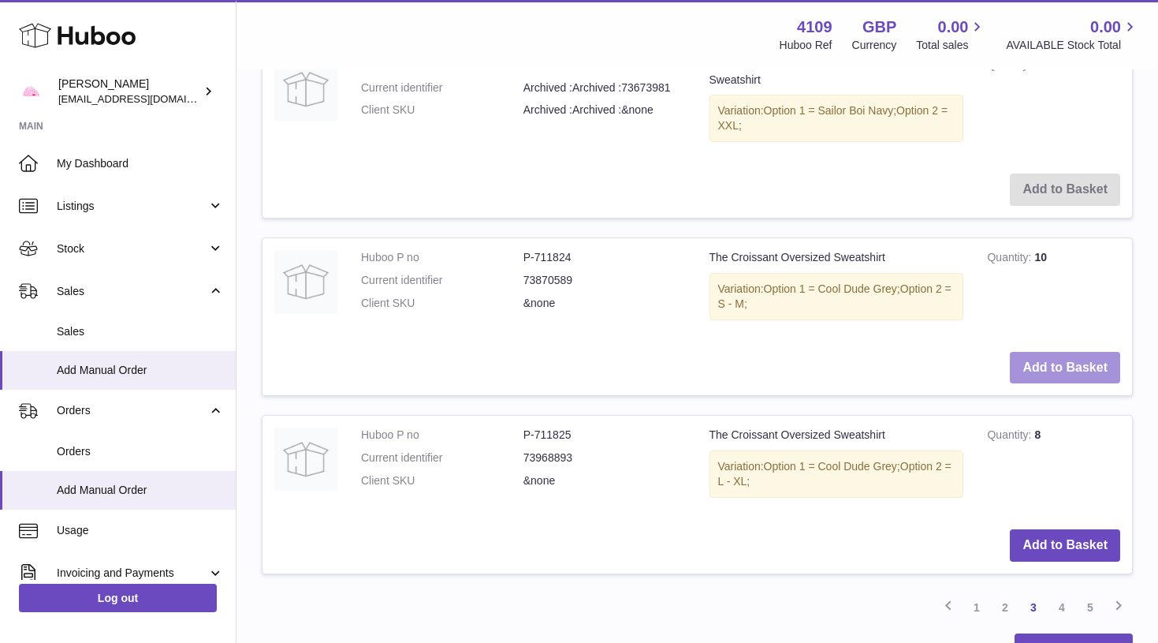
click at [1070, 352] on button "Add to Basket" at bounding box center [1065, 368] width 110 height 32
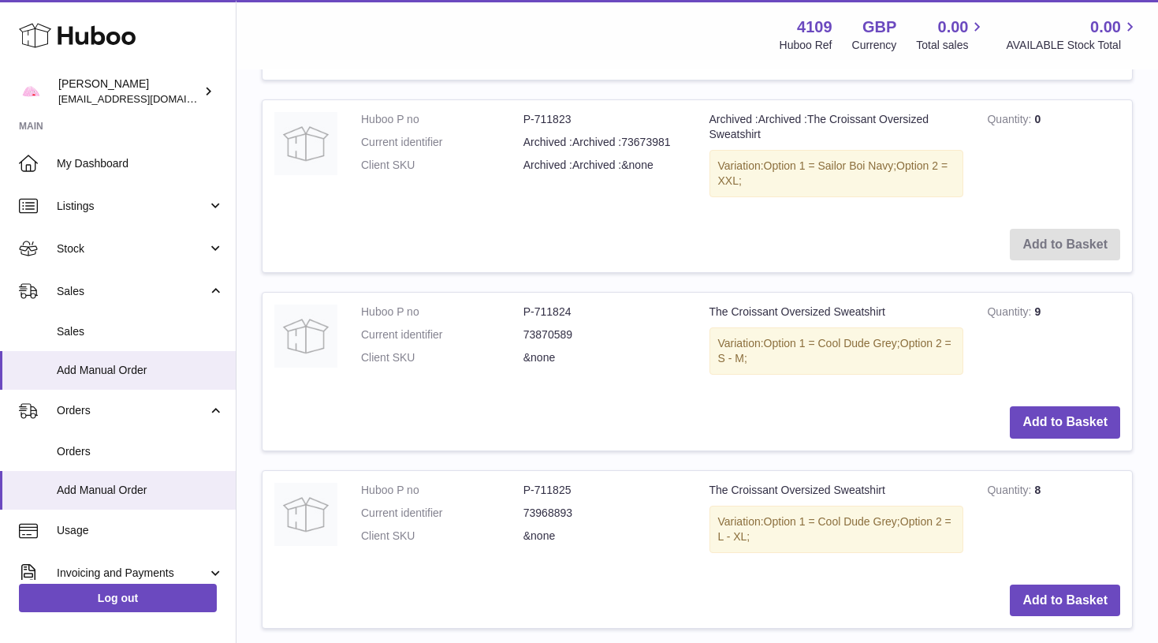
scroll to position [1832, 0]
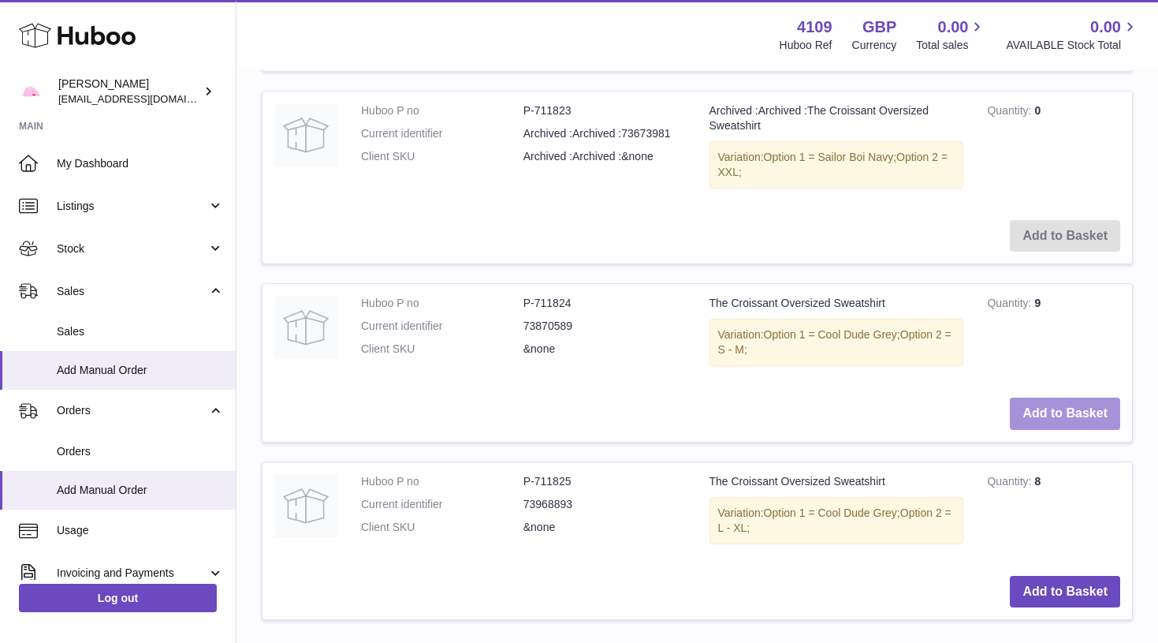
click at [1053, 397] on button "Add to Basket" at bounding box center [1065, 413] width 110 height 32
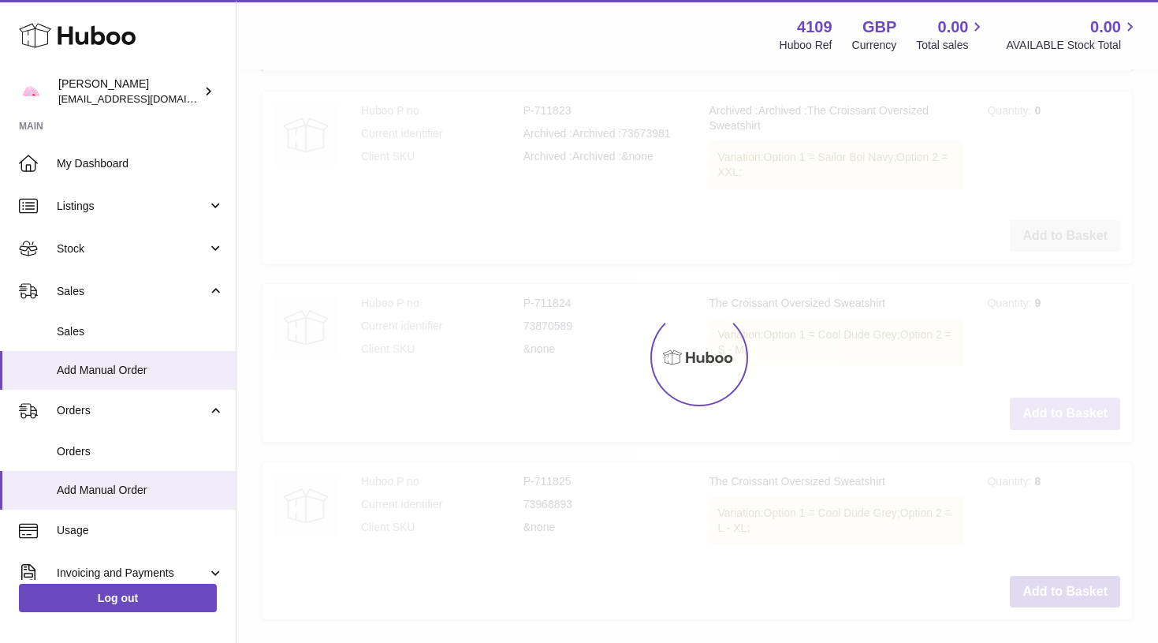
type input "*"
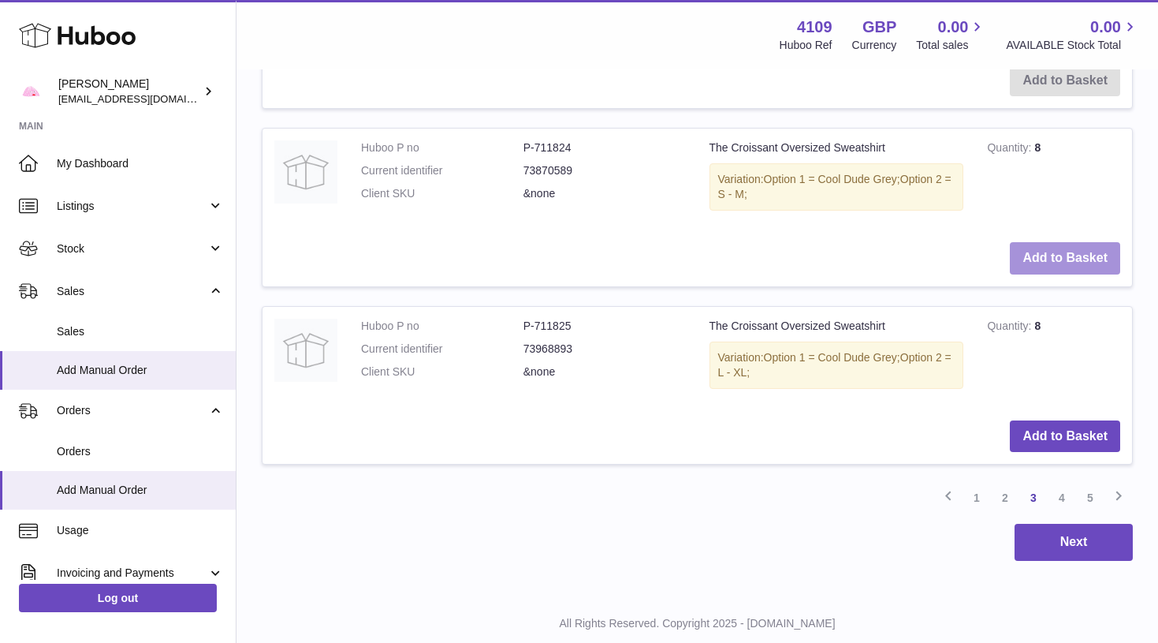
scroll to position [1989, 0]
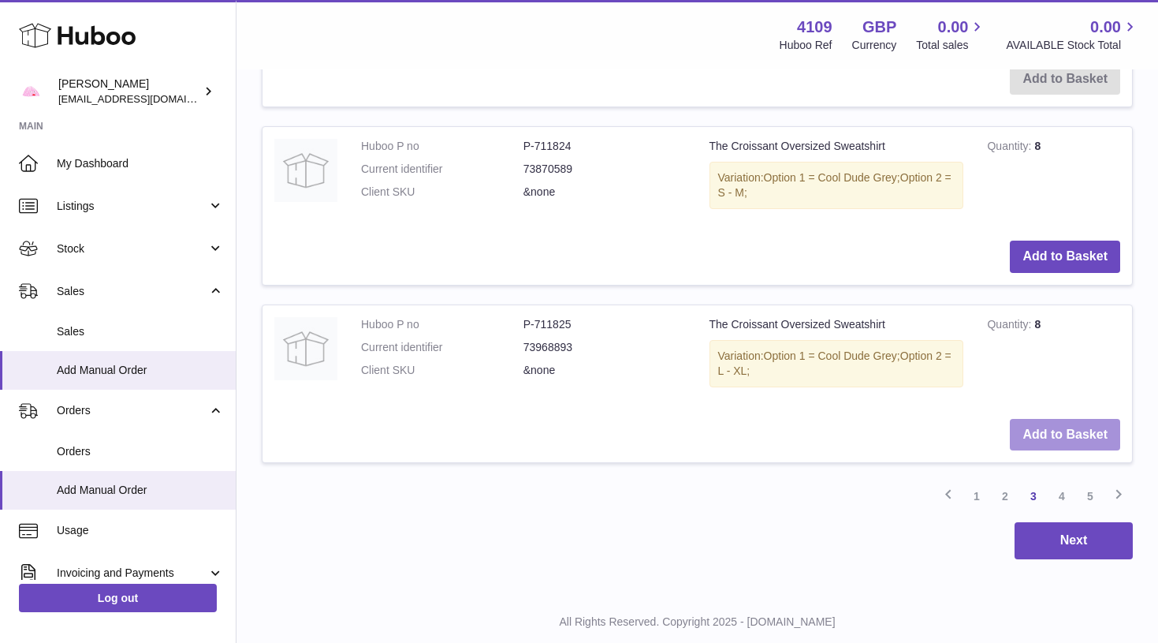
click at [1053, 419] on button "Add to Basket" at bounding box center [1065, 435] width 110 height 32
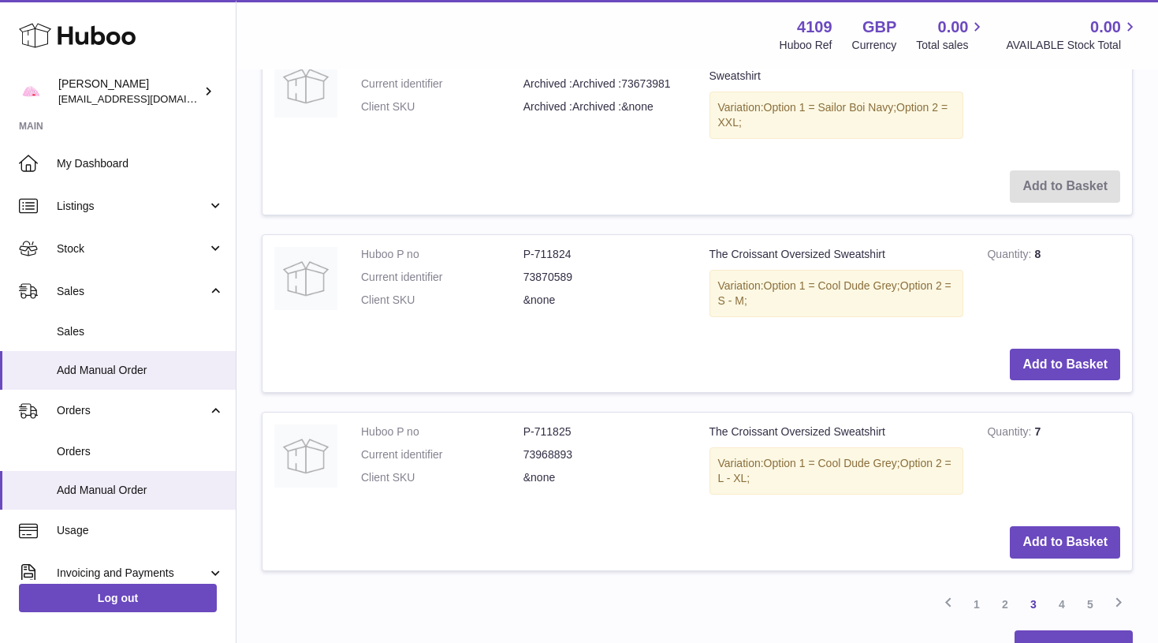
scroll to position [2063, 0]
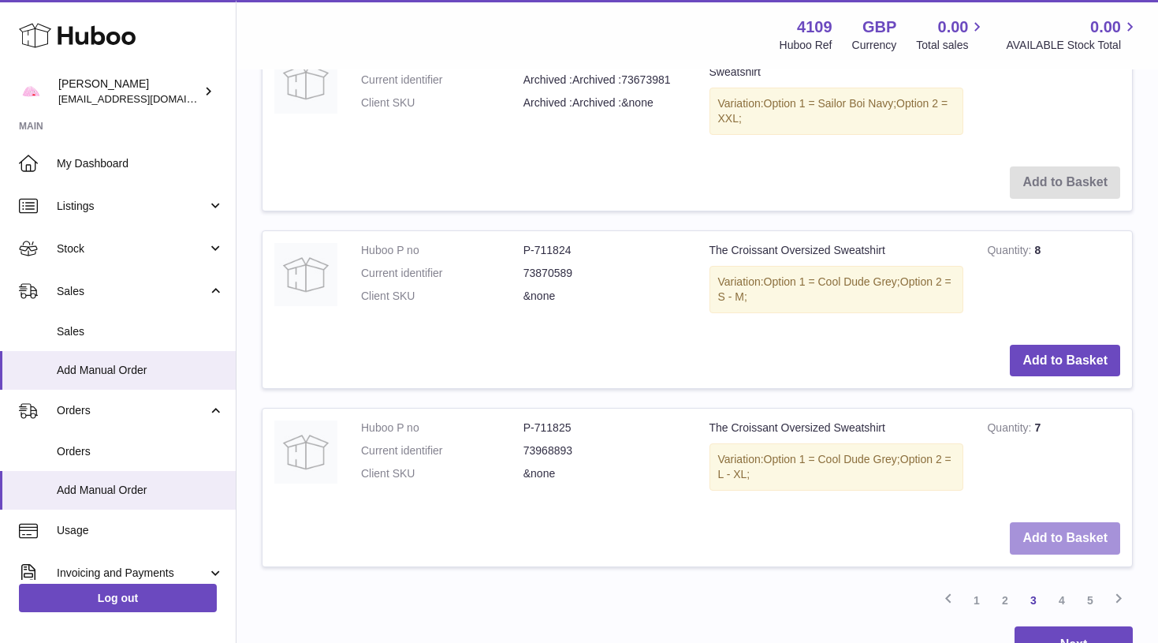
click at [1042, 522] on button "Add to Basket" at bounding box center [1065, 538] width 110 height 32
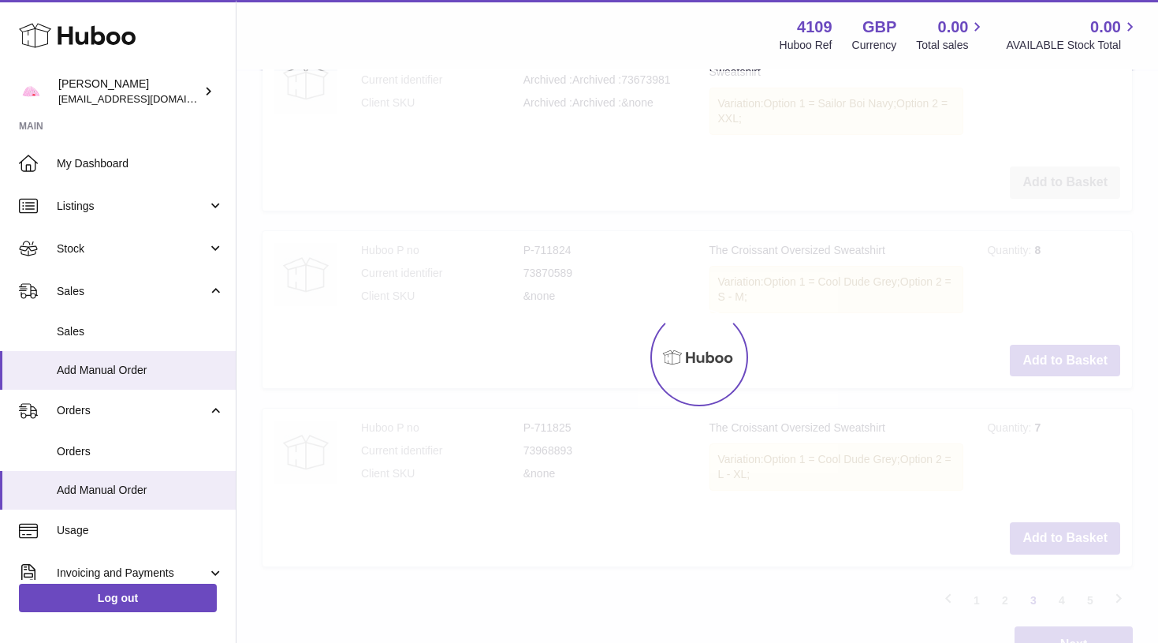
type input "*"
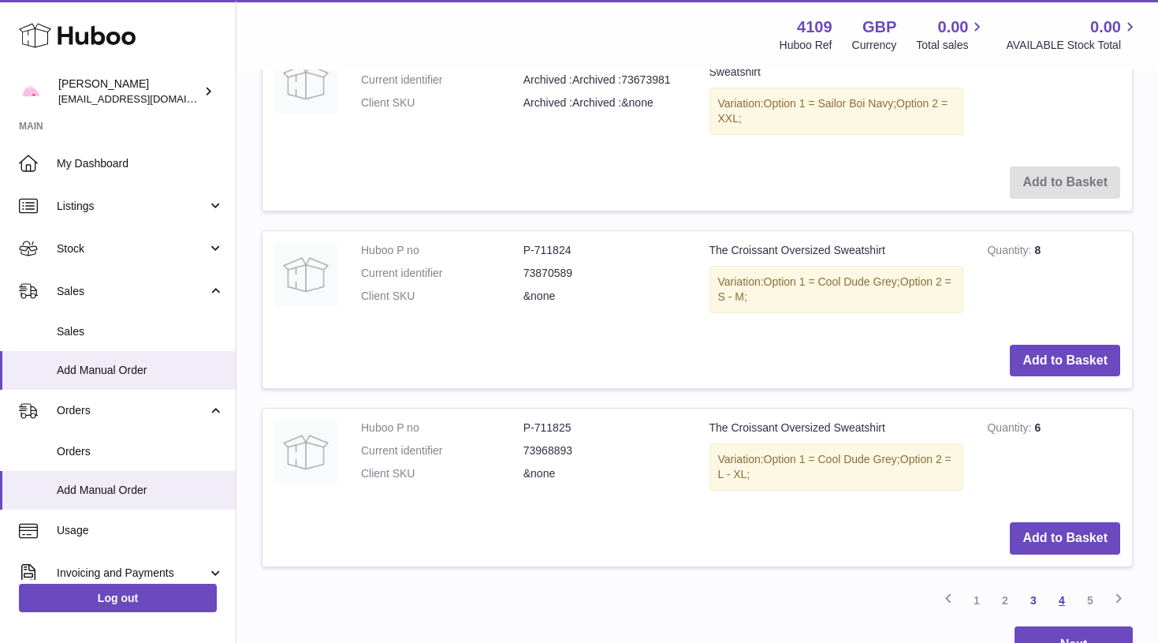
click at [1061, 586] on link "4" at bounding box center [1062, 600] width 28 height 28
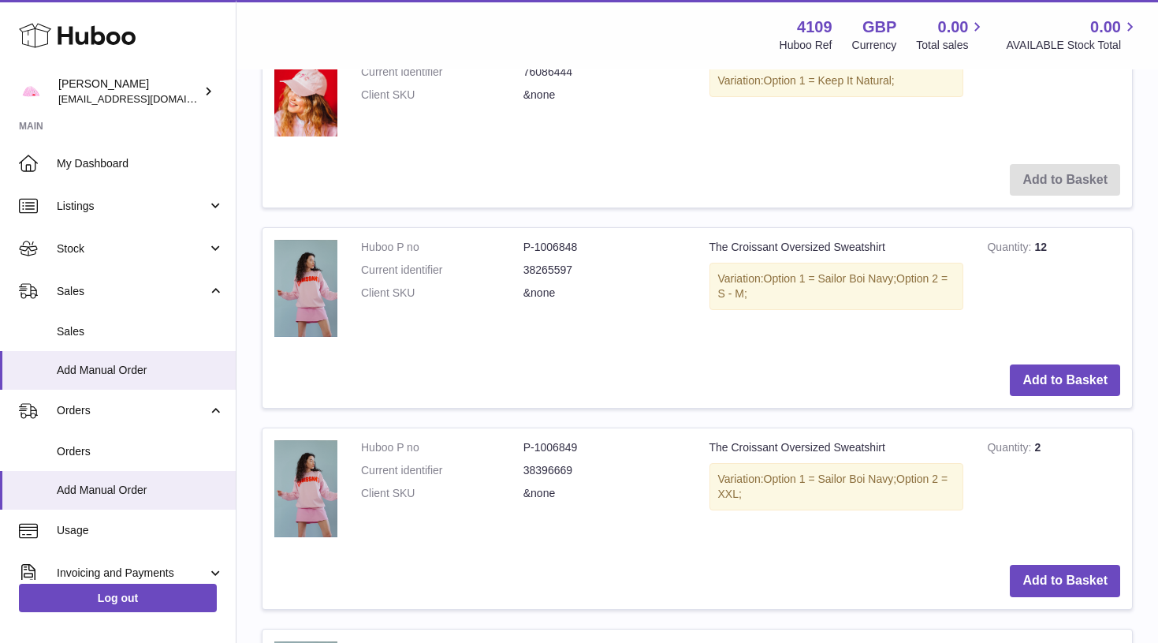
scroll to position [1931, 0]
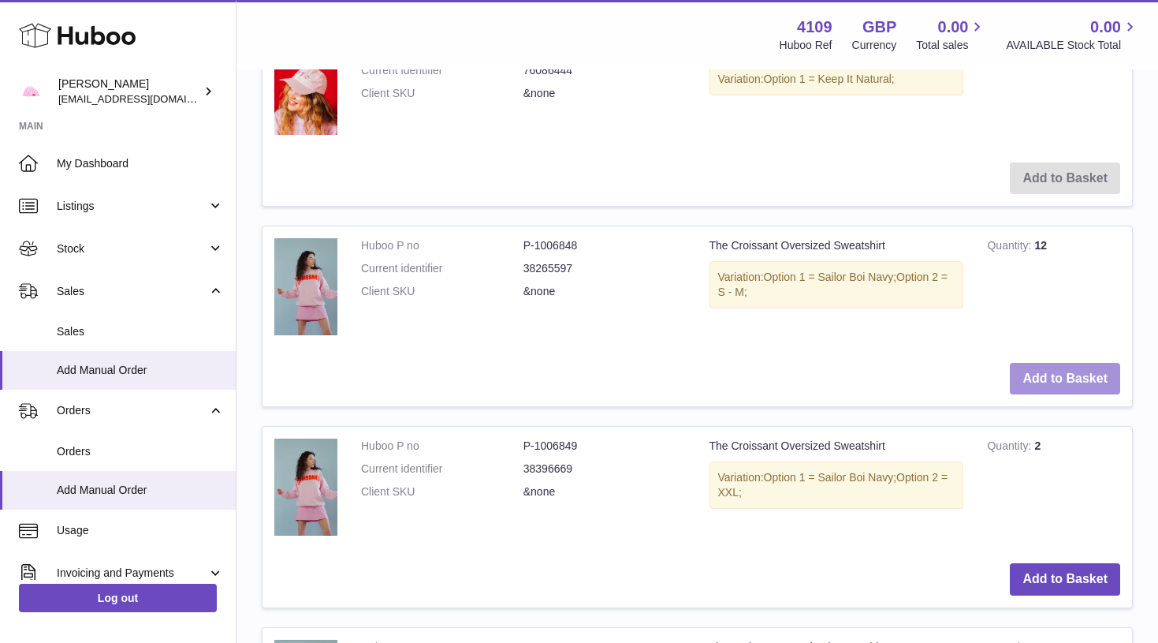
click at [1069, 363] on button "Add to Basket" at bounding box center [1065, 379] width 110 height 32
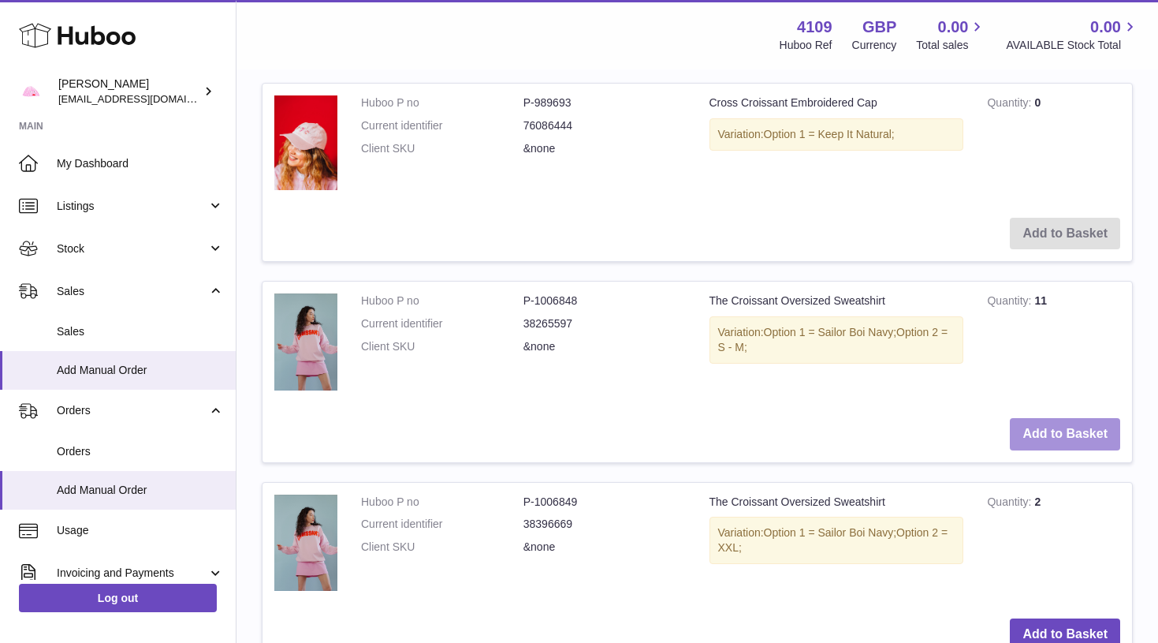
scroll to position [2081, 0]
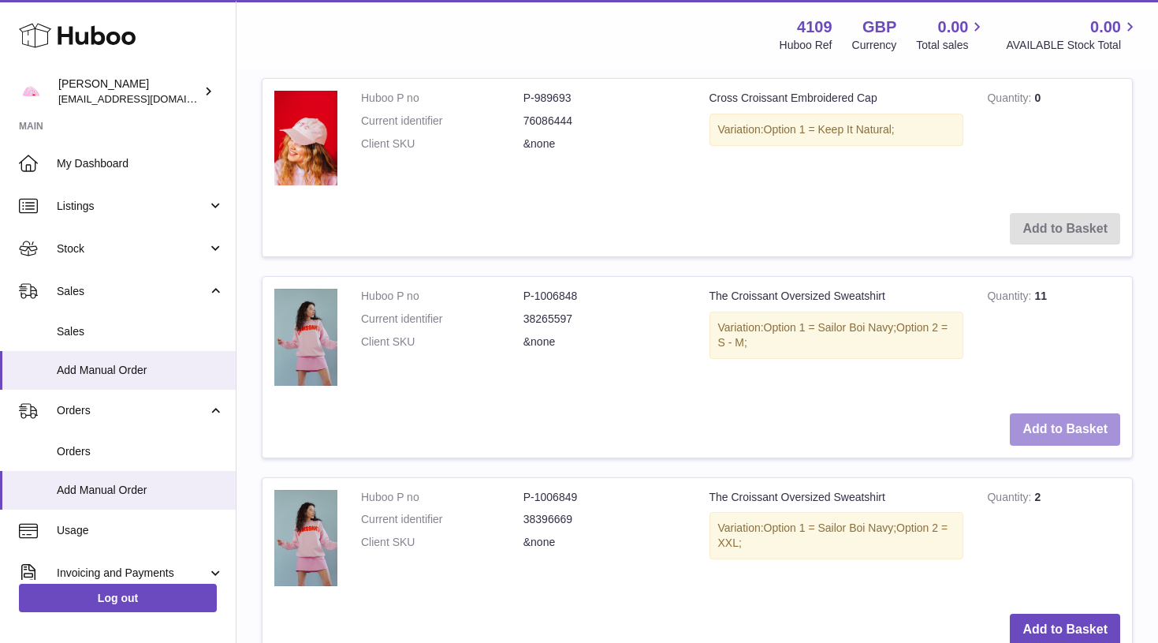
click at [1059, 416] on button "Add to Basket" at bounding box center [1065, 429] width 110 height 32
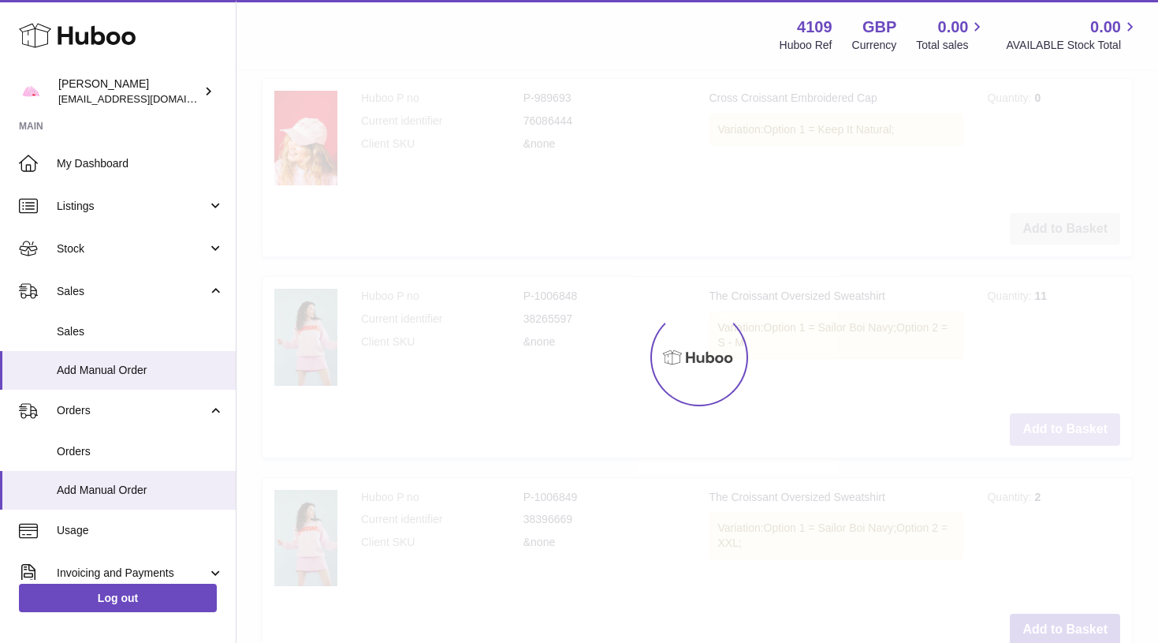
type input "*"
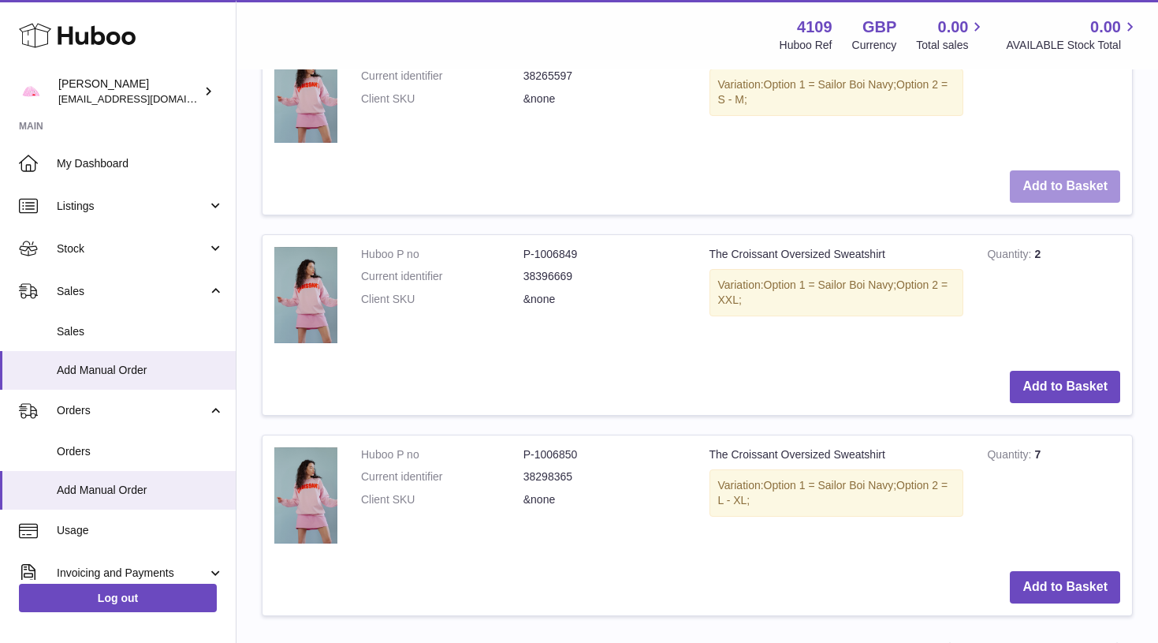
scroll to position [2327, 0]
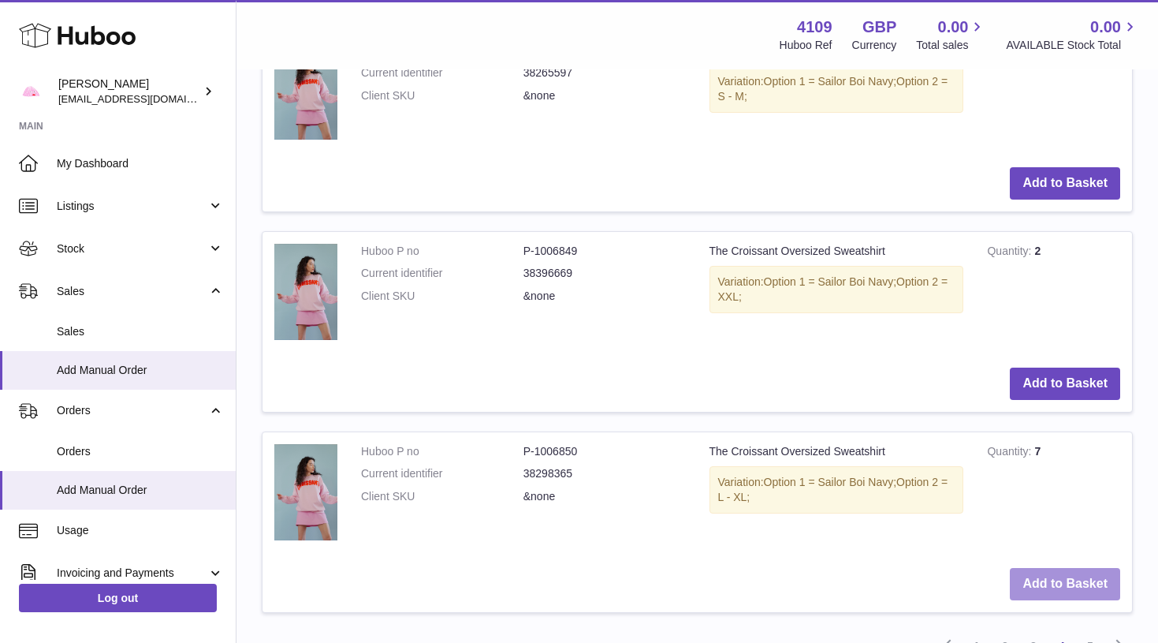
click at [1051, 568] on button "Add to Basket" at bounding box center [1065, 584] width 110 height 32
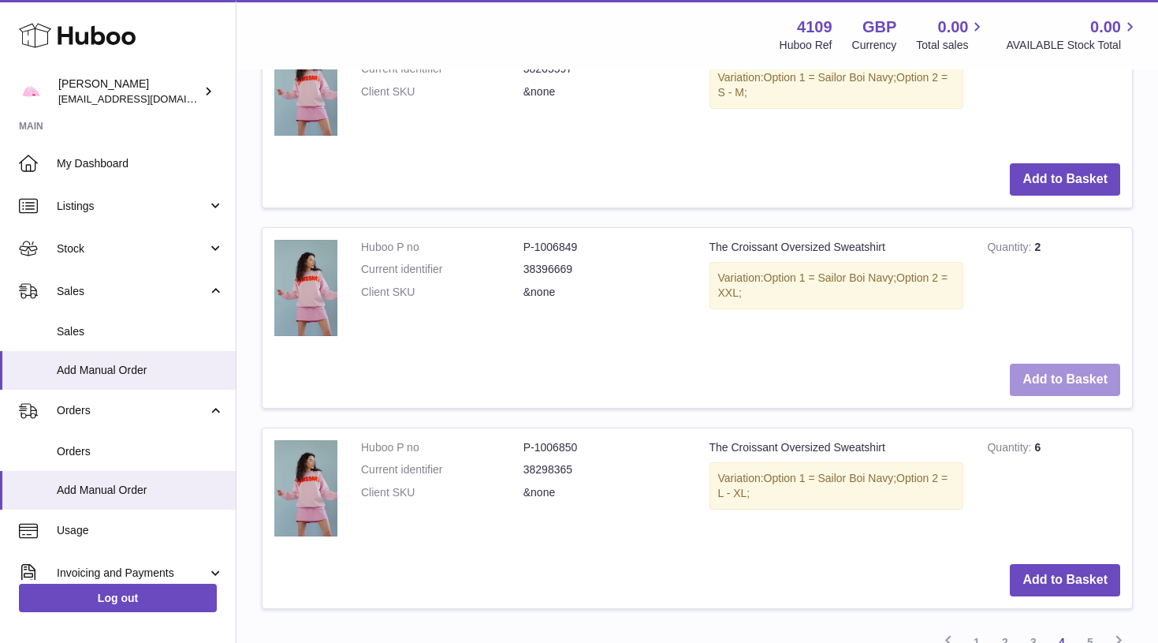
scroll to position [2537, 0]
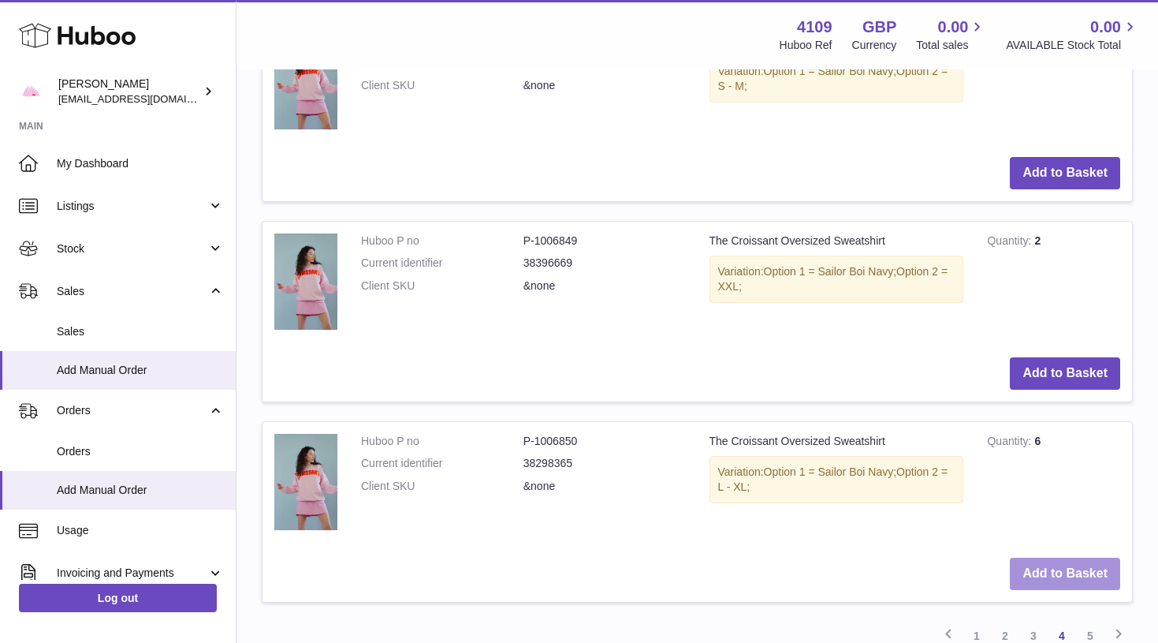
click at [1050, 557] on button "Add to Basket" at bounding box center [1065, 573] width 110 height 32
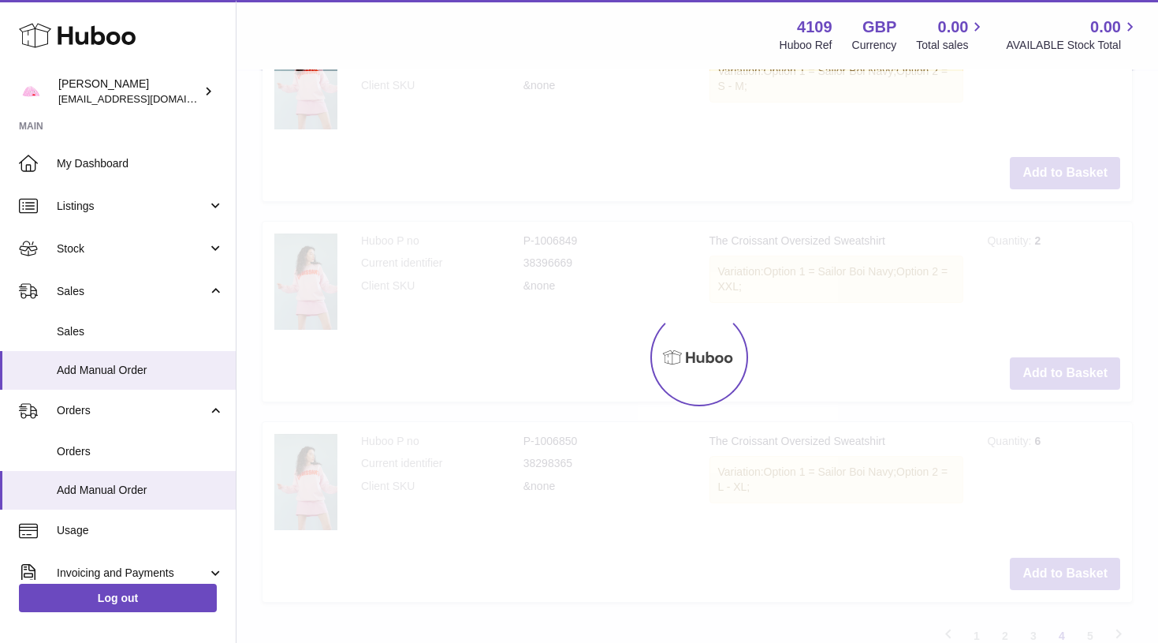
type input "*"
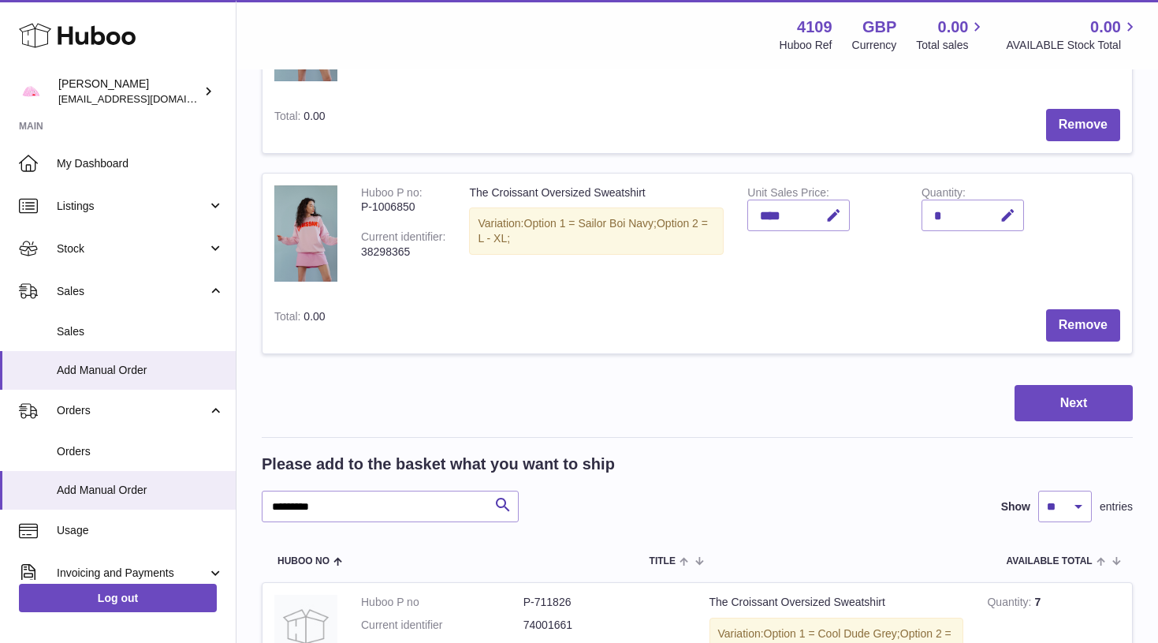
scroll to position [669, 0]
click at [346, 489] on input "*********" at bounding box center [390, 505] width 257 height 32
type input "*****"
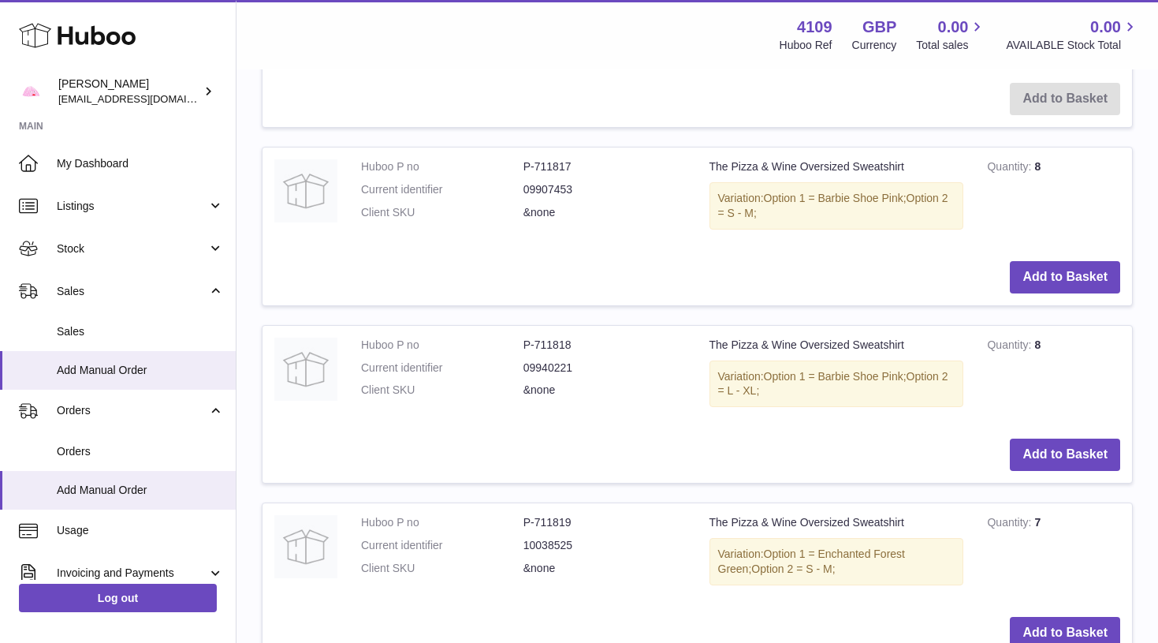
scroll to position [1446, 0]
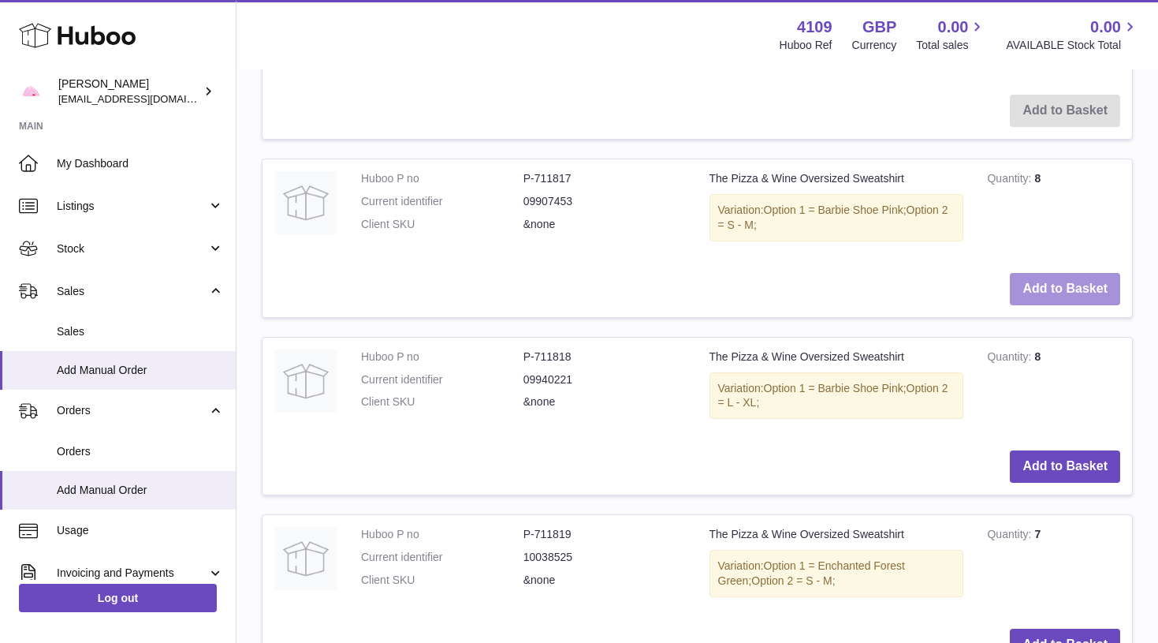
click at [1061, 276] on button "Add to Basket" at bounding box center [1065, 289] width 110 height 32
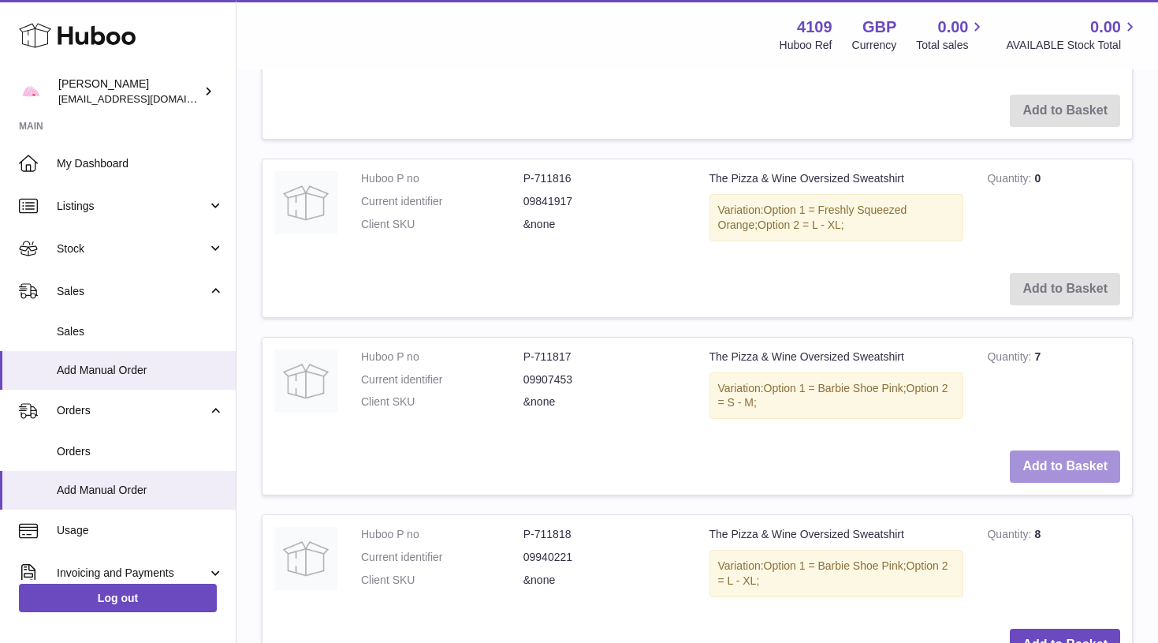
click at [1059, 450] on button "Add to Basket" at bounding box center [1065, 466] width 110 height 32
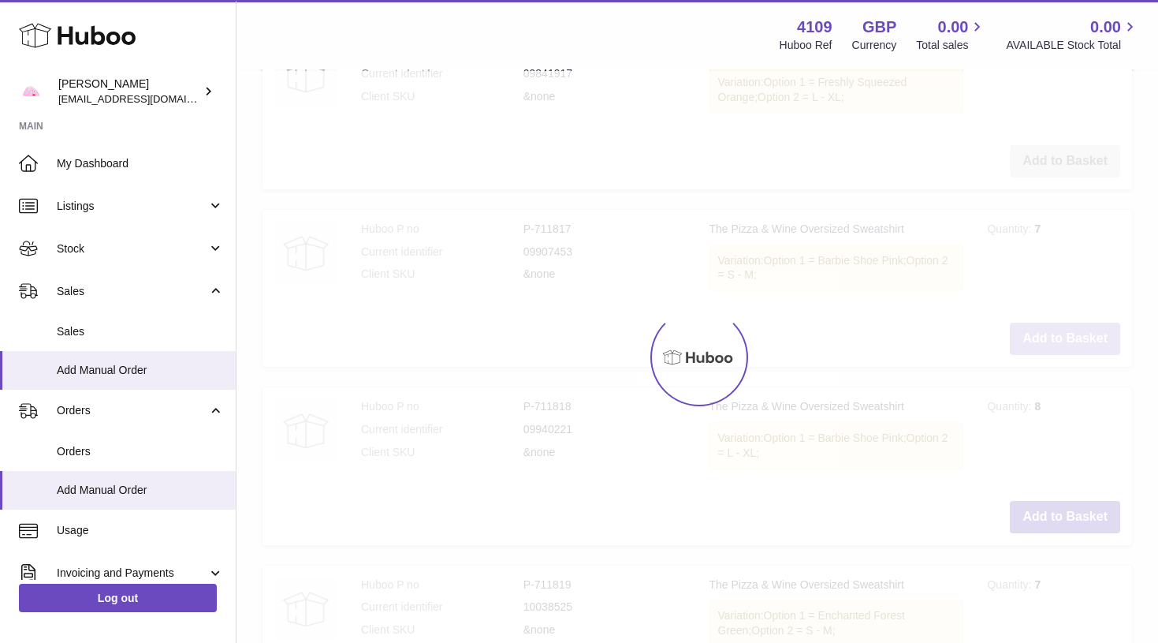
type input "*"
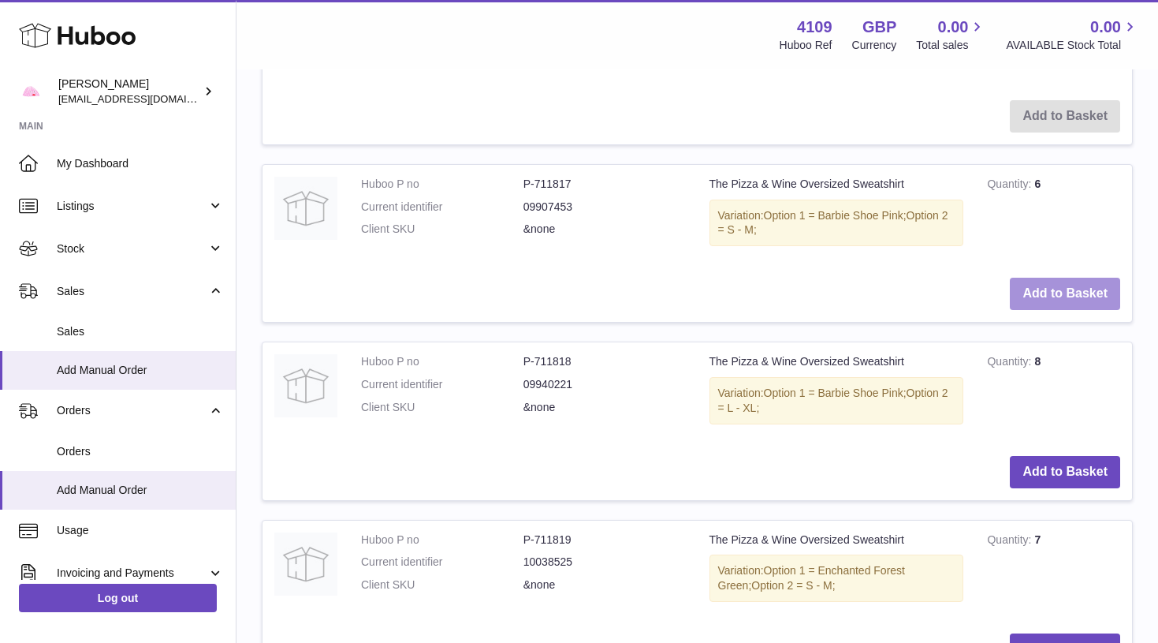
scroll to position [1620, 0]
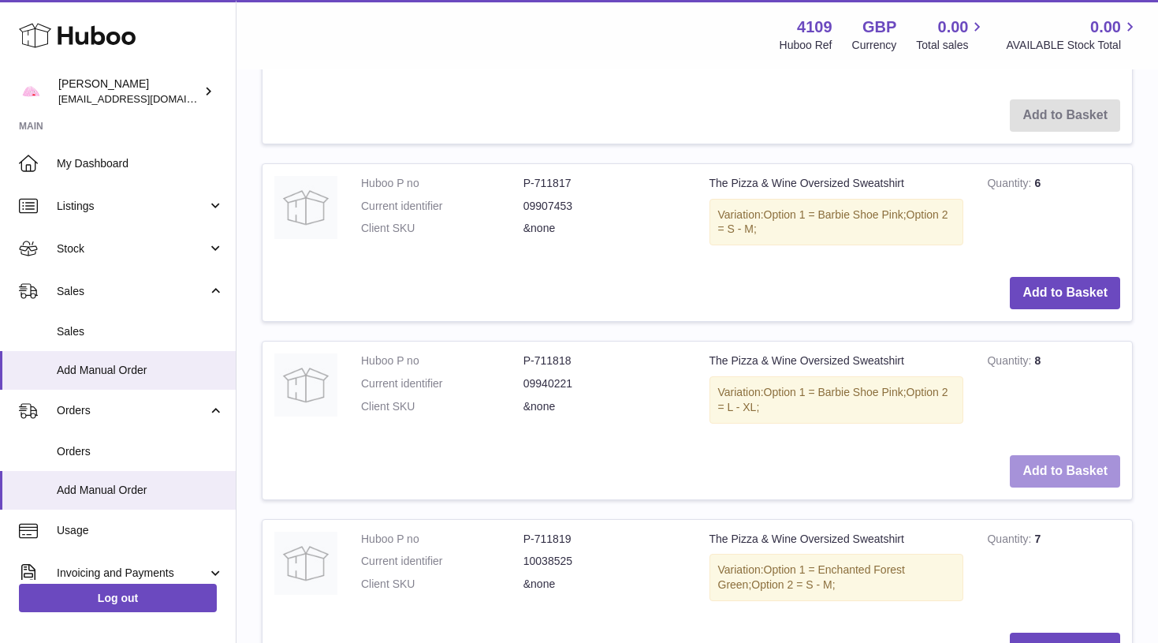
click at [1056, 455] on button "Add to Basket" at bounding box center [1065, 471] width 110 height 32
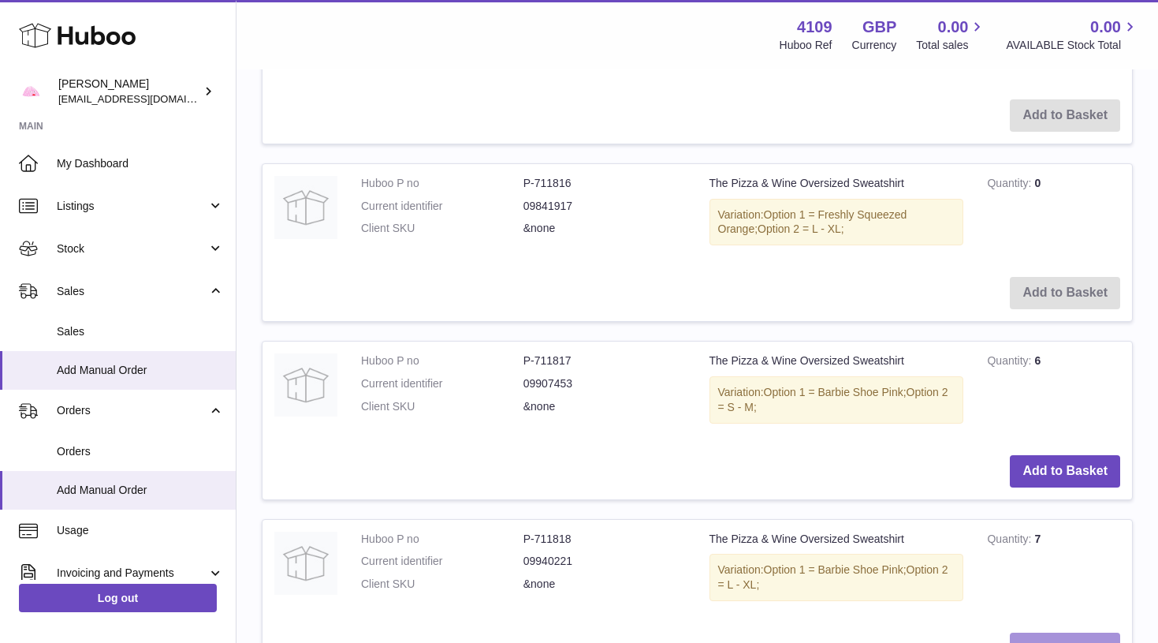
scroll to position [1655, 0]
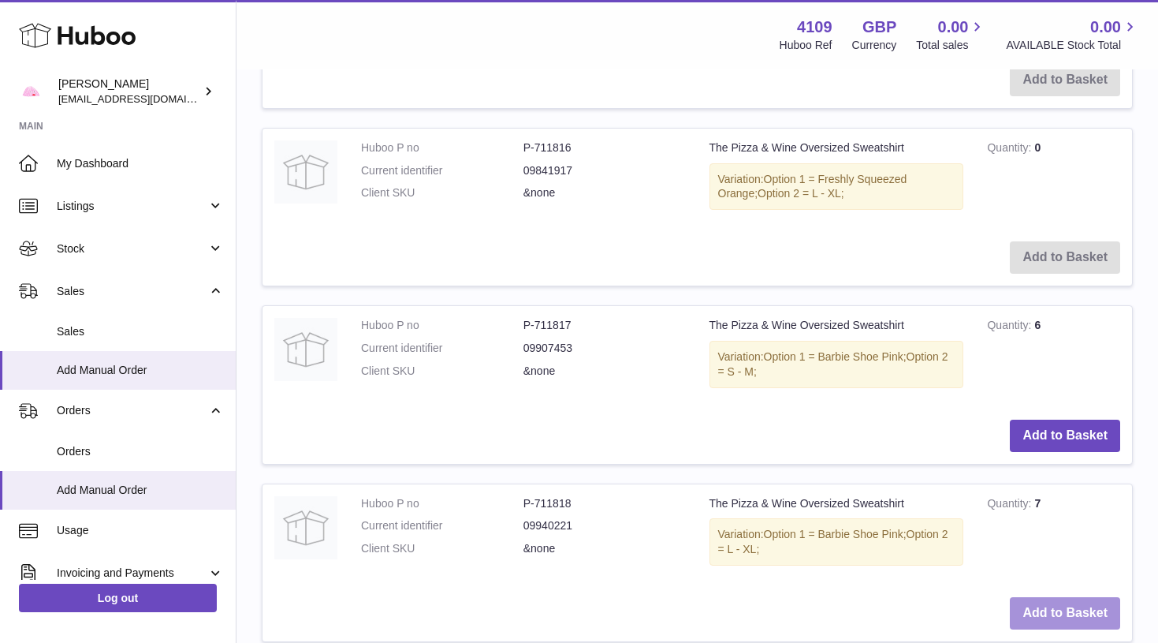
click at [1057, 597] on button "Add to Basket" at bounding box center [1065, 613] width 110 height 32
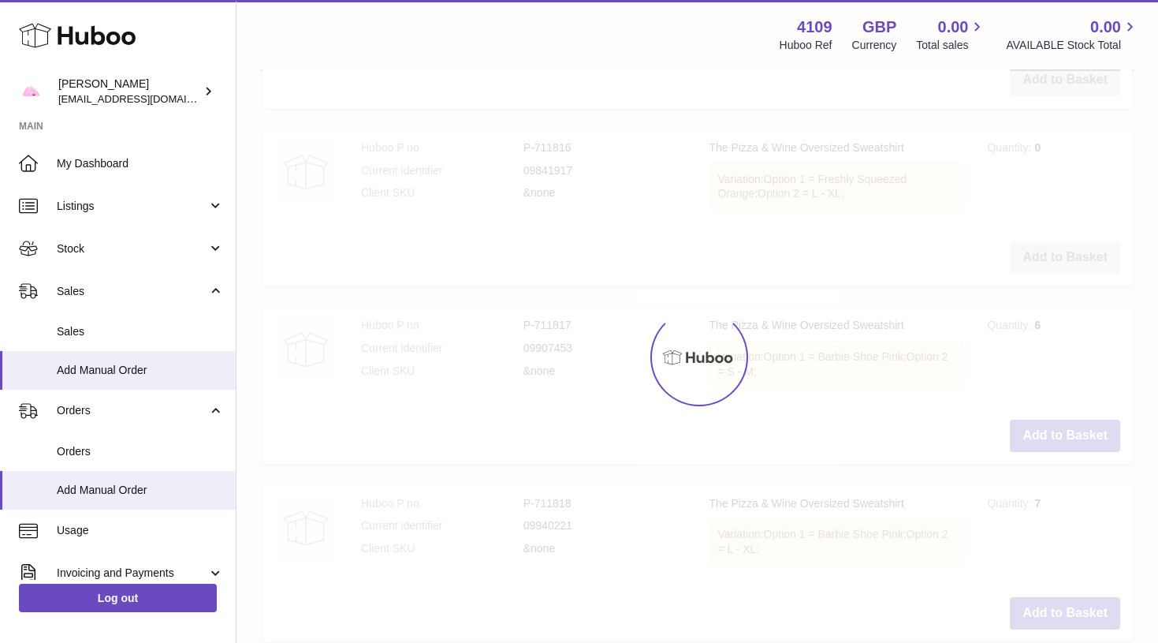
type input "*"
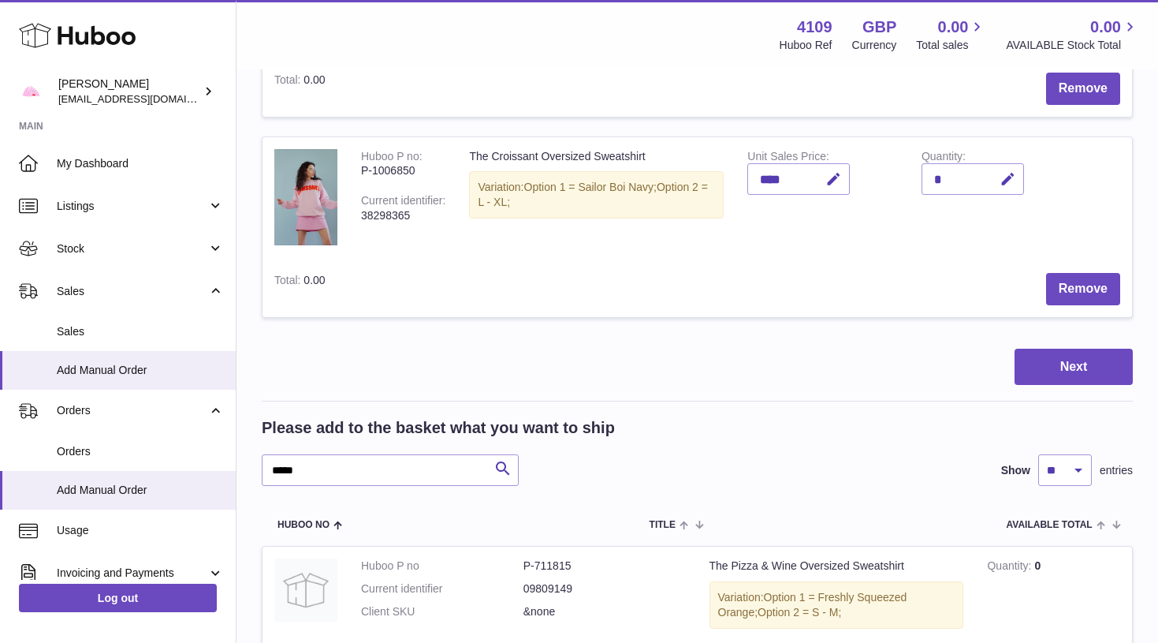
scroll to position [1061, 0]
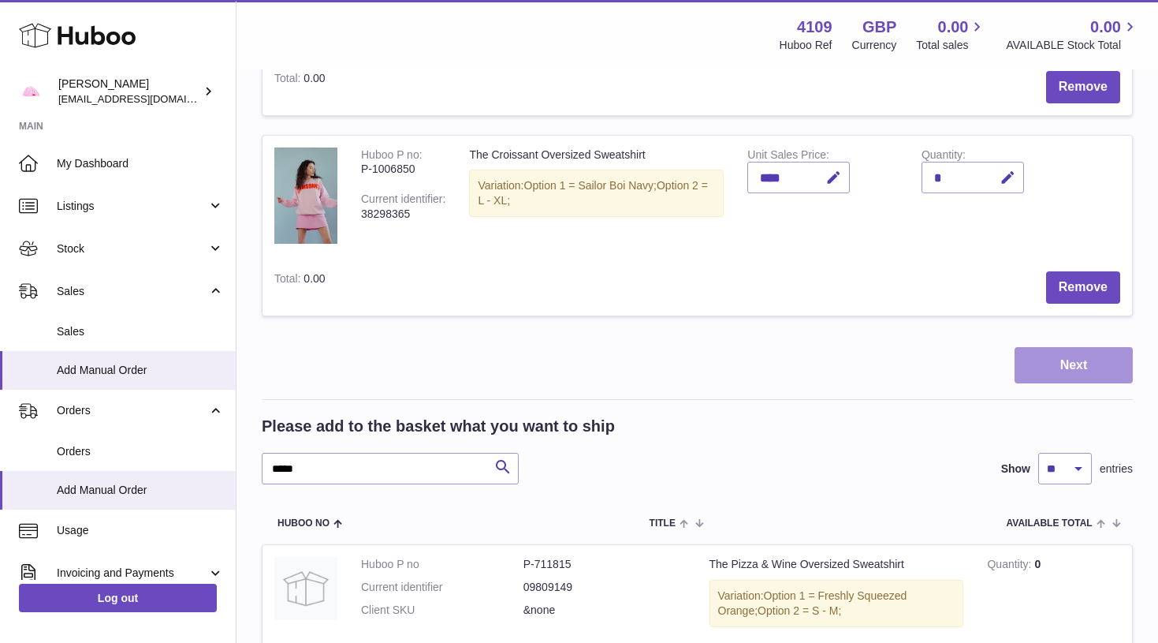
click at [1083, 357] on button "Next" at bounding box center [1074, 365] width 118 height 37
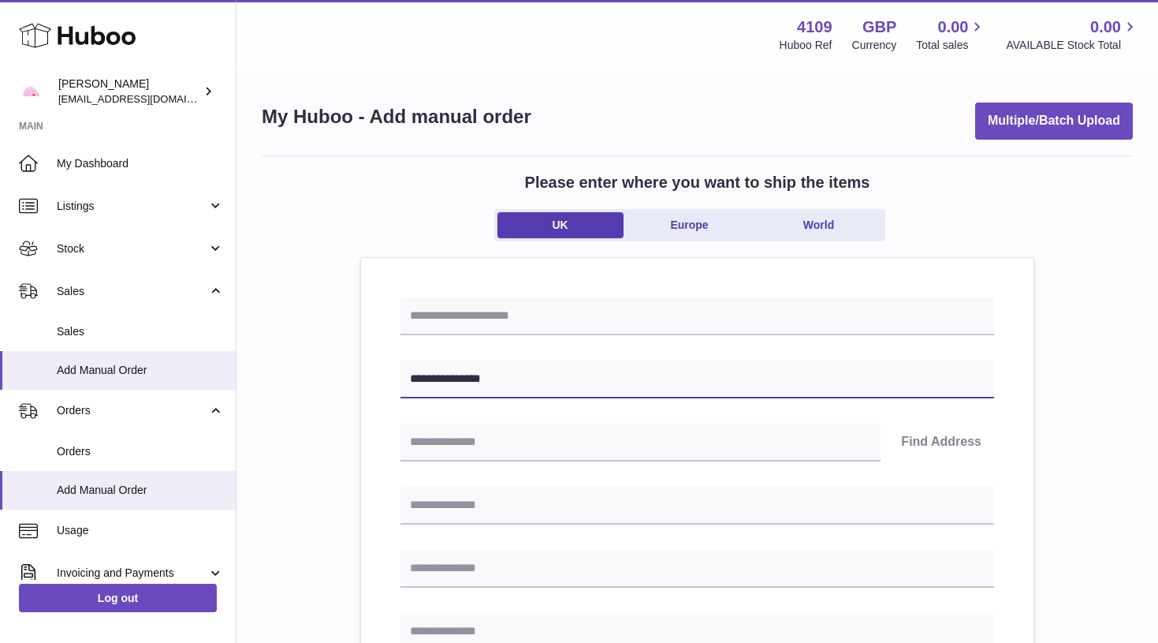
type input "**********"
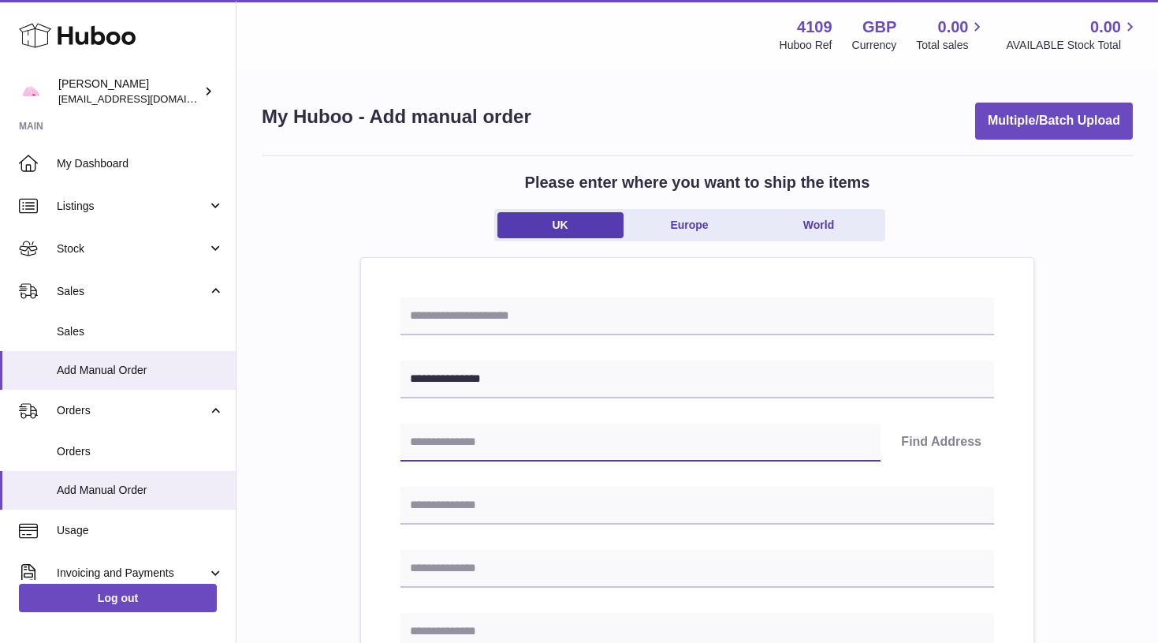
paste input "********"
type input "********"
click at [927, 448] on button "Find Address" at bounding box center [942, 442] width 106 height 38
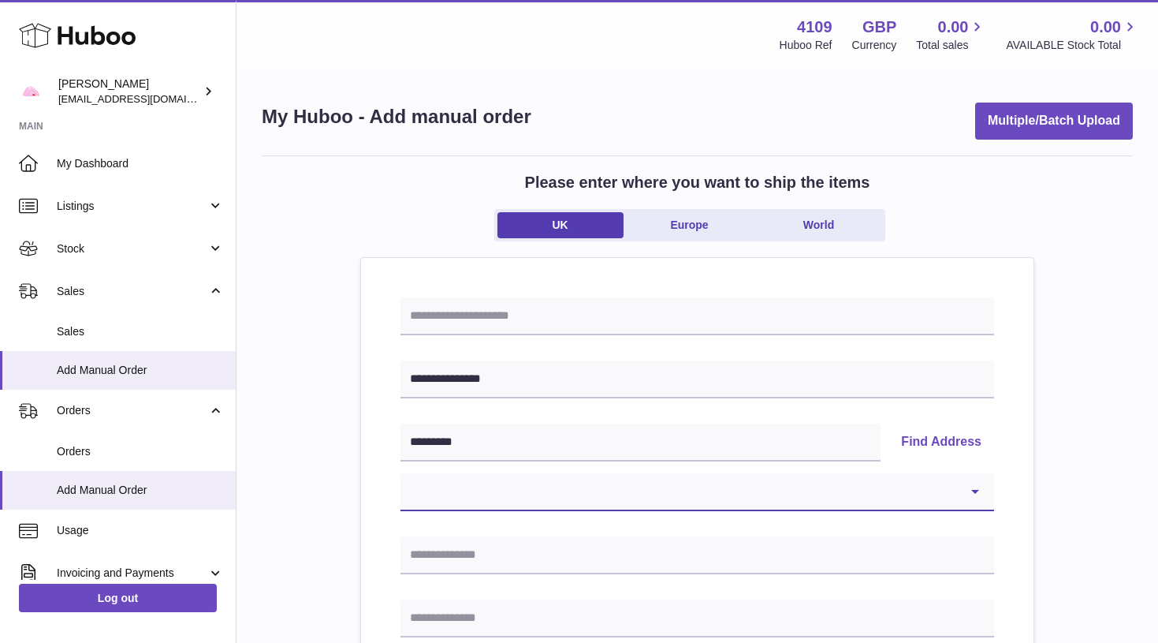
select select "*"
type input "**********"
type input "********"
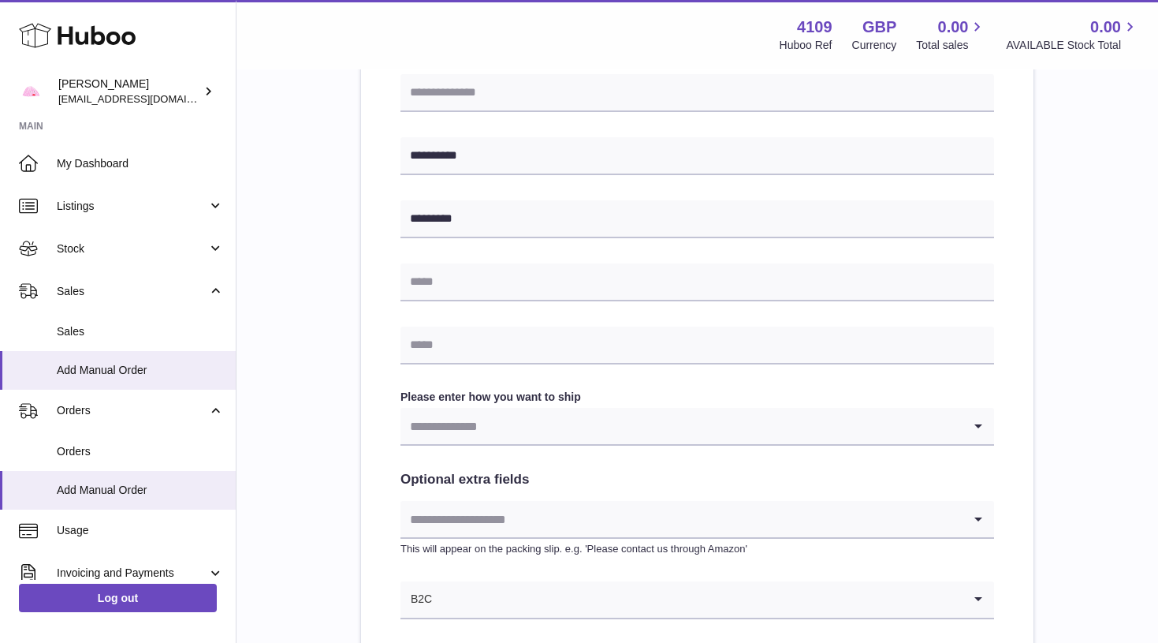
scroll to position [591, 0]
click at [460, 427] on input "Search for option" at bounding box center [682, 423] width 562 height 36
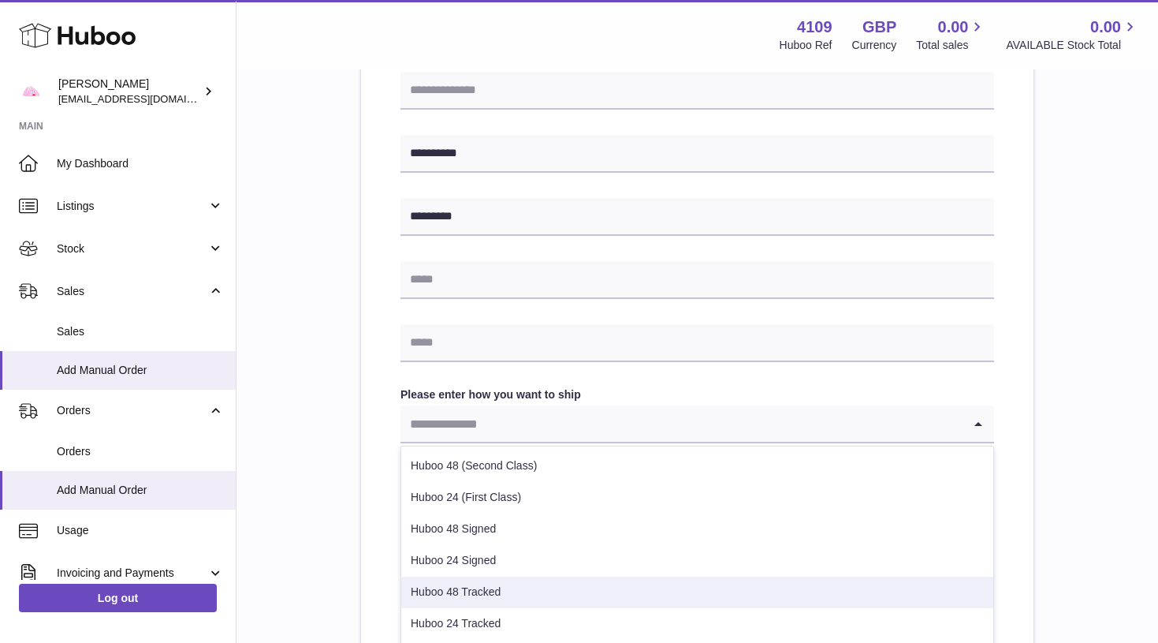
click at [461, 590] on li "Huboo 48 Tracked" at bounding box center [697, 592] width 592 height 32
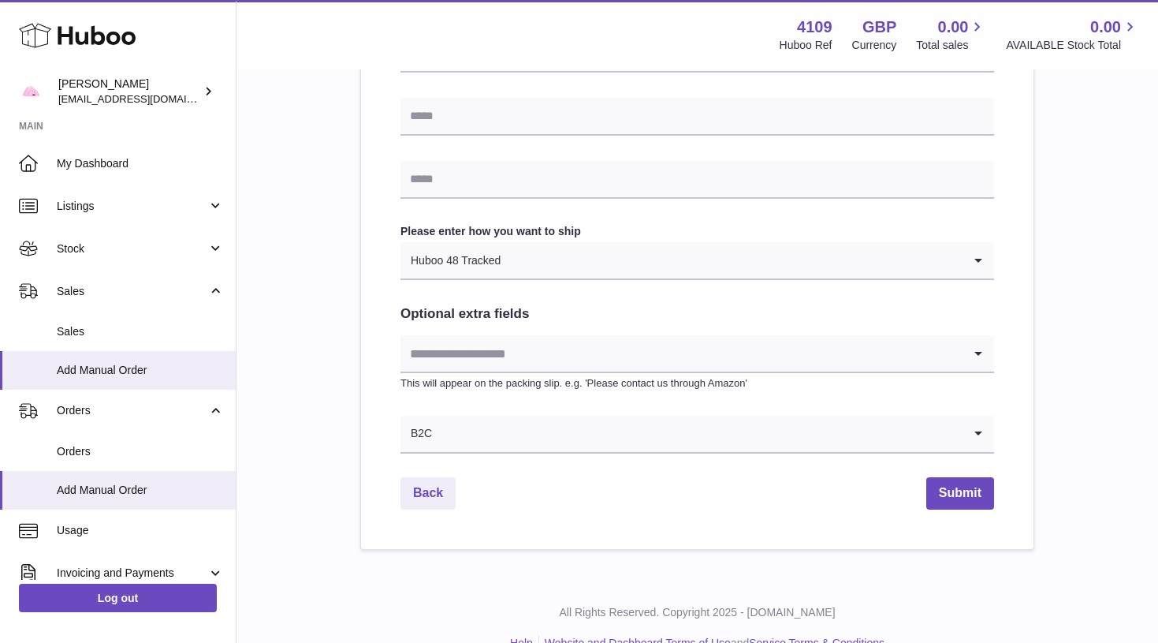
scroll to position [754, 0]
click at [974, 489] on button "Submit" at bounding box center [961, 493] width 68 height 32
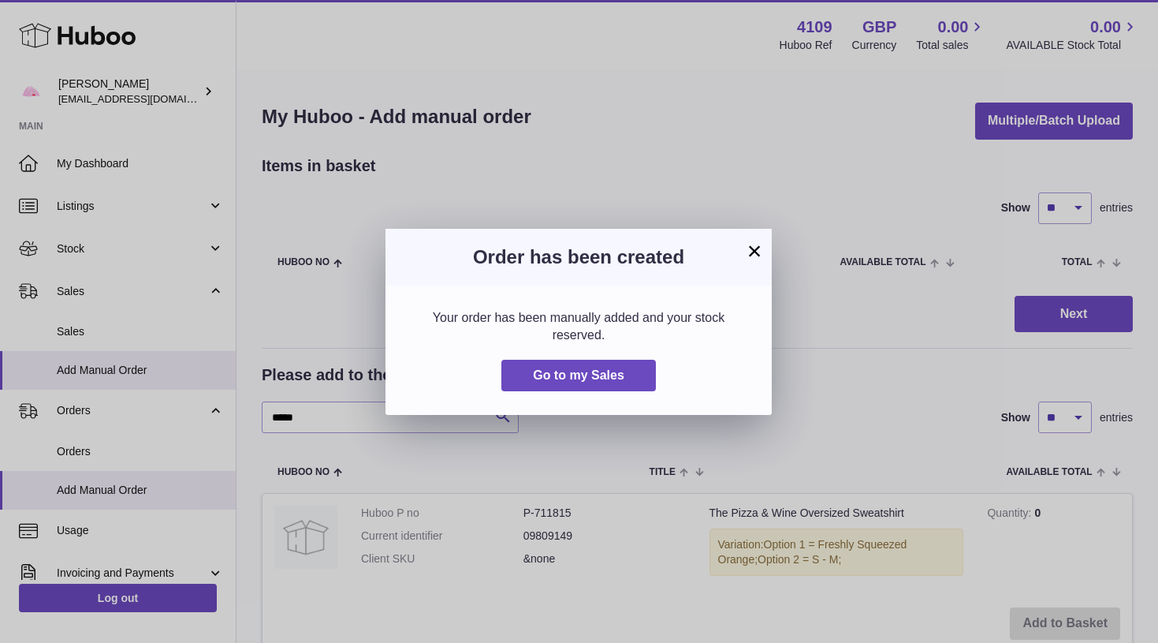
click at [748, 255] on button "×" at bounding box center [754, 250] width 19 height 19
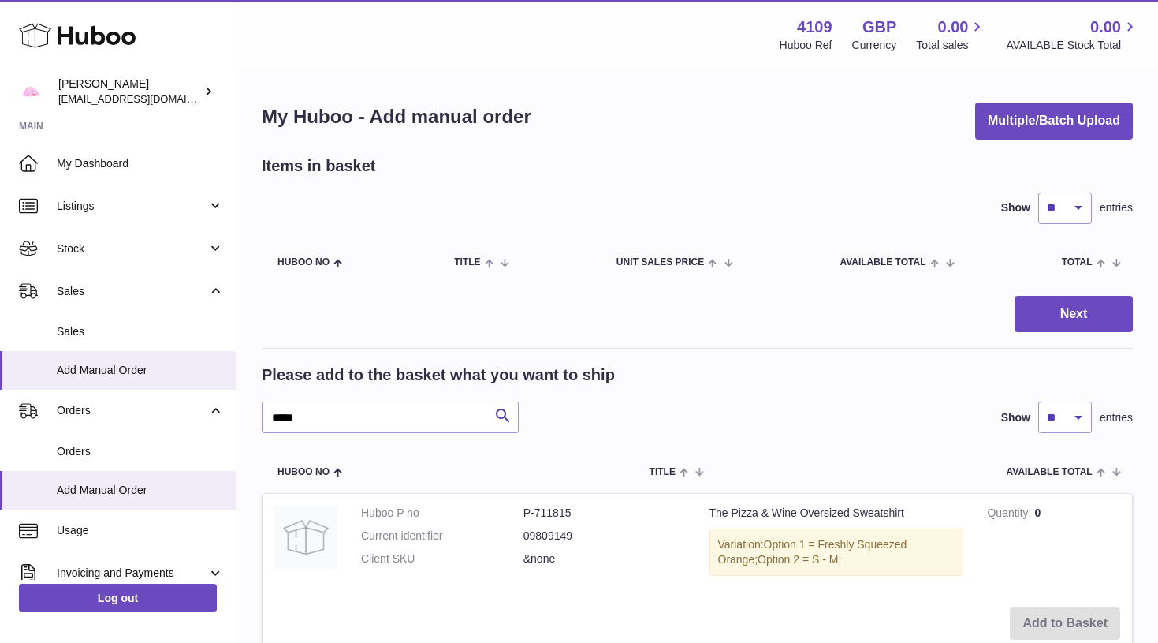
click at [348, 392] on div "Please add to the basket what you want to ship ***** Search Show ** ** ** *** e…" at bounding box center [697, 398] width 871 height 69
click at [341, 411] on input "*****" at bounding box center [390, 417] width 257 height 32
type input "****"
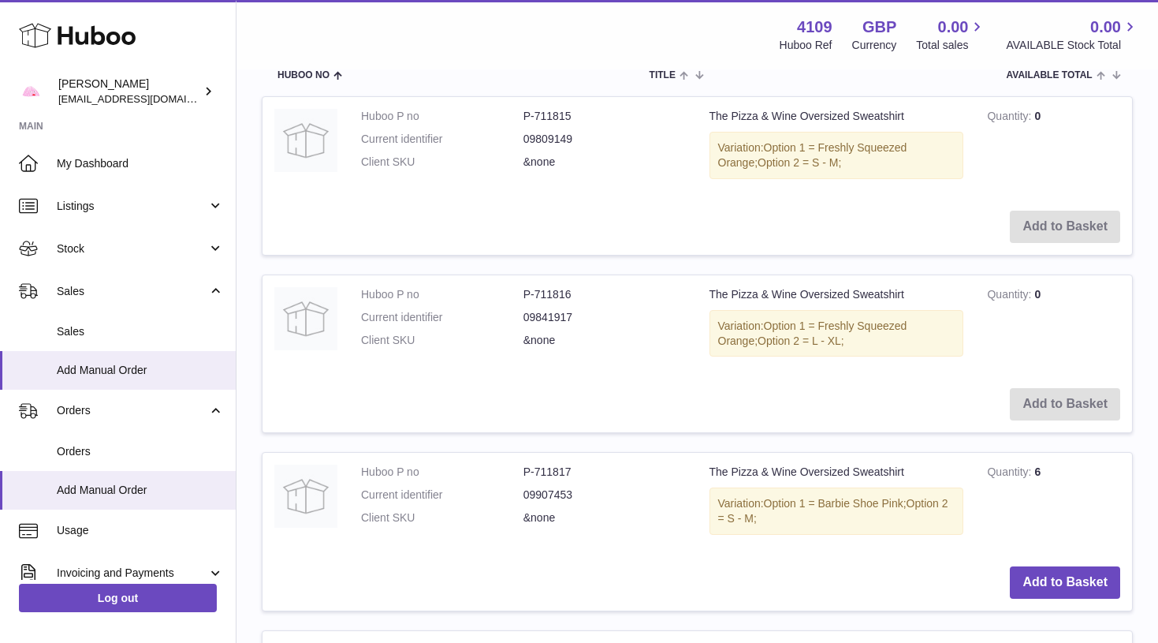
scroll to position [315, 0]
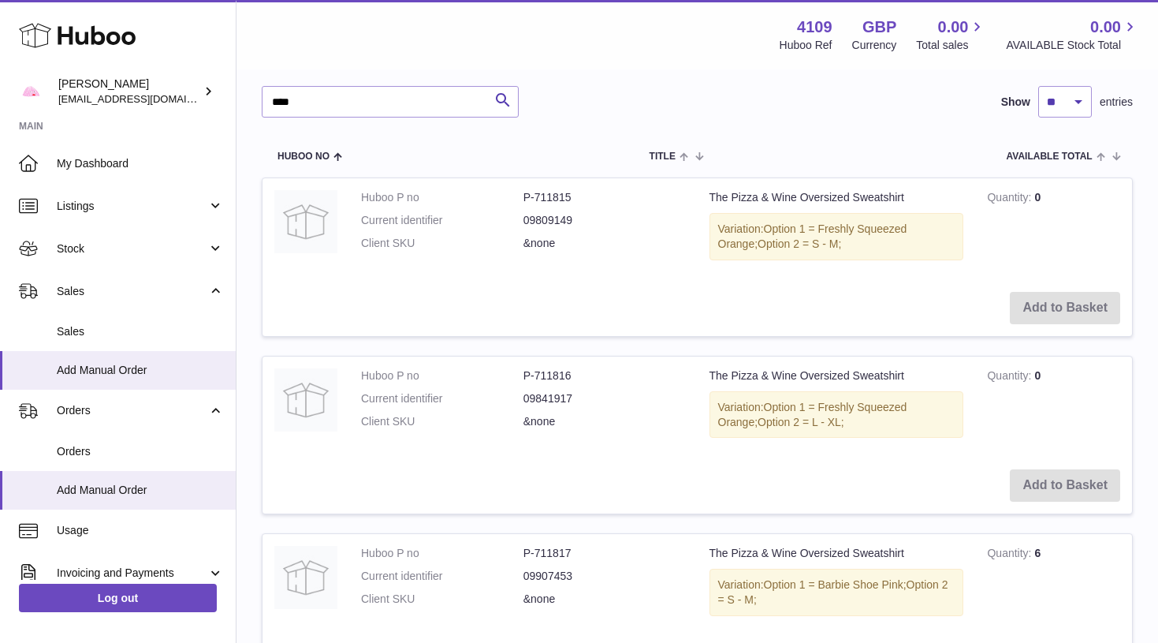
click at [81, 36] on icon at bounding box center [77, 36] width 117 height 32
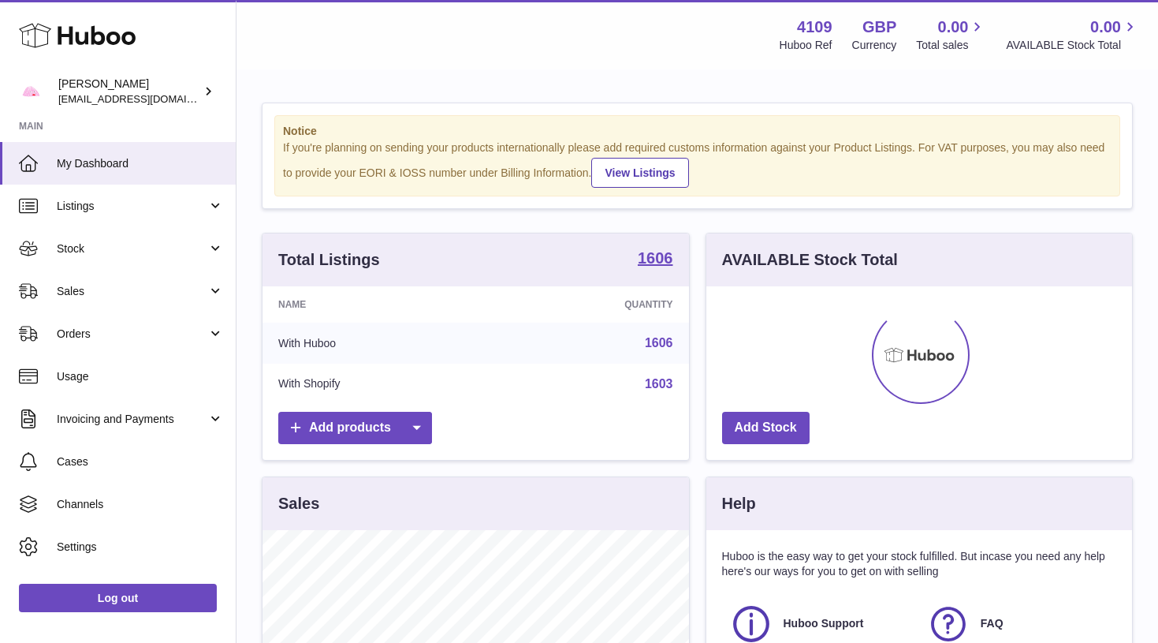
scroll to position [246, 426]
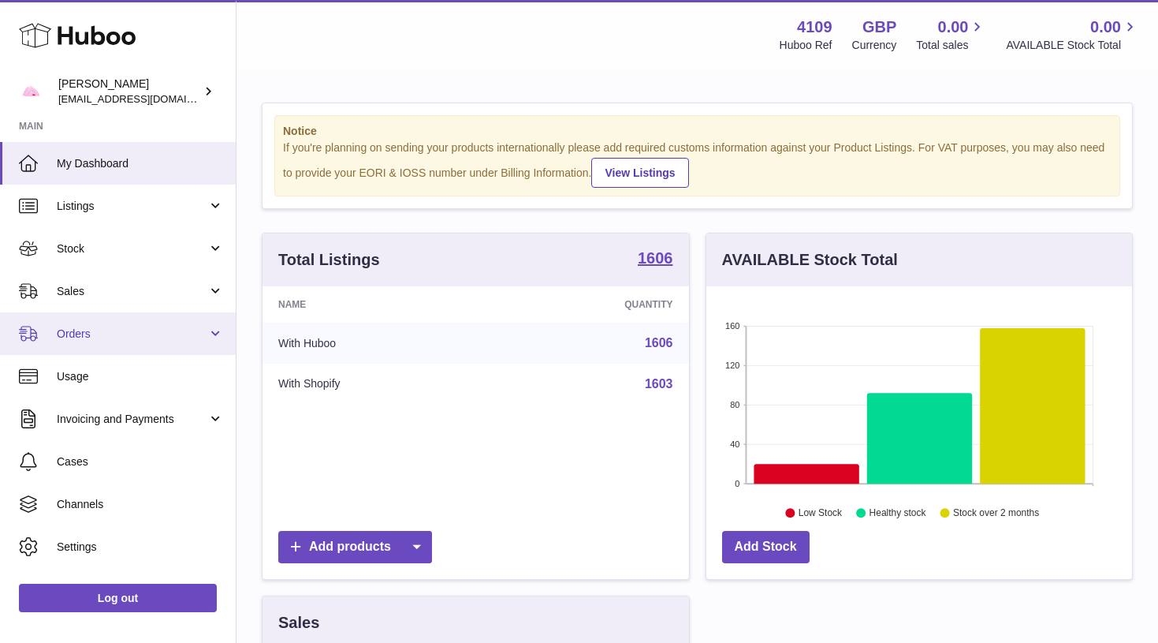
click at [94, 344] on link "Orders" at bounding box center [118, 333] width 236 height 43
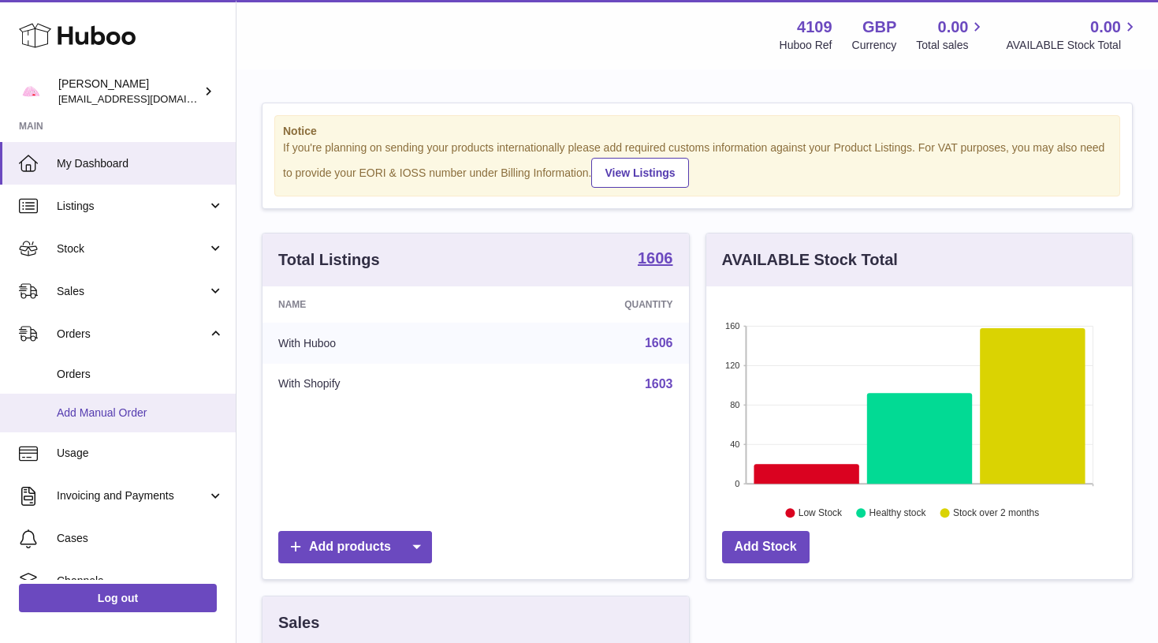
click at [94, 405] on span "Add Manual Order" at bounding box center [140, 412] width 167 height 15
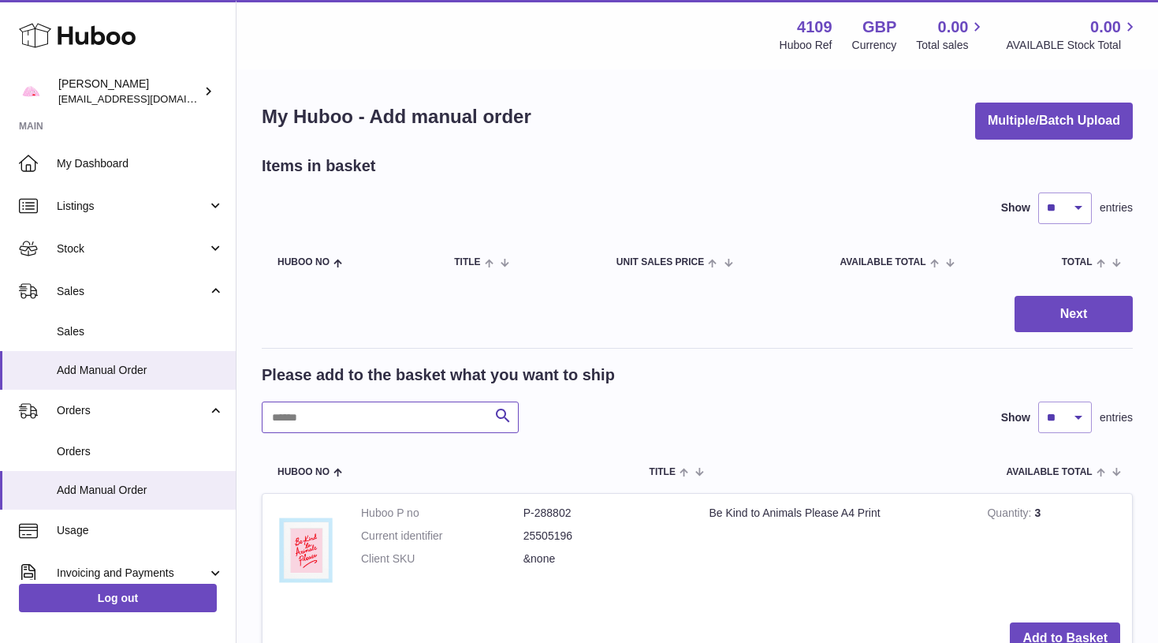
click at [329, 412] on input "text" at bounding box center [390, 417] width 257 height 32
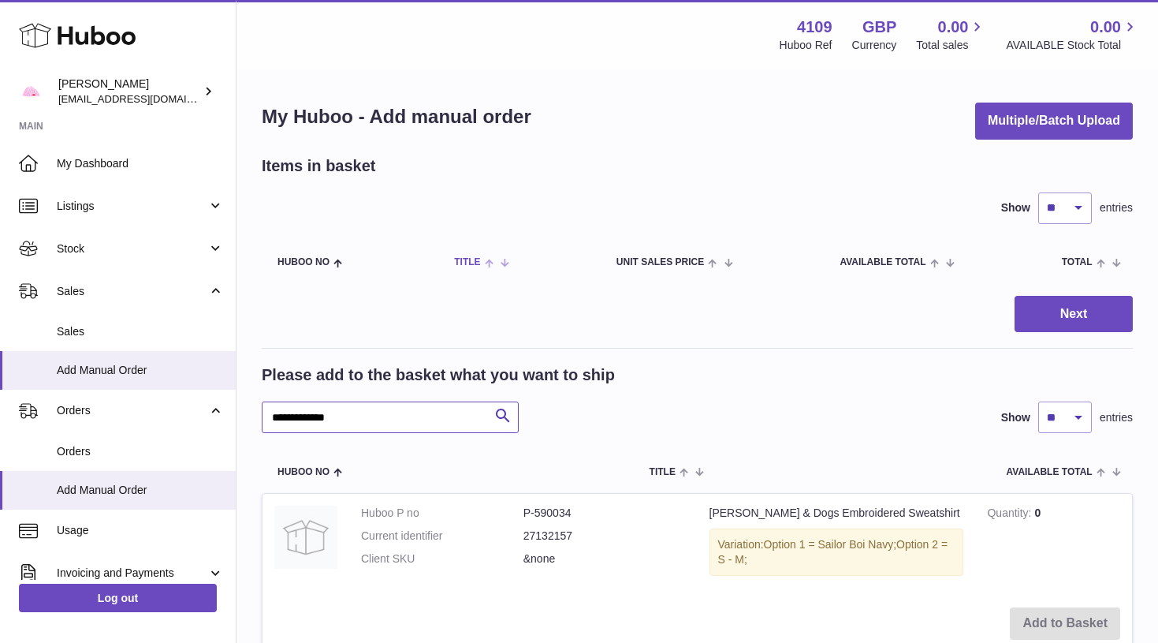
type input "**********"
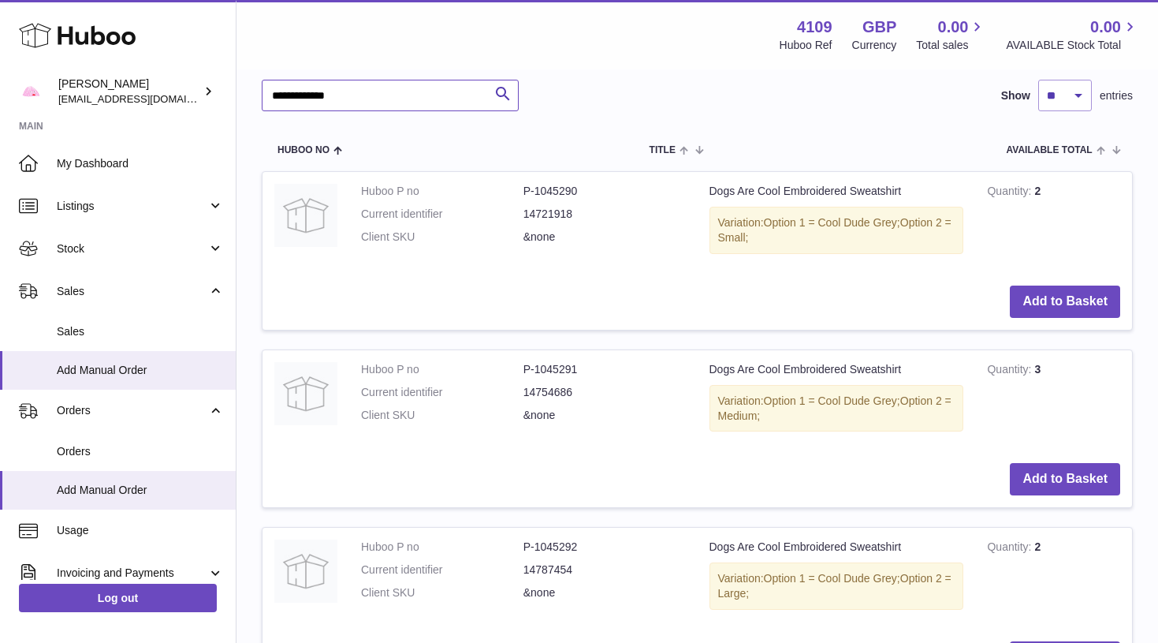
scroll to position [330, 0]
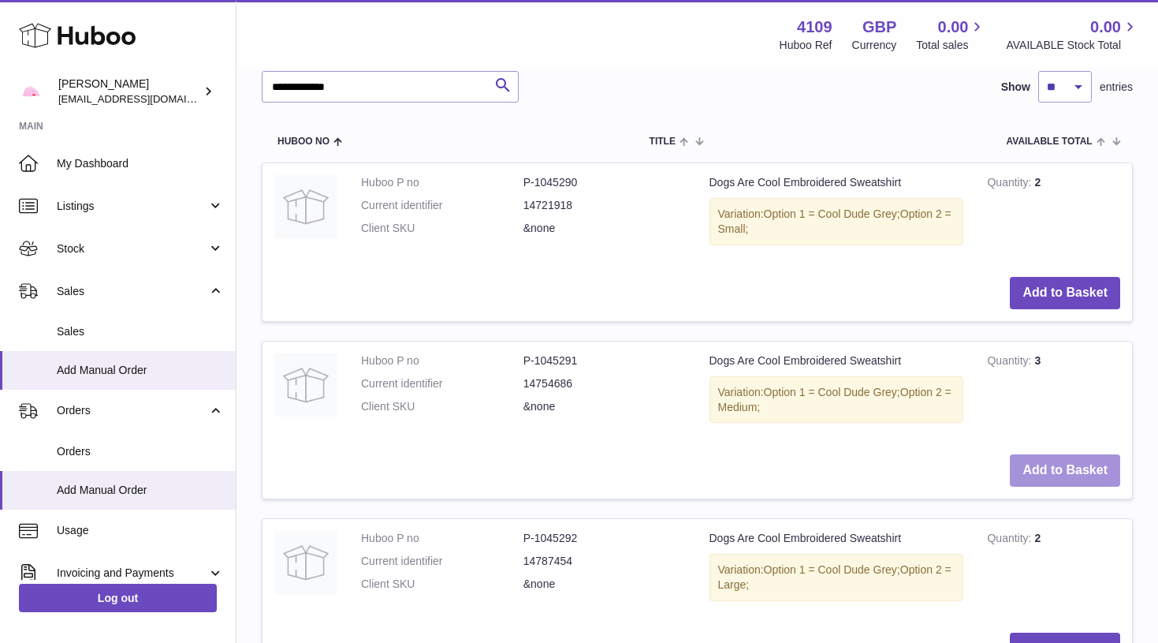
click at [1065, 470] on button "Add to Basket" at bounding box center [1065, 470] width 110 height 32
